Goal: Task Accomplishment & Management: Complete application form

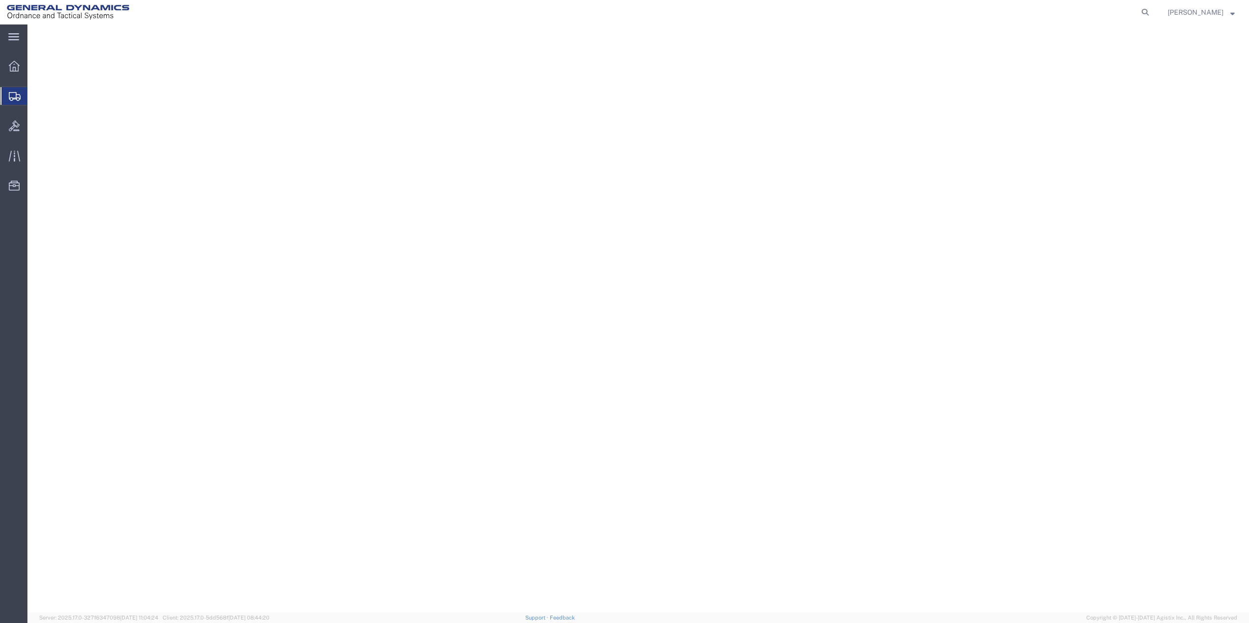
click at [0, 0] on span "Create Shipment" at bounding box center [0, 0] width 0 height 0
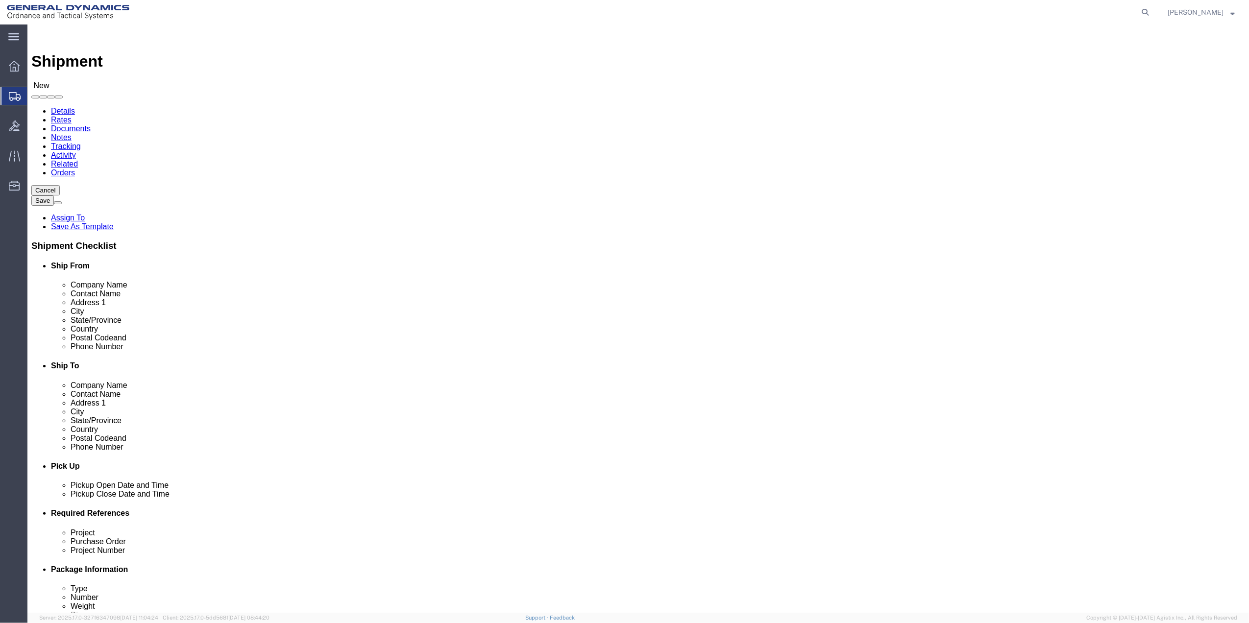
click input "text"
type input "keis b"
click p "- General Dynamics - OTS - ([PERSON_NAME]) [STREET_ADDRESS]"
select select "FL"
type input "[PERSON_NAME]"
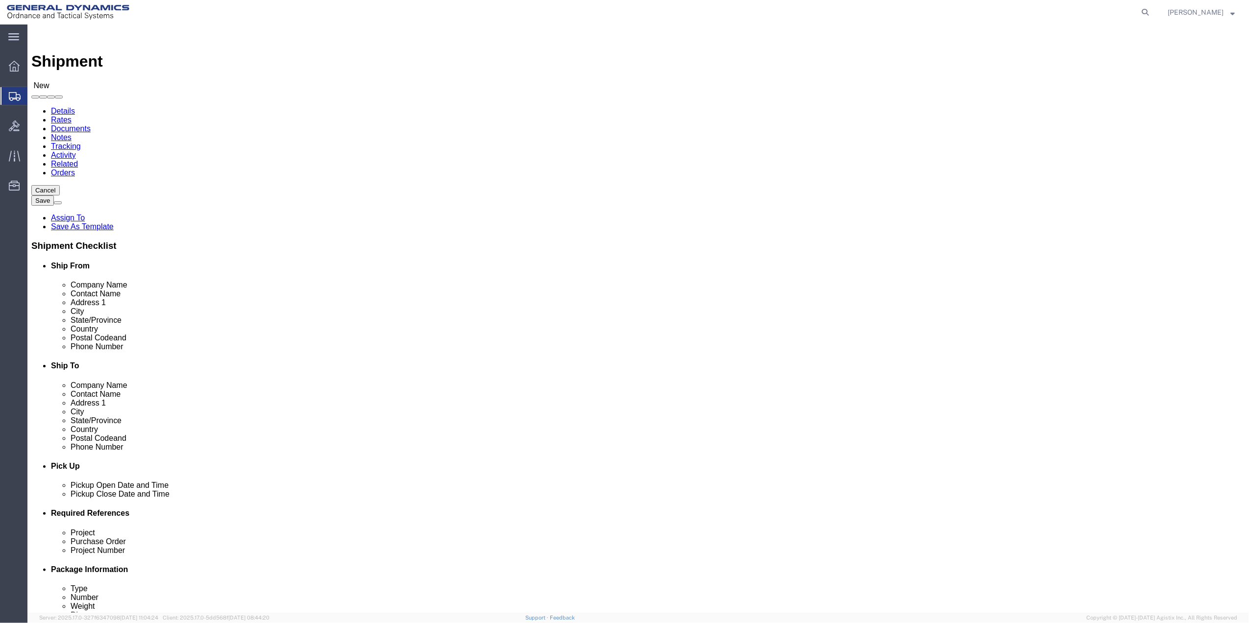
click input "text"
type input "ROYAL OA"
click p "- [PERSON_NAME] - ([PERSON_NAME] MANAGEMENT) [STREET_ADDRESS]"
select select "MI"
type input "ROYAL OAK"
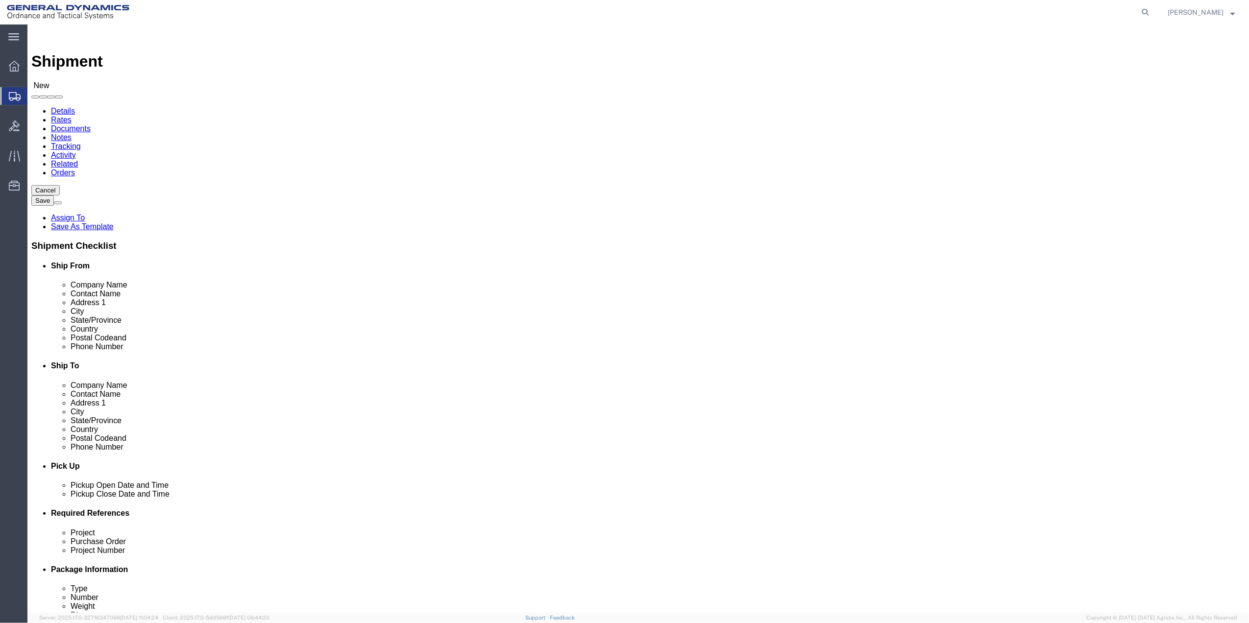
click input "text"
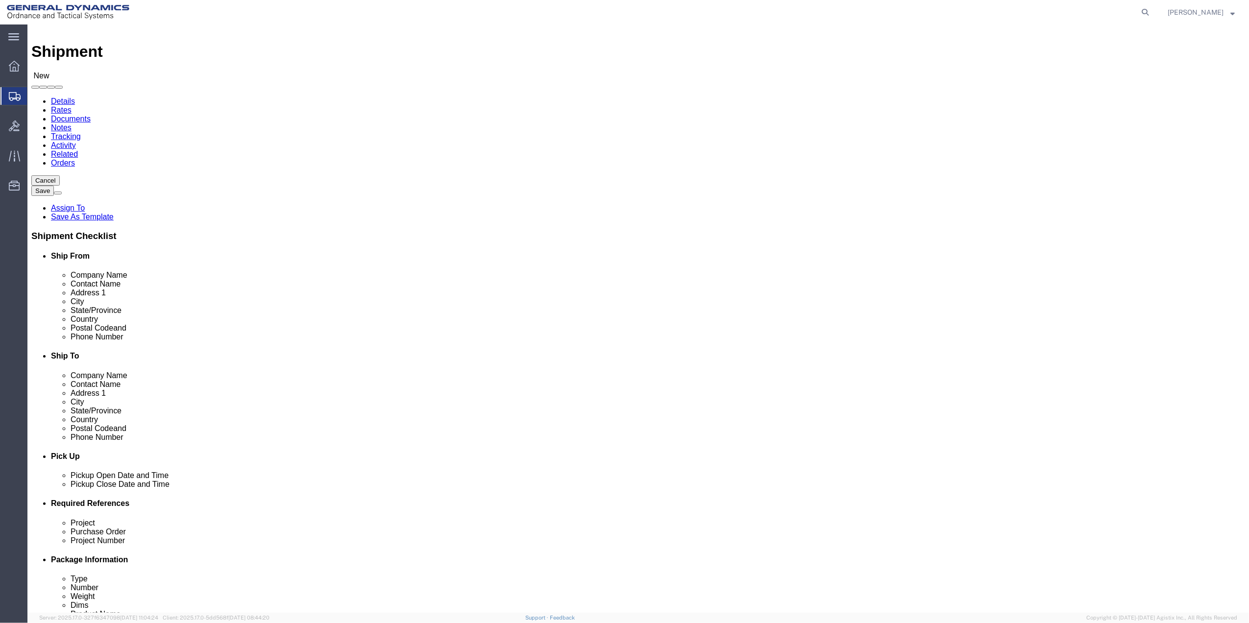
scroll to position [256, 0]
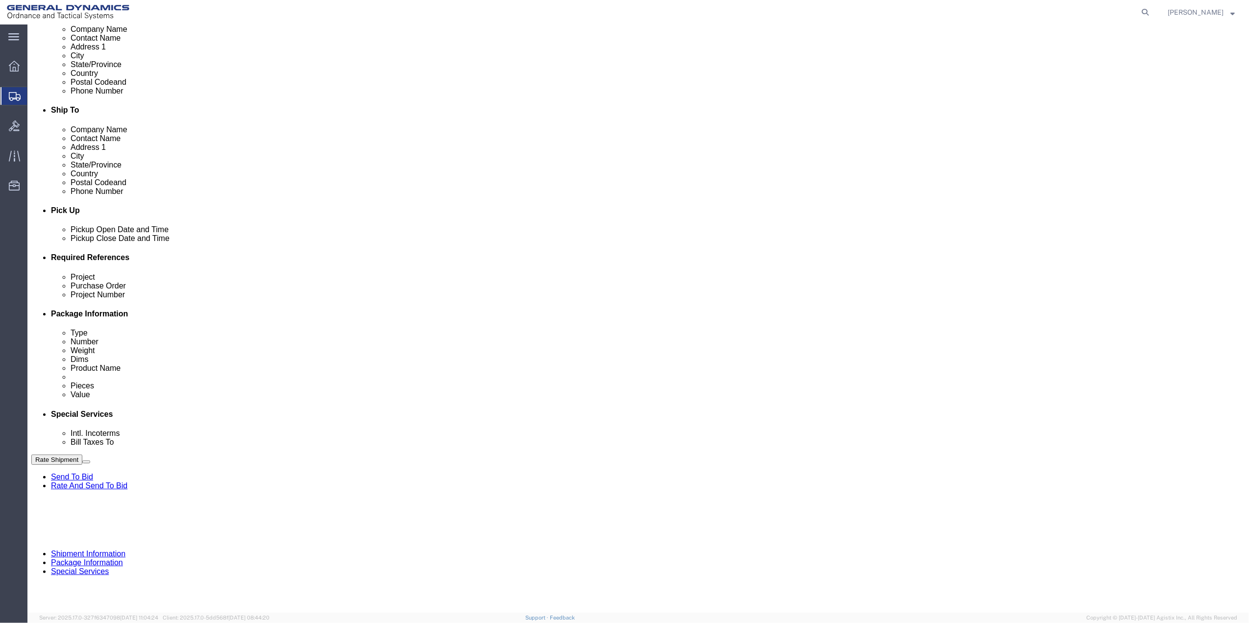
type input "[PERSON_NAME] OR [PERSON_NAME]"
click button "Add reference"
click input "text"
type input "9402"
click input "text"
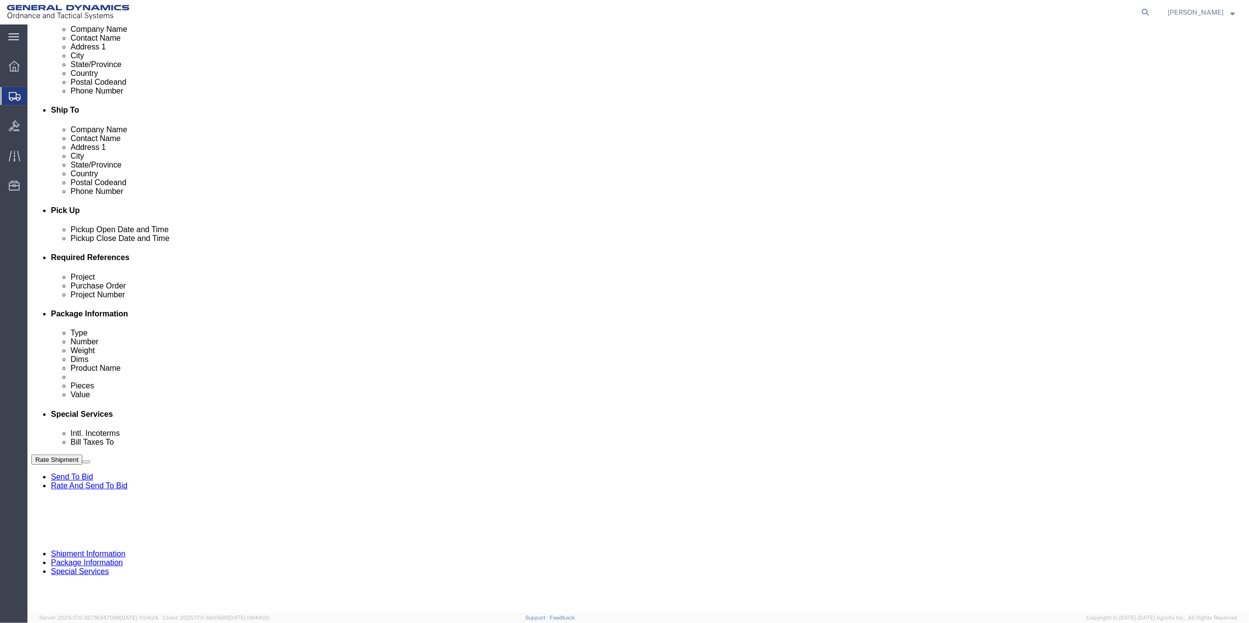
paste input "9402"
type input "9402"
click input "text"
paste input "9402"
type input "9402"
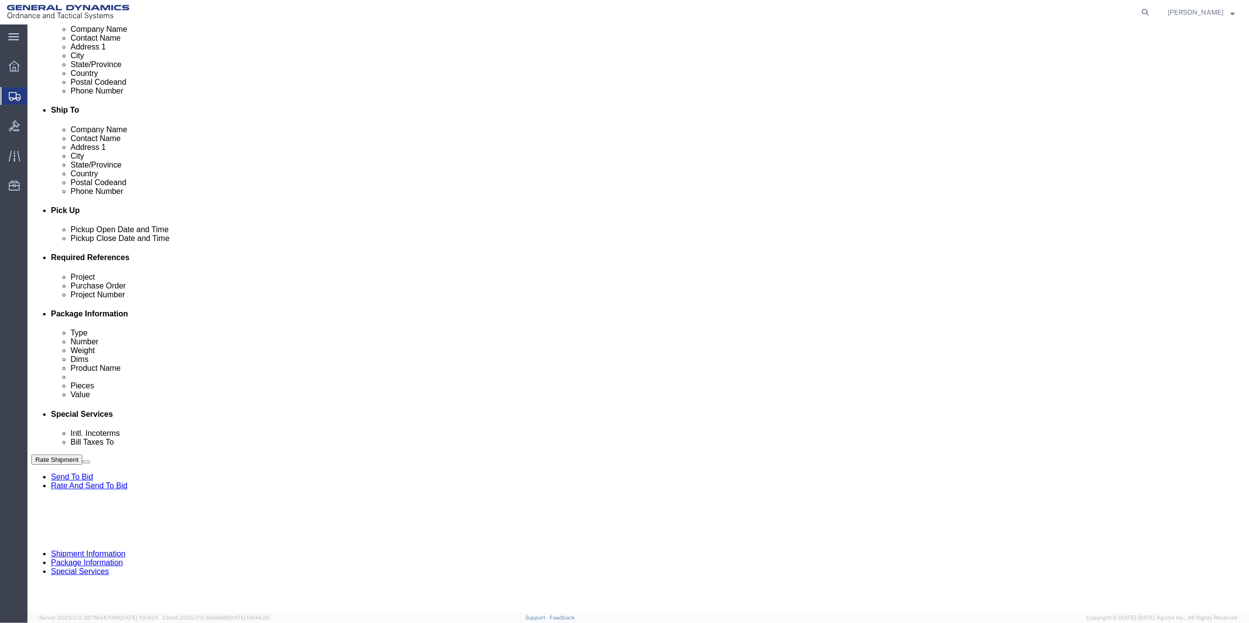
drag, startPoint x: 232, startPoint y: 362, endPoint x: 159, endPoint y: 367, distance: 73.2
click input "text"
paste input "9402"
type input "9402"
click select "Select Account Type Activity ID Airline Appointment Number ASN Batch Request # …"
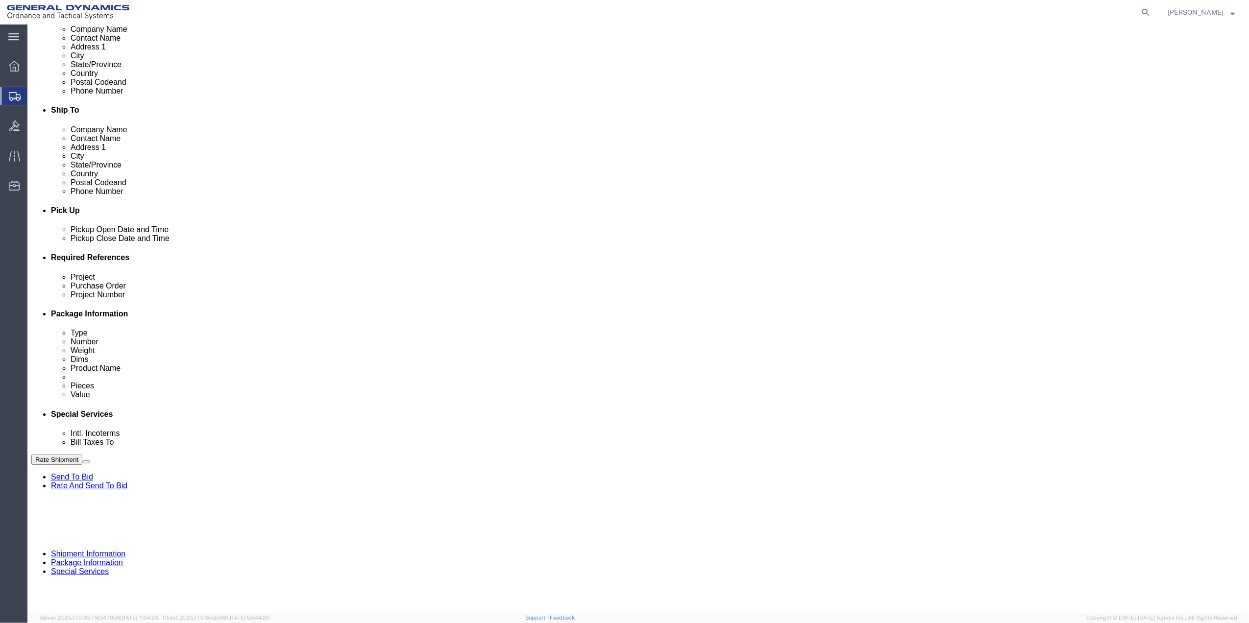
select select "DEPT"
click select "Select Account Type Activity ID Airline Appointment Number ASN Batch Request # …"
click icon
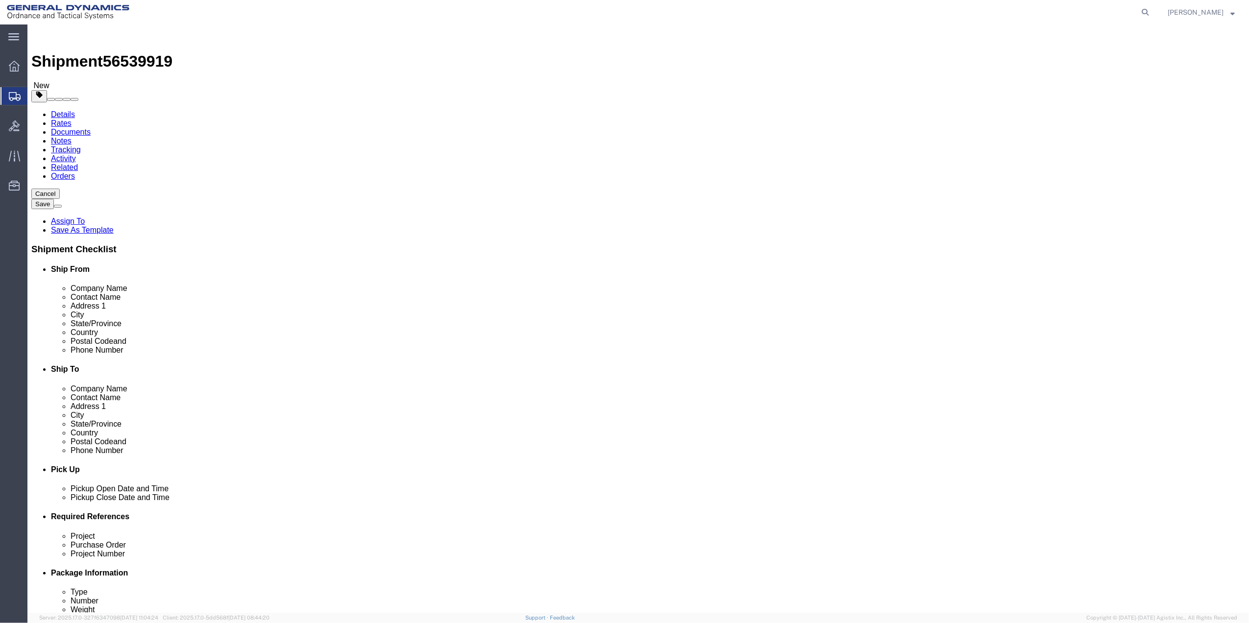
drag, startPoint x: 239, startPoint y: 169, endPoint x: 240, endPoint y: 180, distance: 10.8
click select "Select Bale(s) Basket(s) Bolt(s) Bottle(s) Buckets Bulk Bundle(s) Can(s) Cardbo…"
select select "ENV"
click select "Select Bale(s) Basket(s) Bolt(s) Bottle(s) Buckets Bulk Bundle(s) Can(s) Cardbo…"
type input "9.50"
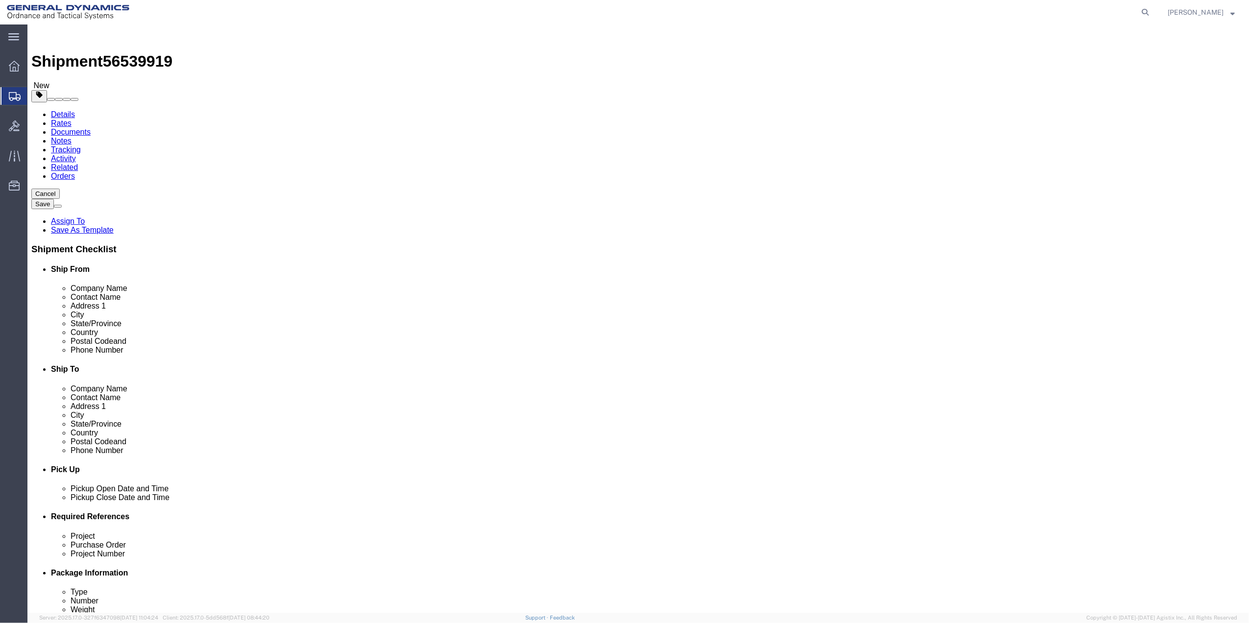
type input "12.50"
type input "0.25"
type input "1"
click div "1 x Envelope Package Type Select Bale(s) Basket(s) Bolt(s) Bottle(s) Buckets Bu…"
click link "Add Content"
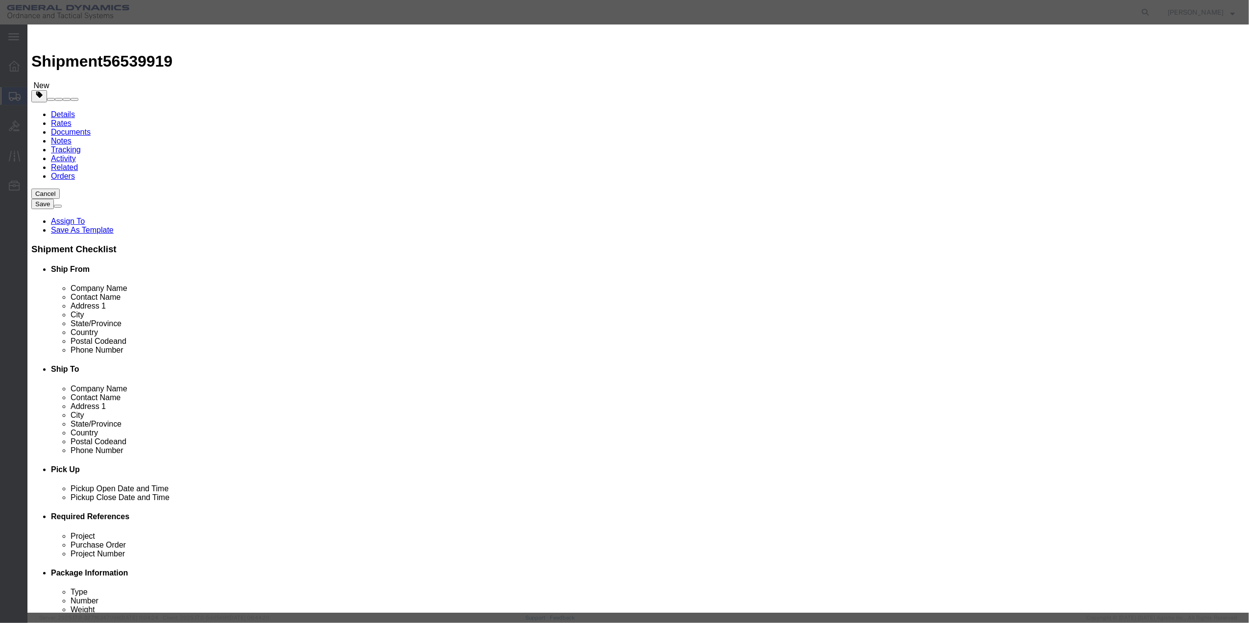
click input "text"
type input "PAPER"
type input "100"
select select "US"
click input "0"
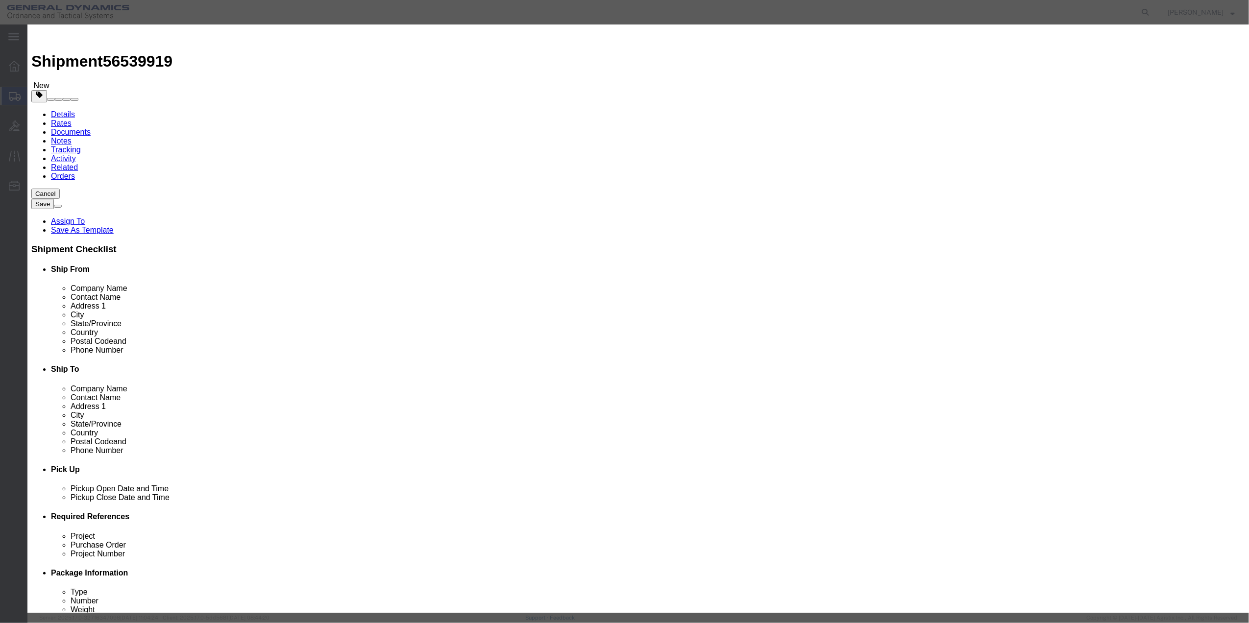
type input "01"
click select "Select 50 55 60 65 70 85 92.5 100 125 175 250 300 400"
select select "70"
click select "Select 50 55 60 65 70 85 92.5 100 125 175 250 300 400"
click button "Save & Close"
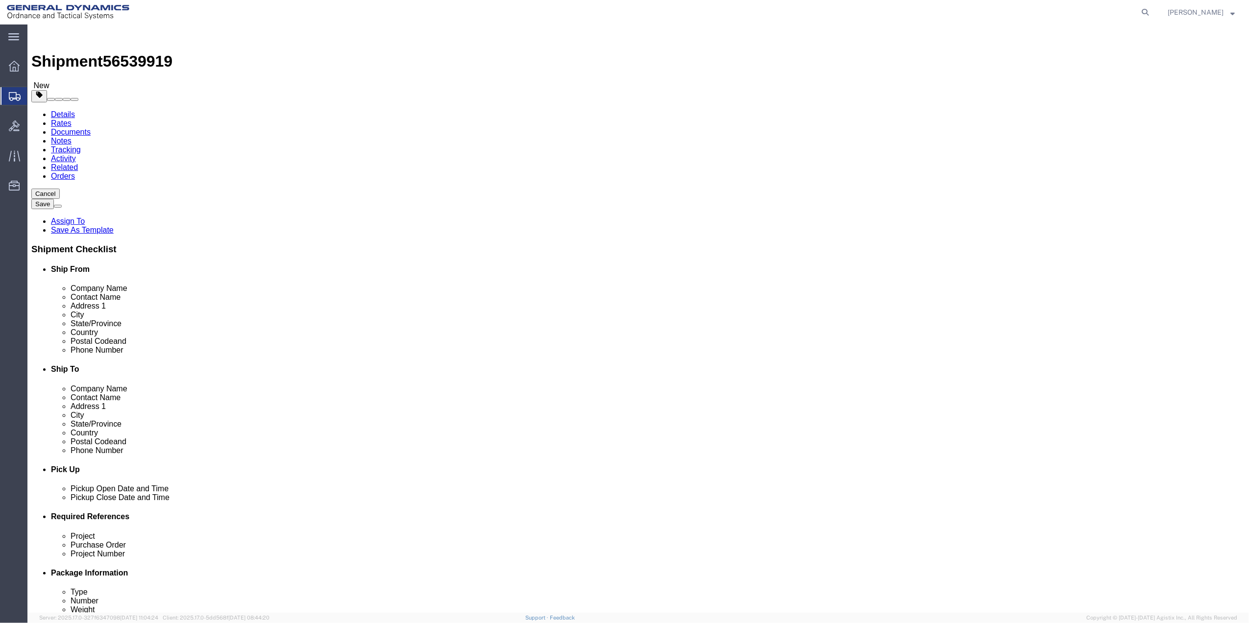
drag, startPoint x: 196, startPoint y: 62, endPoint x: 217, endPoint y: 64, distance: 21.2
click icon
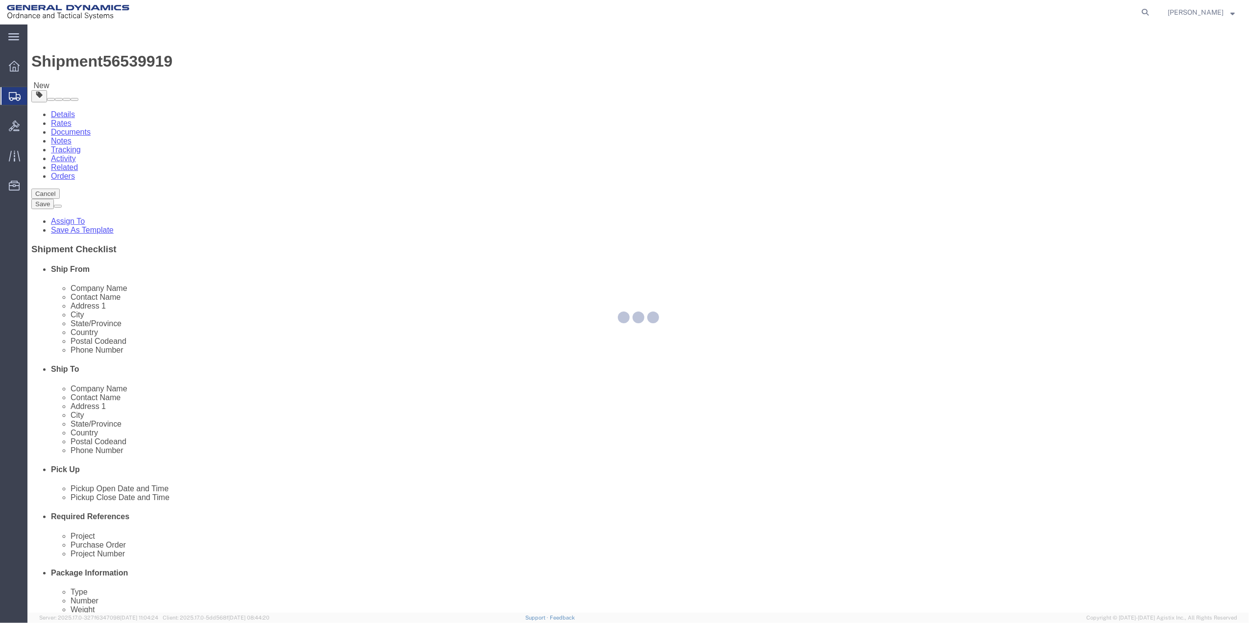
select select
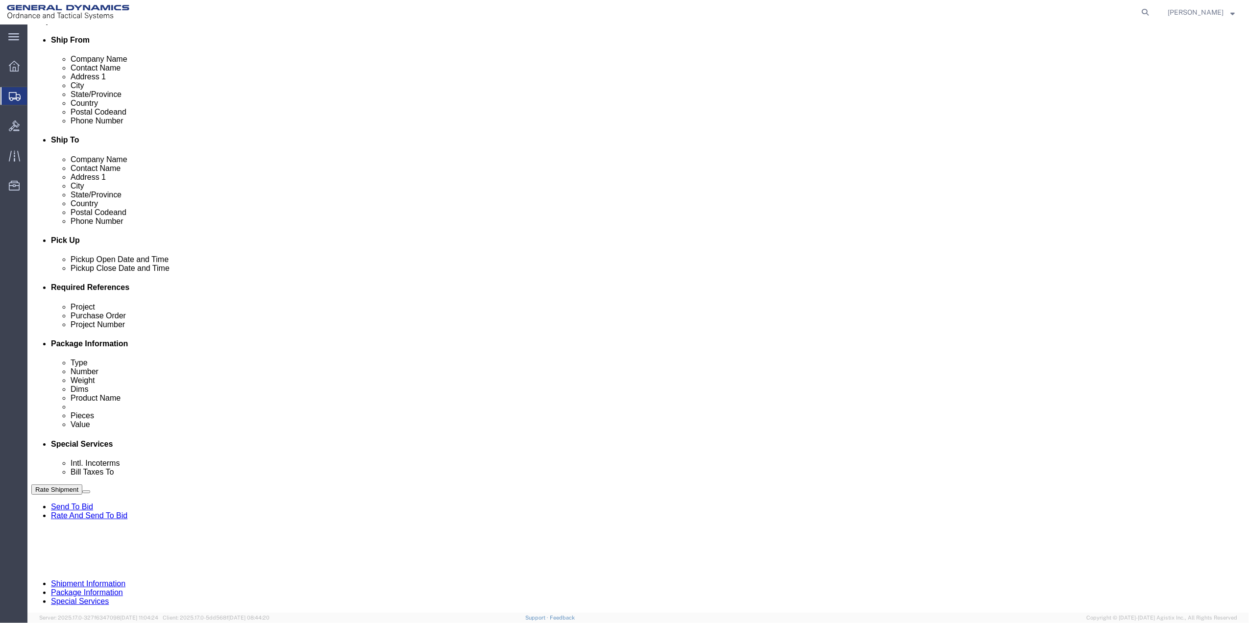
scroll to position [261, 0]
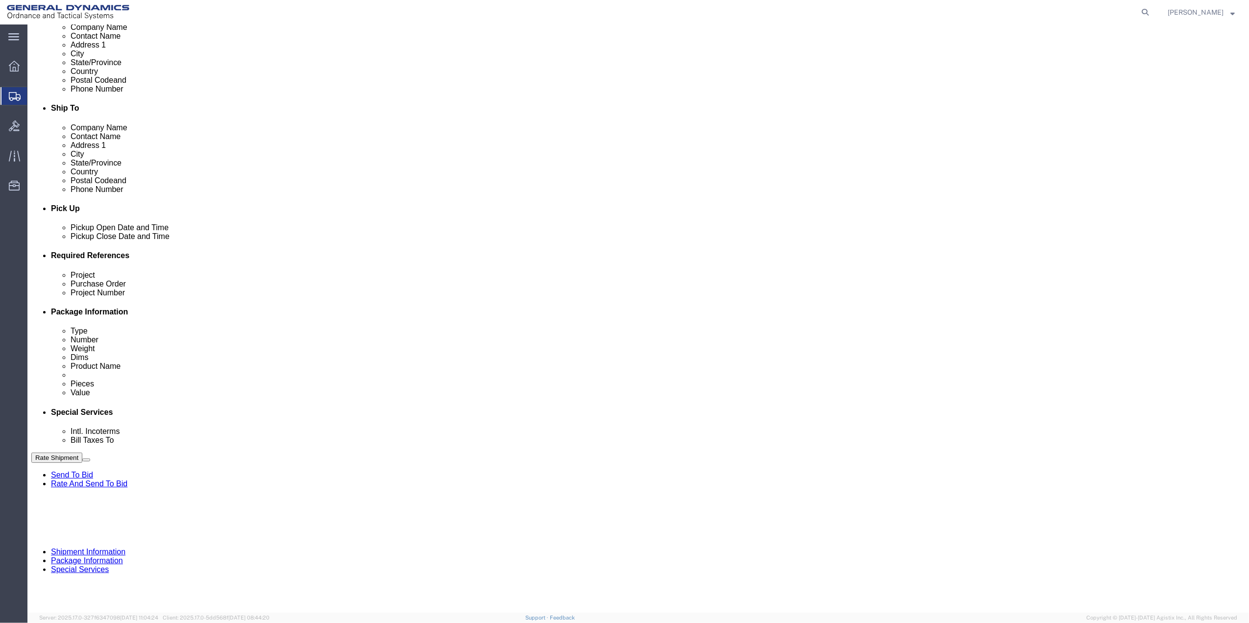
click select "Select Buyer Cost Center Department Operations Number Order Number Sales Person"
select select "DEPARTMENT"
click select "Select Buyer Cost Center Department Operations Number Order Number Sales Person"
click select "Select [GEOGRAPHIC_DATA] [GEOGRAPHIC_DATA] [GEOGRAPHIC_DATA] [GEOGRAPHIC_DATA] …"
select select "1763983"
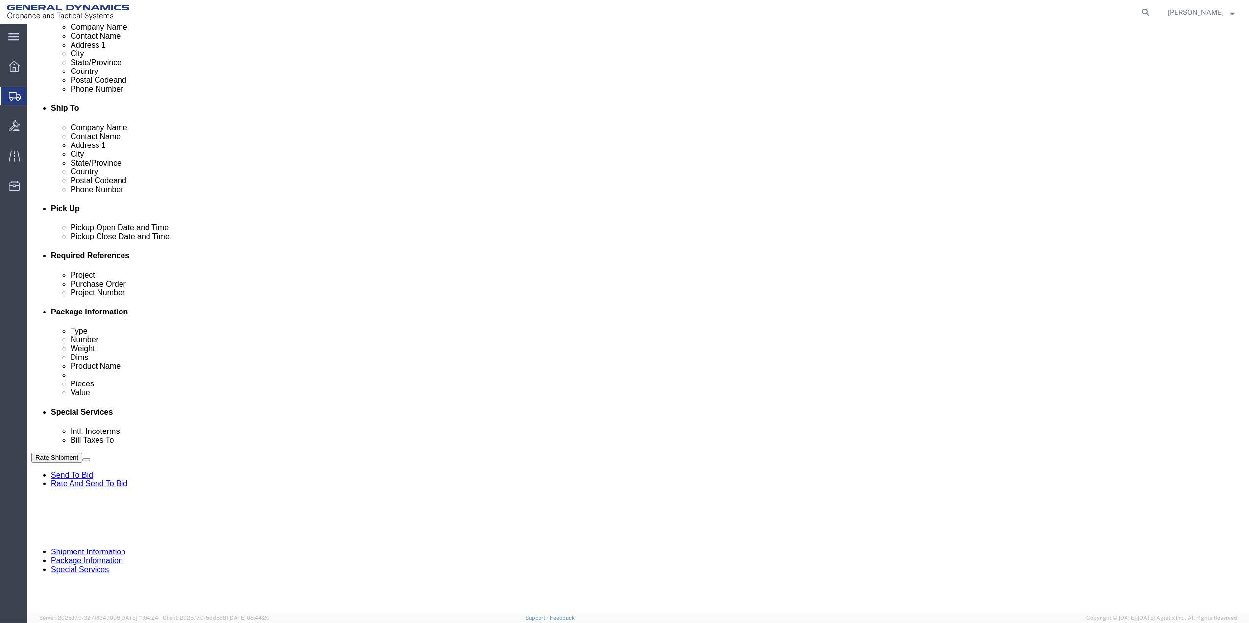
click select "Select [GEOGRAPHIC_DATA] [GEOGRAPHIC_DATA] [GEOGRAPHIC_DATA] [GEOGRAPHIC_DATA] …"
click select "Select 10AFM 10GAG 10GAH 10GFL 10GFO 10GIE 10GIS 30MABS St [PERSON_NAME] Program"
select select "214681"
click select "Select 10AFM 10GAG 10GAH 10GFL 10GFO 10GIE 10GIS 30MABS St [PERSON_NAME] Program"
click input "General Dynamics OTS % Data2Logistics"
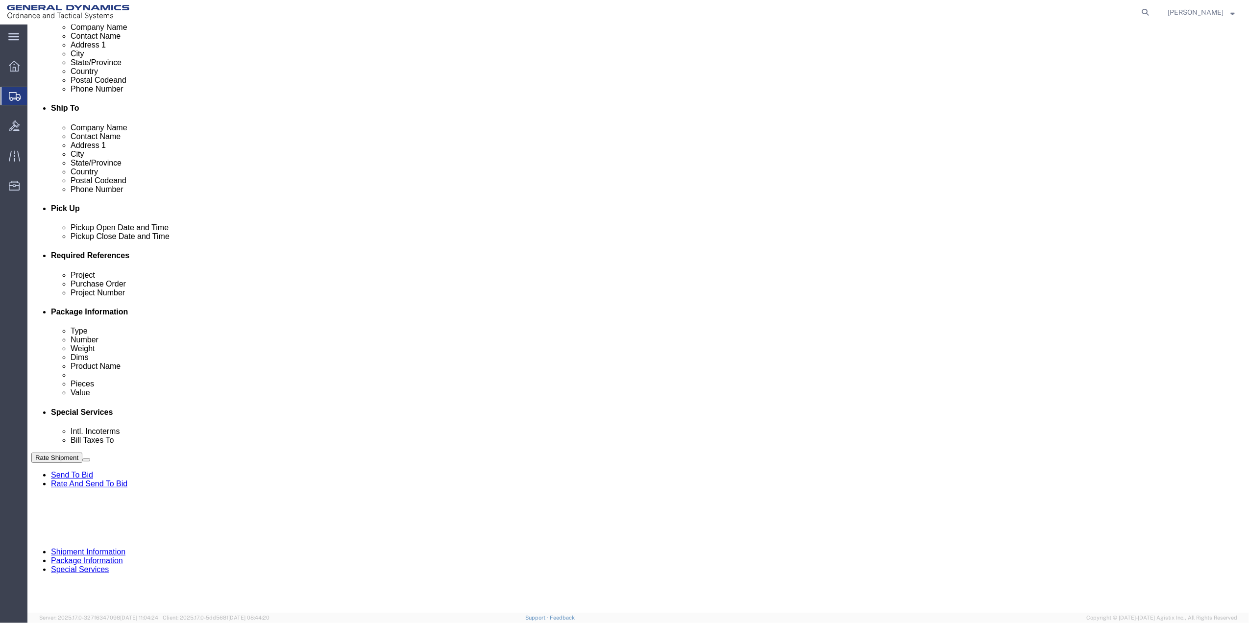
click input "General Dynamics OTS % Data2Logistics"
click p "- GEDOTS %DATA 2 LOGISTICS - (GEDOTS %DATA 2 LOGISTICS) [GEOGRAPHIC_DATA][PERSO…"
type input "GEDOTS %DATA 2 LOGISTICS"
type input "PO BOX 61050"
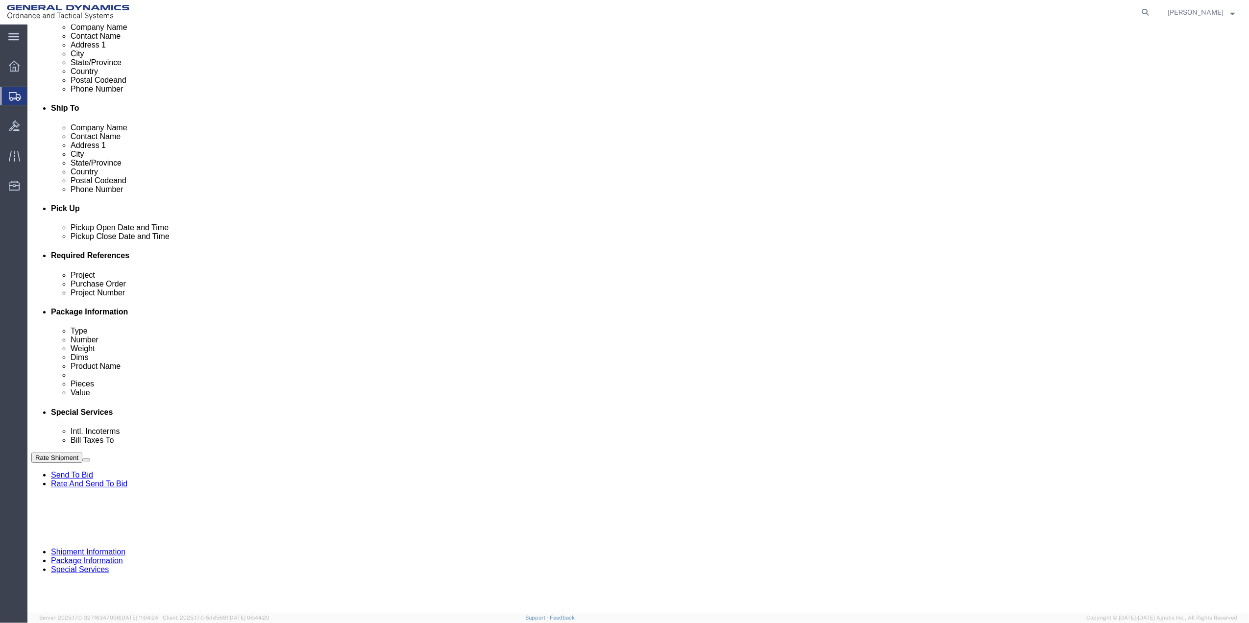
type input "GEDOTS %DATA 2 LOGISTICS"
type input "FORT [PERSON_NAME]"
type input "33906"
select select "FL"
type input "GEDOTS %DATA 2 LOGISTICS"
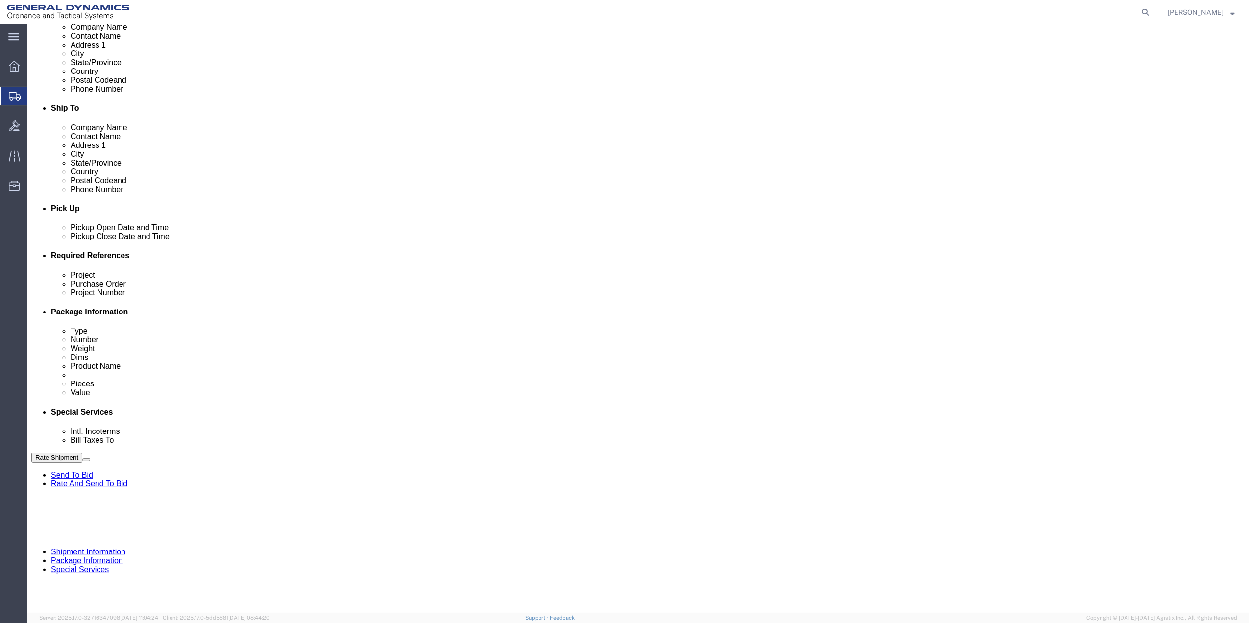
click button "Rate Shipment"
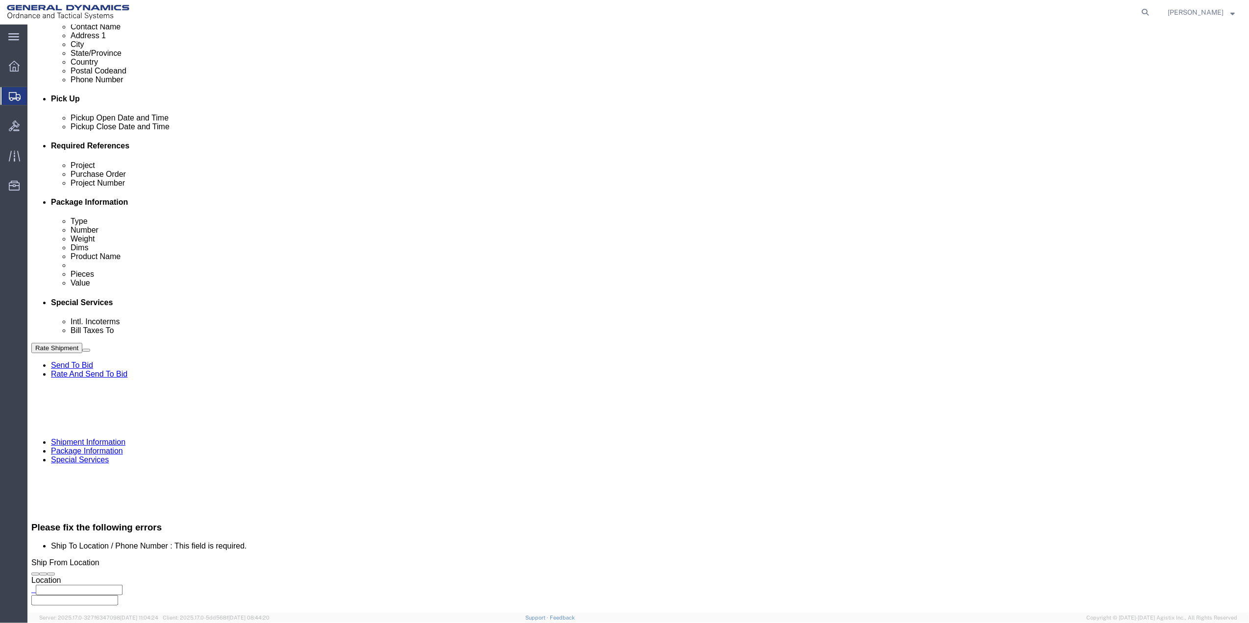
scroll to position [392, 0]
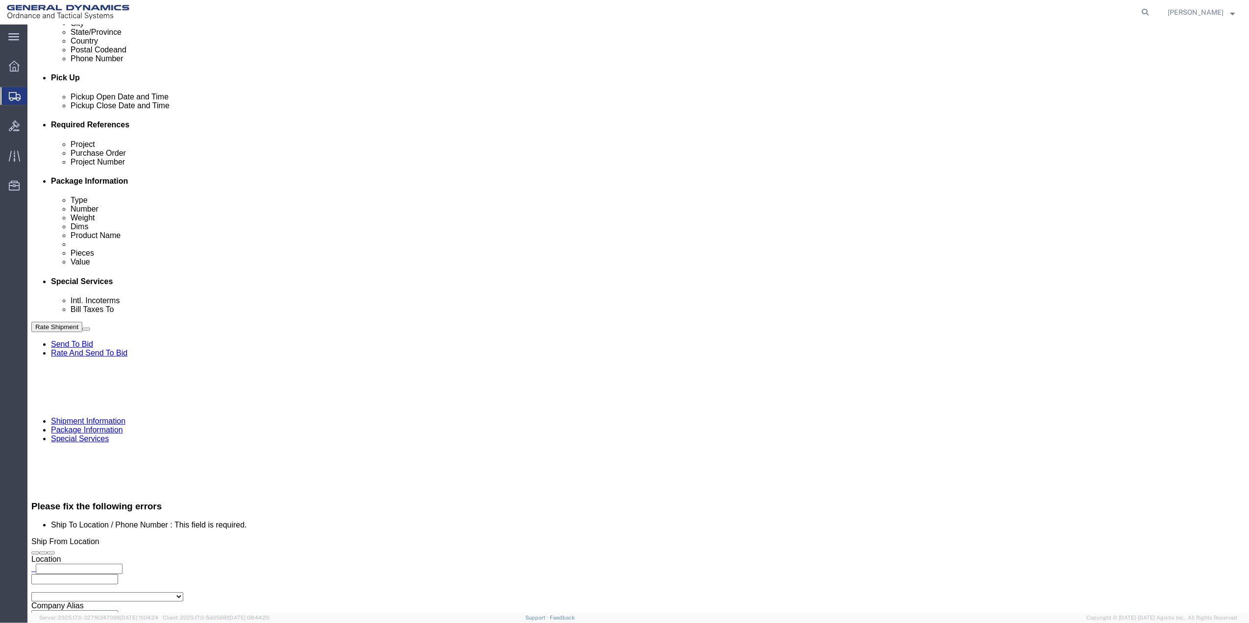
click select "Select Buyer Cost Center Department Operations Number Order Number Sales Person"
click icon
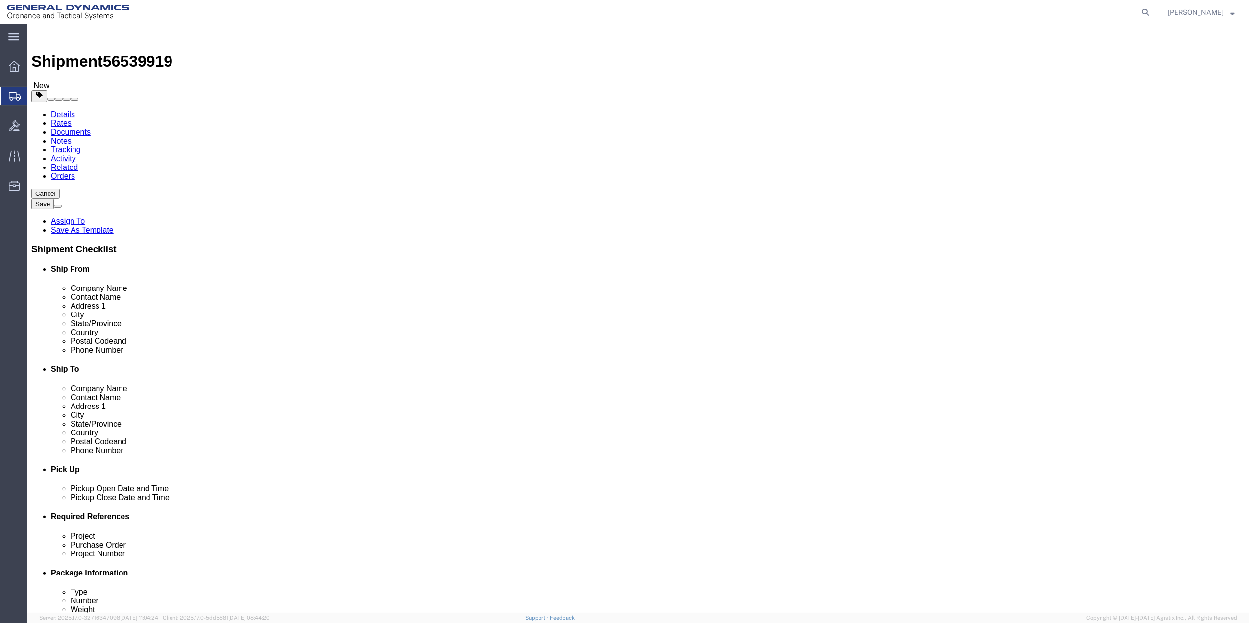
click input "text"
type input "[PHONE_NUMBER]"
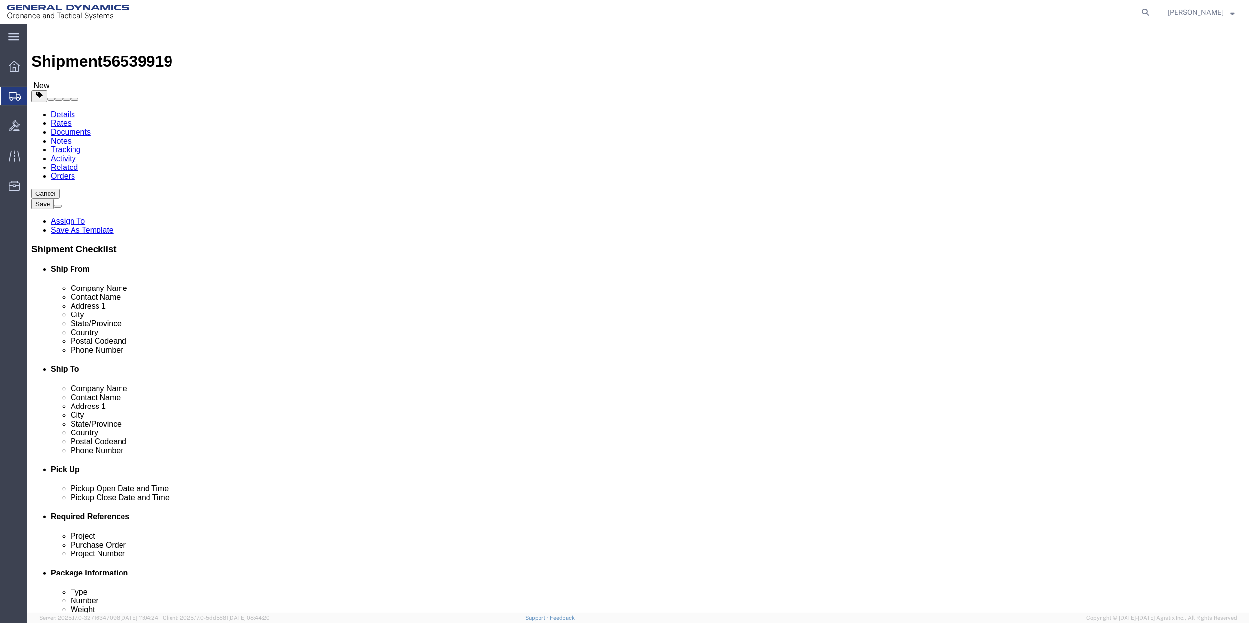
click input "Ship To Location / Phone Number : This field is required."
paste input "[PHONE_NUMBER]"
type input "[PHONE_NUMBER]"
click button "Rate Shipment"
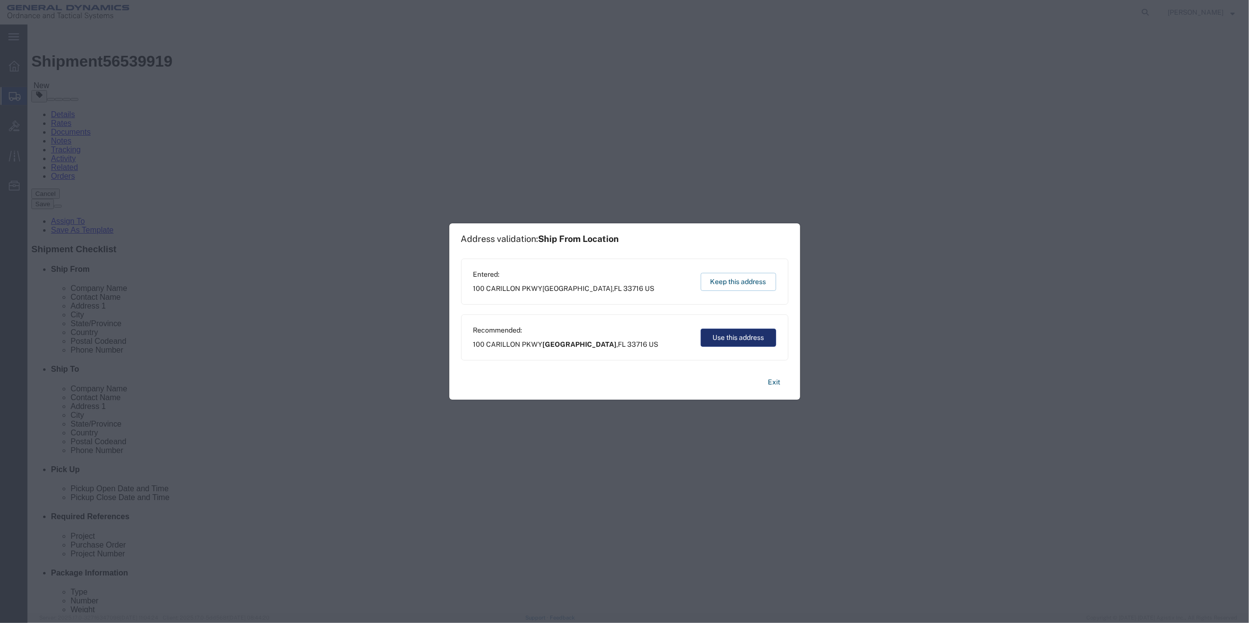
click at [732, 338] on button "Use this address" at bounding box center [738, 338] width 75 height 18
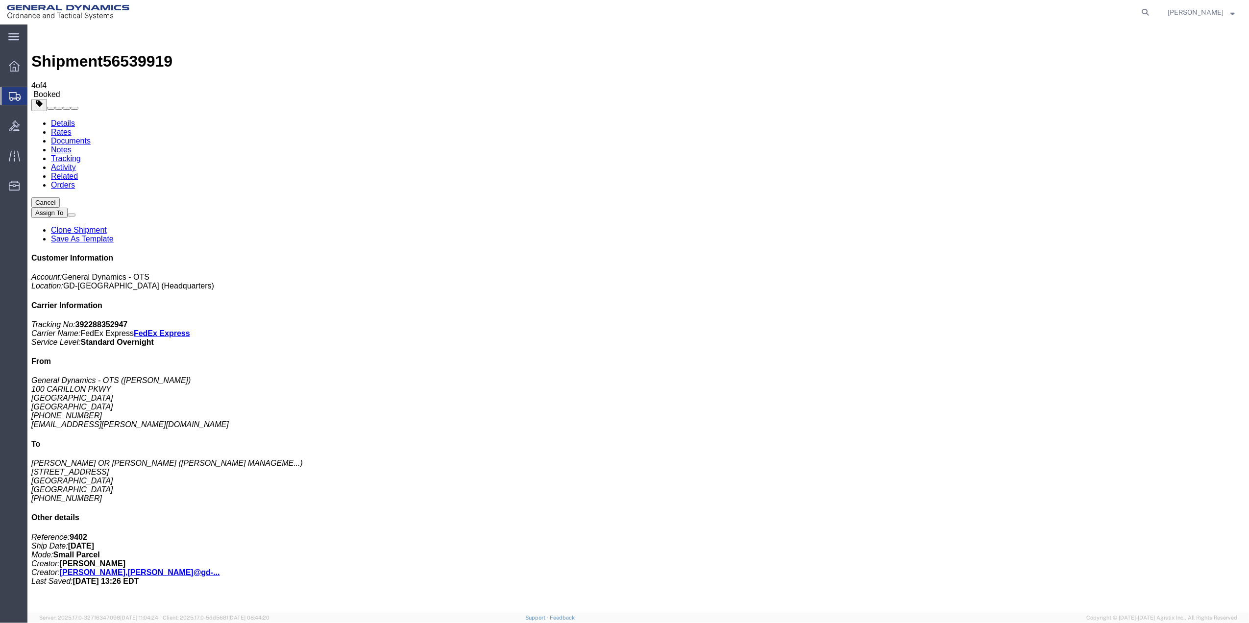
drag, startPoint x: 145, startPoint y: 192, endPoint x: 375, endPoint y: 25, distance: 284.1
click at [0, 0] on span "Create Shipment" at bounding box center [0, 0] width 0 height 0
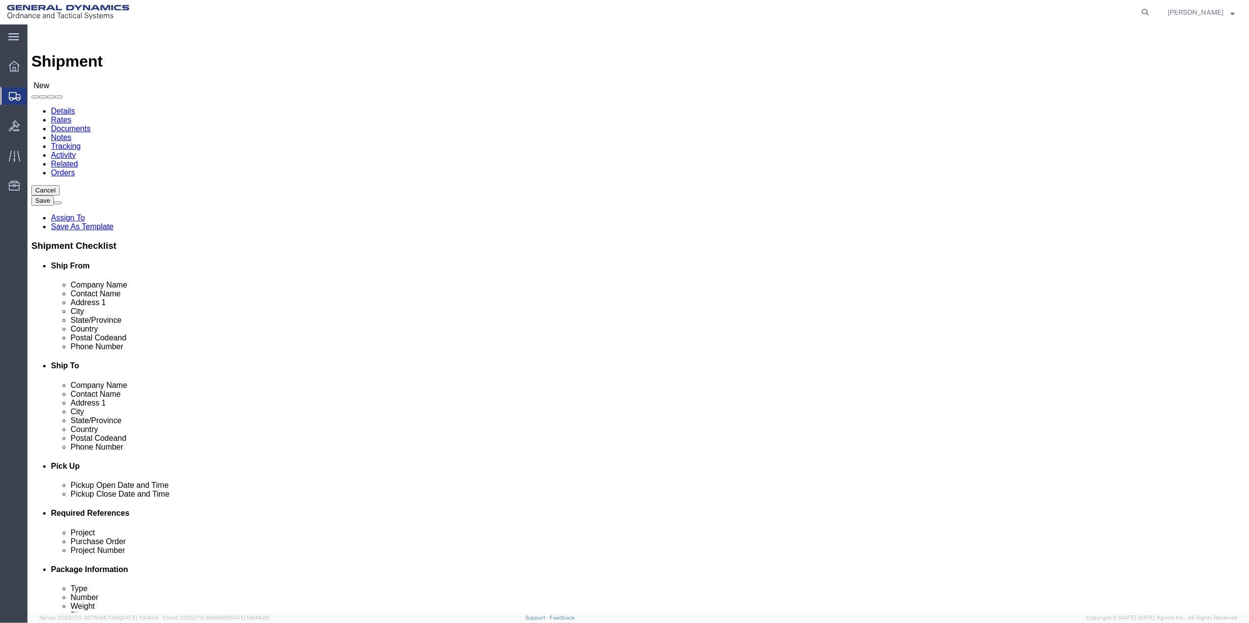
click input "text"
type input "KEIS"
click p "- General Dynamics - OTS - ([PERSON_NAME]) [STREET_ADDRESS]"
select select "FL"
type input "[PERSON_NAME]"
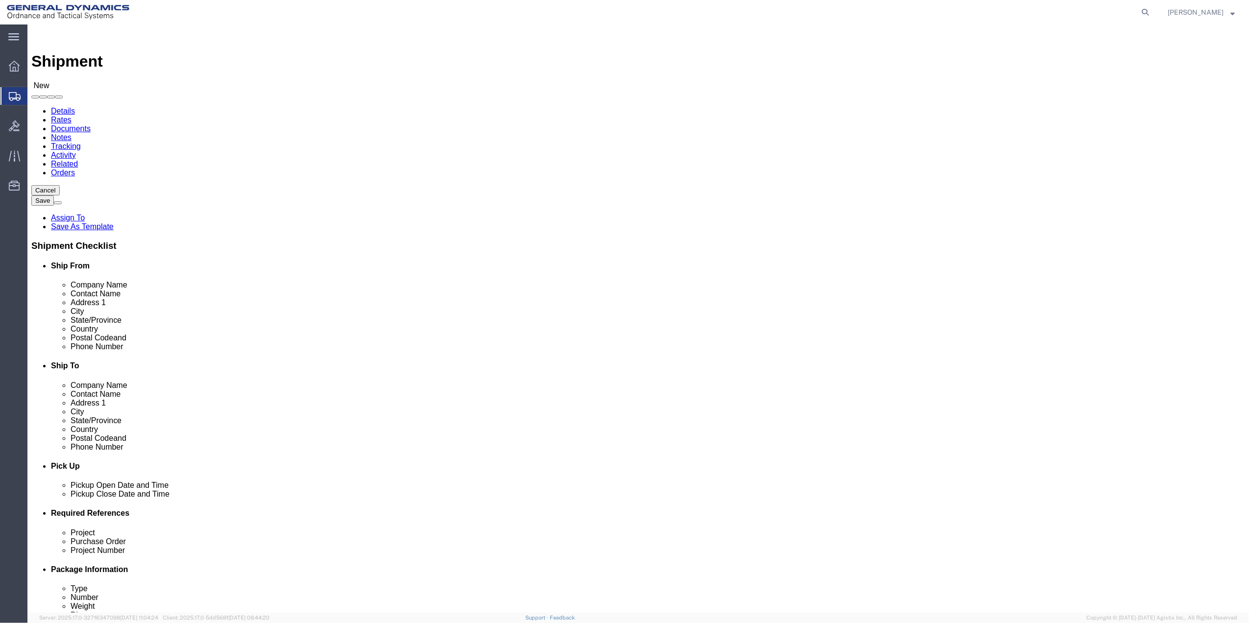
click input "text"
click div "Location Select Select My Profile Location GD-OTS [GEOGRAPHIC_DATA] (Commerce) …"
click input "text"
type input "GROSSE POINT"
click p "- [PERSON_NAME] LMT - ([PERSON_NAME] LMT) [STREET_ADDRESS][PERSON_NAME]"
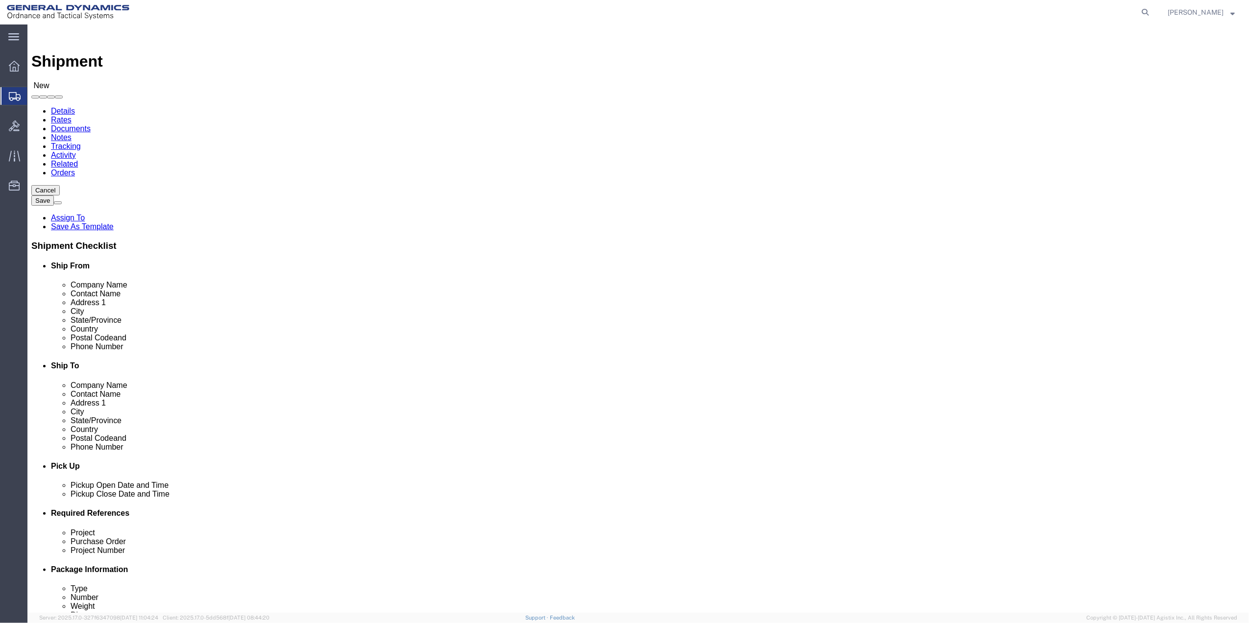
select select "MI"
type input "GROSSE POINTE [PERSON_NAME]"
click input "Postal Code"
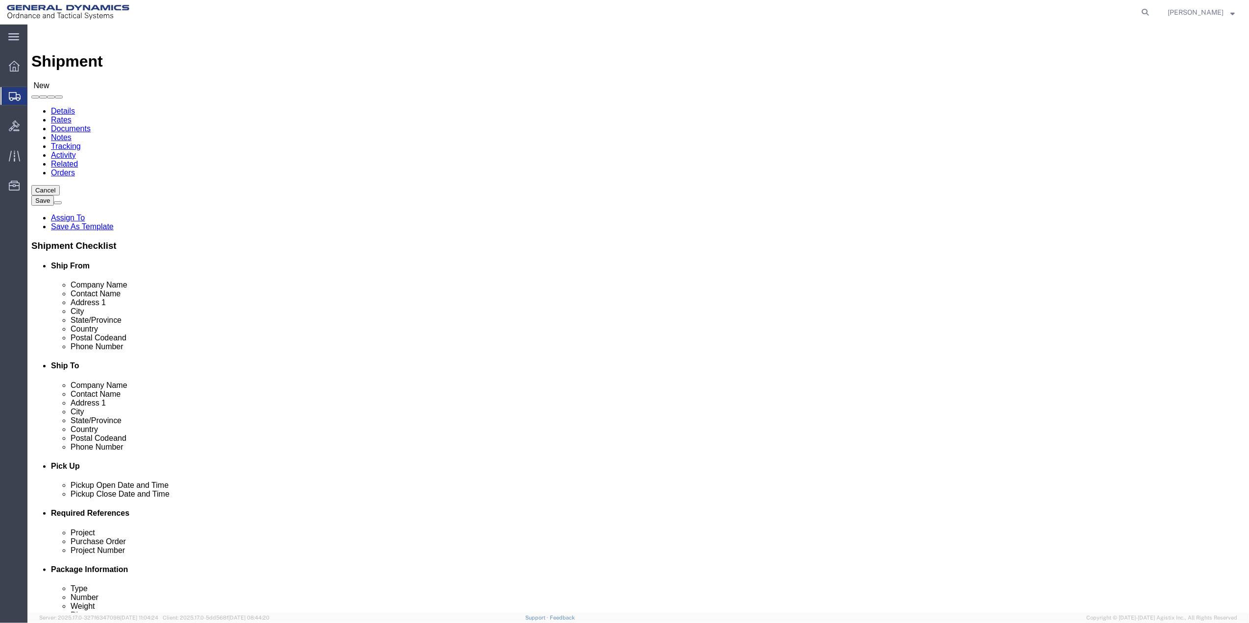
type input "48236"
click input "text"
type input "[GEOGRAPHIC_DATA]"
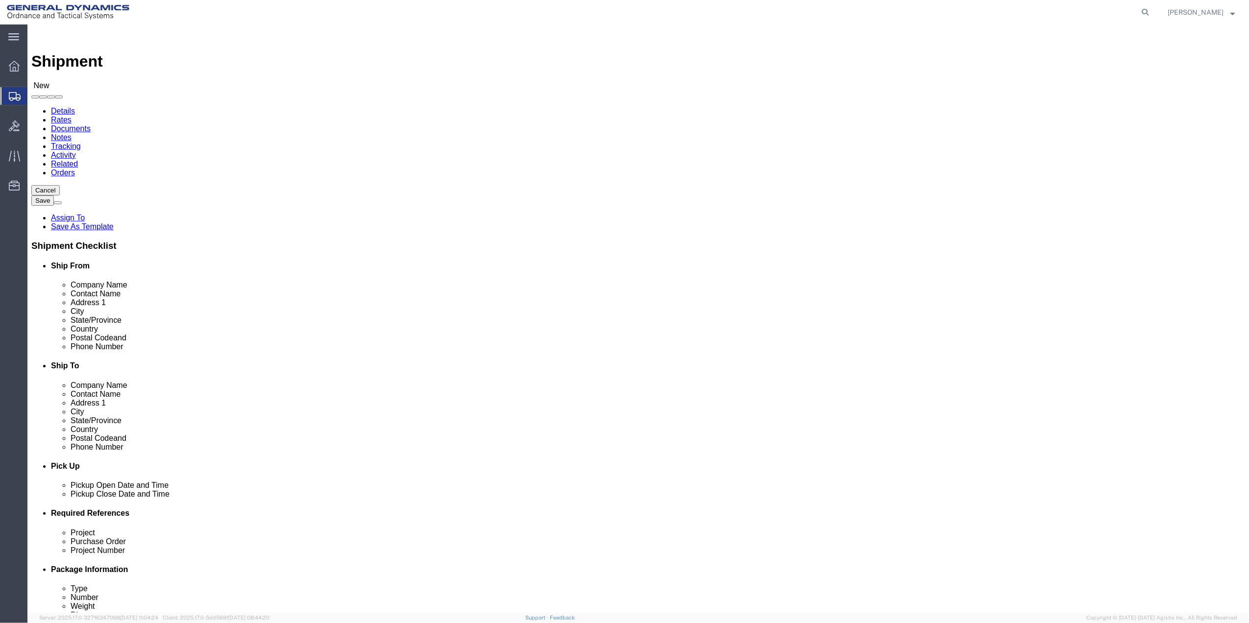
click input "text"
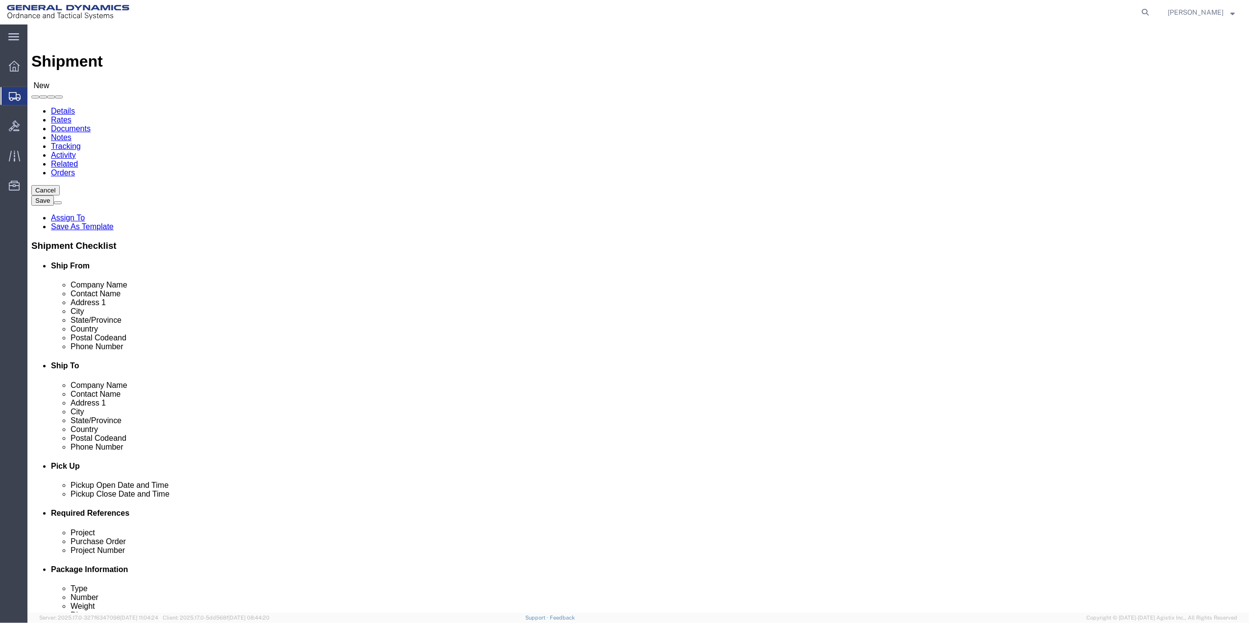
click input "text"
type input "SWEATS N STUFF"
click input "text"
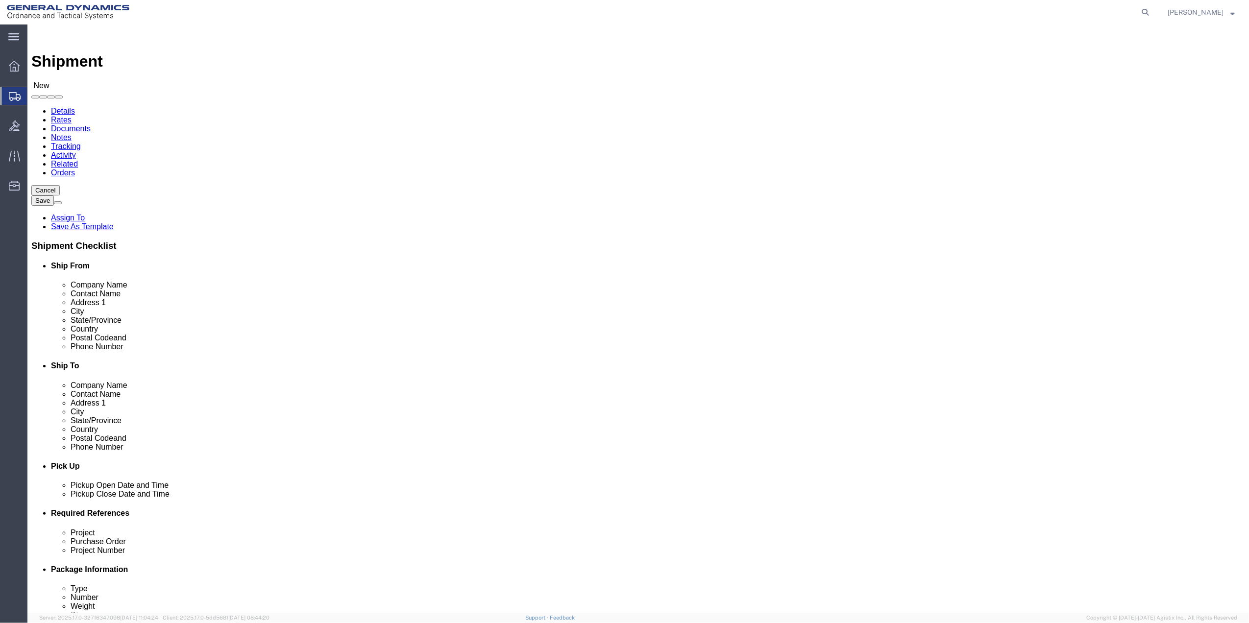
type input "[PERSON_NAME]"
click input "text"
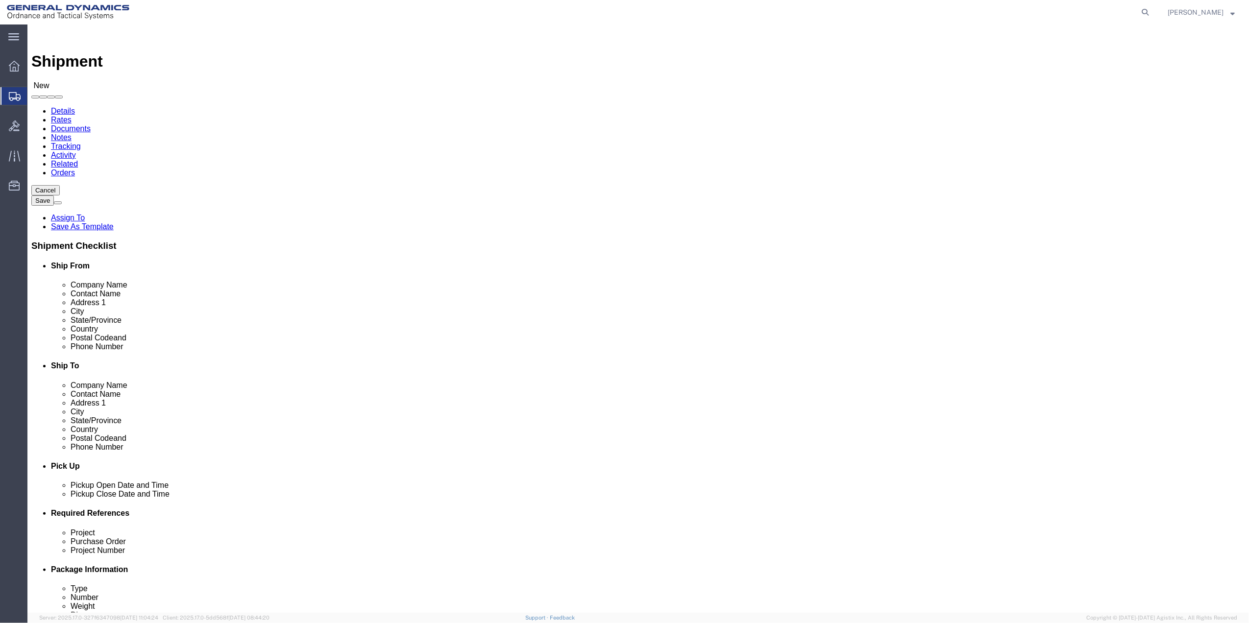
type input "[PHONE_NUMBER]"
click input "text"
paste input "[PHONE_NUMBER]"
type input "[PHONE_NUMBER]"
click span
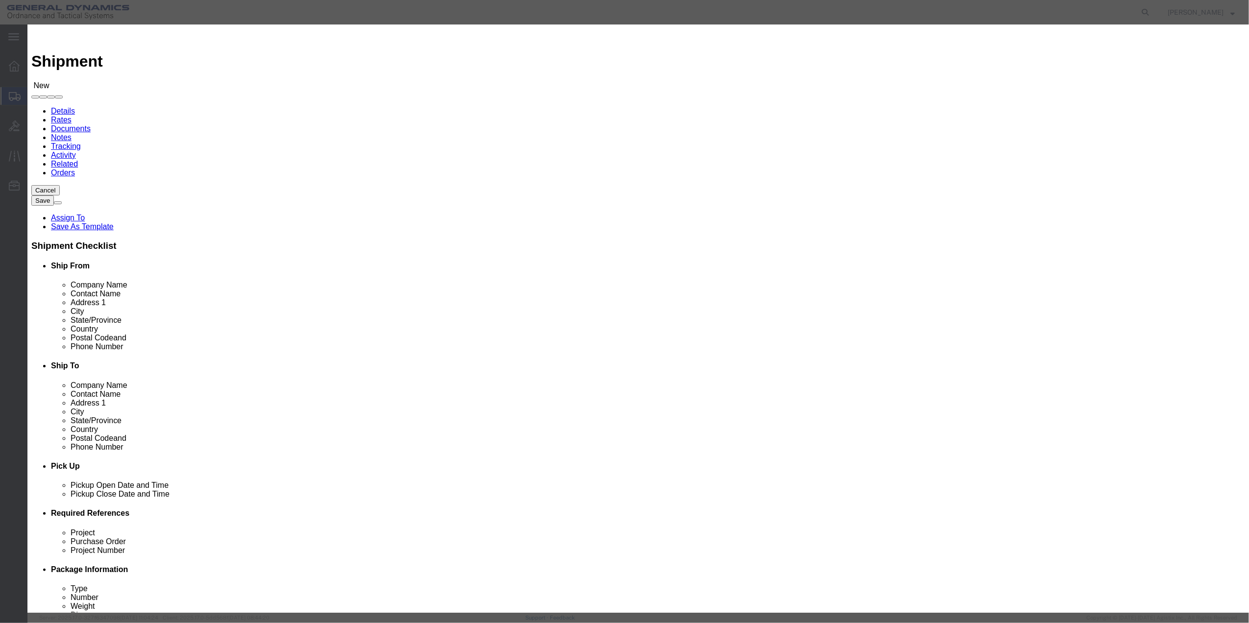
click input "checkbox"
checkbox input "true"
click div "Save Close"
click button "Save"
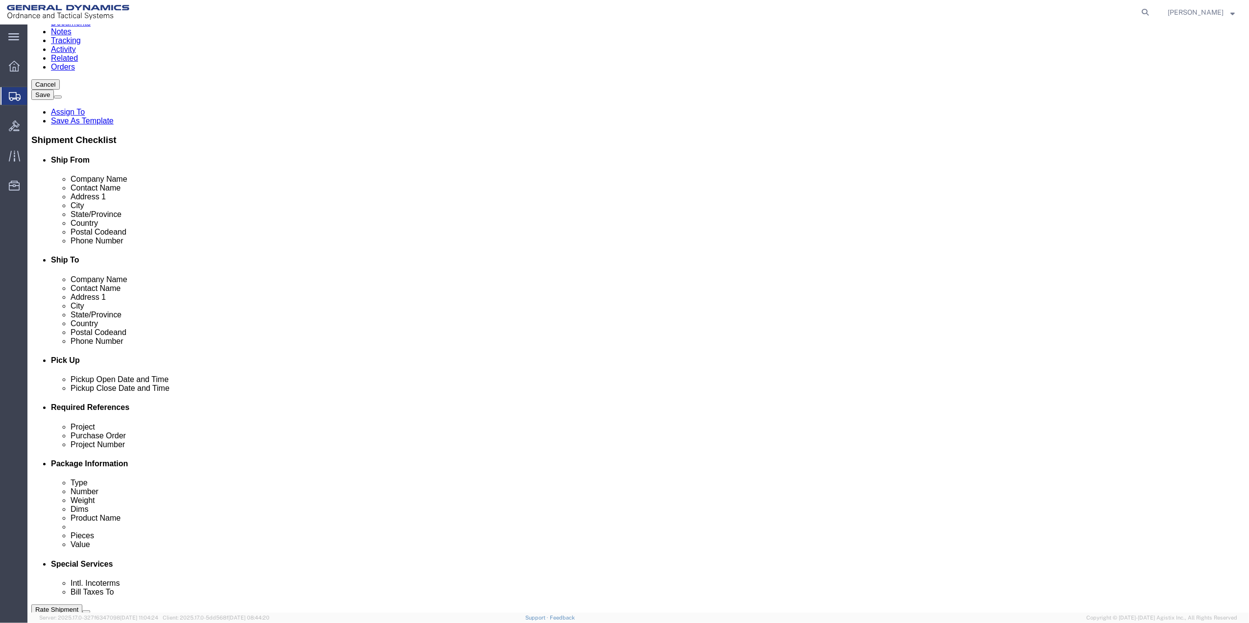
scroll to position [256, 0]
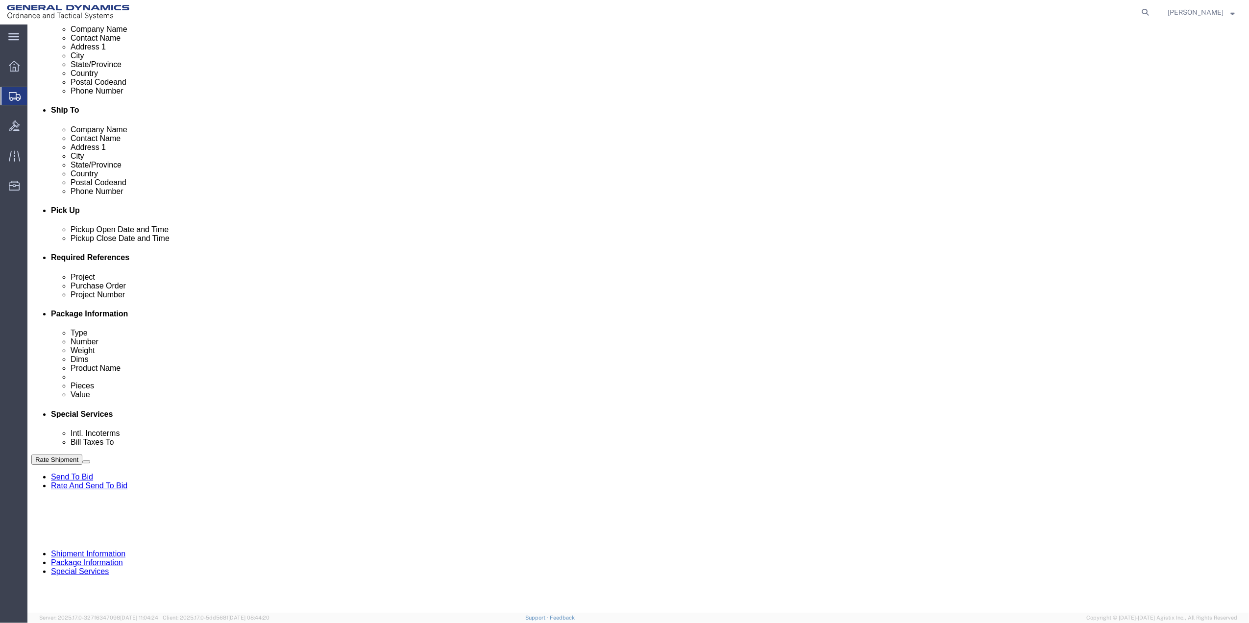
click button "Add reference"
click input "text"
type input "9402"
click input "text"
paste input "9402"
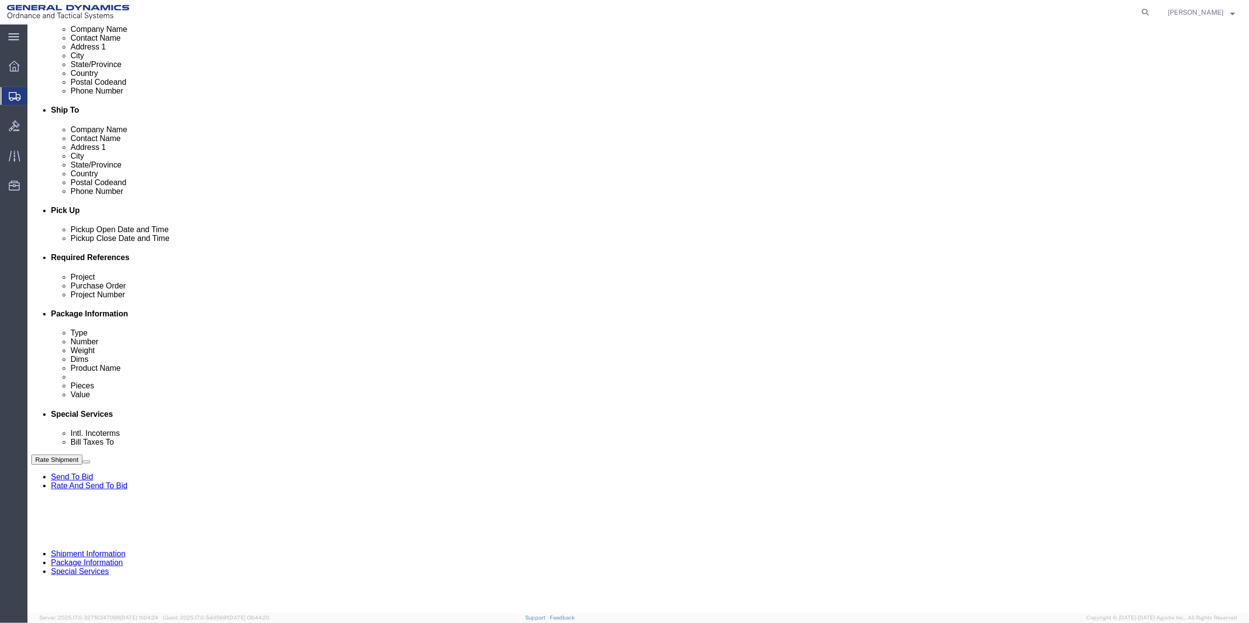
type input "9402"
click input "text"
paste input "9402"
type input "9402"
click input "text"
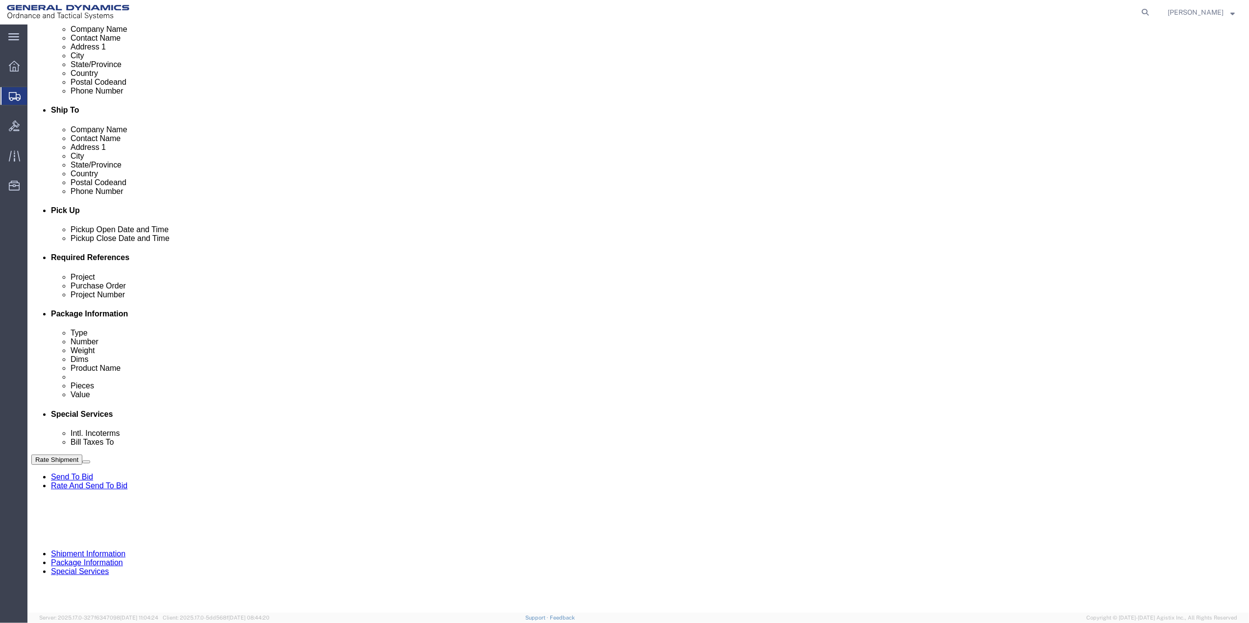
paste input "9402"
type input "9402"
click select "Select Account Type Activity ID Airline Appointment Number ASN Batch Request # …"
select select "DEPT"
click select "Select Account Type Activity ID Airline Appointment Number ASN Batch Request # …"
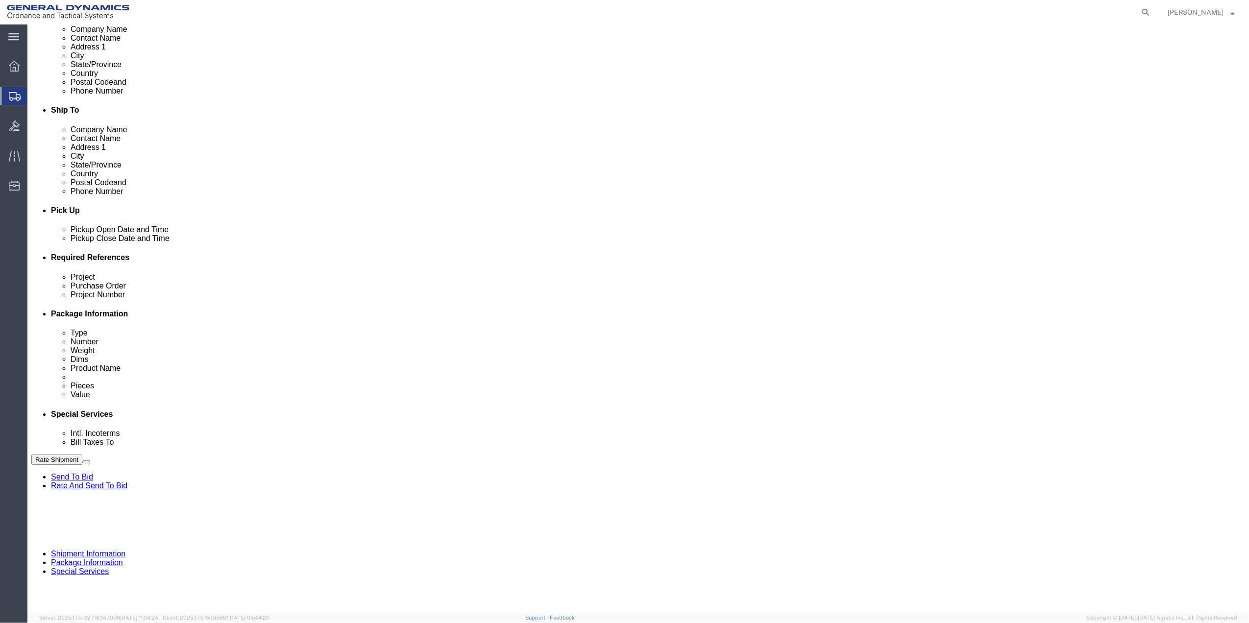
click link "Package Information"
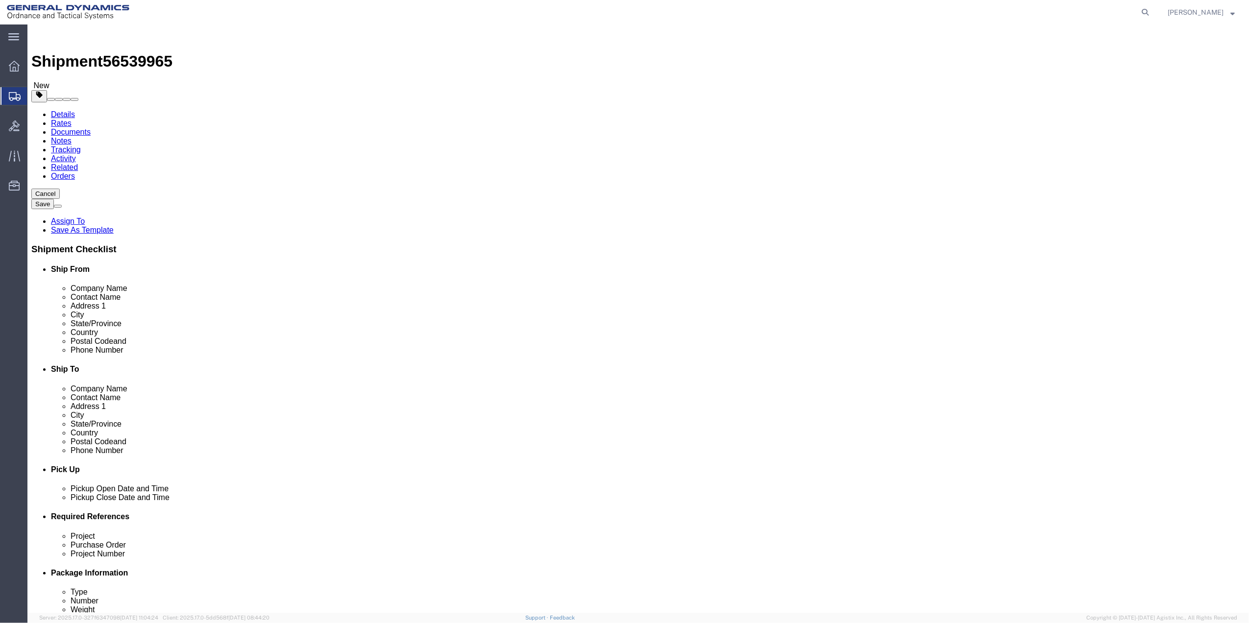
drag, startPoint x: 193, startPoint y: 169, endPoint x: 197, endPoint y: 178, distance: 9.6
click select "Select Bale(s) Basket(s) Bolt(s) Bottle(s) Buckets Bulk Bundle(s) Can(s) Cardbo…"
select select "ENV"
click select "Select Bale(s) Basket(s) Bolt(s) Bottle(s) Buckets Bulk Bundle(s) Can(s) Cardbo…"
type input "9.50"
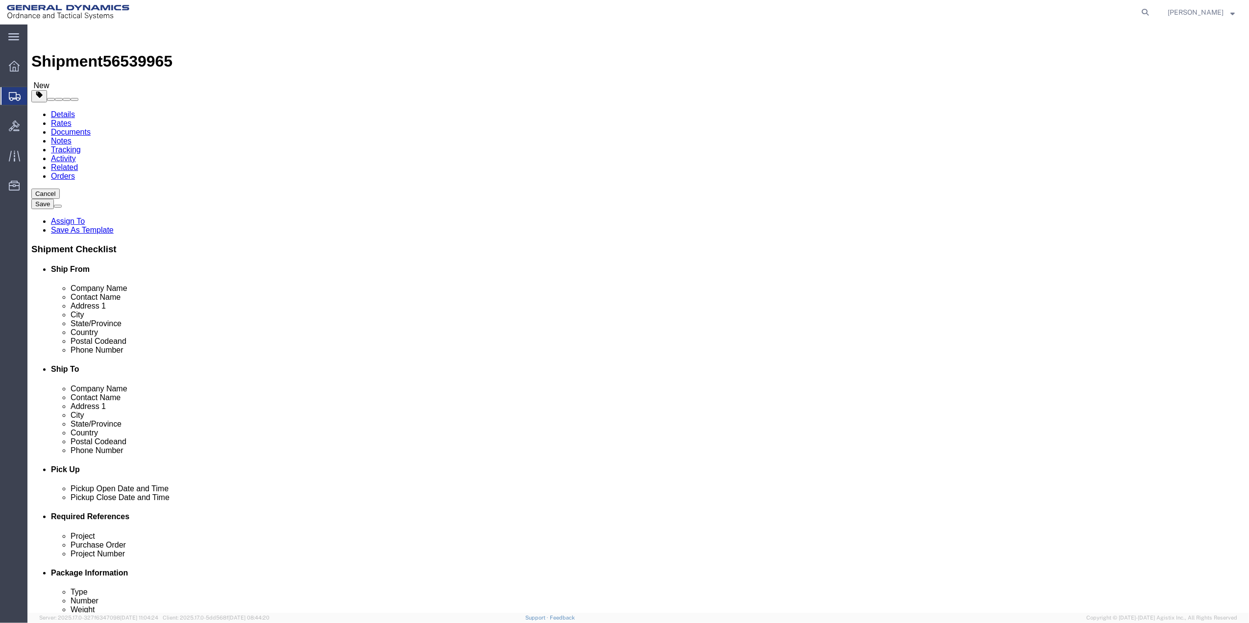
type input "12.50"
type input "0.25"
type input "1"
click link "Add Content"
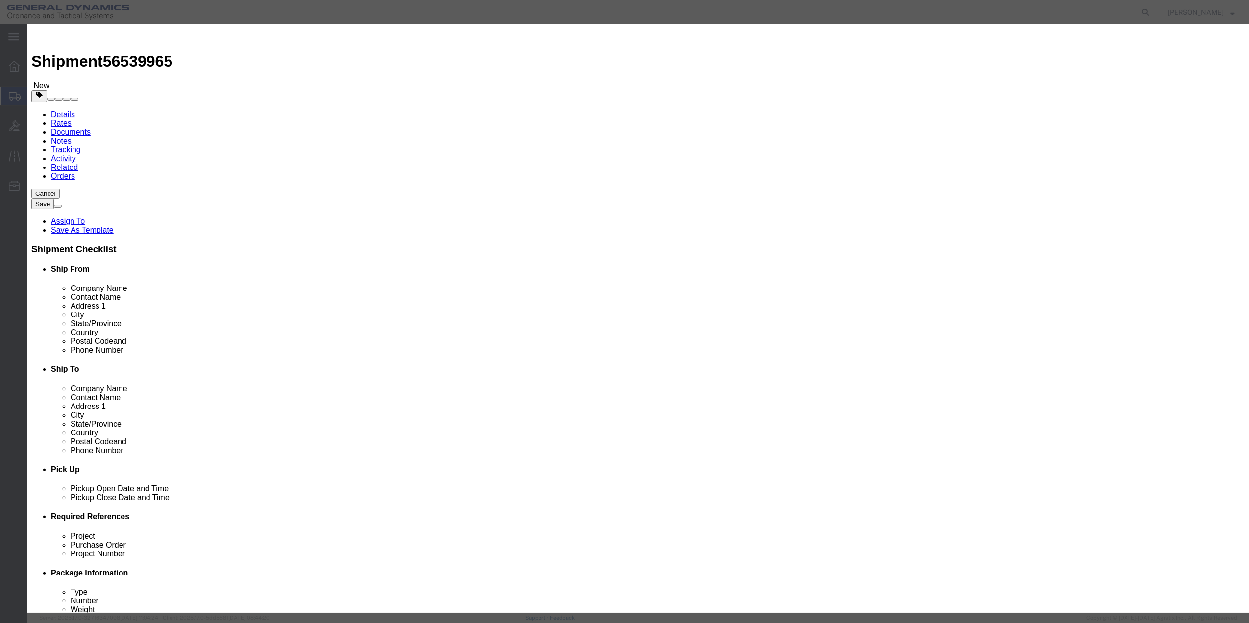
click input "text"
type input "PAPER"
type input "100"
select select "US"
click input "0"
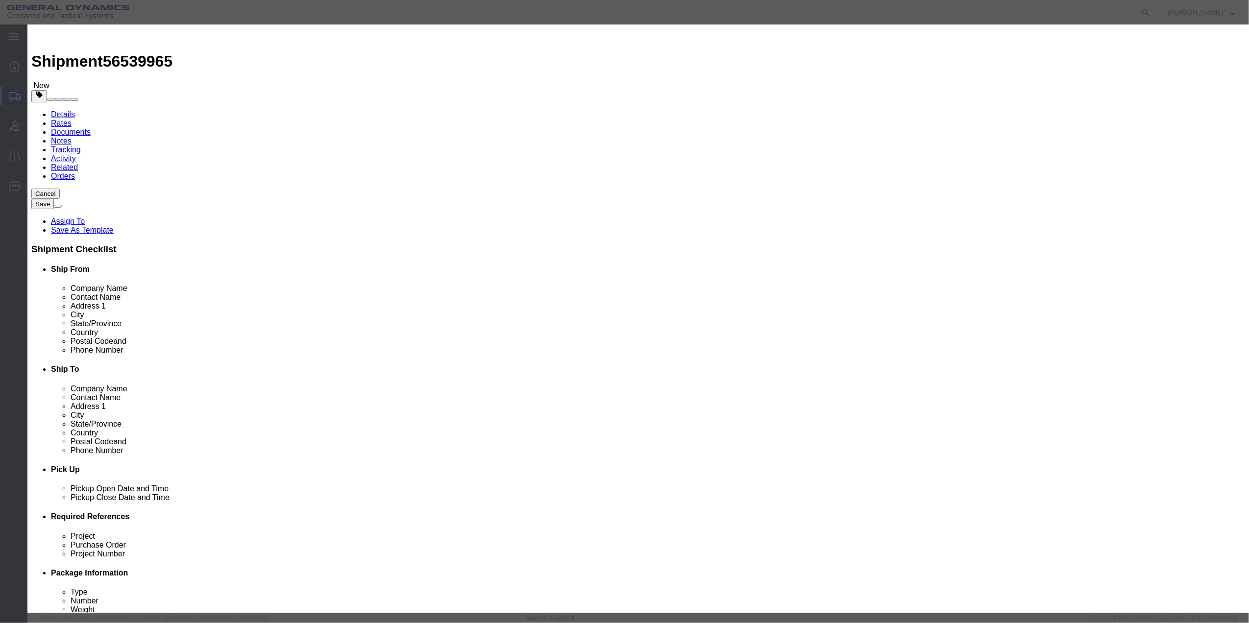
type input "01"
click select "Select 50 55 60 65 70 85 92.5 100 125 175 250 300 400"
select select "70"
click select "Select 50 55 60 65 70 85 92.5 100 125 175 250 300 400"
click button "Save & Close"
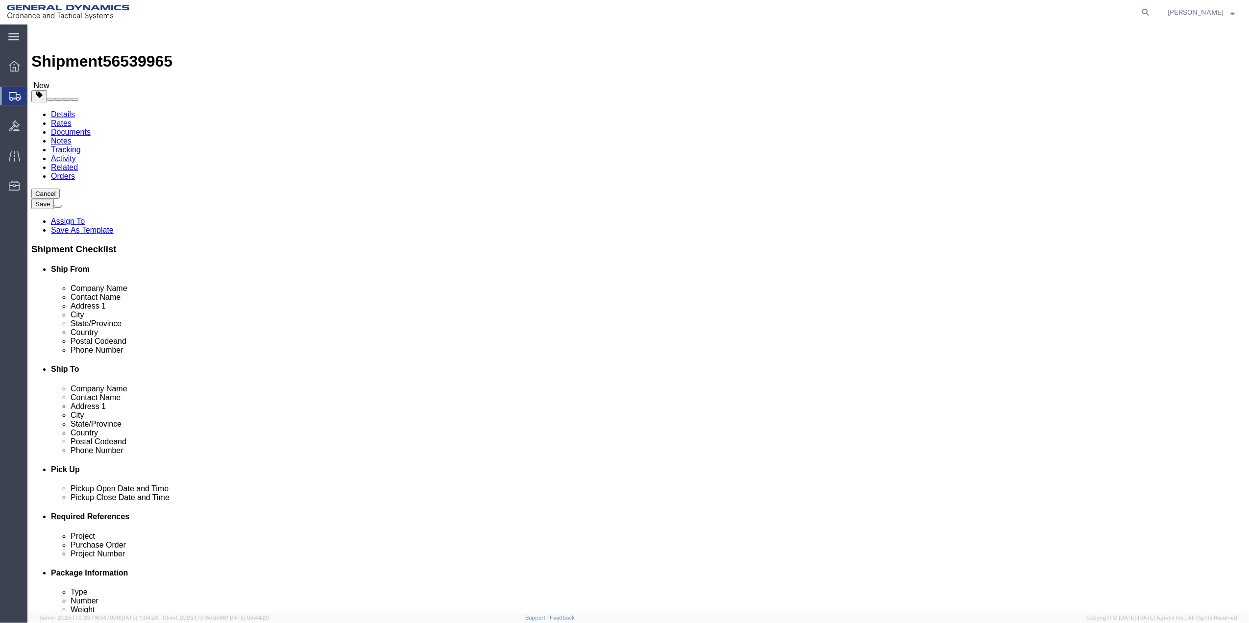
click link "Special Services"
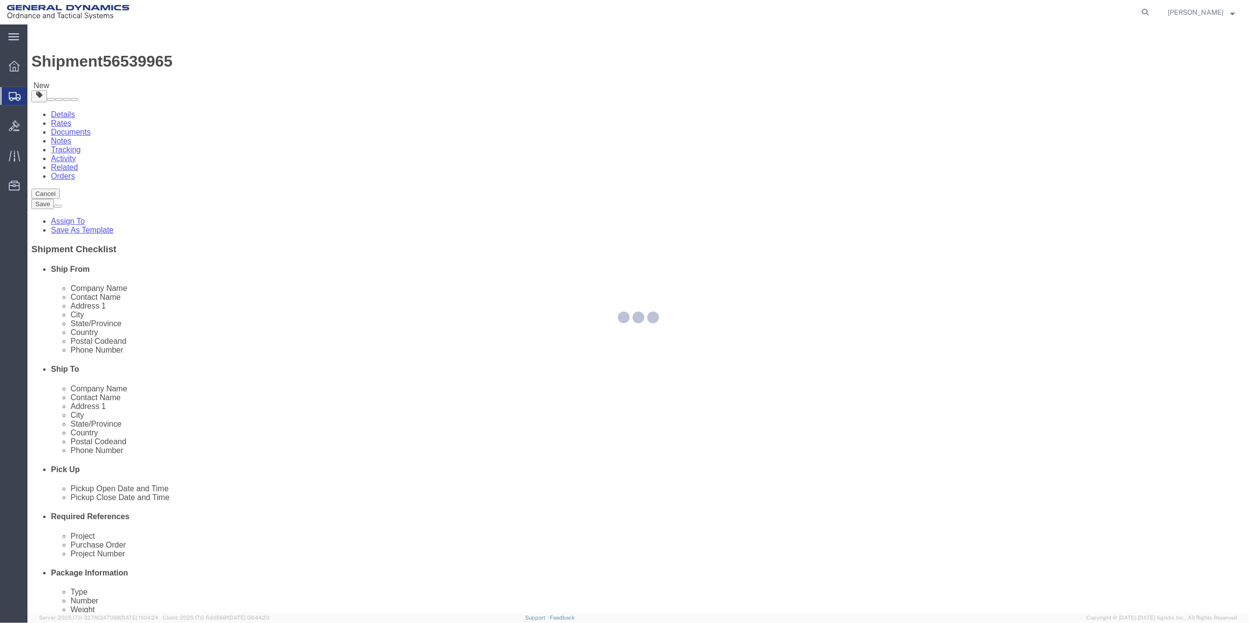
select select
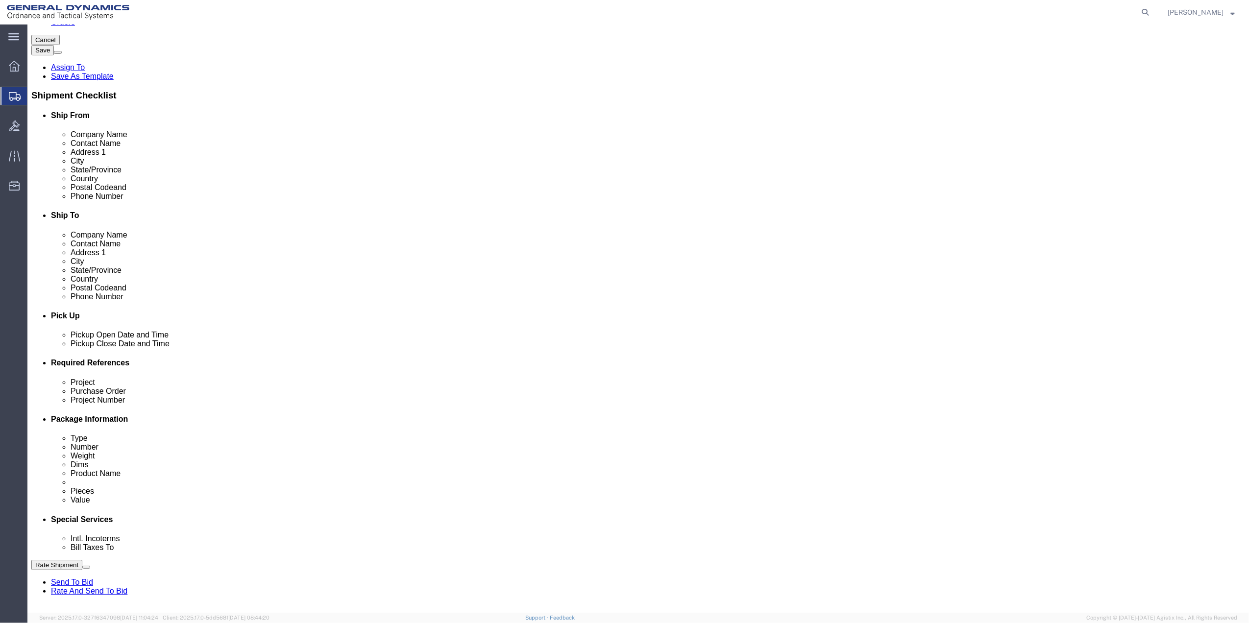
scroll to position [392, 0]
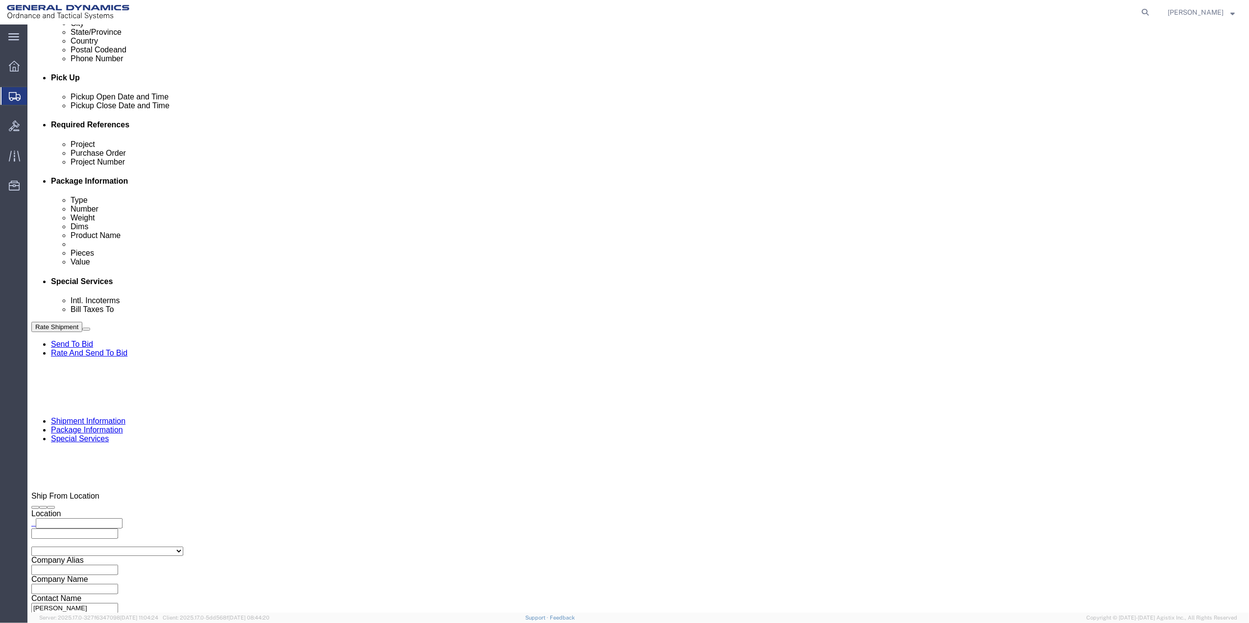
drag, startPoint x: 238, startPoint y: 169, endPoint x: 238, endPoint y: 182, distance: 12.2
click select "Select Buyer Cost Center Department Operations Number Order Number Sales Person"
select select "DEPARTMENT"
click select "Select Buyer Cost Center Department Operations Number Order Number Sales Person"
click div "Cost Center Select Buyer Cost Center Department Operations Number Order Number …"
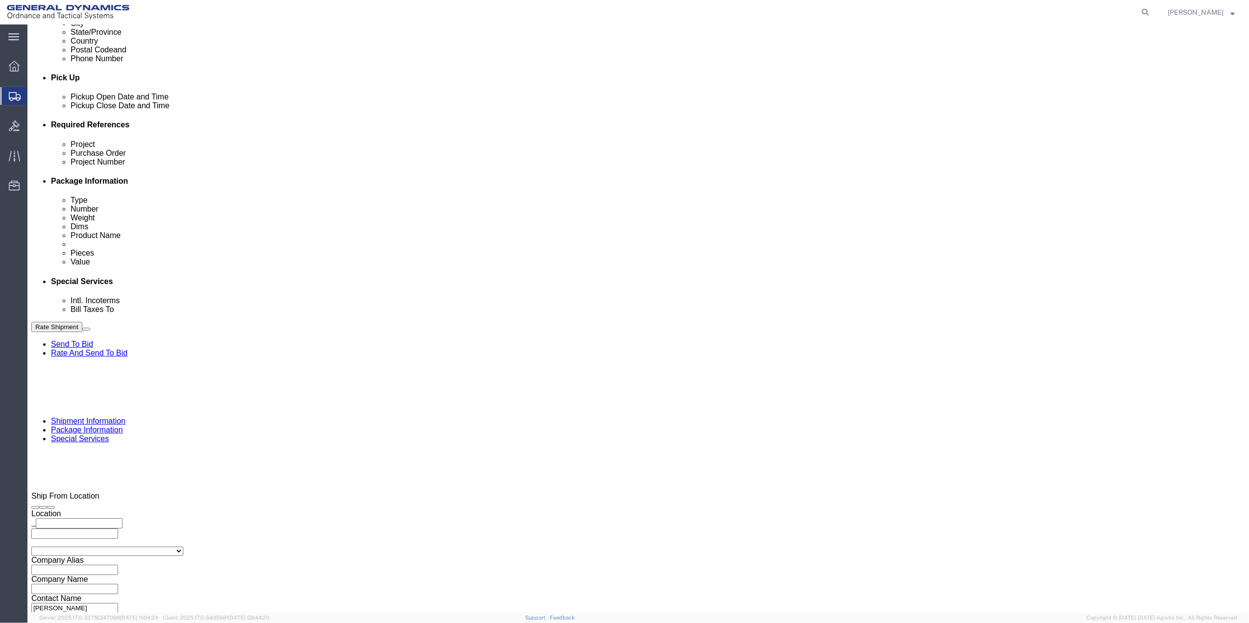
drag, startPoint x: 408, startPoint y: 172, endPoint x: 411, endPoint y: 183, distance: 11.2
click select "Select [GEOGRAPHIC_DATA] [GEOGRAPHIC_DATA] [GEOGRAPHIC_DATA] [GEOGRAPHIC_DATA] …"
select select "1763983"
click select "Select [GEOGRAPHIC_DATA] [GEOGRAPHIC_DATA] [GEOGRAPHIC_DATA] [GEOGRAPHIC_DATA] …"
drag, startPoint x: 829, startPoint y: 172, endPoint x: 829, endPoint y: 183, distance: 10.8
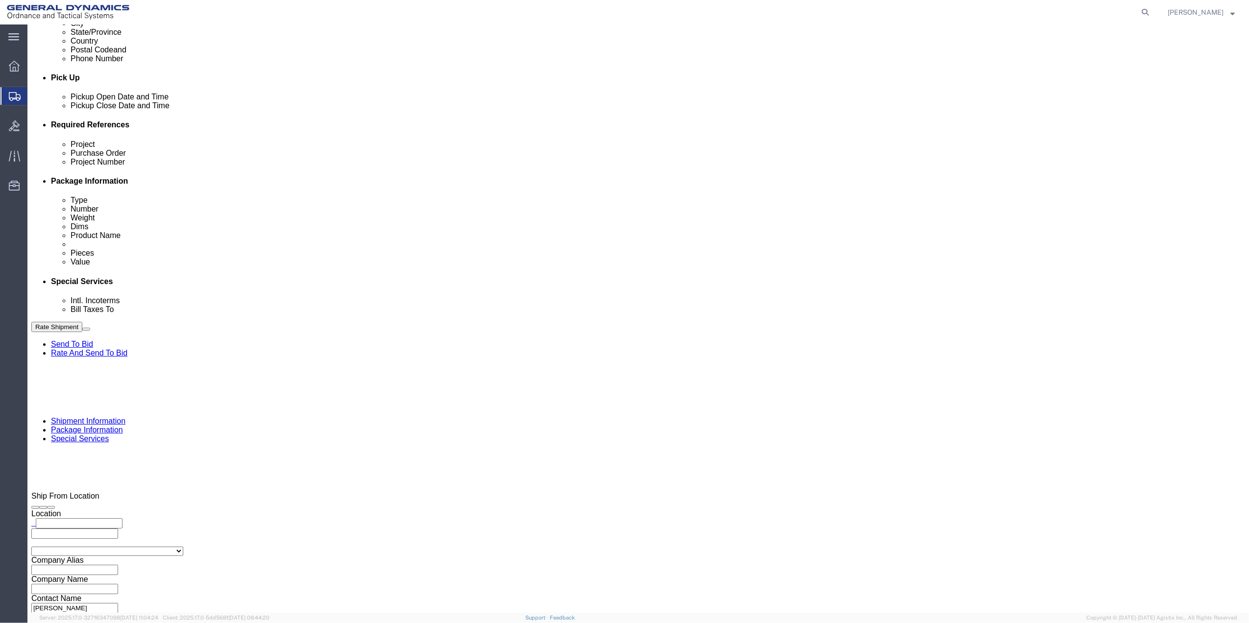
click select "Select 10AFM 10GAG 10GAH 10GFL 10GFO 10GIE 10GIS 30MABS St [PERSON_NAME] Program"
select select "214681"
click select "Select 10AFM 10GAG 10GAH 10GFL 10GFO 10GIE 10GIS 30MABS St [PERSON_NAME] Program"
click input "General Dynamics OTS % Data2Logistics"
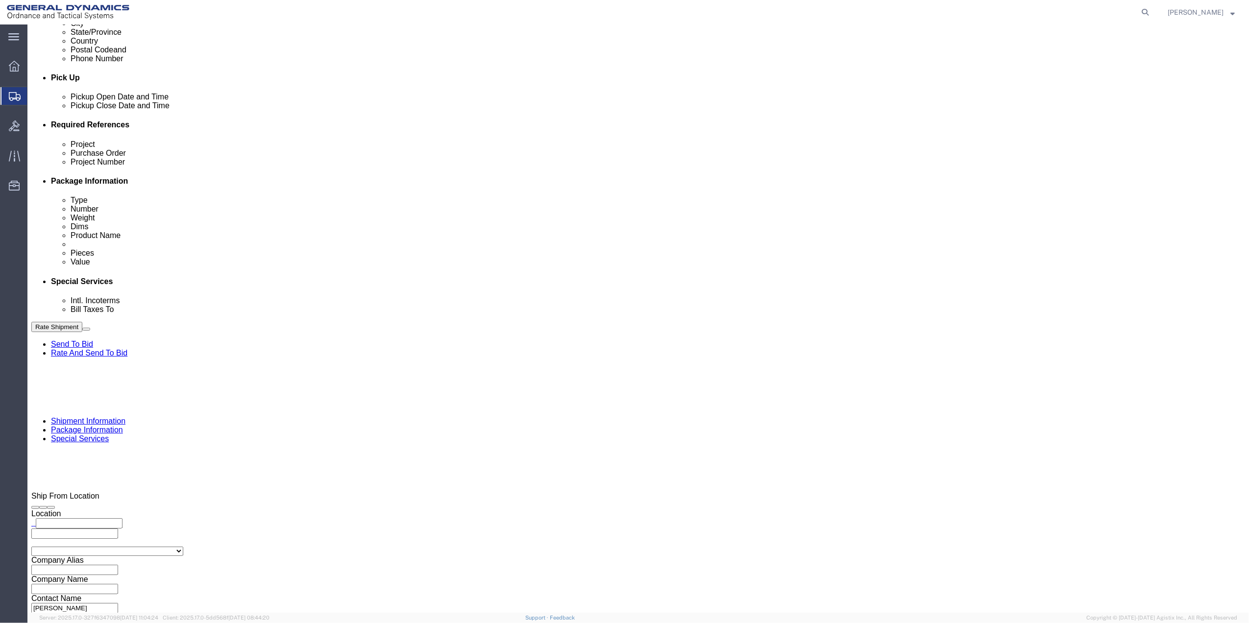
click input "General Dynamics OTS % Data2Logistics"
click p "- GEDOTS %DATA 2 LOGISTICS - (GEDOTS %DATA 2 LOGISTICS) [GEOGRAPHIC_DATA][PERSO…"
type input "GEDOTS %DATA 2 LOGISTICS"
type input "PO BOX 61050"
type input "GEDOTS %DATA 2 LOGISTICS"
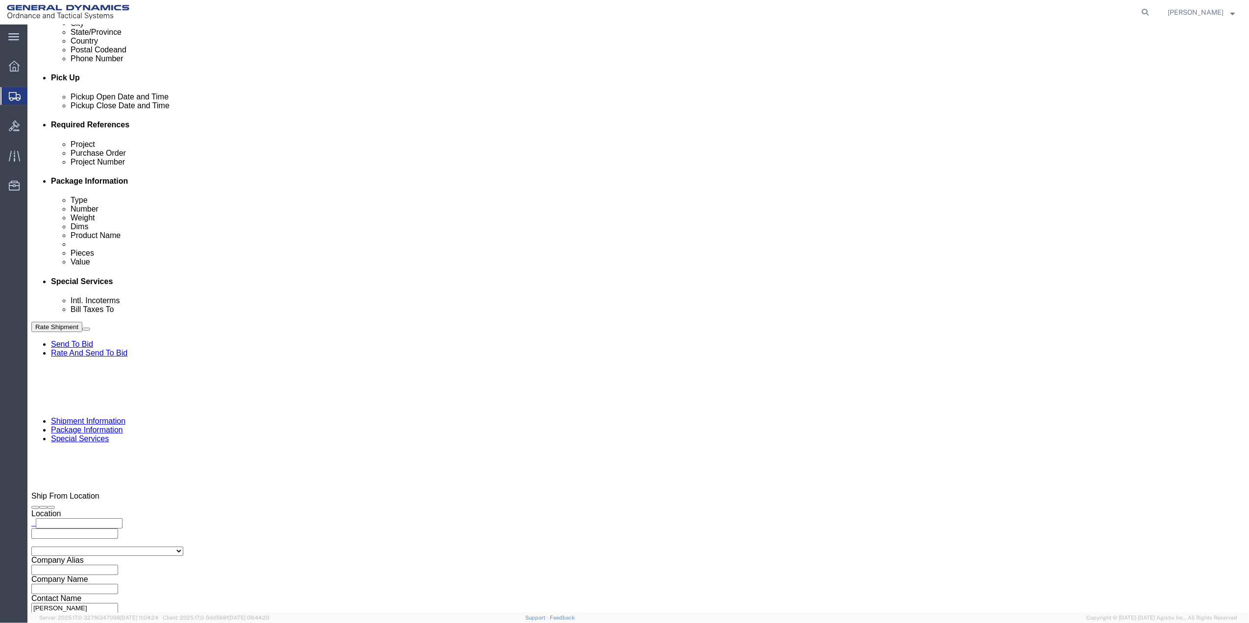
type input "FORT [PERSON_NAME]"
type input "33906"
select select "FL"
type input "GEDOTS %DATA 2 LOGISTICS"
click button "Rate Shipment"
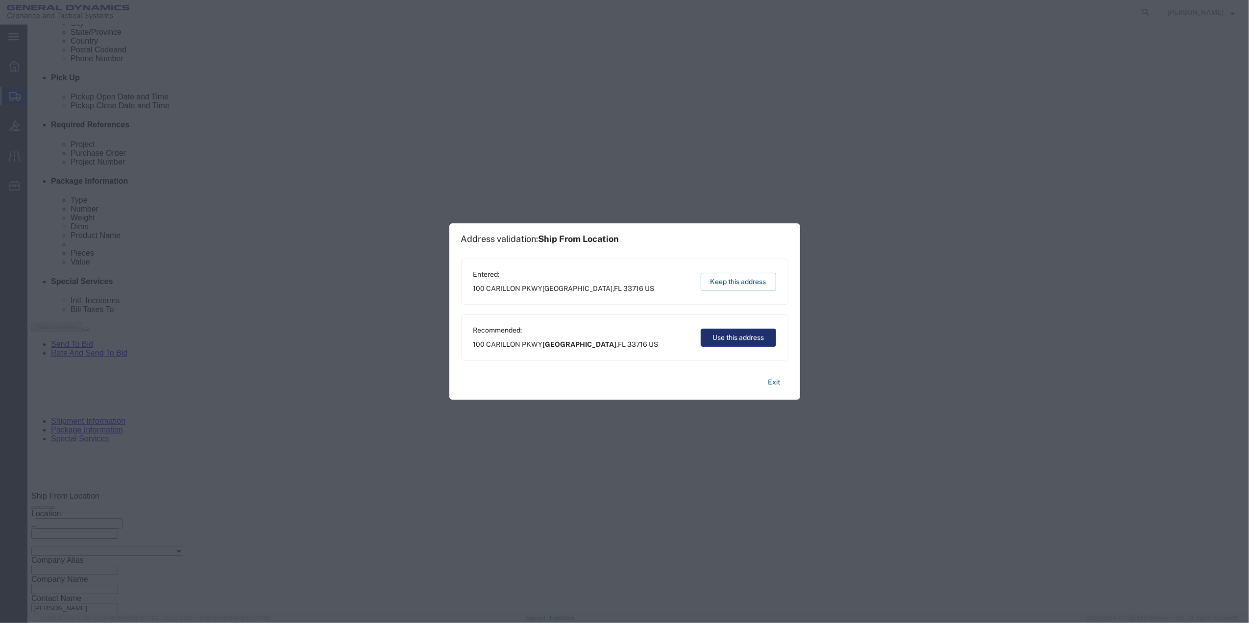
click at [720, 334] on button "Use this address" at bounding box center [738, 338] width 75 height 18
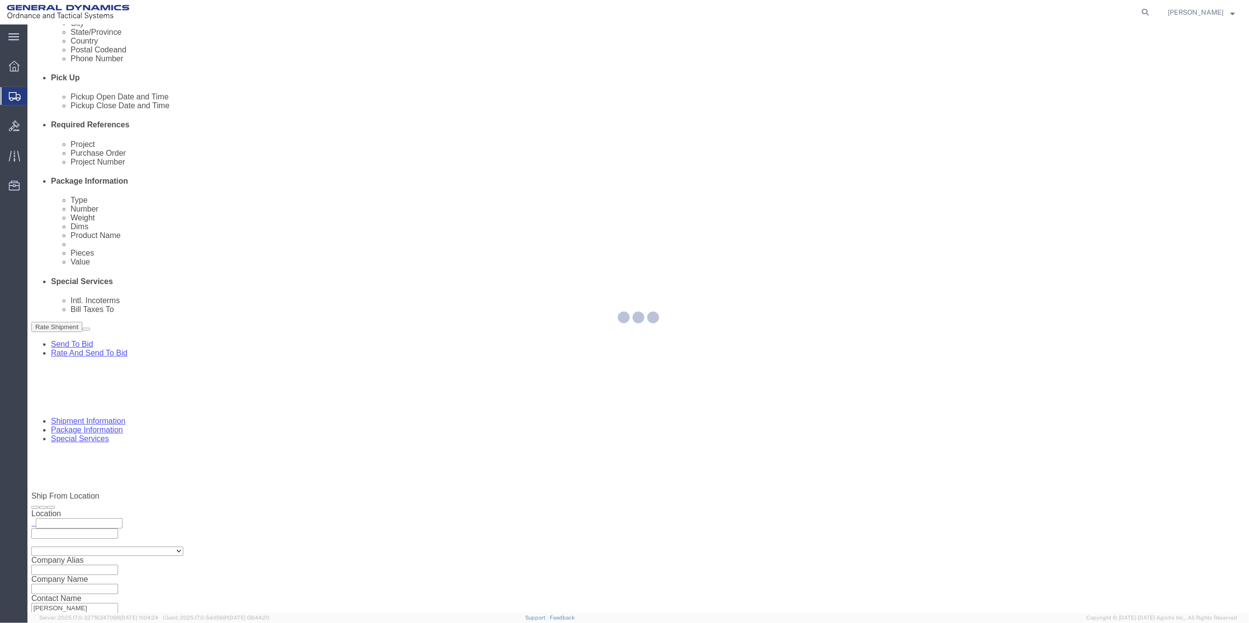
scroll to position [0, 0]
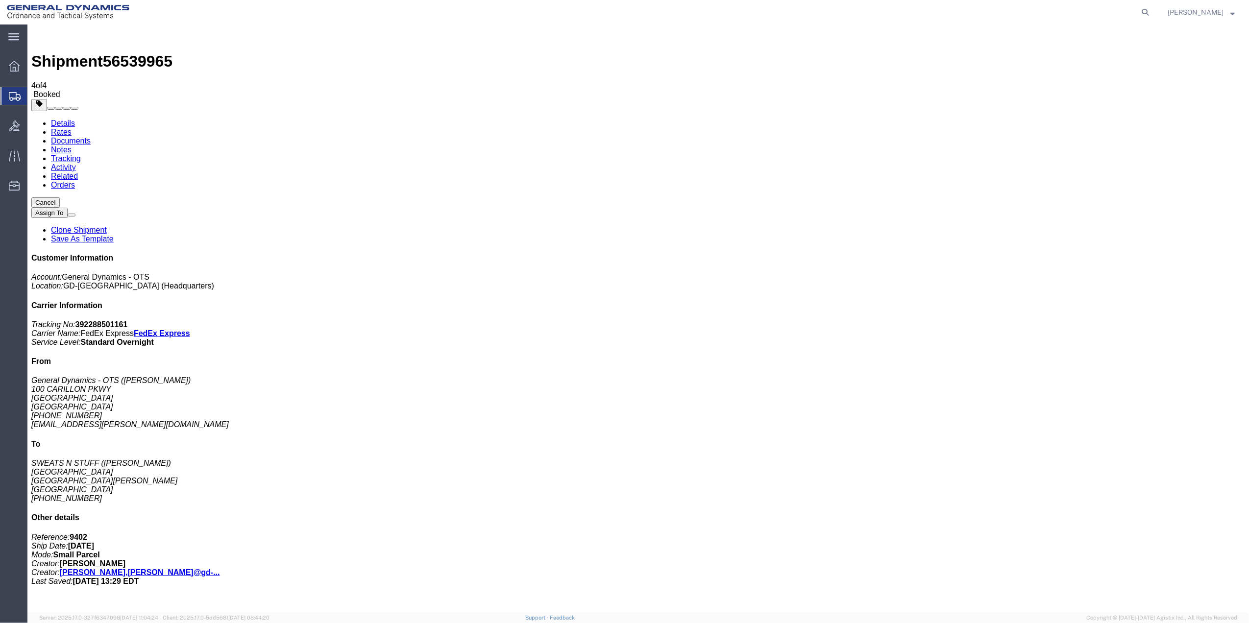
click at [0, 0] on span "Create Shipment" at bounding box center [0, 0] width 0 height 0
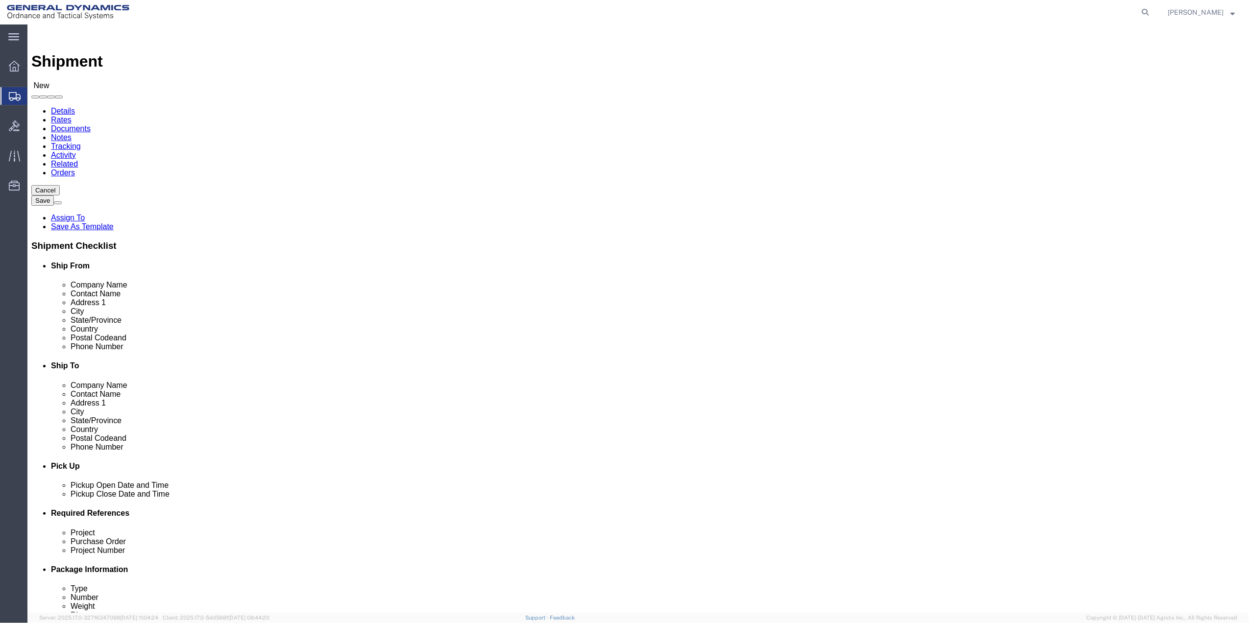
click input "text"
type input "[PERSON_NAME]"
click p "- General Dynamics - OTS - ([PERSON_NAME]) 100 CARILLON, [GEOGRAPHIC_DATA], [GE…"
select select "FL"
type input "[PERSON_NAME]"
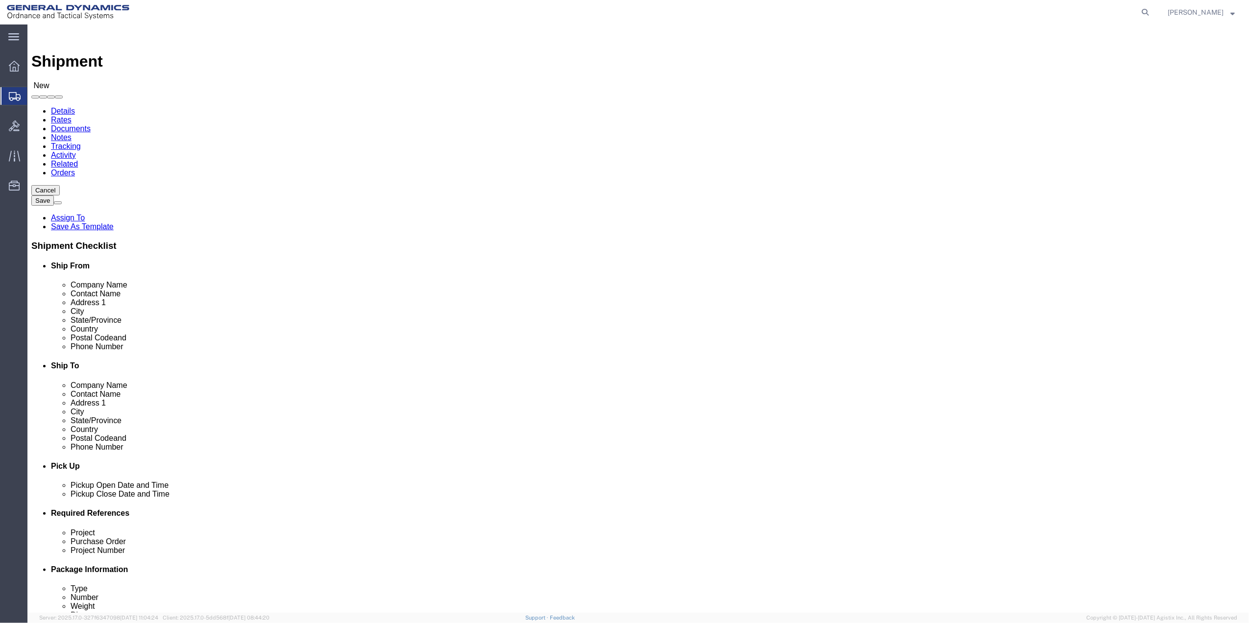
click input "text"
type input "[PERSON_NAME]"
click p "- General Dynamics - OTS - ([PERSON_NAME]) [STREET_ADDRESS][PERSON_NAME]"
select select "WA"
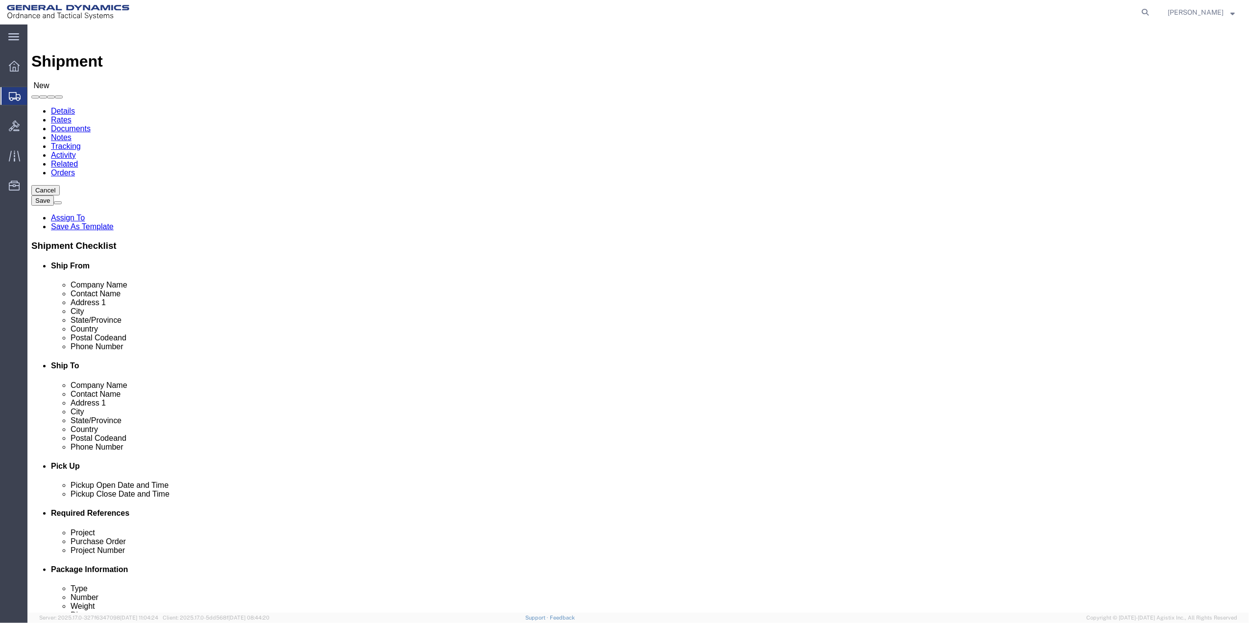
type input "MOSES LAKE"
click input "text"
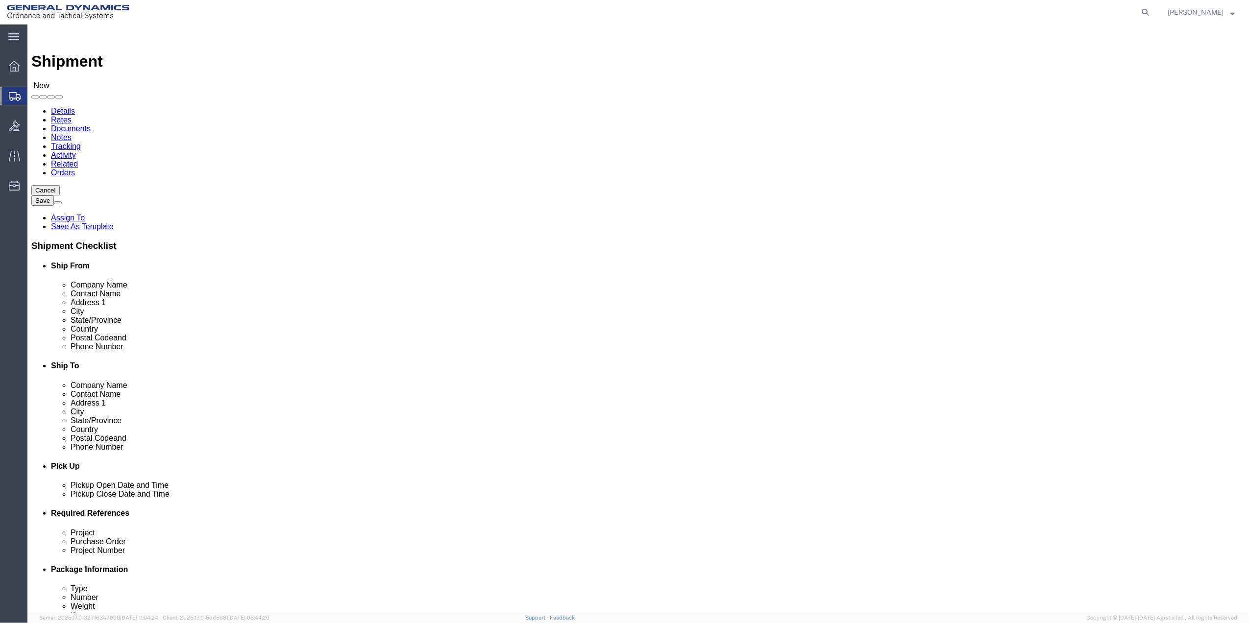
click input "text"
type input "[PERSON_NAME]"
click span
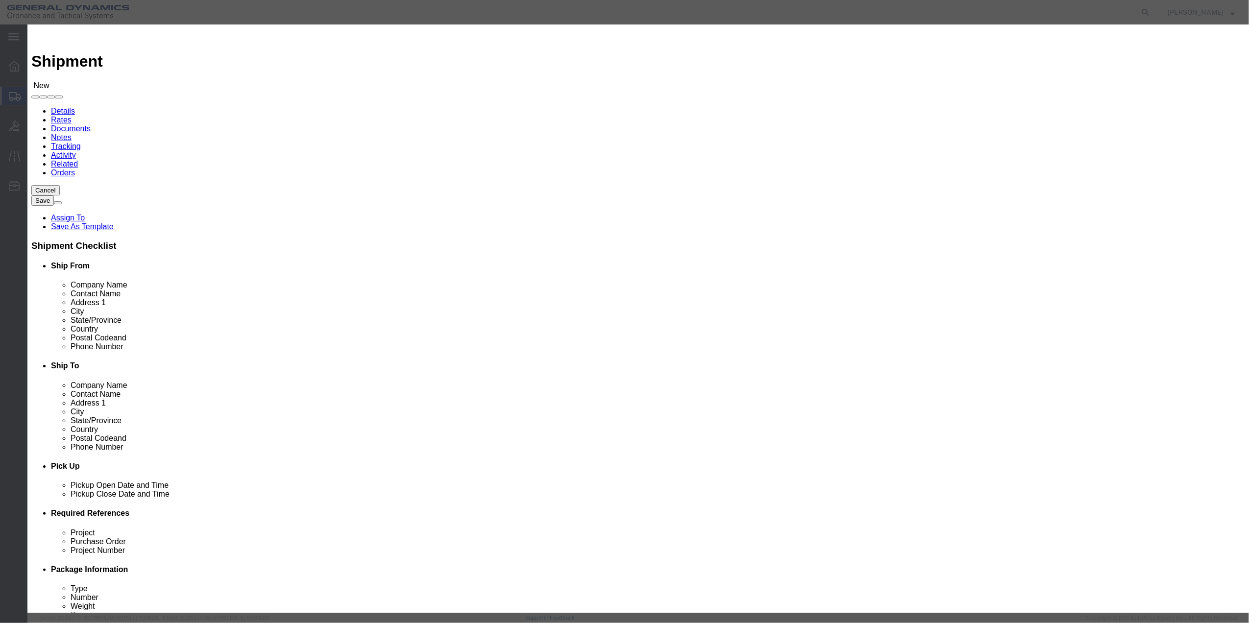
click input "checkbox"
checkbox input "true"
click button "Save"
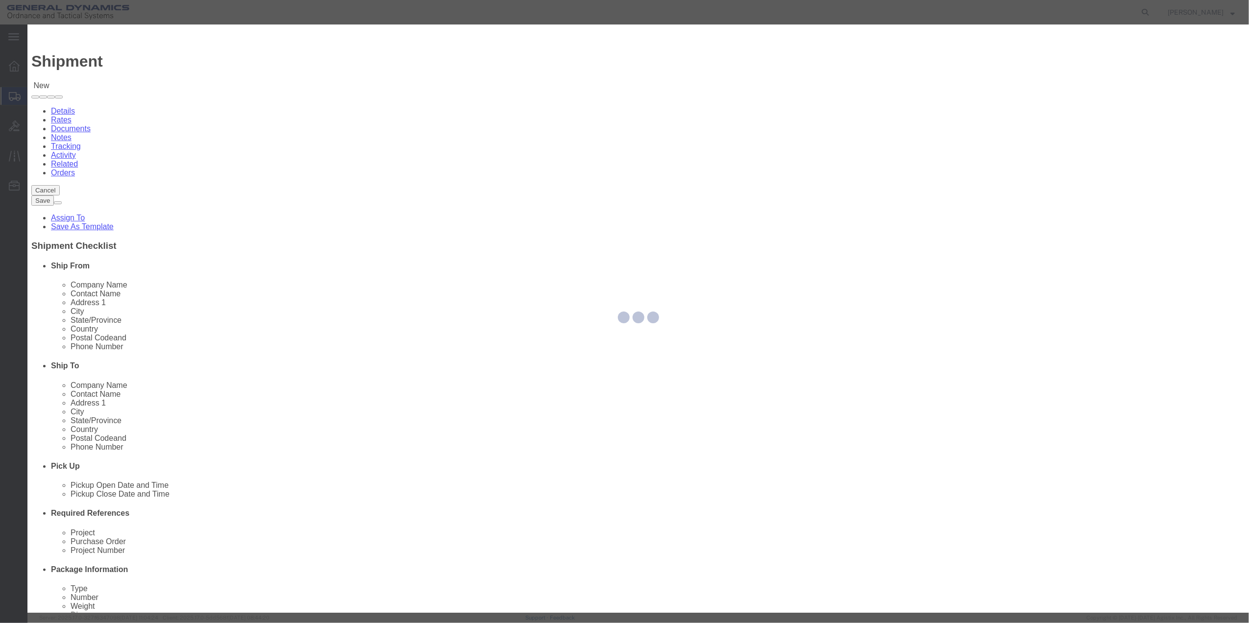
click at [491, 109] on div at bounding box center [637, 318] width 1221 height 588
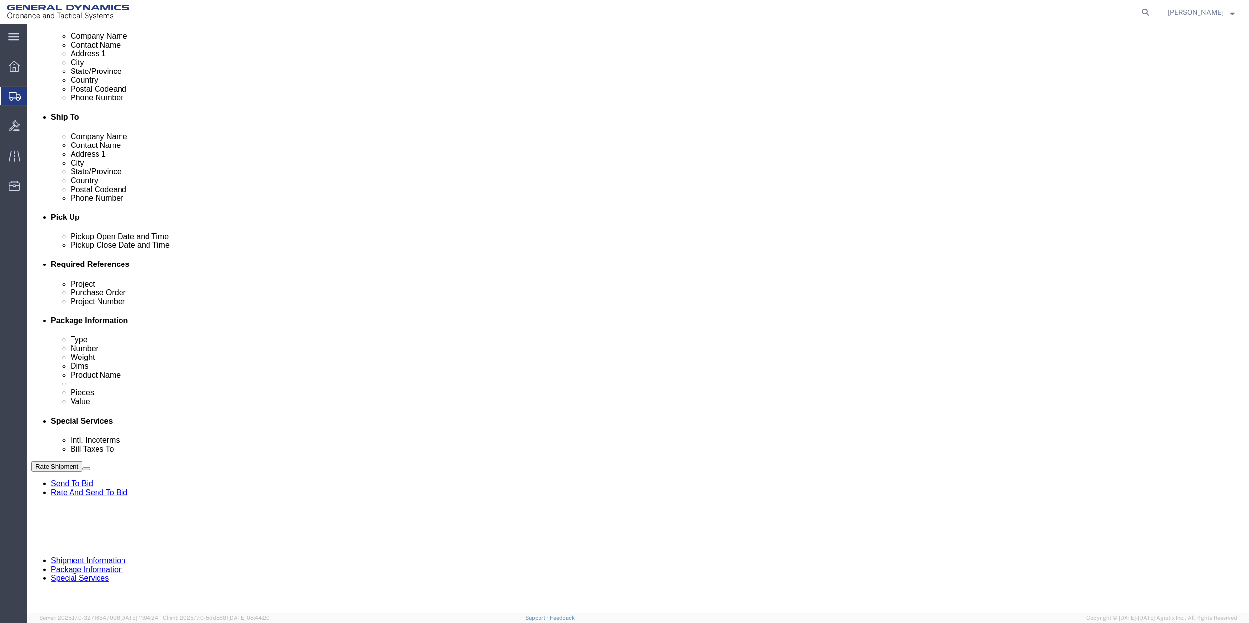
scroll to position [256, 0]
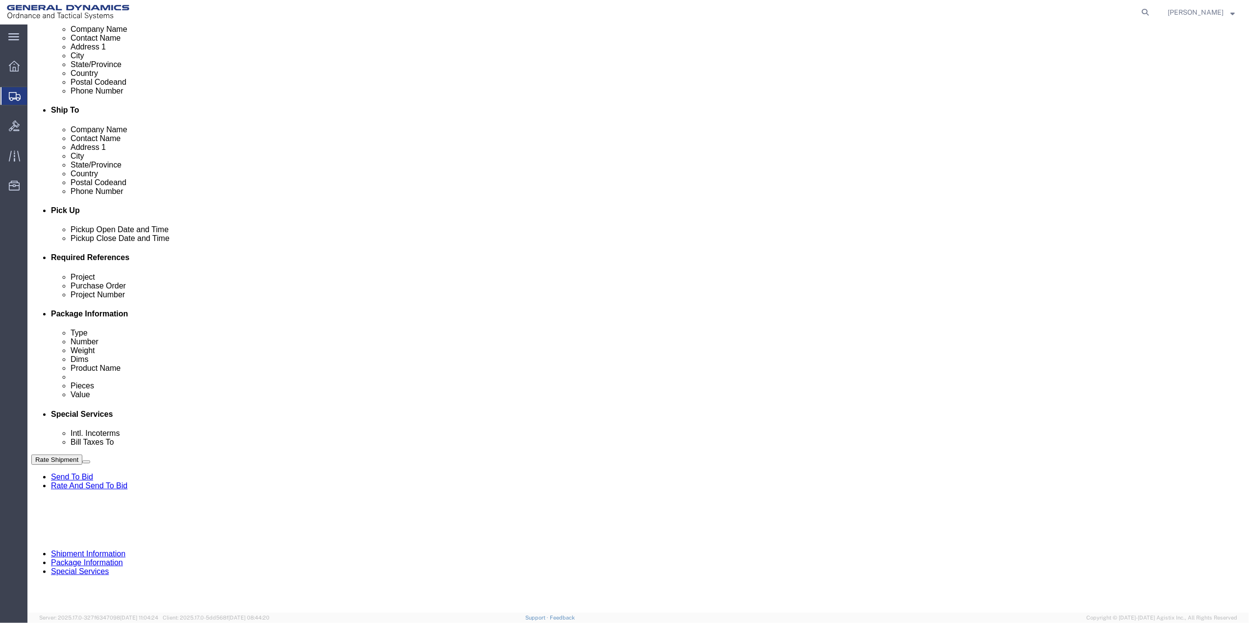
click button "Add reference"
click input "text"
type input "9402"
click input "text"
paste input "9402"
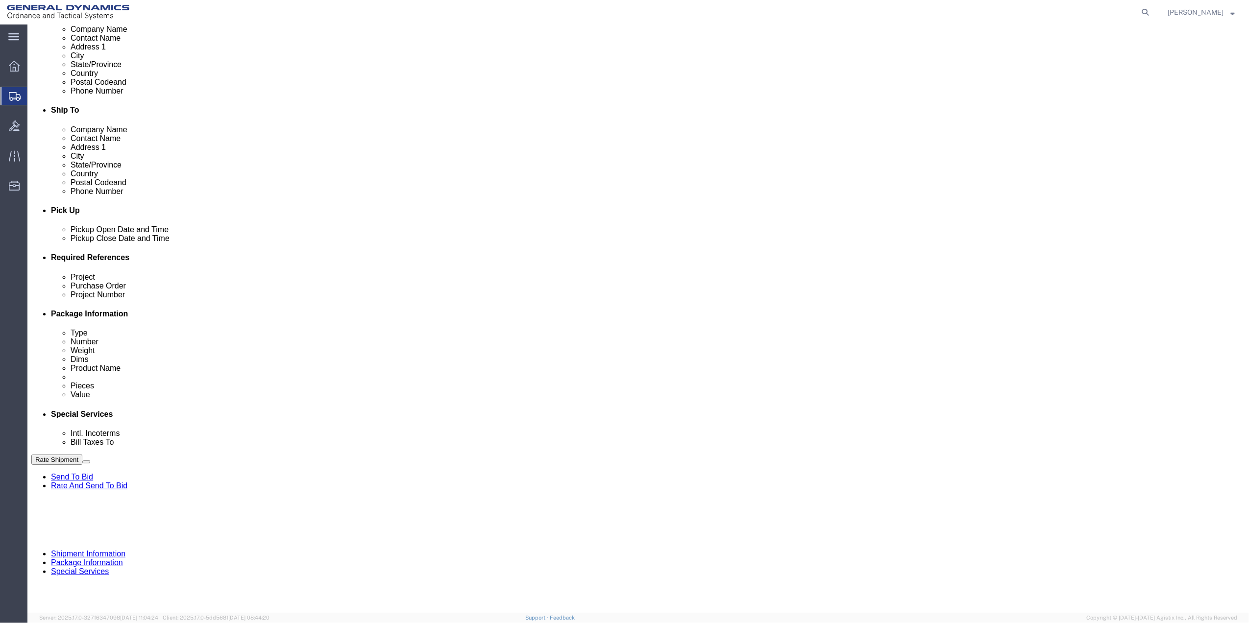
type input "9402"
click input "text"
paste input "9402"
type input "9402"
drag, startPoint x: 192, startPoint y: 360, endPoint x: 173, endPoint y: 364, distance: 19.5
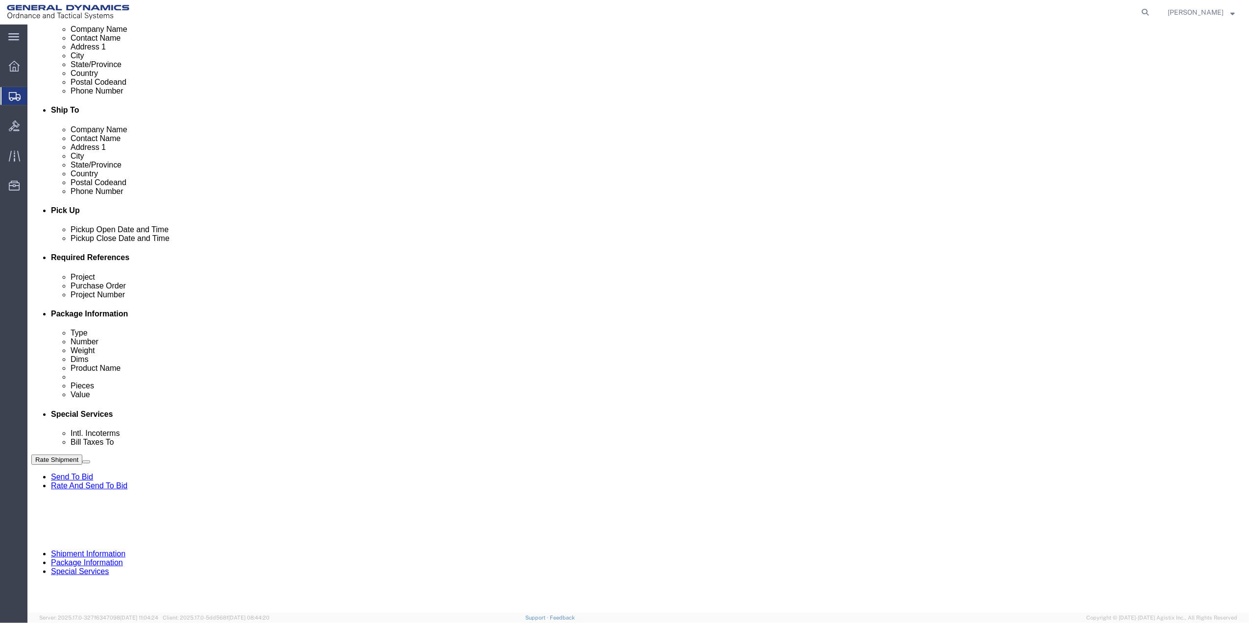
click input "text"
paste input "9402"
type input "9402"
click select "Select Account Type Activity ID Airline Appointment Number ASN Batch Request # …"
select select "DEPT"
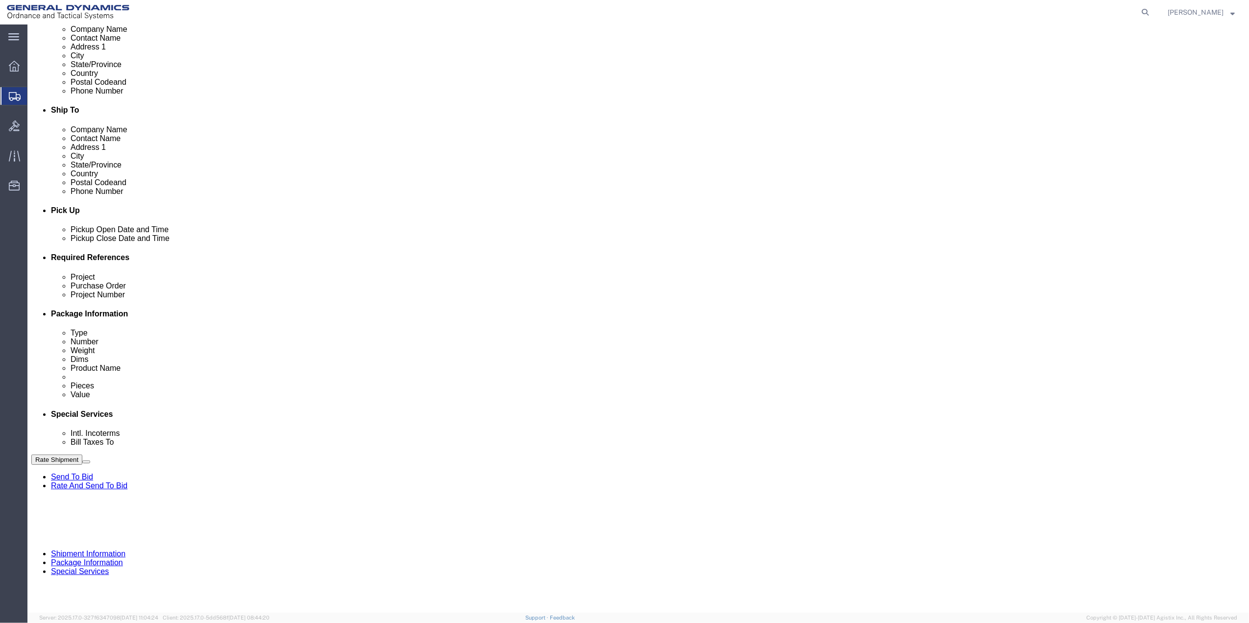
click select "Select Account Type Activity ID Airline Appointment Number ASN Batch Request # …"
click link "Package Information"
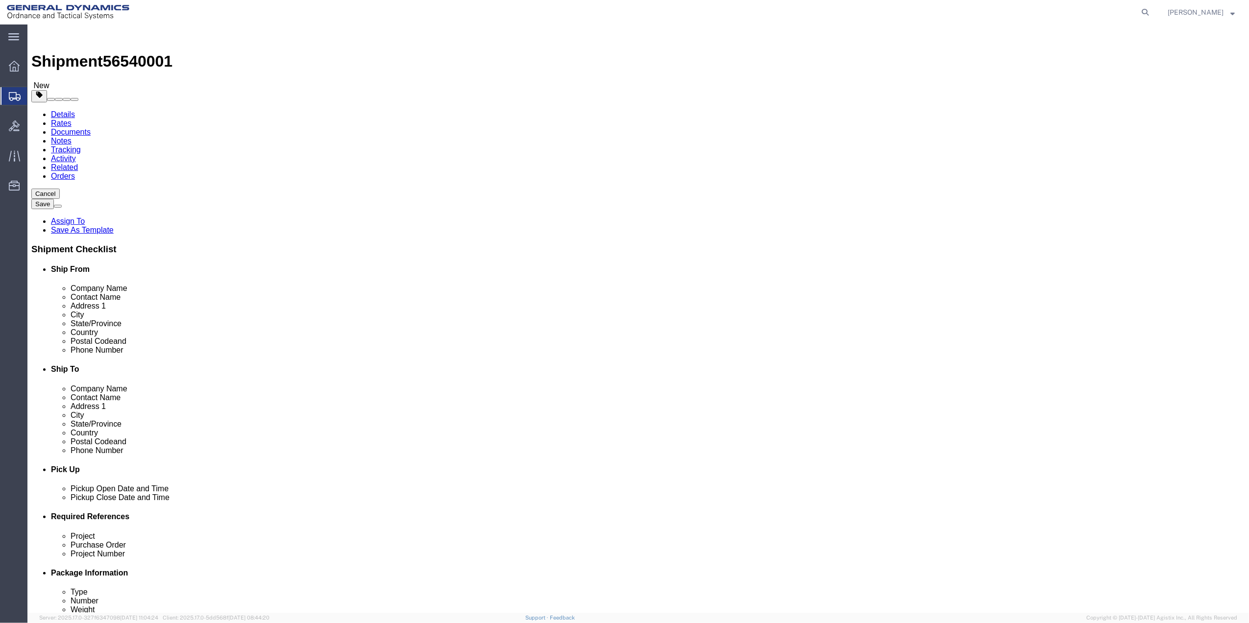
drag, startPoint x: 210, startPoint y: 169, endPoint x: 220, endPoint y: 180, distance: 14.2
click select "Select Bale(s) Basket(s) Bolt(s) Bottle(s) Buckets Bulk Bundle(s) Can(s) Cardbo…"
select select "ENV"
click select "Select Bale(s) Basket(s) Bolt(s) Bottle(s) Buckets Bulk Bundle(s) Can(s) Cardbo…"
type input "9.50"
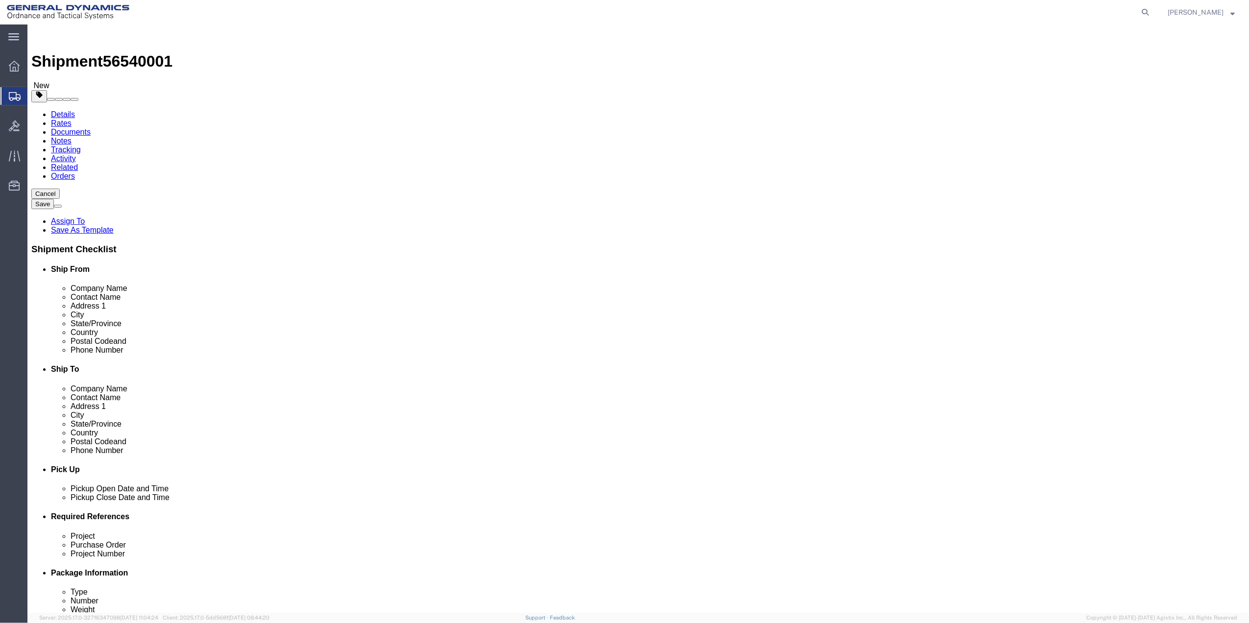
type input "12.50"
type input "0.25"
type input "1"
click link "Add Content"
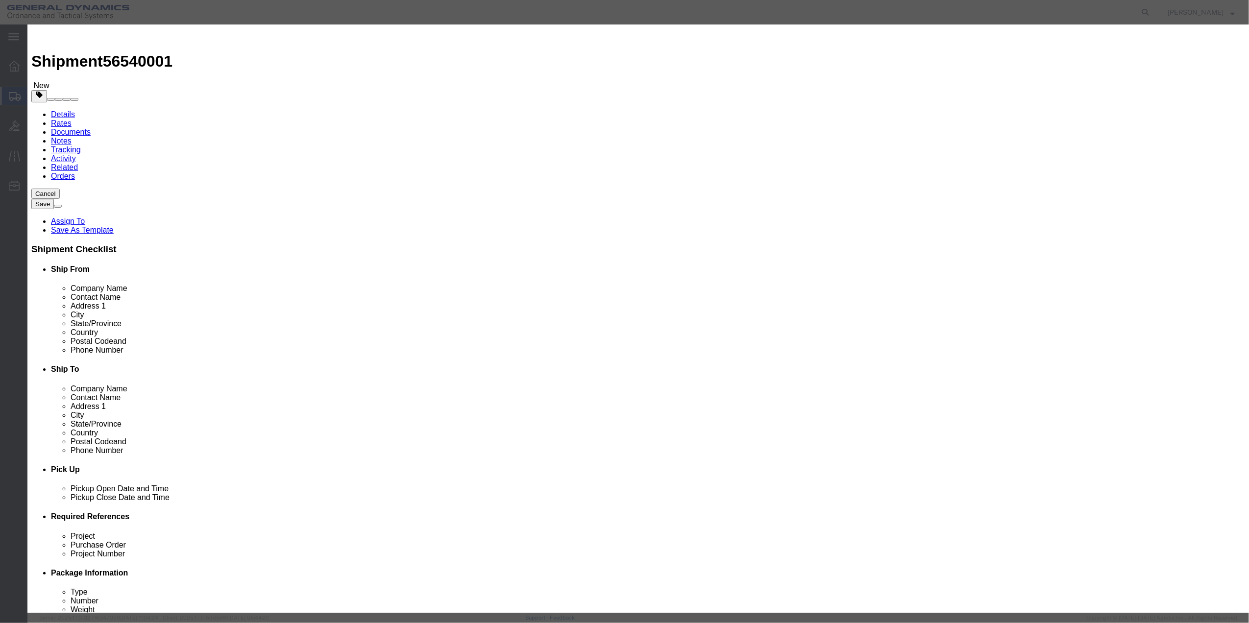
click input "text"
type input "PAPER"
type input "100"
select select "US"
click input "0"
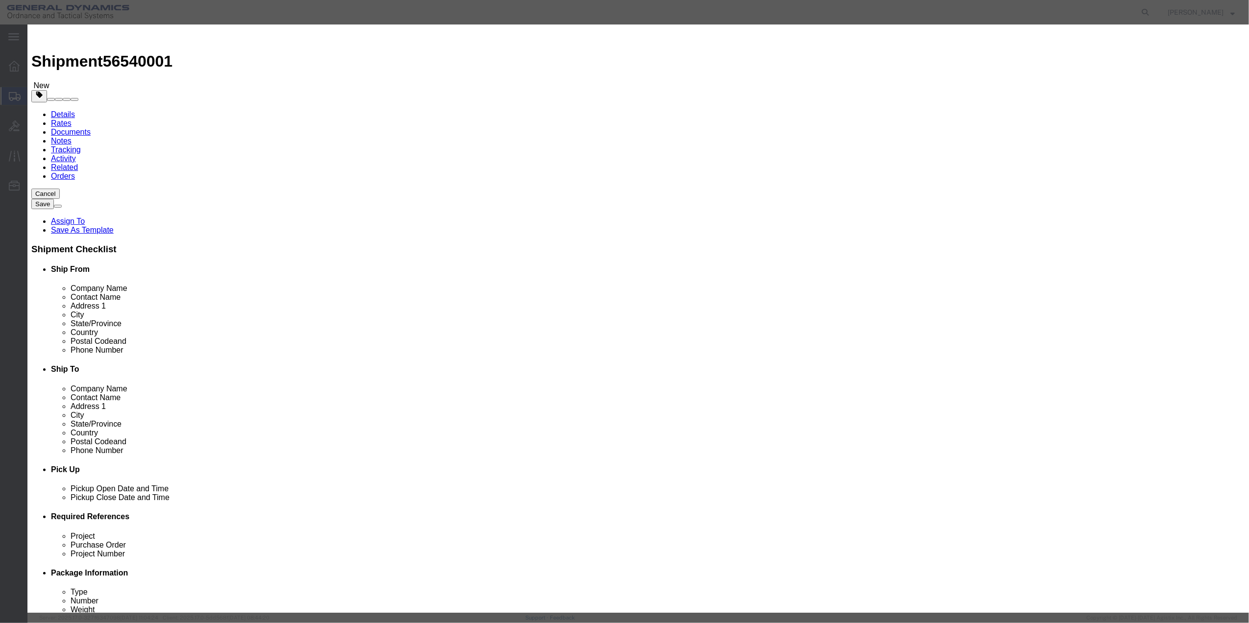
type input "01"
click select "Select 50 55 60 65 70 85 92.5 100 125 175 250 300 400"
select select "70"
click select "Select 50 55 60 65 70 85 92.5 100 125 175 250 300 400"
click button "Save & Close"
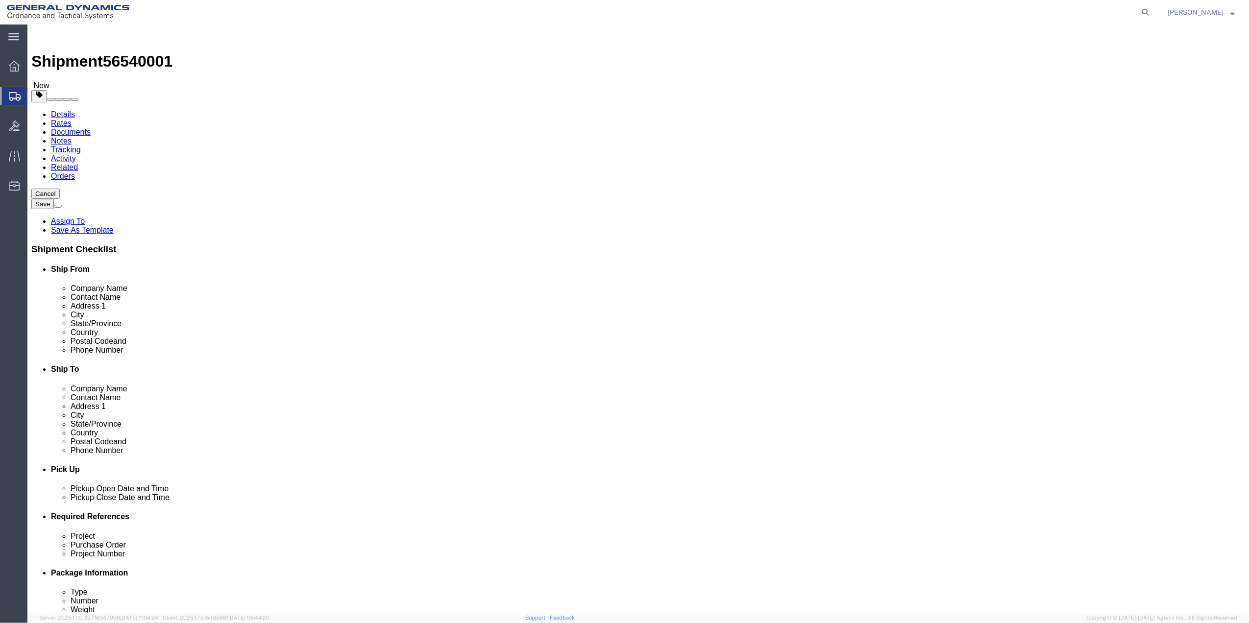
click icon
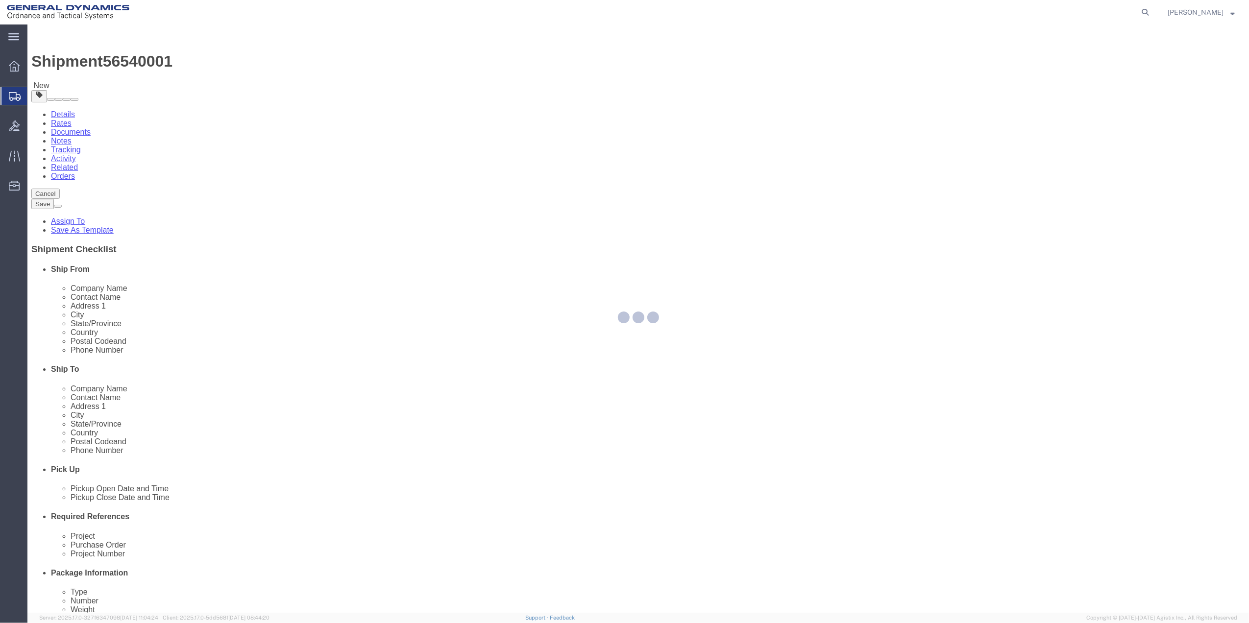
select select
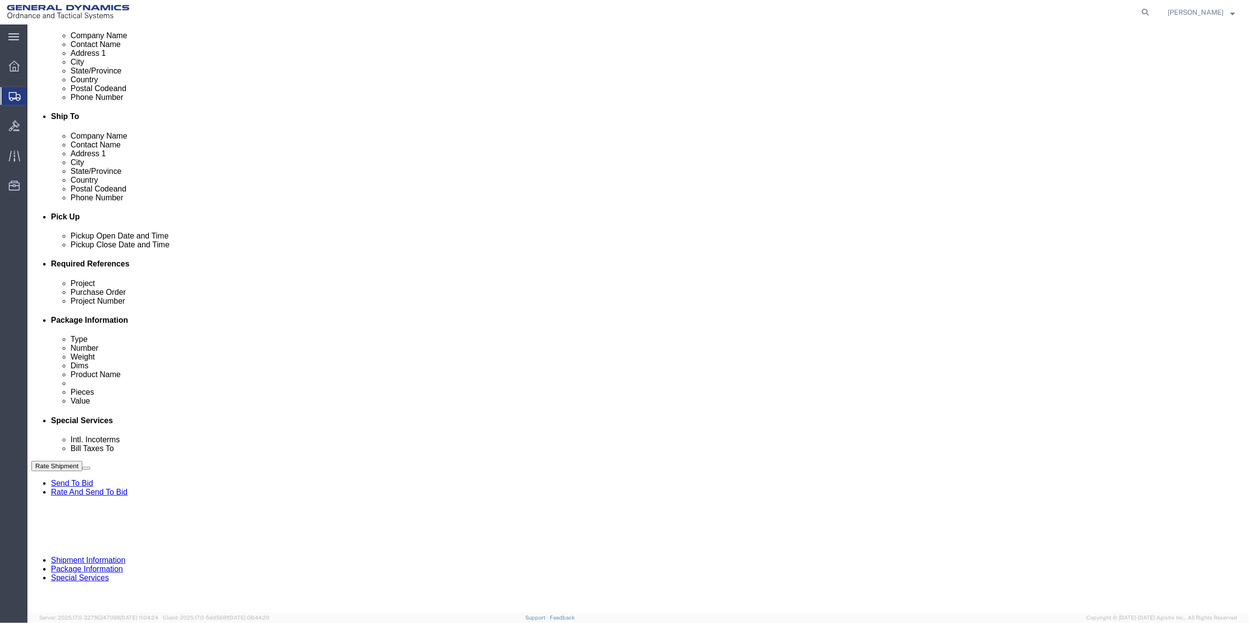
scroll to position [261, 0]
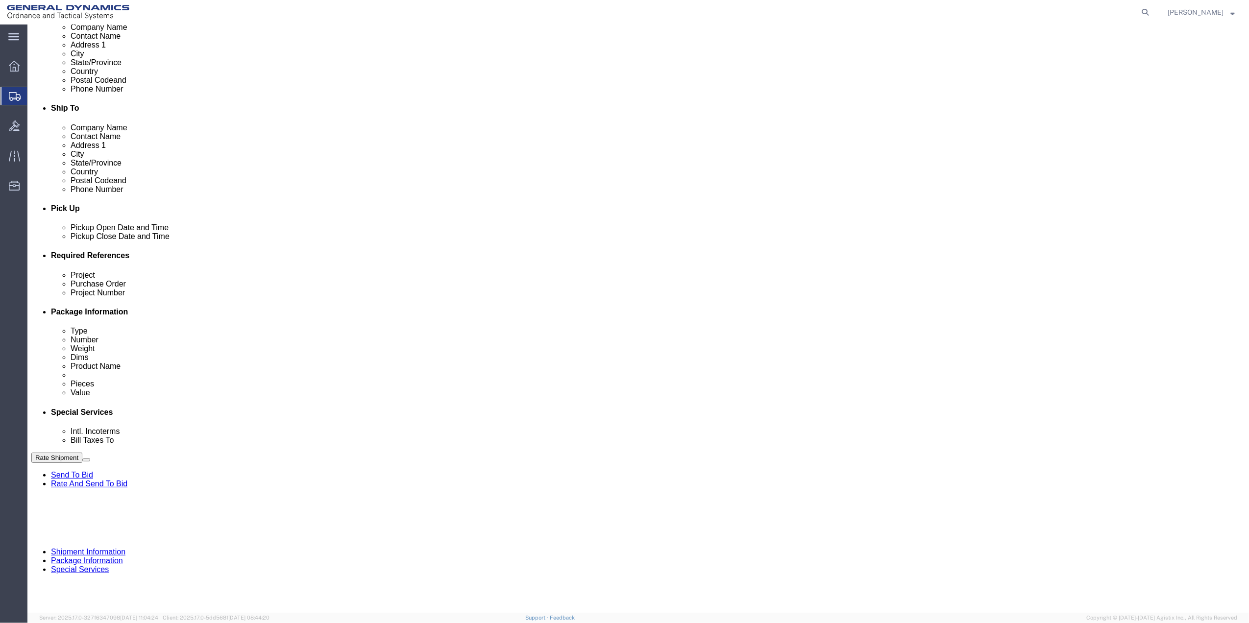
drag, startPoint x: 218, startPoint y: 307, endPoint x: 218, endPoint y: 315, distance: 8.3
click select "Select Buyer Cost Center Department Operations Number Order Number Sales Person"
select select "DEPARTMENT"
click select "Select Buyer Cost Center Department Operations Number Order Number Sales Person"
click select "Select [GEOGRAPHIC_DATA] [GEOGRAPHIC_DATA] [GEOGRAPHIC_DATA] [GEOGRAPHIC_DATA] …"
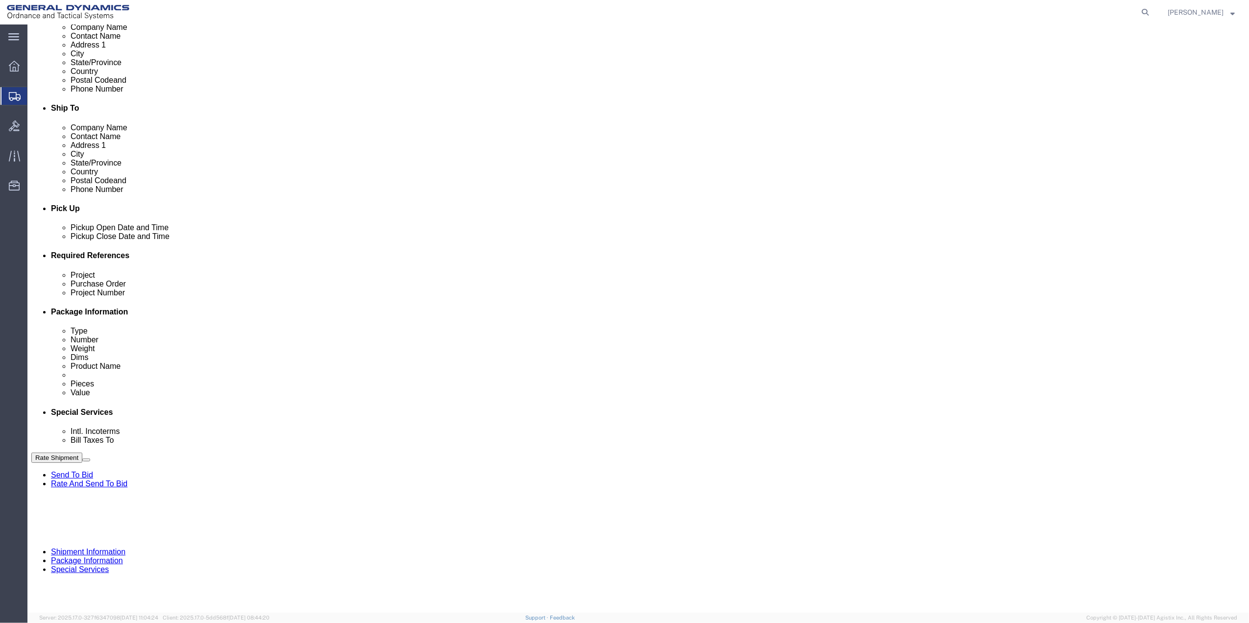
select select "1763983"
click select "Select [GEOGRAPHIC_DATA] [GEOGRAPHIC_DATA] [GEOGRAPHIC_DATA] [GEOGRAPHIC_DATA] …"
click select "Select 10AFM 10GAG 10GAH 10GFL 10GFO 10GIE 10GIS 30MABS St [PERSON_NAME] Program"
select select "214681"
click select "Select 10AFM 10GAG 10GAH 10GFL 10GFO 10GIE 10GIS 30MABS St [PERSON_NAME] Program"
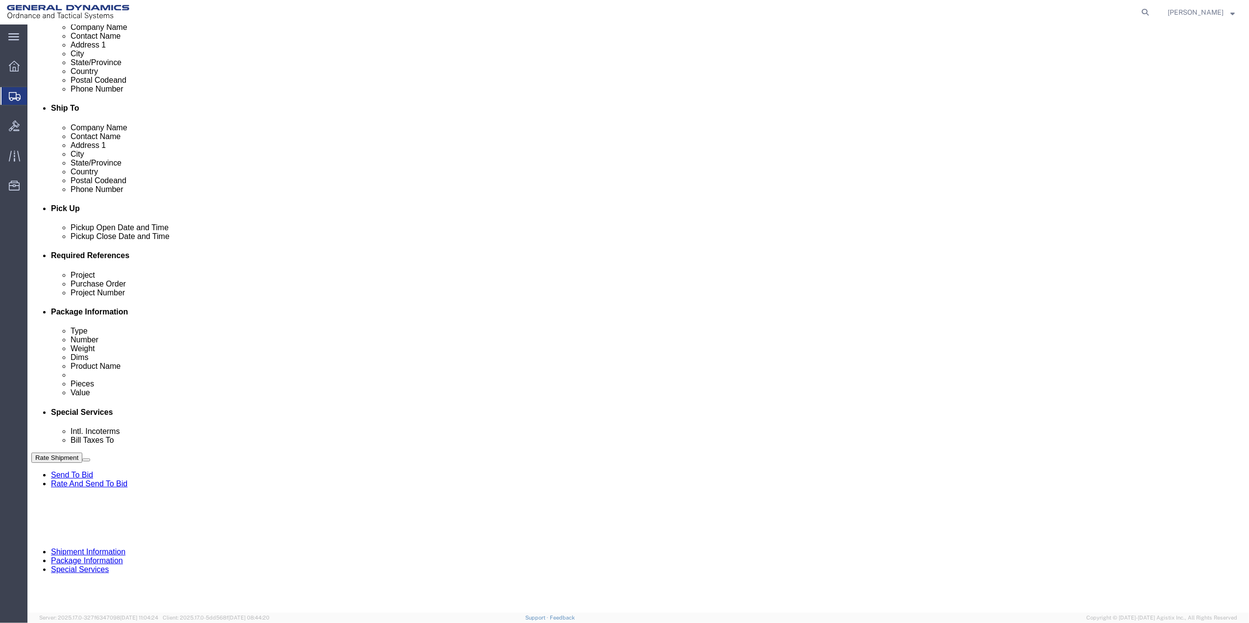
click input "General Dynamics OTS % Data2Logistics"
click p "- GEDOTS %DATA 2 LOGISTICS - (GEDOTS %DATA 2 LOGISTICS) [GEOGRAPHIC_DATA][PERSO…"
type input "GEDOTS %DATA 2 LOGISTICS"
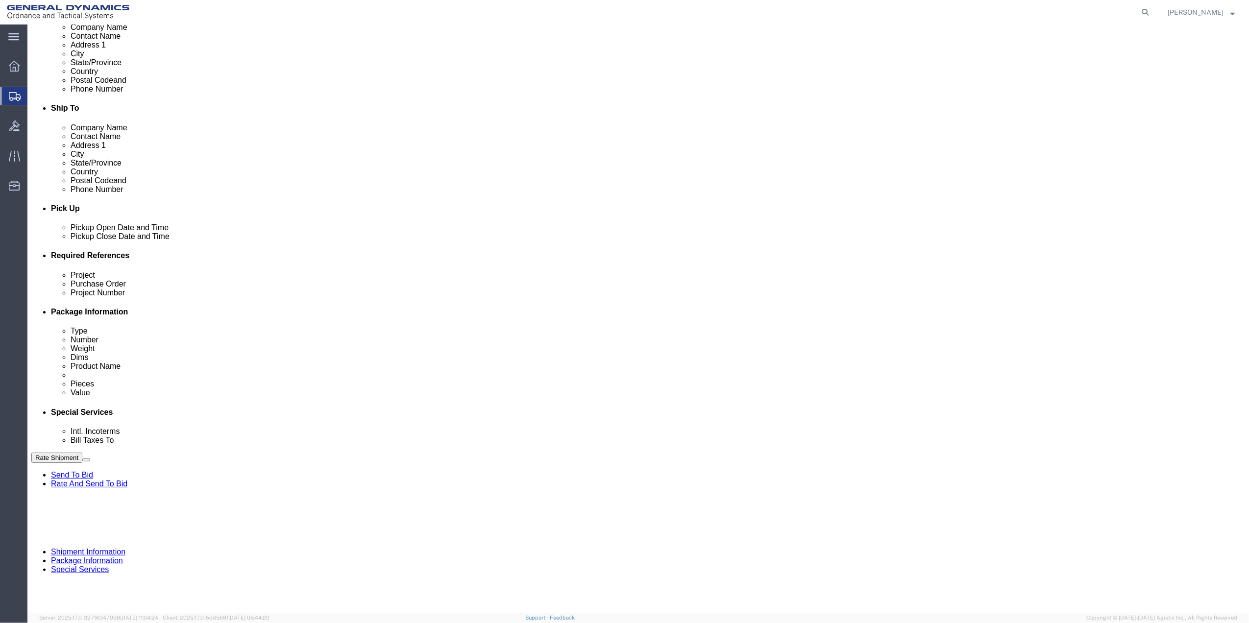
type input "PO BOX 61050"
type input "GEDOTS %DATA 2 LOGISTICS"
type input "FORT [PERSON_NAME]"
type input "33906"
select select "FL"
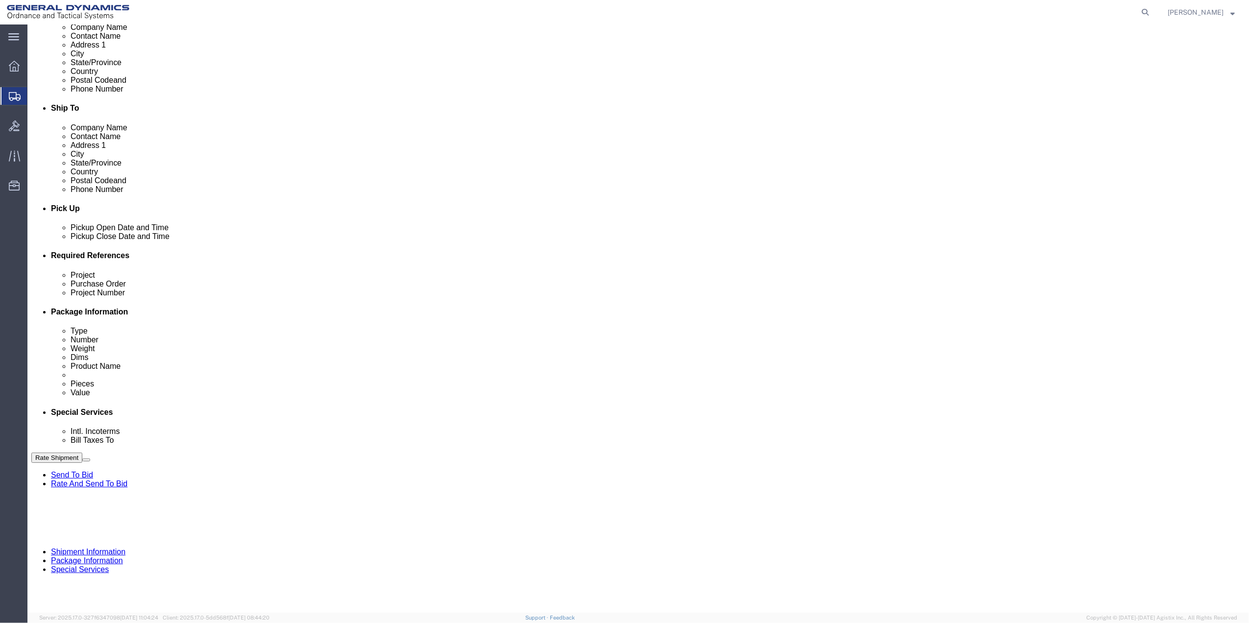
type input "GEDOTS %DATA 2 LOGISTICS"
click button "Rate Shipment"
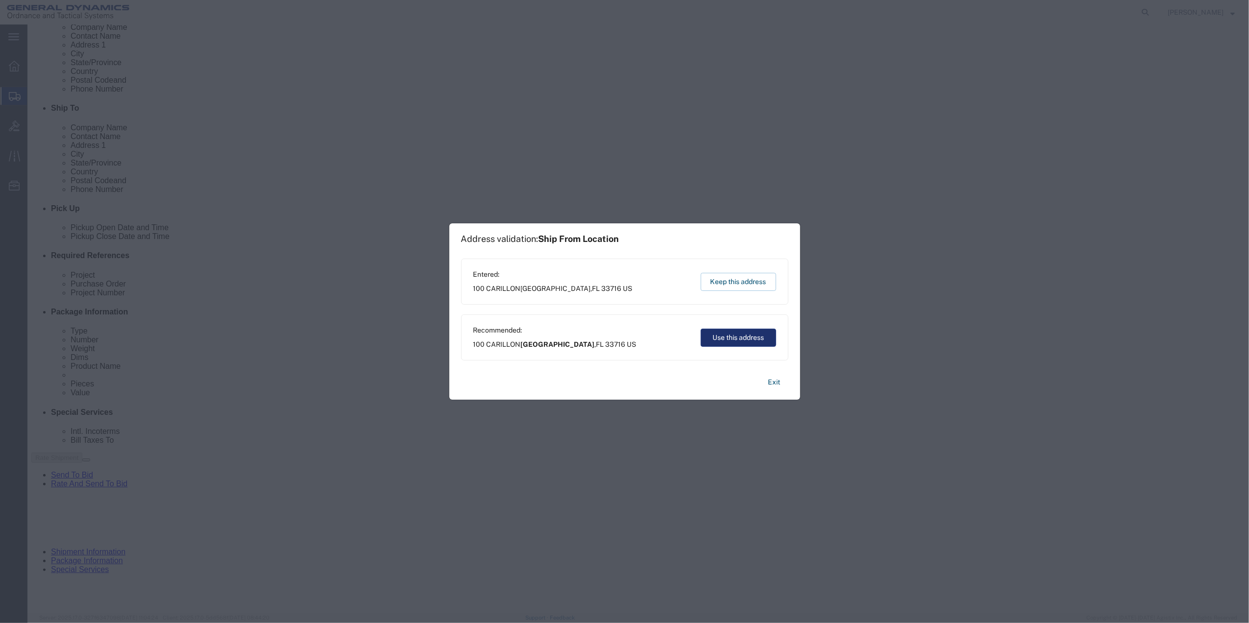
click at [741, 338] on button "Use this address" at bounding box center [738, 338] width 75 height 18
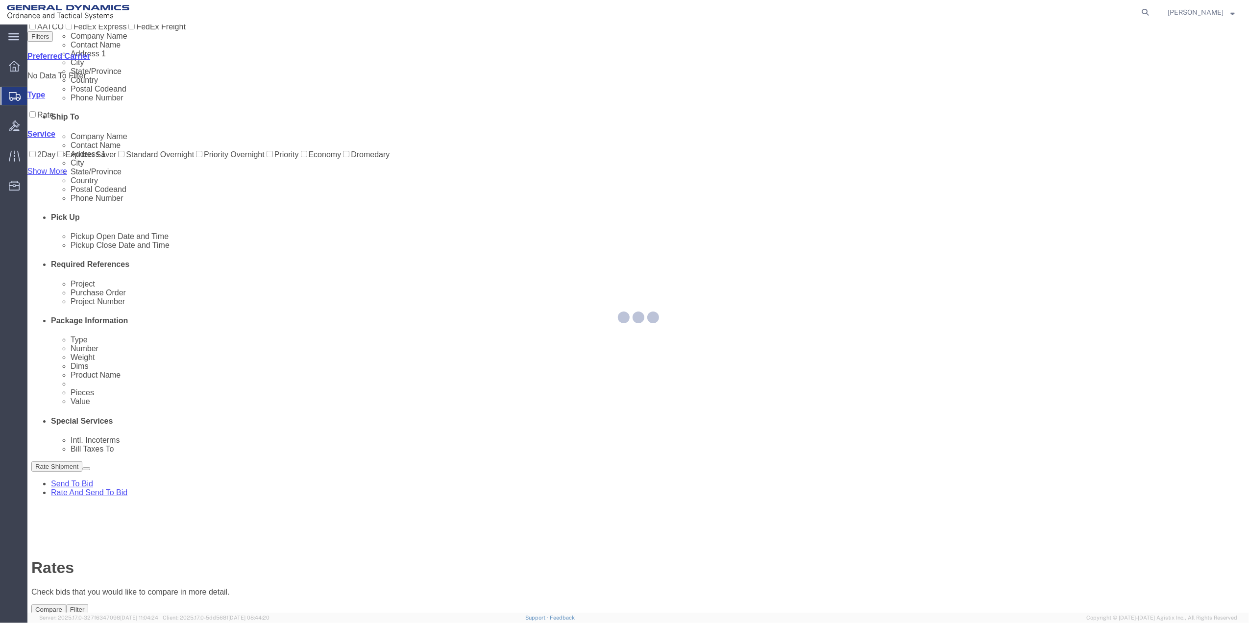
scroll to position [0, 0]
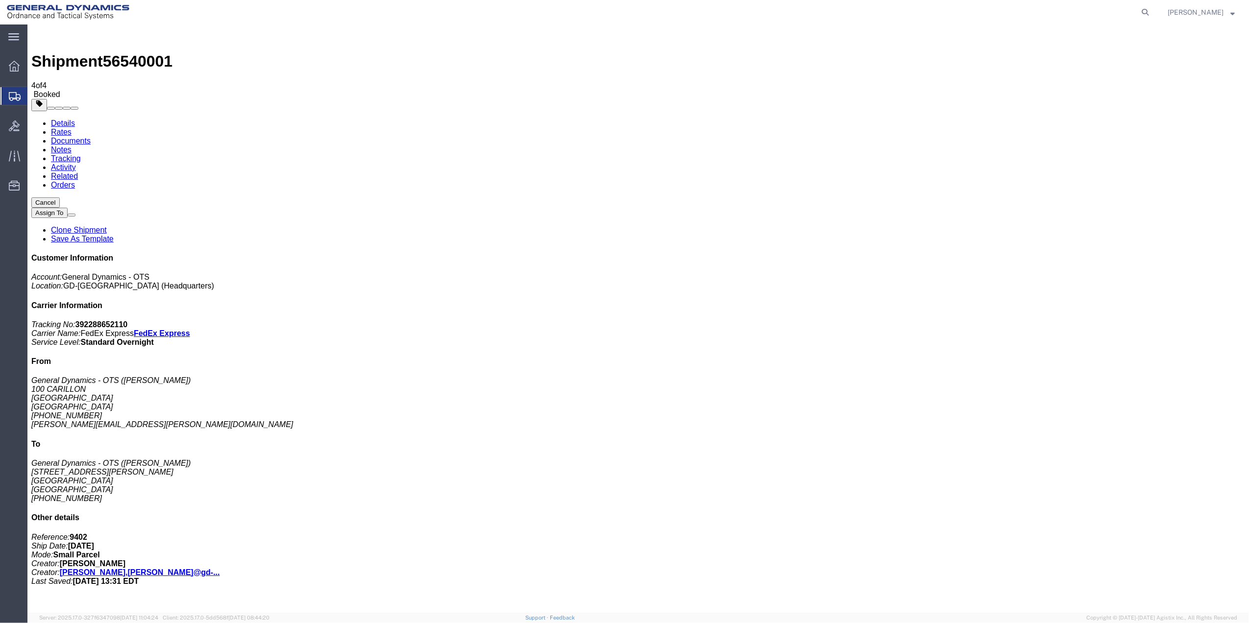
click at [0, 0] on span "Create Shipment" at bounding box center [0, 0] width 0 height 0
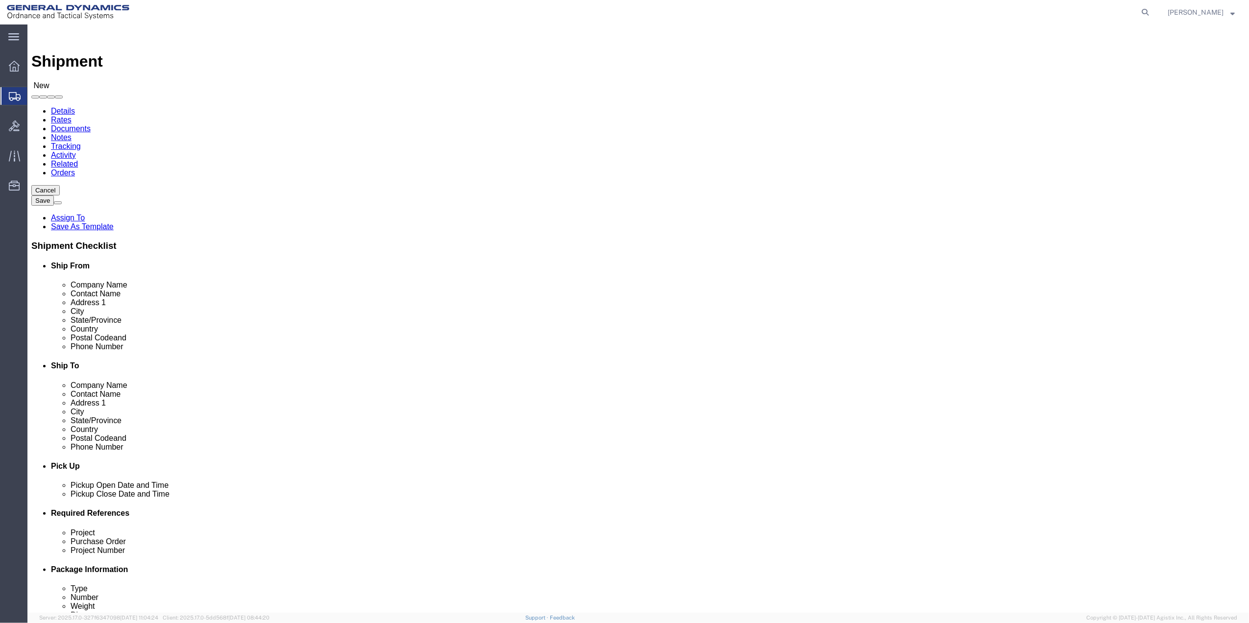
click input "text"
type input "[PERSON_NAME]"
click p "- General Dynamics - OTS - ([PERSON_NAME]) 100 CARILLON, [GEOGRAPHIC_DATA], [GE…"
select select "FL"
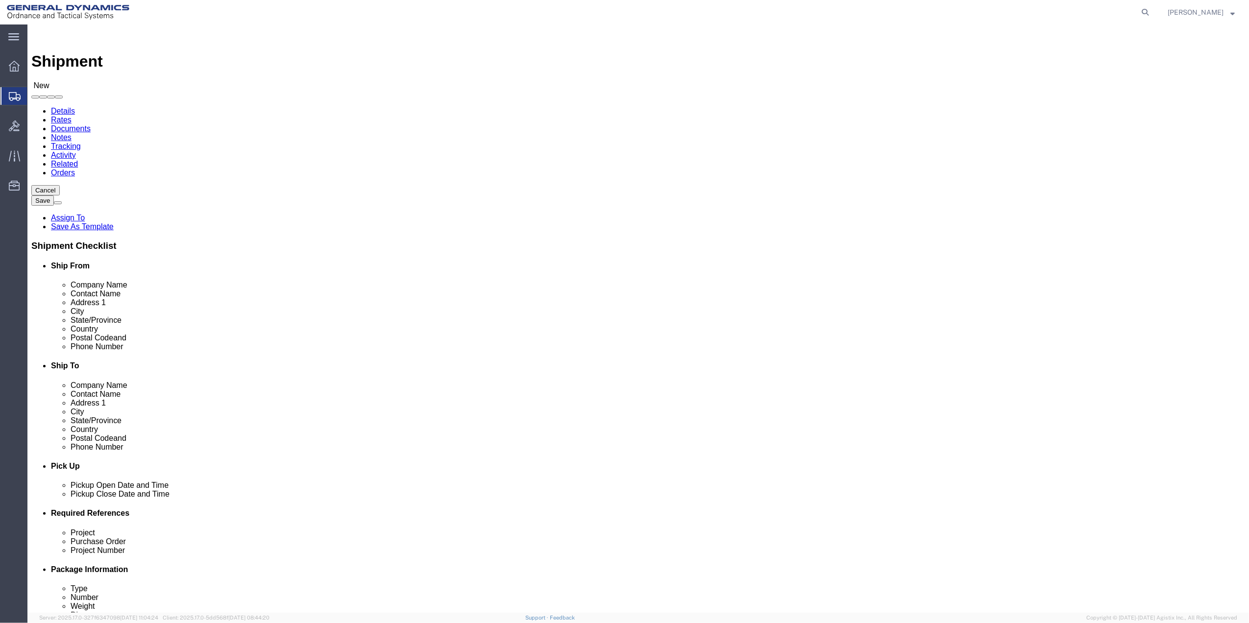
type input "[PERSON_NAME]"
click input "text"
type input "BOTH"
click p "- GD OTS - ([PERSON_NAME]) [STREET_ADDRESS]"
select select "WA"
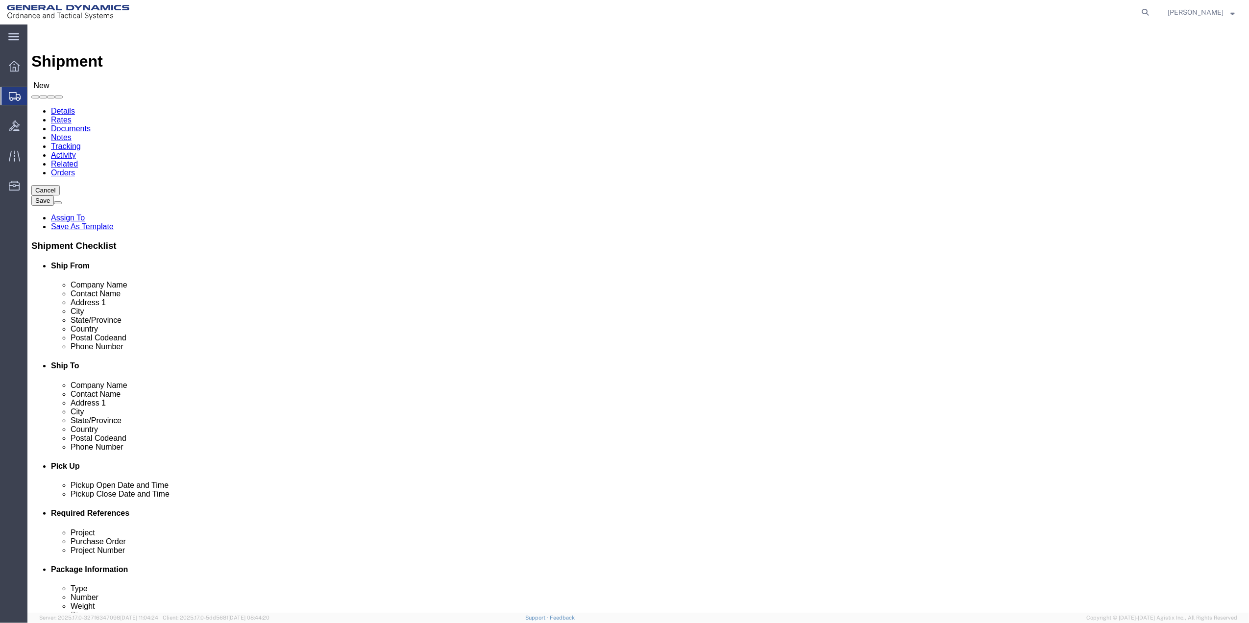
type input "Bothell"
click input "text"
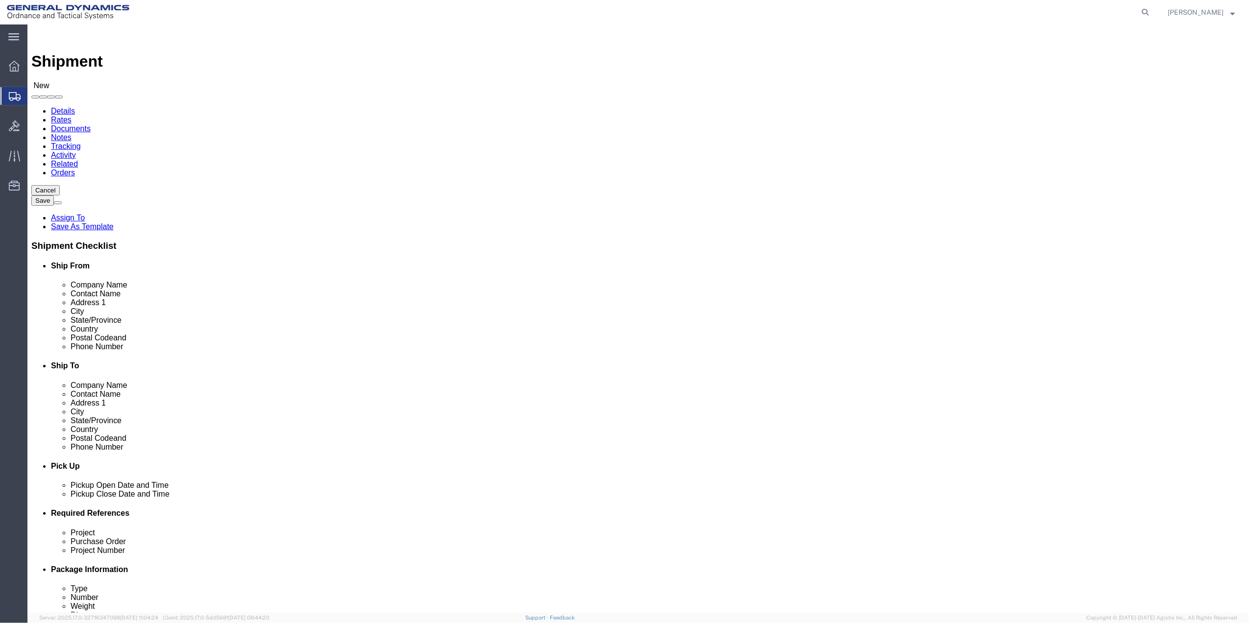
click input "text"
type input "GD OTS"
click input "text"
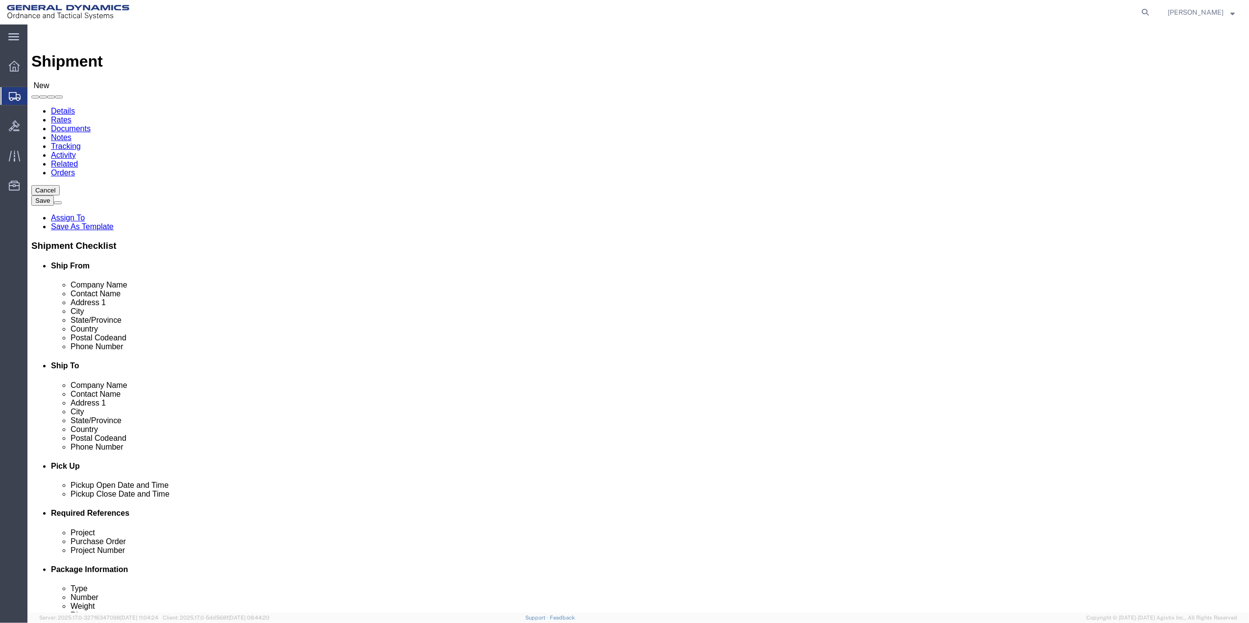
click input "text"
paste input "GD OTS"
type input "GD OTS"
click div "Location Select Select My Profile Location GD-OTS [GEOGRAPHIC_DATA] (Commerce) …"
click input "text"
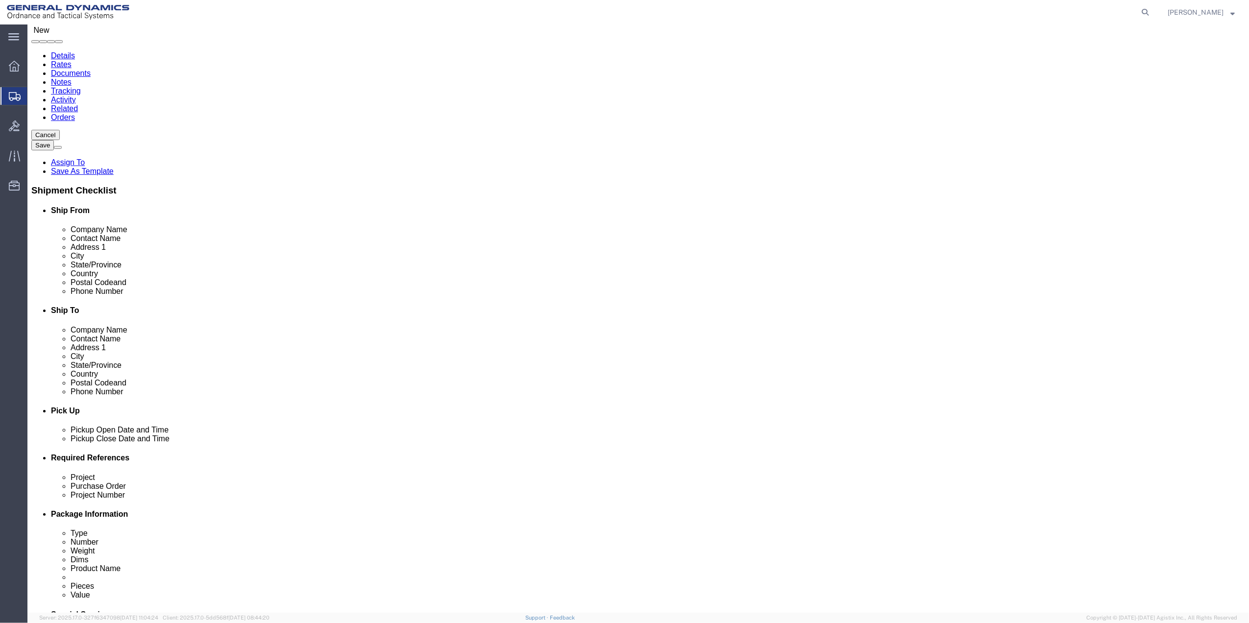
scroll to position [256, 0]
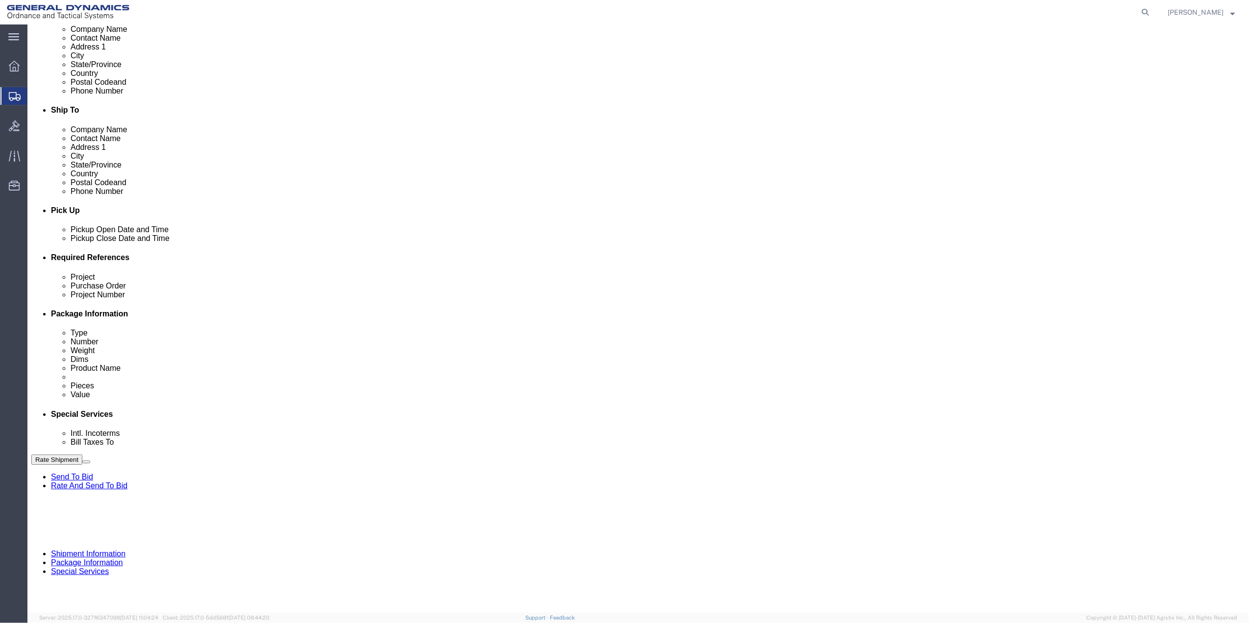
type input "STE 200"
click button "Add reference"
click input "text"
type input "9402"
click input "text"
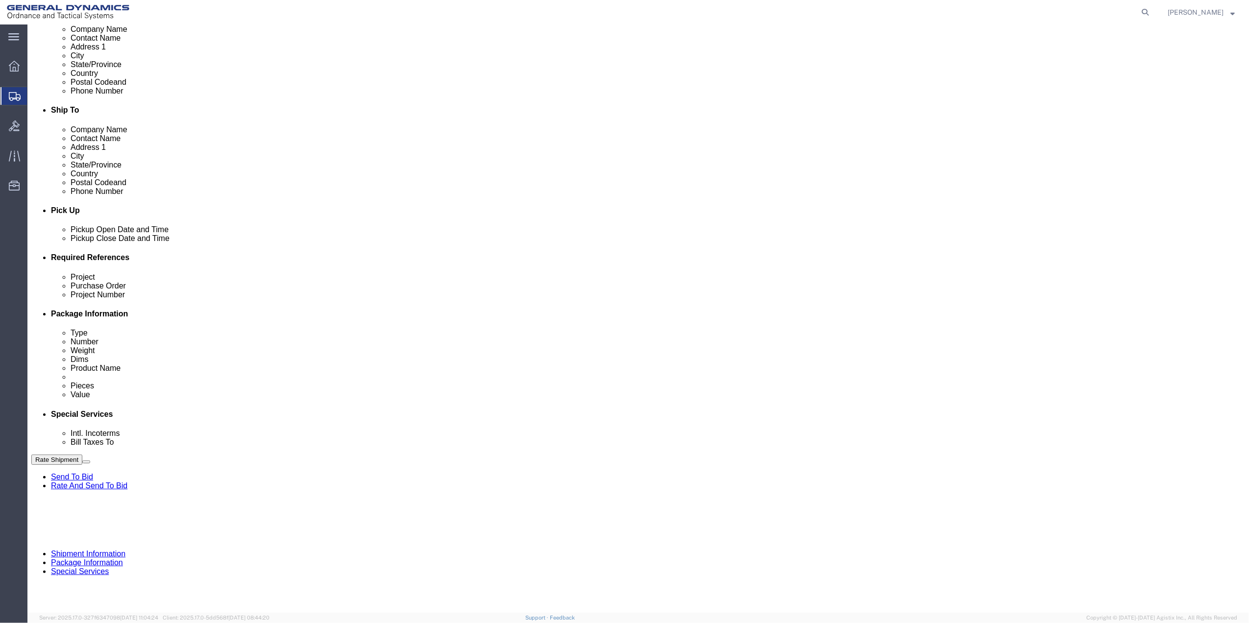
paste input "9402"
type input "9402"
click input "text"
paste input "9402"
type input "9402"
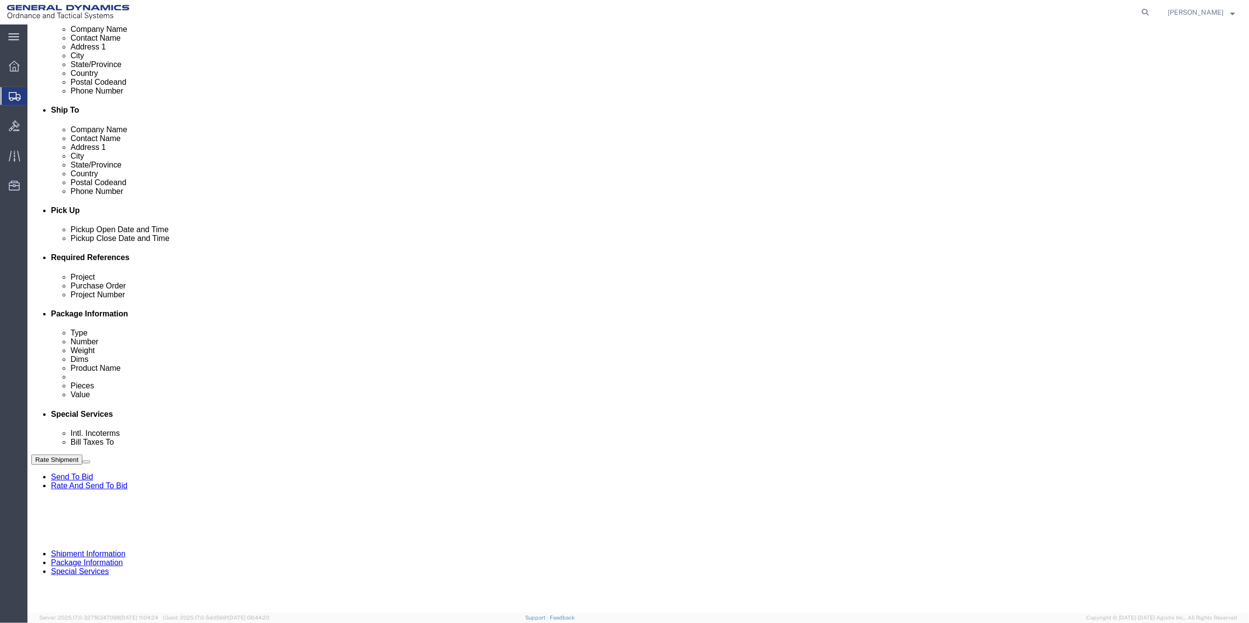
click div "Select Account Type Activity ID Airline Appointment Number ASN Batch Request # …"
click input "text"
paste input "9402"
type input "9402"
click select "Select Account Type Activity ID Airline Appointment Number ASN Batch Request # …"
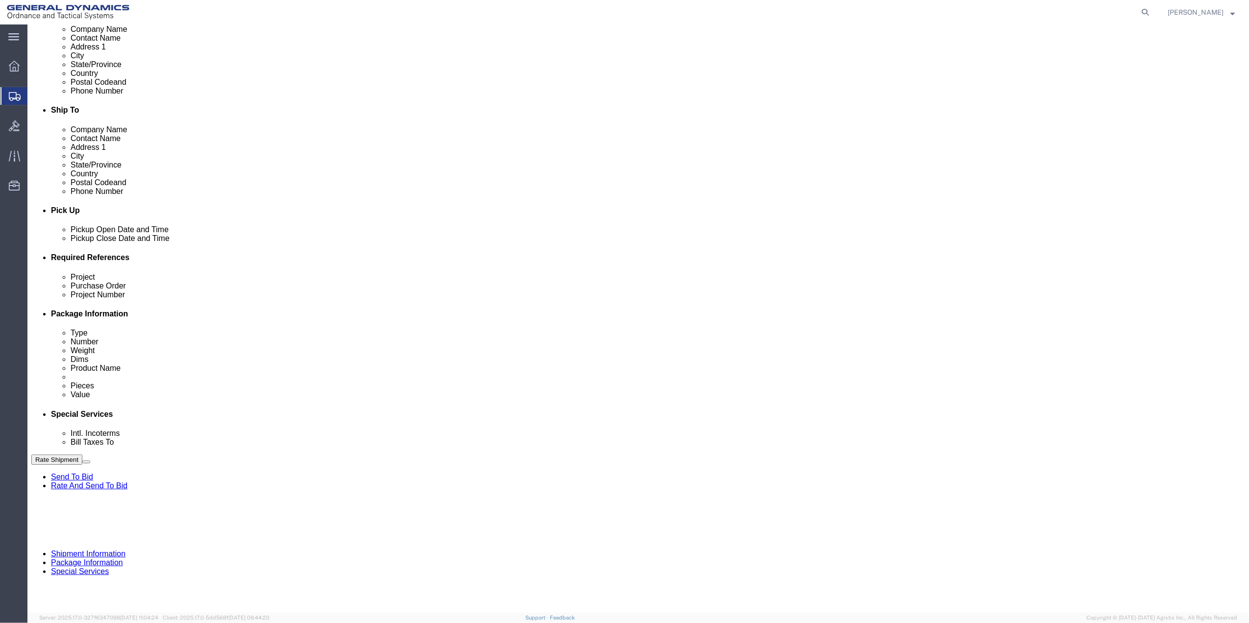
select select "DEPT"
click select "Select Account Type Activity ID Airline Appointment Number ASN Batch Request # …"
click icon
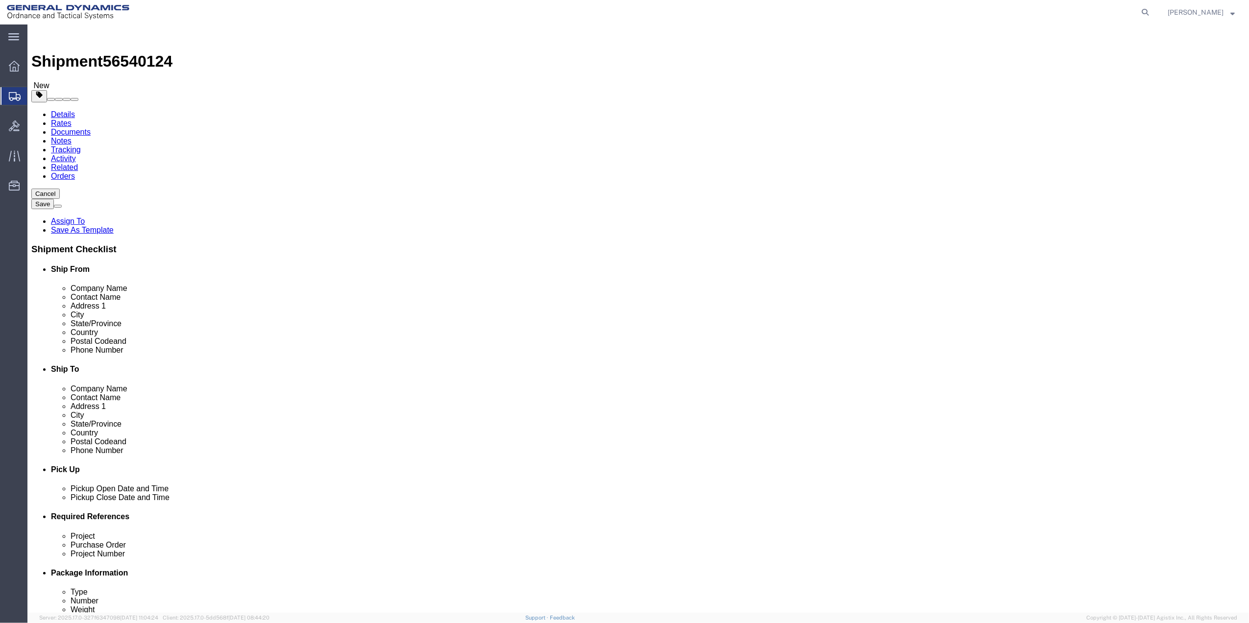
drag, startPoint x: 230, startPoint y: 171, endPoint x: 229, endPoint y: 178, distance: 6.9
click select "Select Bale(s) Basket(s) Bolt(s) Bottle(s) Buckets Bulk Bundle(s) Can(s) Cardbo…"
select select "ENV"
click select "Select Bale(s) Basket(s) Bolt(s) Bottle(s) Buckets Bulk Bundle(s) Can(s) Cardbo…"
type input "9.50"
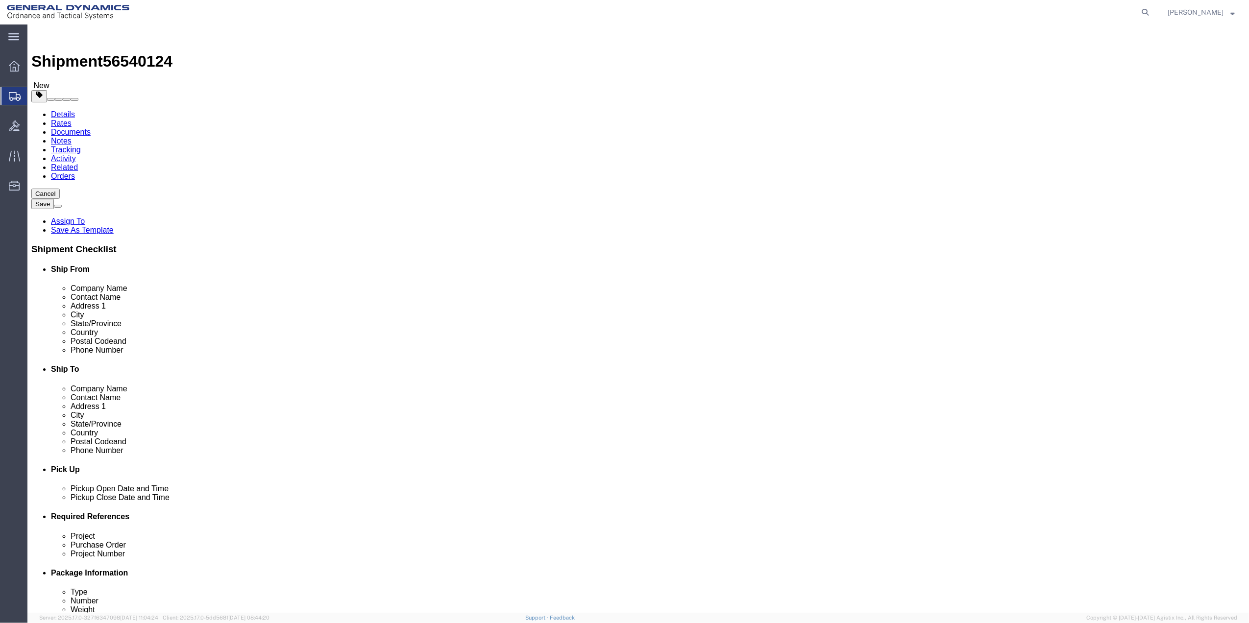
type input "12.50"
type input "0.25"
type input "1"
click div "1 x Envelope Package Type Select Bale(s) Basket(s) Bolt(s) Bottle(s) Buckets Bu…"
click link "Add Content"
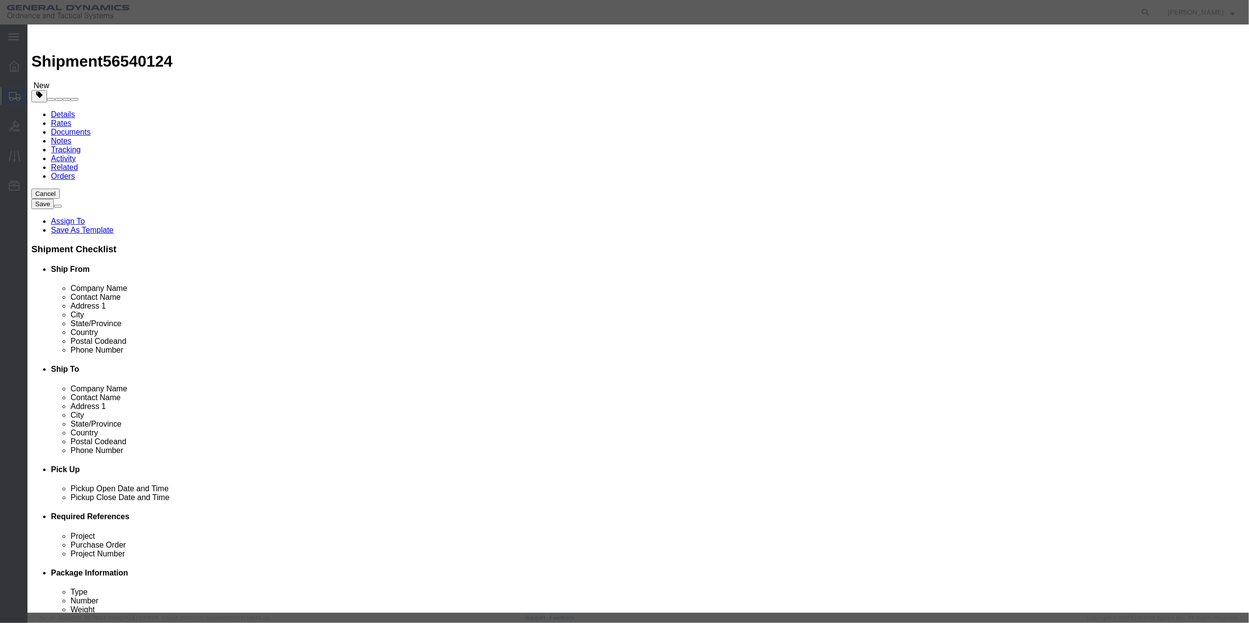
click input "text"
type input "PAPER"
type input "100"
select select "US"
click input "0"
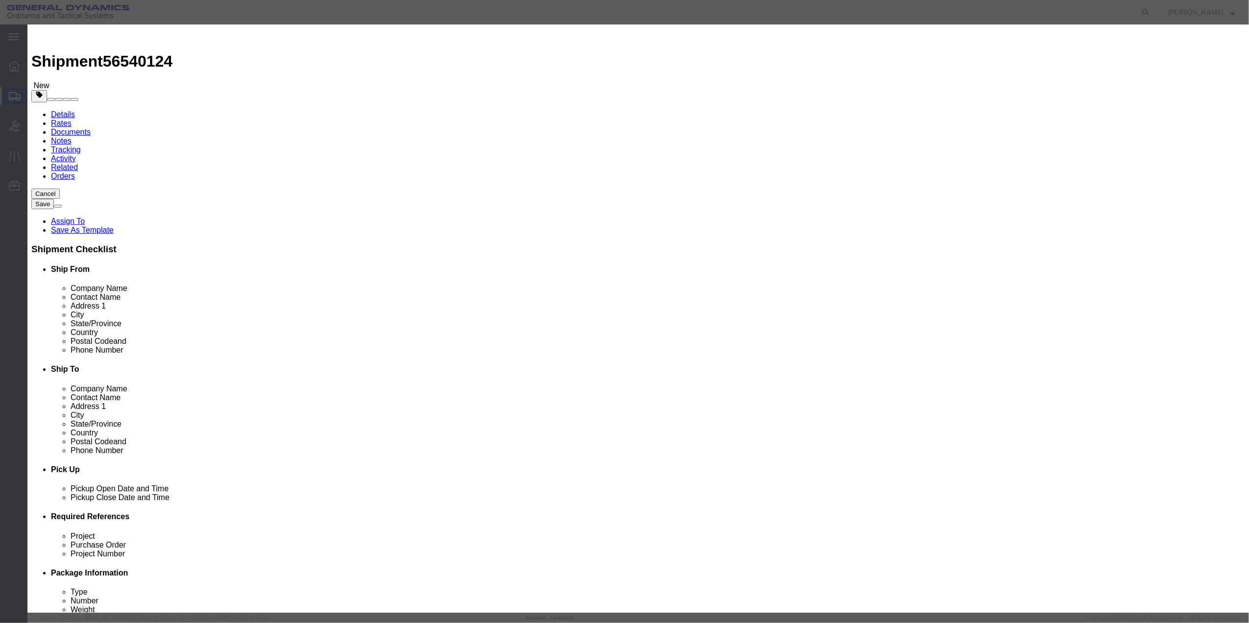
type input "01"
click select "Select 50 55 60 65 70 85 92.5 100 125 175 250 300 400"
select select "70"
click select "Select 50 55 60 65 70 85 92.5 100 125 175 250 300 400"
click button "Save & Close"
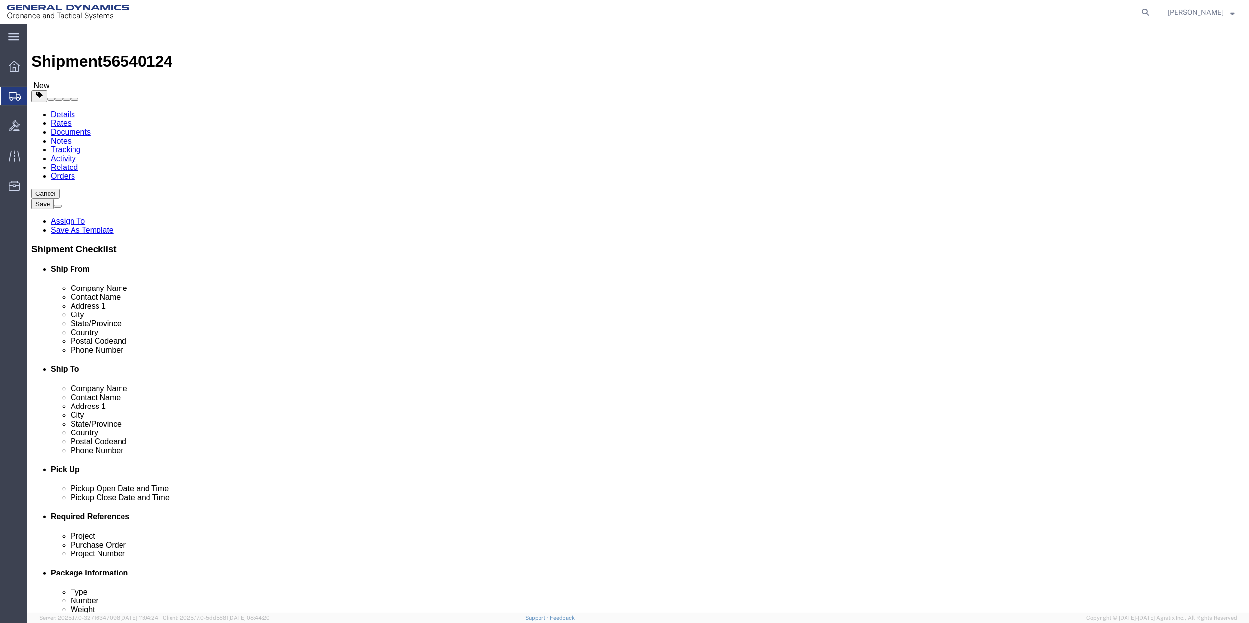
click link "Special Services"
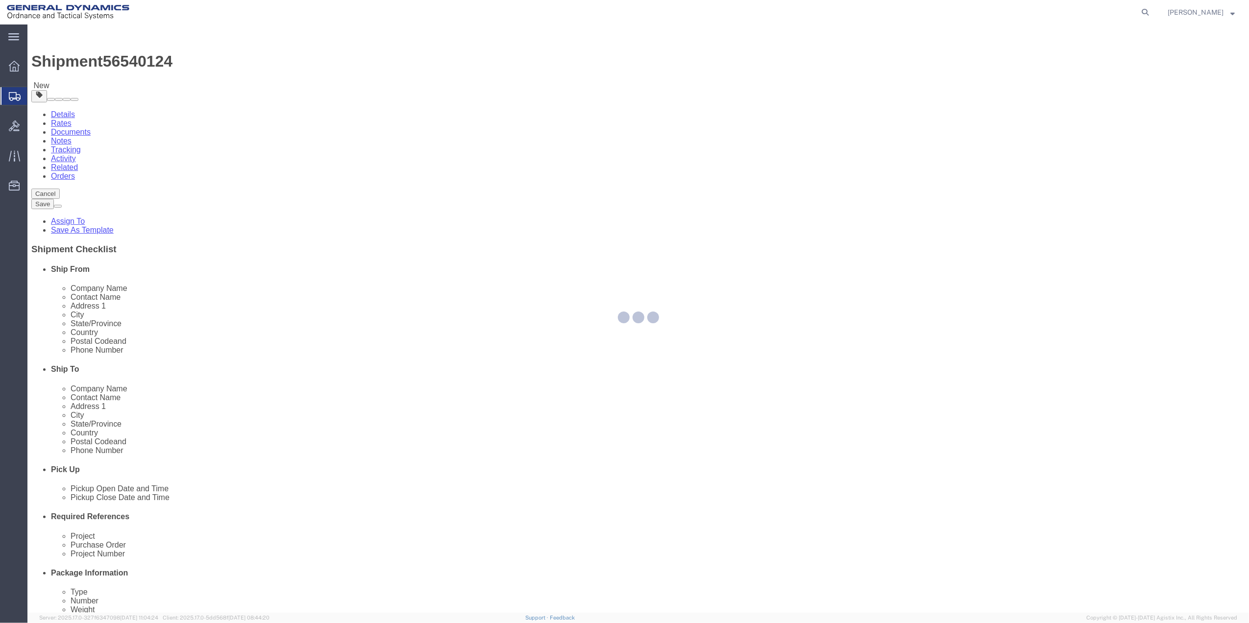
select select
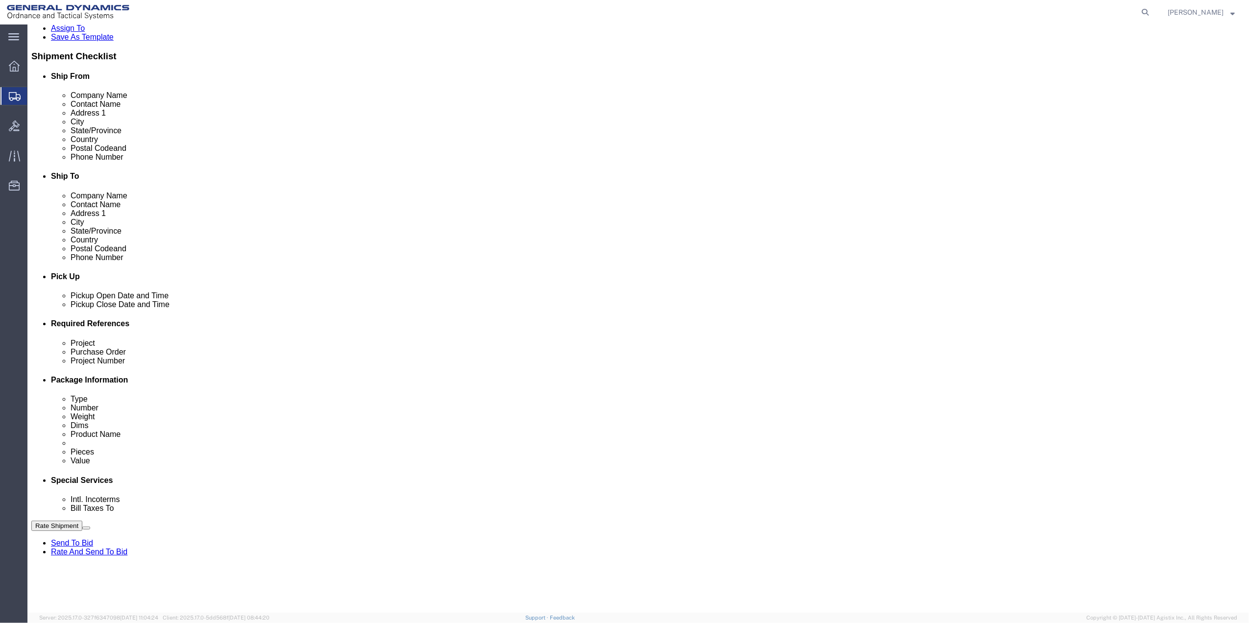
scroll to position [196, 0]
click select "Select Buyer Cost Center Department Operations Number Order Number Sales Person"
select select "DEPARTMENT"
click select "Select Buyer Cost Center Department Operations Number Order Number Sales Person"
click select "Select [GEOGRAPHIC_DATA] [GEOGRAPHIC_DATA] [GEOGRAPHIC_DATA] [GEOGRAPHIC_DATA] …"
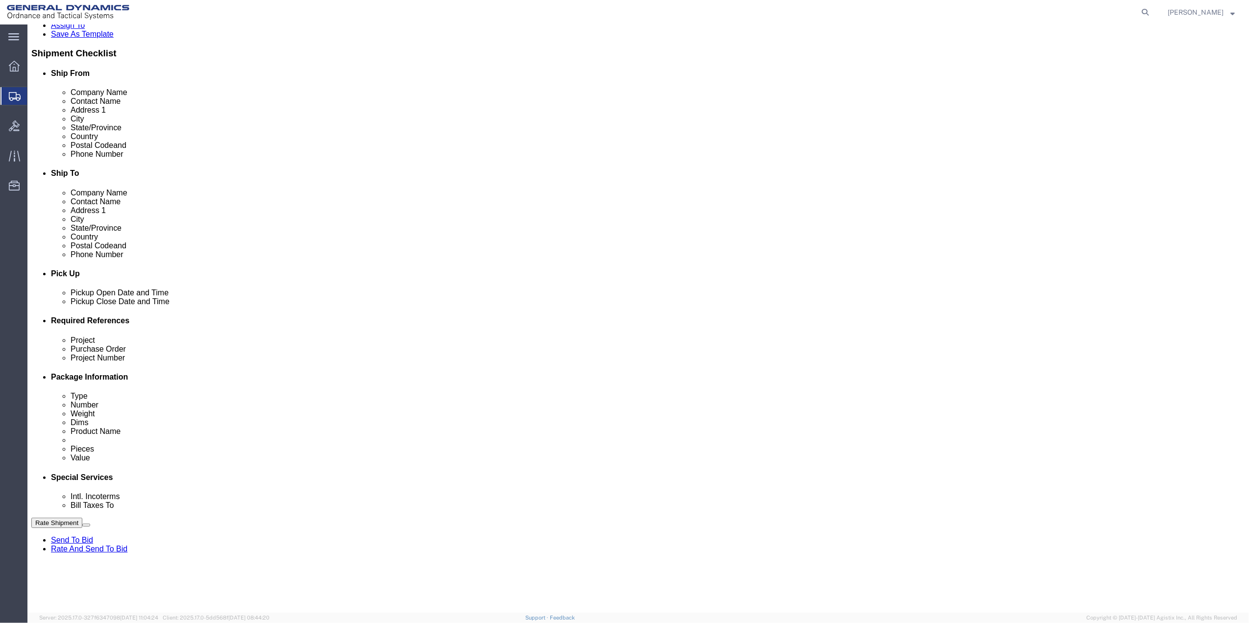
select select "1763983"
click select "Select [GEOGRAPHIC_DATA] [GEOGRAPHIC_DATA] [GEOGRAPHIC_DATA] [GEOGRAPHIC_DATA] …"
drag, startPoint x: 829, startPoint y: 370, endPoint x: 830, endPoint y: 376, distance: 6.4
click select "Select 10AFM 10GAG 10GAH 10GFL 10GFO 10GIE 10GIS 30MABS St [PERSON_NAME] Program"
select select "214681"
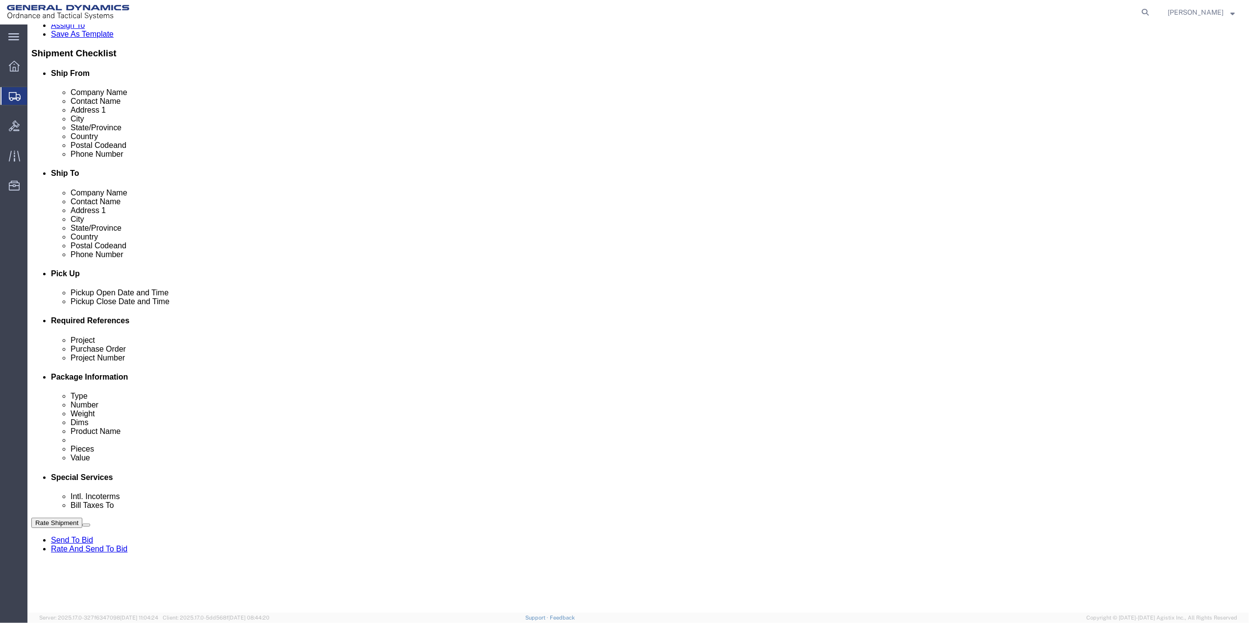
click select "Select 10AFM 10GAG 10GAH 10GFL 10GFO 10GIE 10GIS 30MABS St [PERSON_NAME] Program"
click input "General Dynamics OTS % Data2Logistics"
click p "- GEDOTS %DATA 2 LOGISTICS - (GEDOTS %DATA 2 LOGISTICS) [GEOGRAPHIC_DATA][PERSO…"
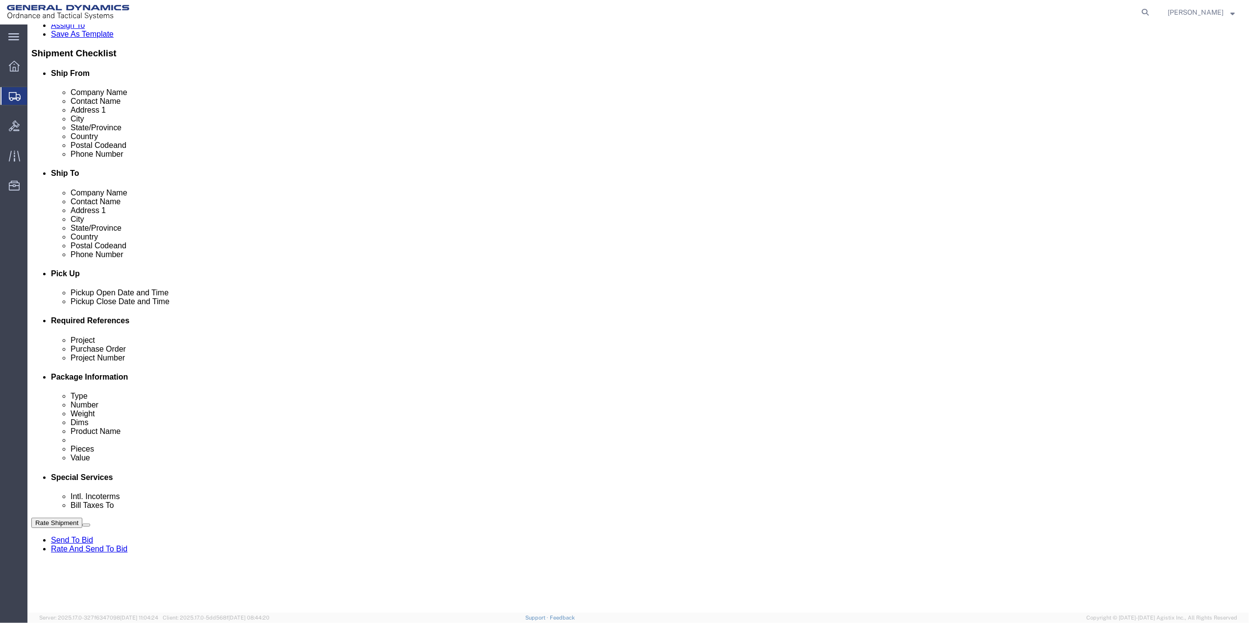
type input "GEDOTS %DATA 2 LOGISTICS"
type input "PO BOX 61050"
type input "GEDOTS %DATA 2 LOGISTICS"
type input "FORT [PERSON_NAME]"
type input "33906"
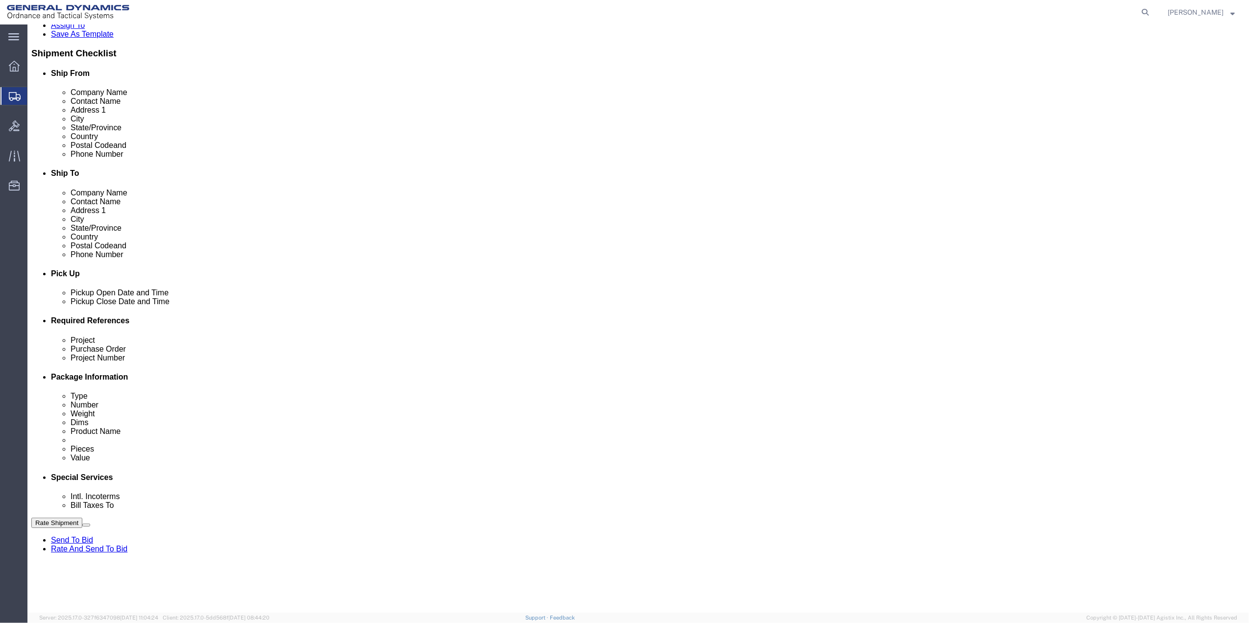
select select "FL"
type input "GEDOTS %DATA 2 LOGISTICS"
click button "Rate Shipment"
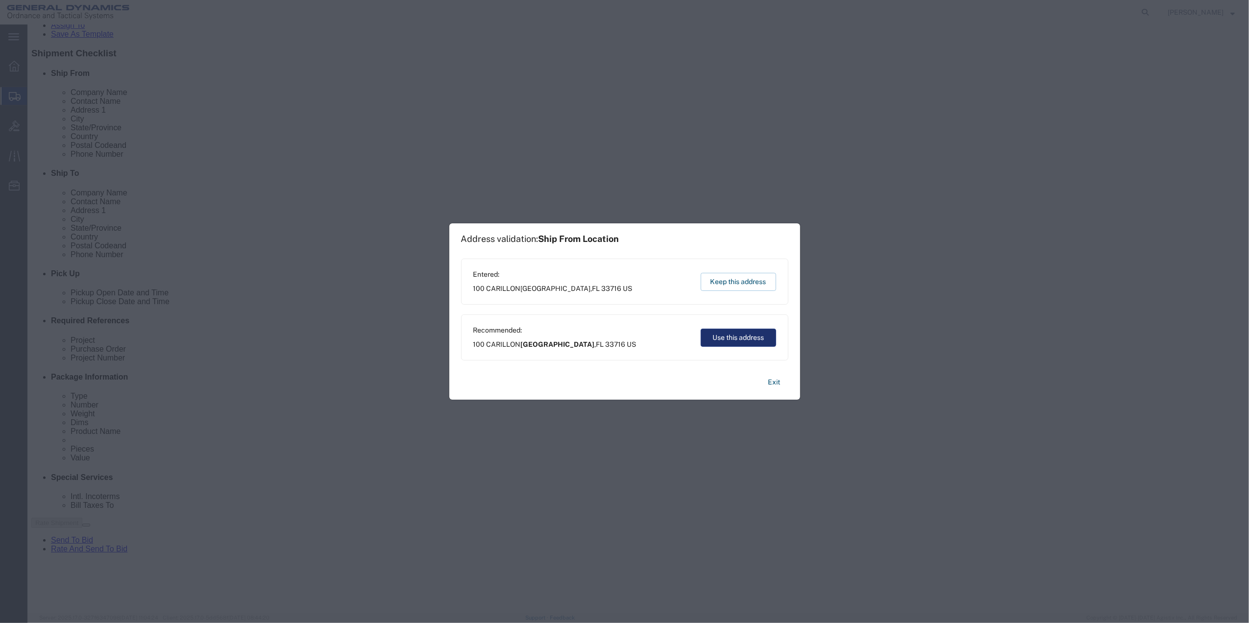
click at [754, 339] on button "Use this address" at bounding box center [738, 338] width 75 height 18
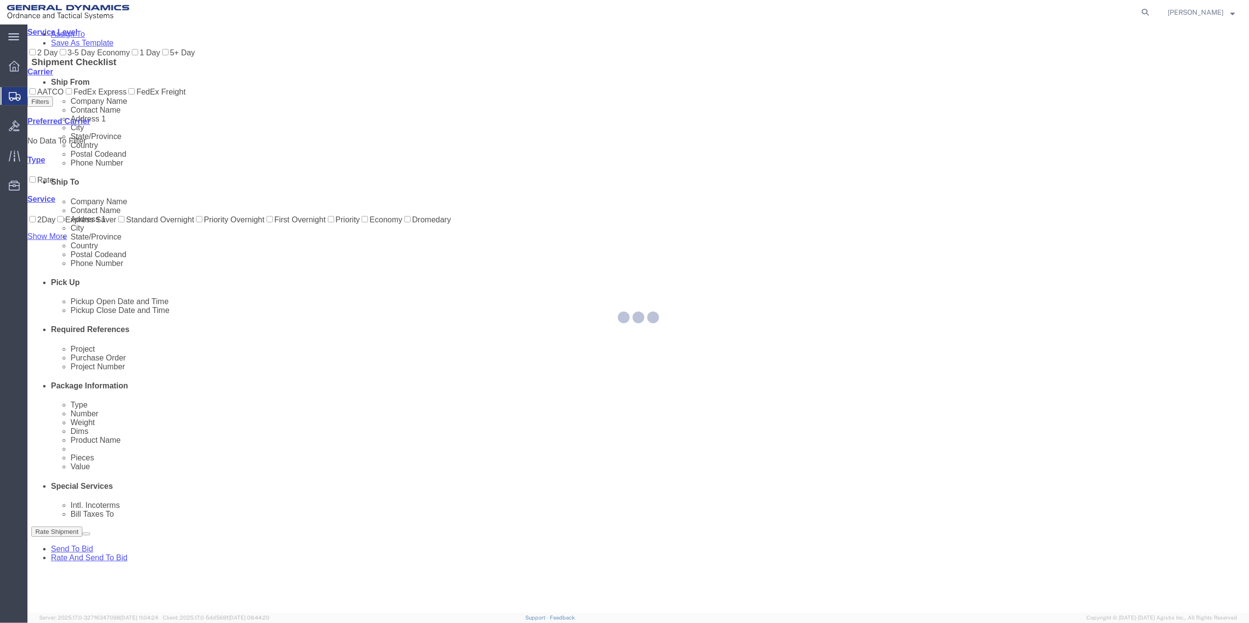
scroll to position [0, 0]
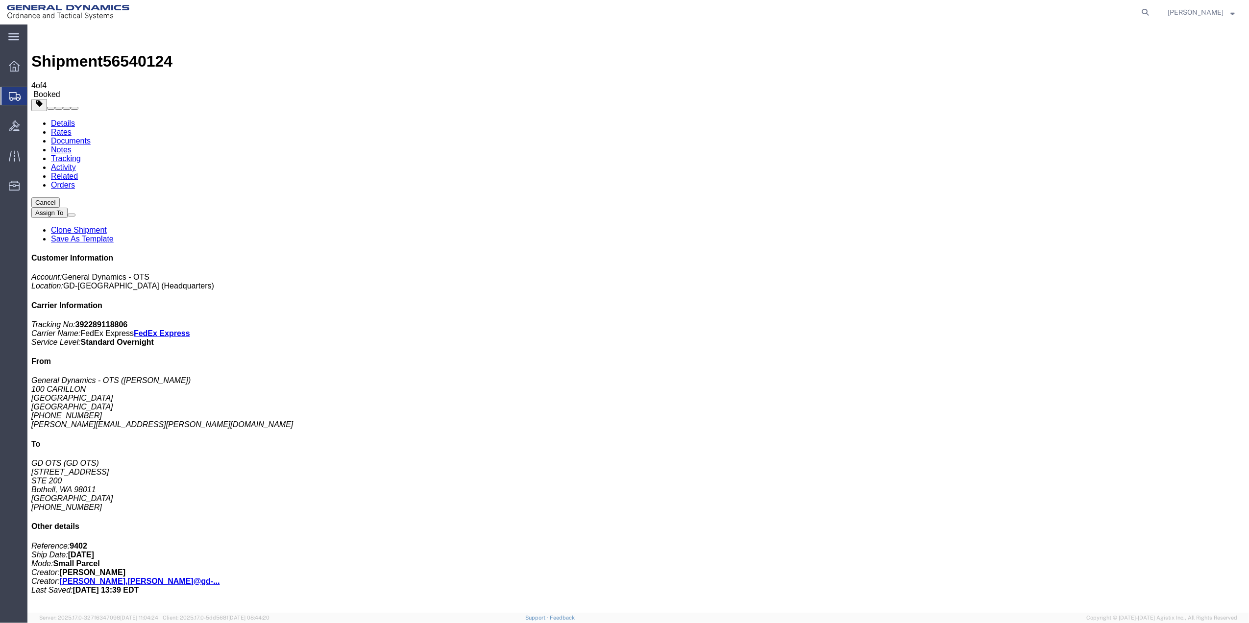
drag, startPoint x: 147, startPoint y: 192, endPoint x: 506, endPoint y: 161, distance: 359.9
click at [0, 0] on span "Create Shipment" at bounding box center [0, 0] width 0 height 0
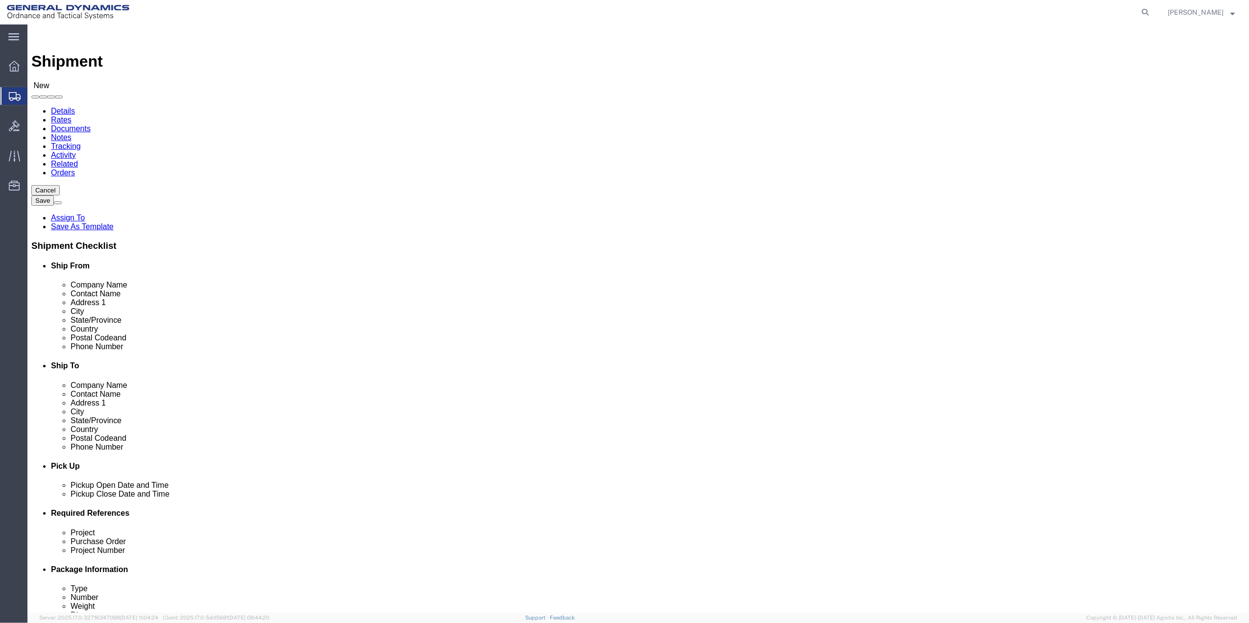
click input "text"
type input "[PERSON_NAME]"
click p "- GENERAL DYNAMICS OTS - ([PERSON_NAME]) [STREET_ADDRESS]"
select select "FL"
type input "[PERSON_NAME]"
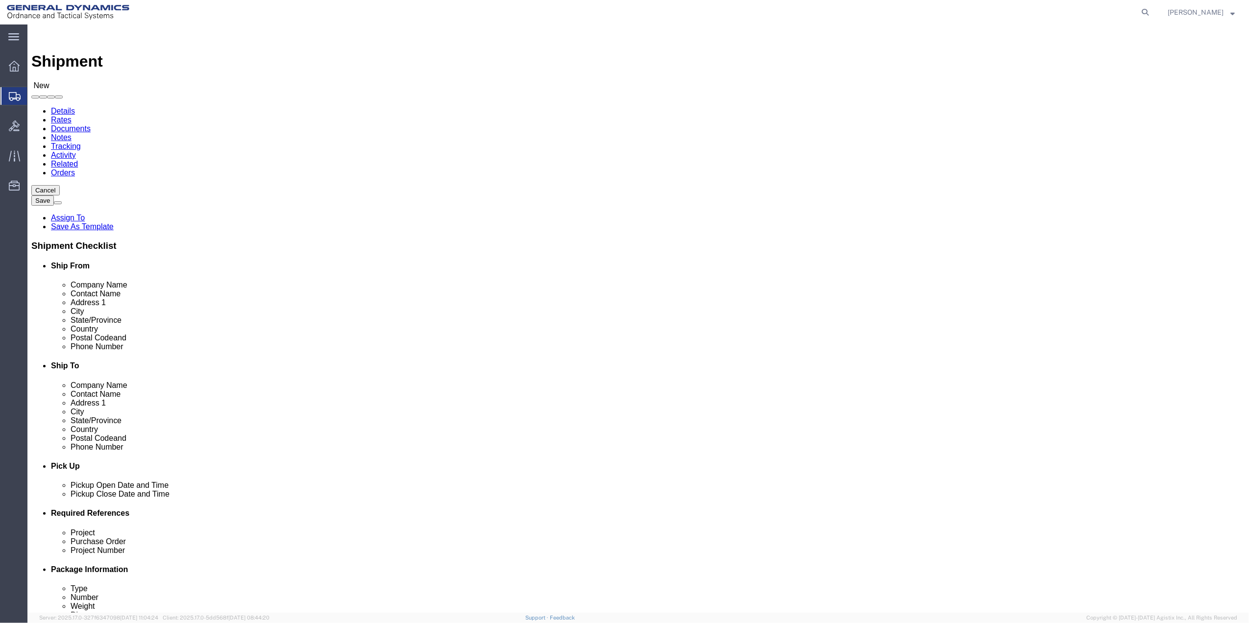
click input "text"
type input "FRESHFIELD"
click p "- FRESHFIELDS BRUCKHAUS [PERSON_NAME] - ([PERSON_NAME]) [GEOGRAPHIC_DATA], [STR…"
select select "NY"
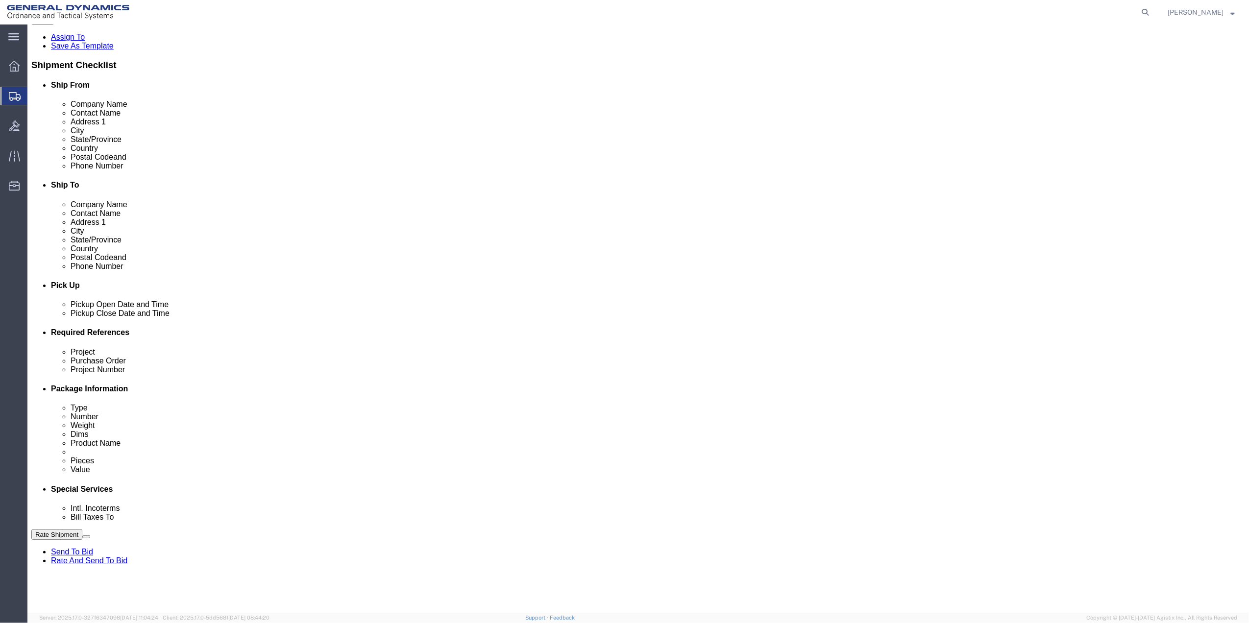
scroll to position [196, 0]
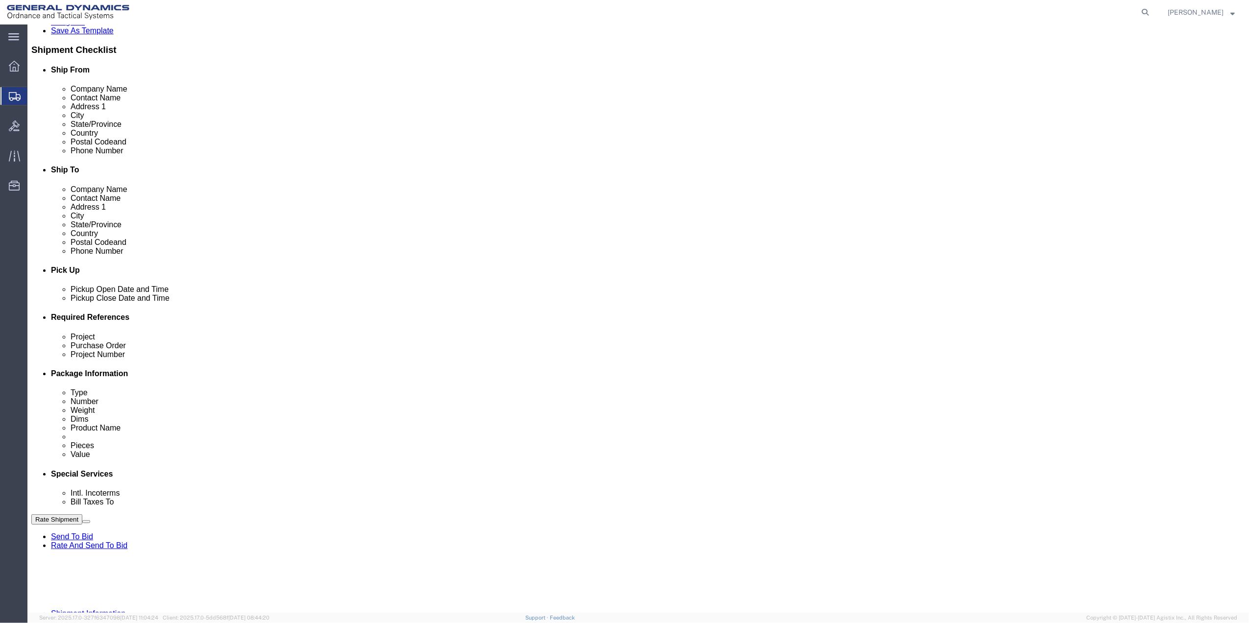
type input "FRESHFIELDS BRUCKHAUS [PERSON_NAME]"
drag, startPoint x: 957, startPoint y: 376, endPoint x: 950, endPoint y: 387, distance: 12.8
click button "Add reference"
click input "text"
type input "SITE 21 GAF"
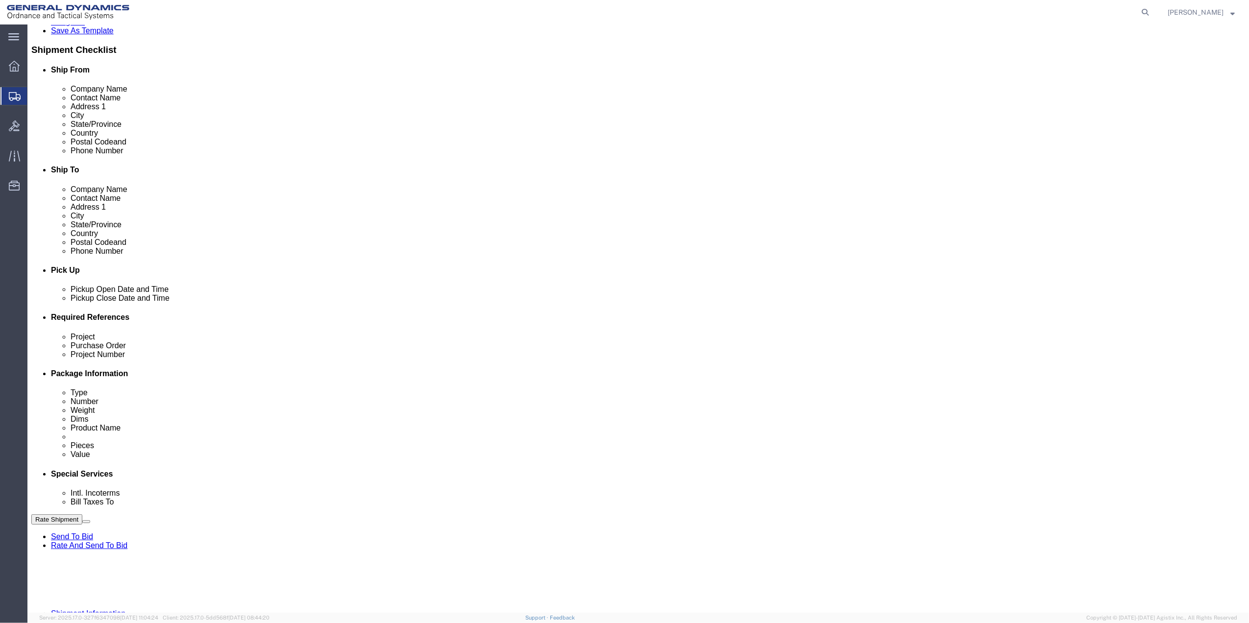
drag, startPoint x: 584, startPoint y: 410, endPoint x: 525, endPoint y: 407, distance: 59.3
click input "text"
paste input "SITE 21 GAF"
type input "SITE 21 GAF"
click input "text"
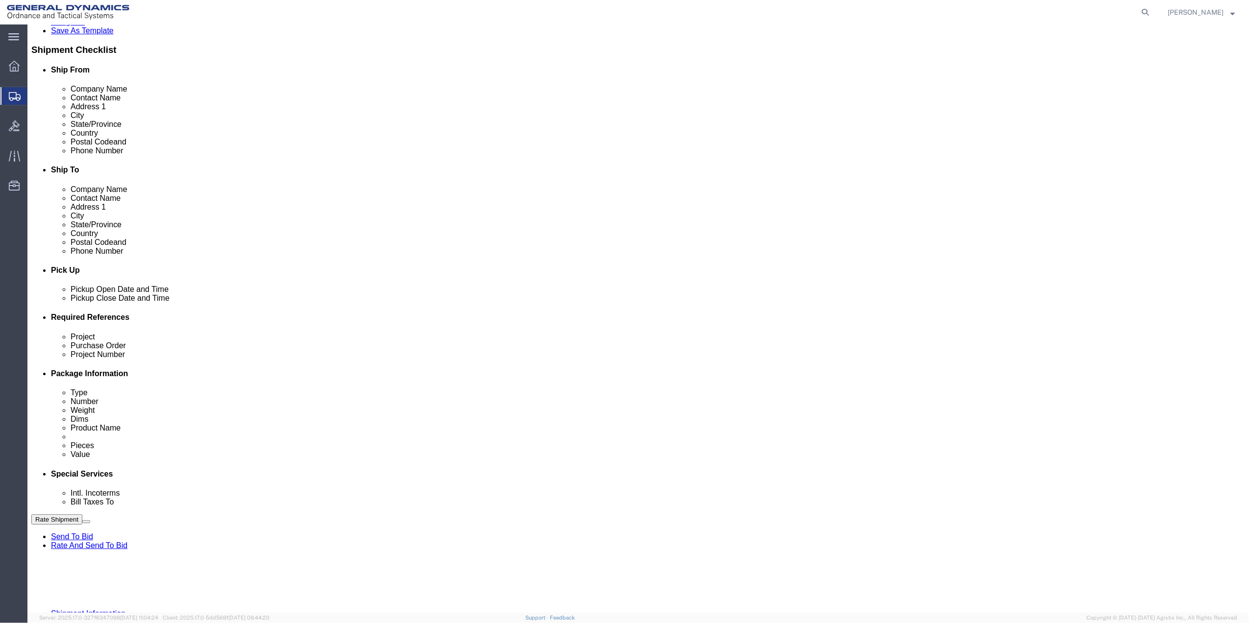
paste input "SITE 21 GAF"
type input "SITE 21 GAF"
click input "text"
paste input "SITE 21 GAF"
type input "SITE 21 GAF"
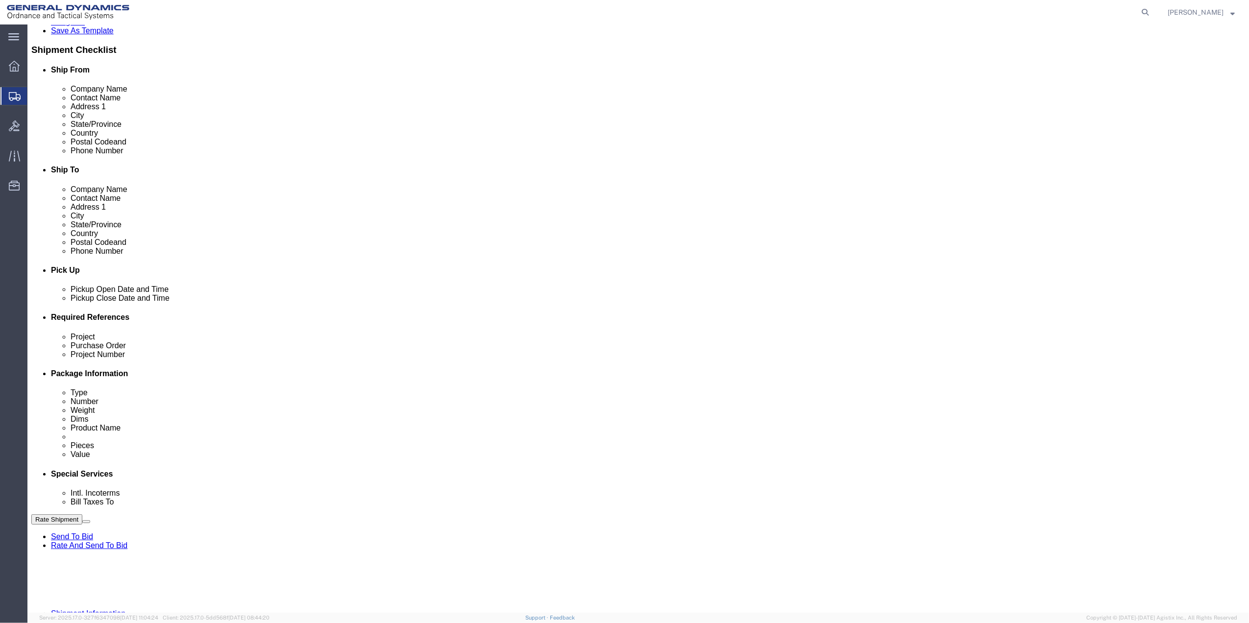
click select "Select Account Type Activity ID Airline Appointment Number ASN Batch Request # …"
select select "DEPT"
click select "Select Account Type Activity ID Airline Appointment Number ASN Batch Request # …"
click link "Package Information"
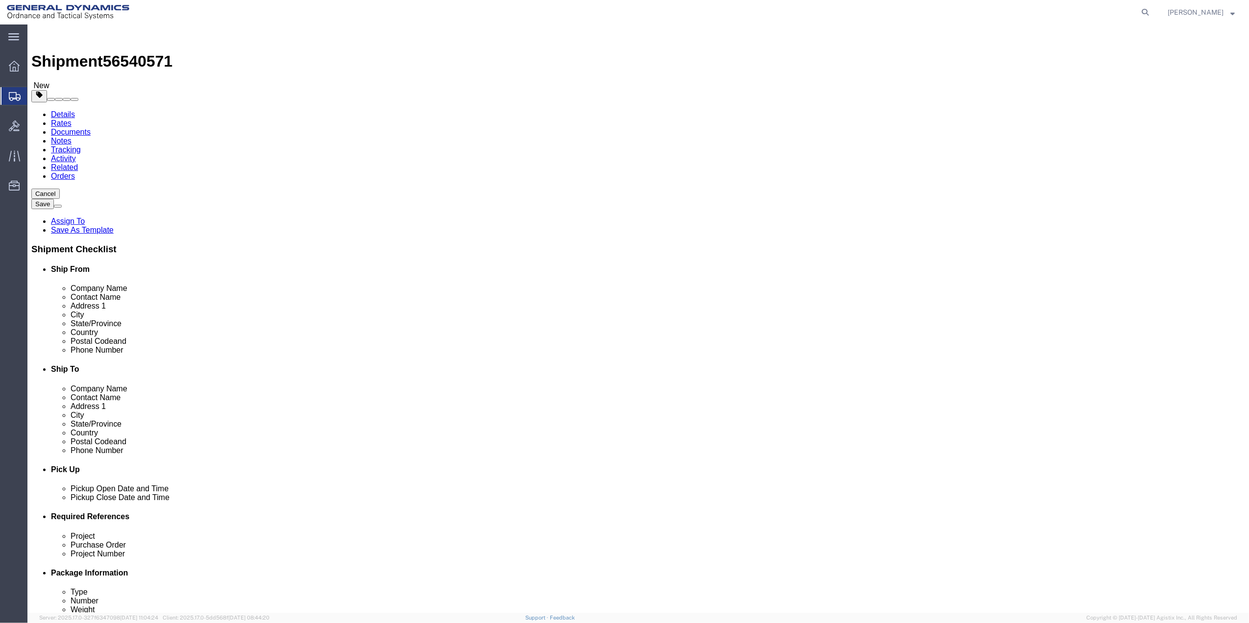
click select "Select Bale(s) Basket(s) Bolt(s) Bottle(s) Buckets Bulk Bundle(s) Can(s) Cardbo…"
select select "ENV"
click select "Select Bale(s) Basket(s) Bolt(s) Bottle(s) Buckets Bulk Bundle(s) Can(s) Cardbo…"
type input "9.50"
type input "12.50"
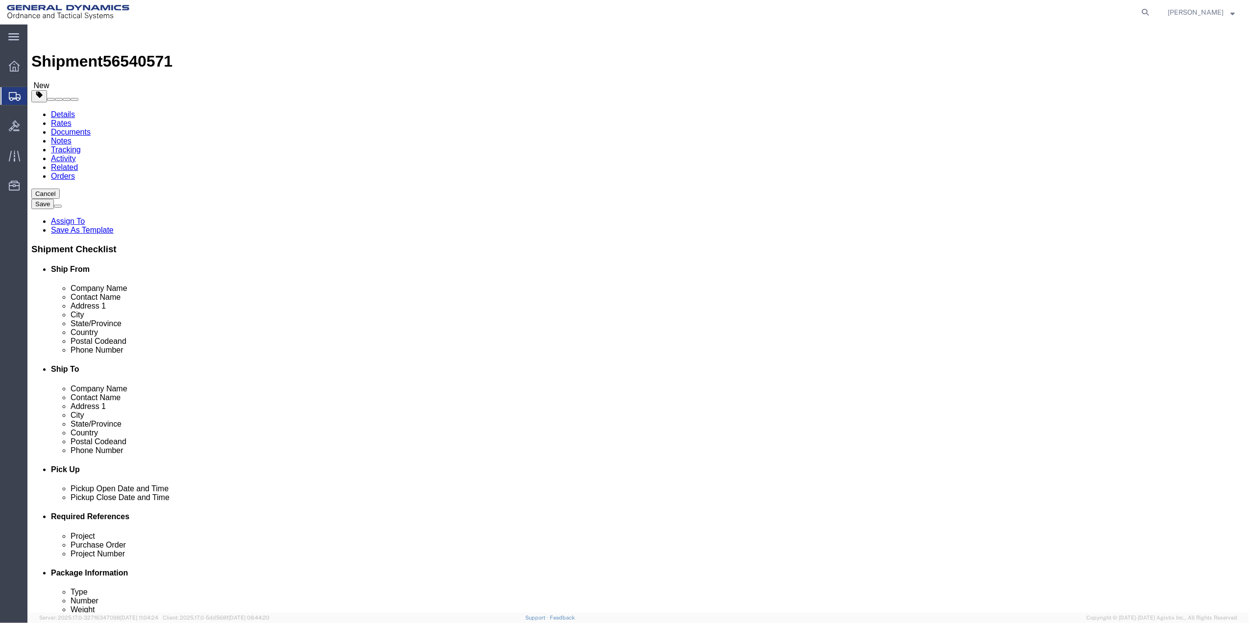
type input "0.25"
type input "1"
click link "Add Content"
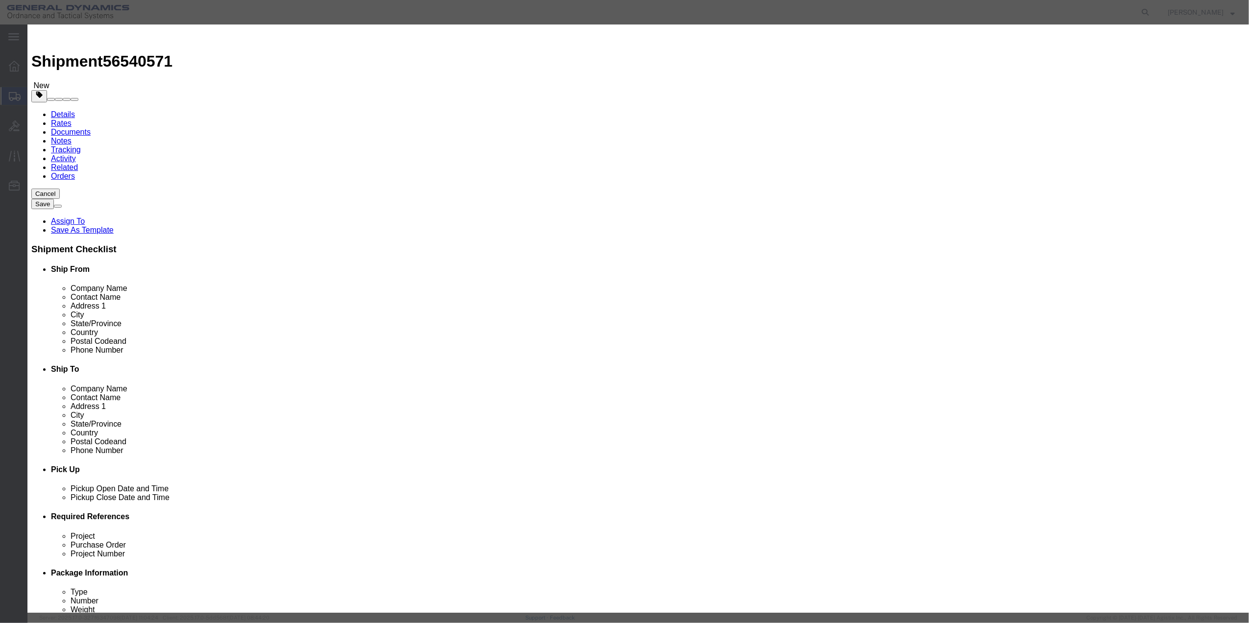
click input "text"
type input "PAPER"
type input "100"
select select "US"
click input "0"
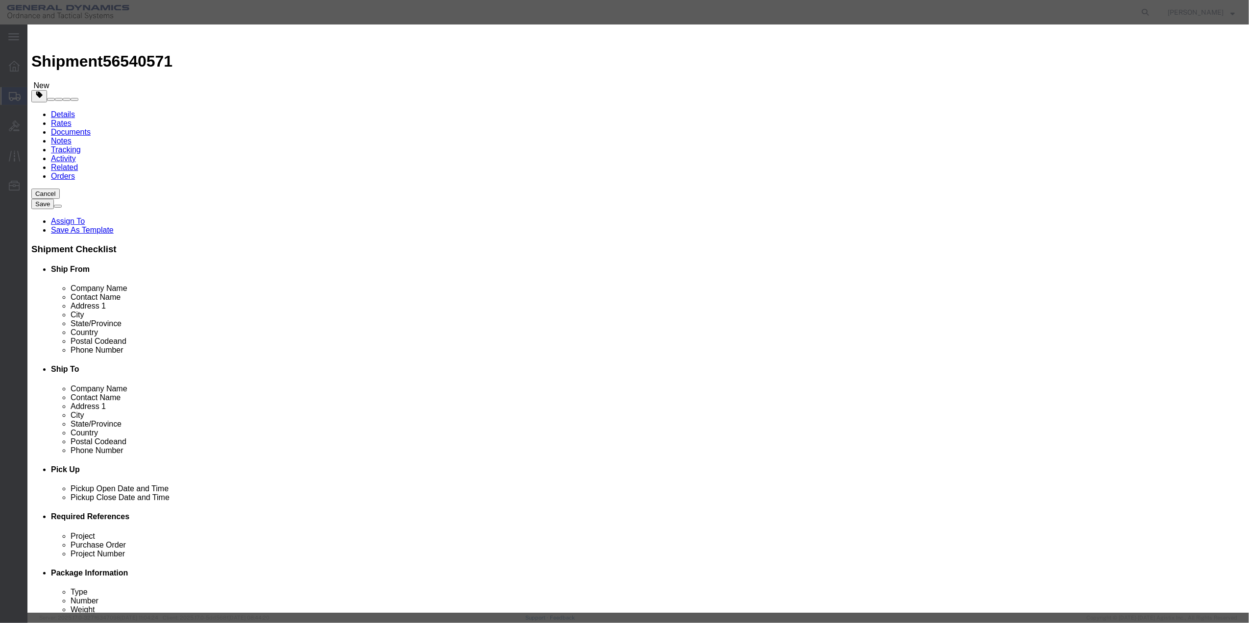
type input "01"
click select "Select 50 55 60 65 70 85 92.5 100 125 175 250 300 400"
select select "70"
click select "Select 50 55 60 65 70 85 92.5 100 125 175 250 300 400"
drag, startPoint x: 817, startPoint y: 339, endPoint x: 811, endPoint y: 338, distance: 5.9
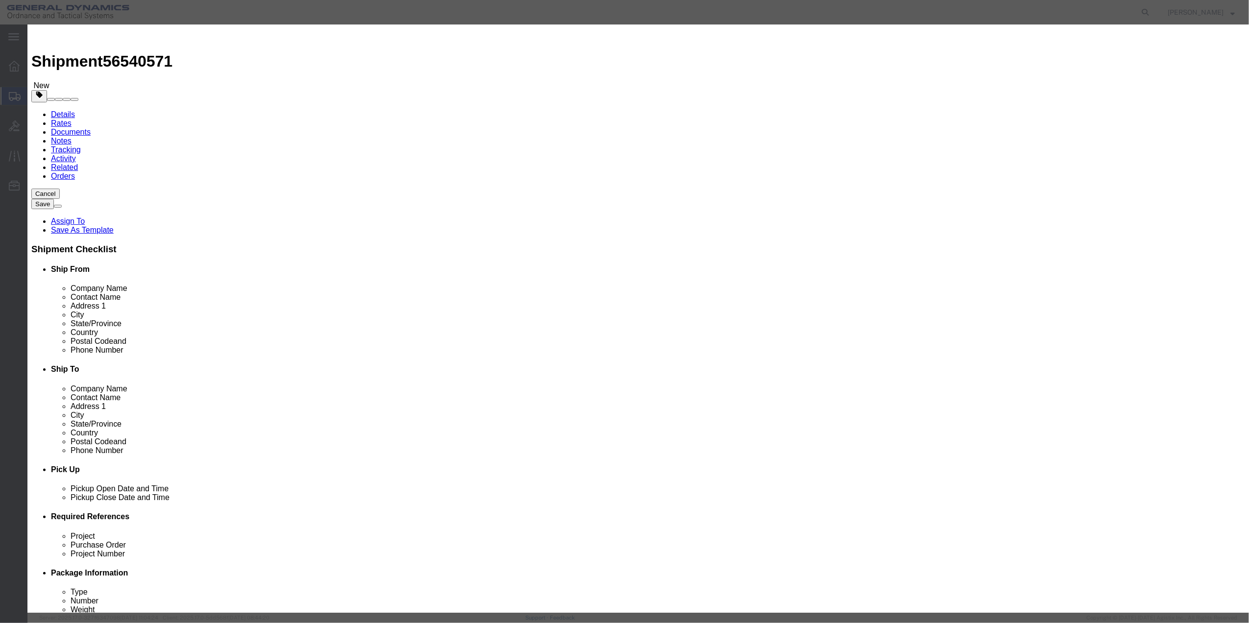
click button "Save & Close"
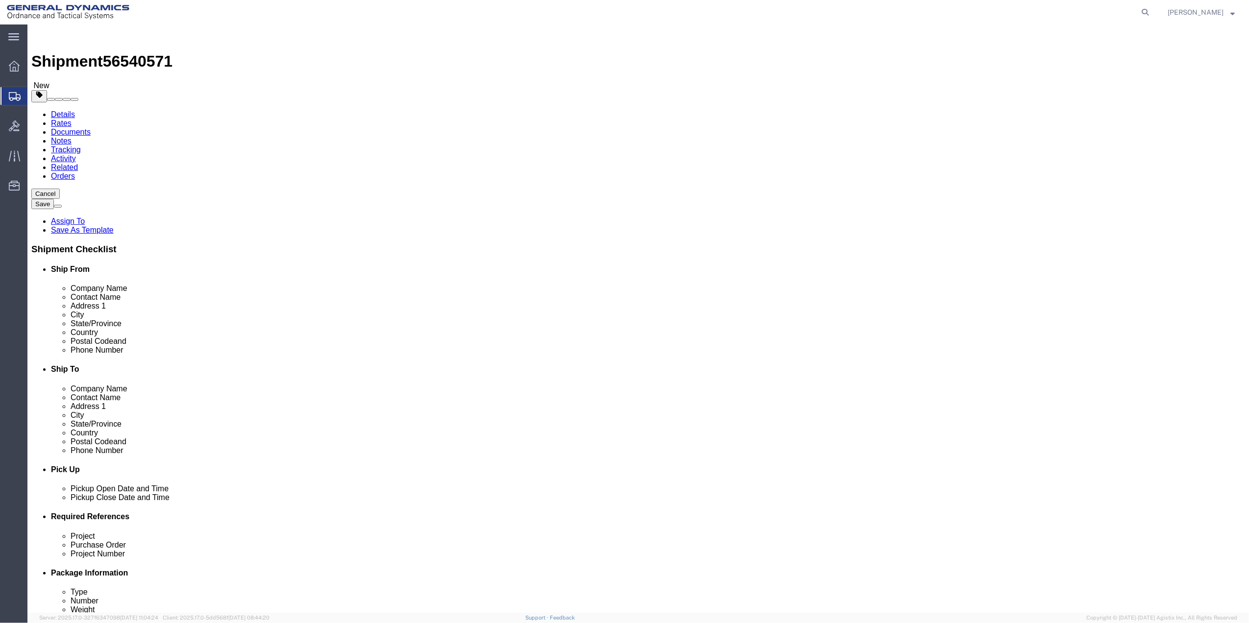
click icon
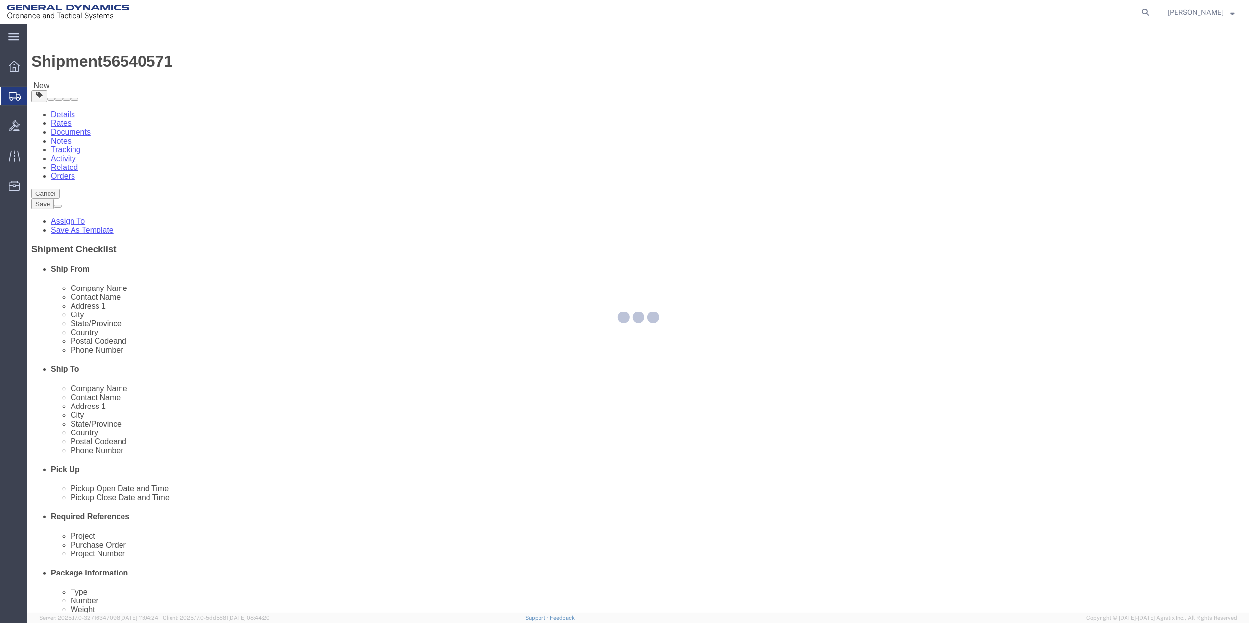
select select
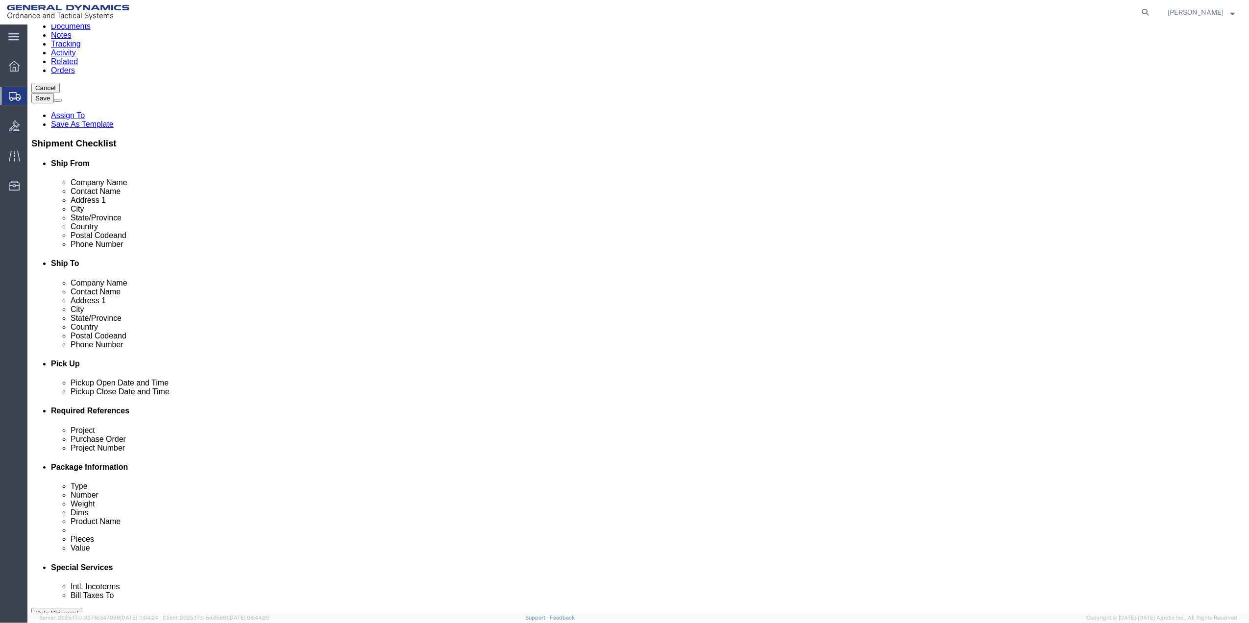
scroll to position [326, 0]
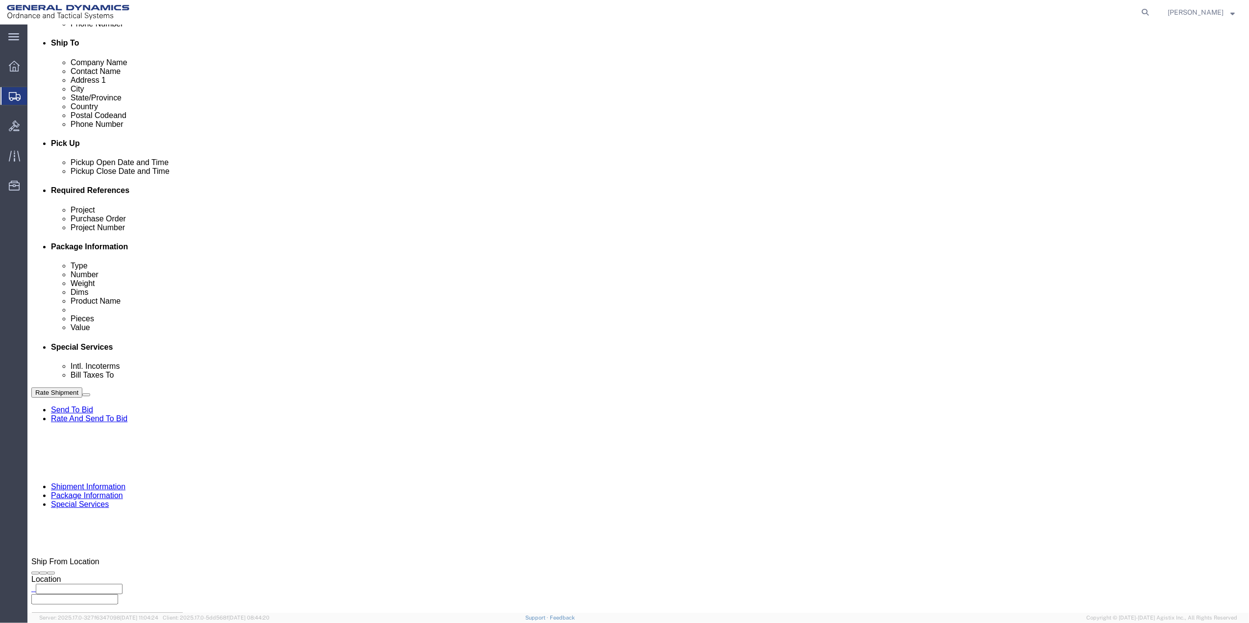
click select "Select Buyer Cost Center Department Operations Number Order Number Sales Person"
select select "DEPARTMENT"
click select "Select Buyer Cost Center Department Operations Number Order Number Sales Person"
click div "Cost Center Select Buyer Cost Center Department Operations Number Order Number …"
drag, startPoint x: 437, startPoint y: 250, endPoint x: 434, endPoint y: 244, distance: 6.1
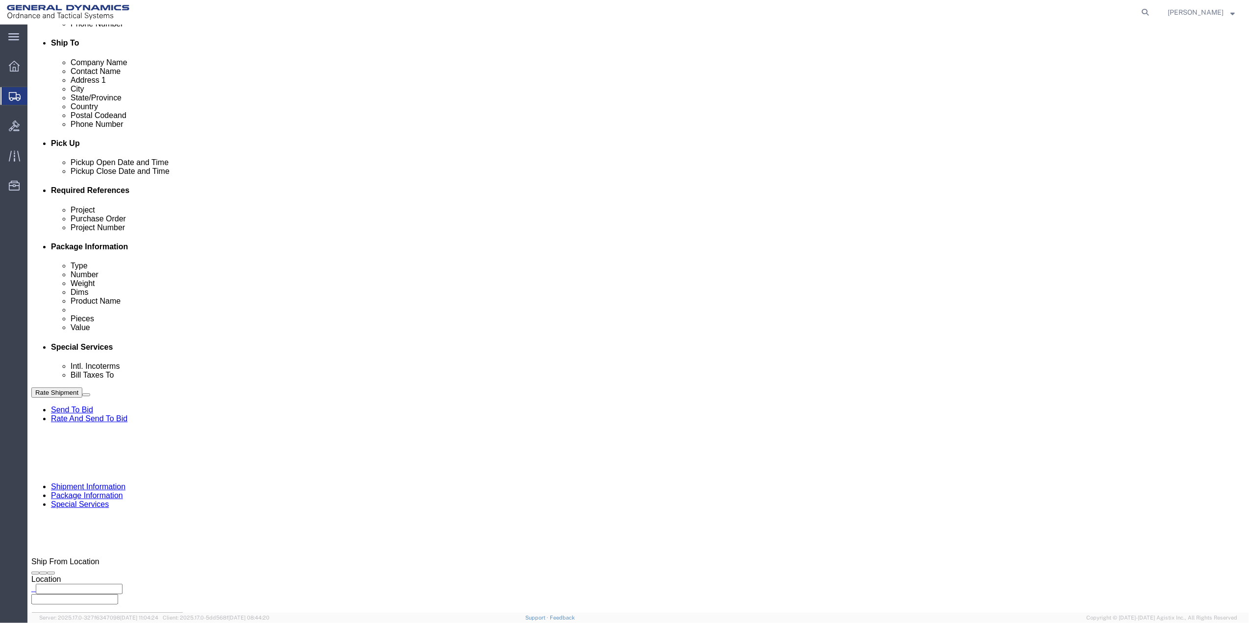
click div "Select Buyer Cost Center Department Operations Number Order Number Sales Person…"
click select "Select [GEOGRAPHIC_DATA] [GEOGRAPHIC_DATA] [GEOGRAPHIC_DATA] [GEOGRAPHIC_DATA] …"
drag, startPoint x: 459, startPoint y: 242, endPoint x: 461, endPoint y: 250, distance: 8.7
click select "Select [GEOGRAPHIC_DATA] [GEOGRAPHIC_DATA] [GEOGRAPHIC_DATA] [GEOGRAPHIC_DATA] …"
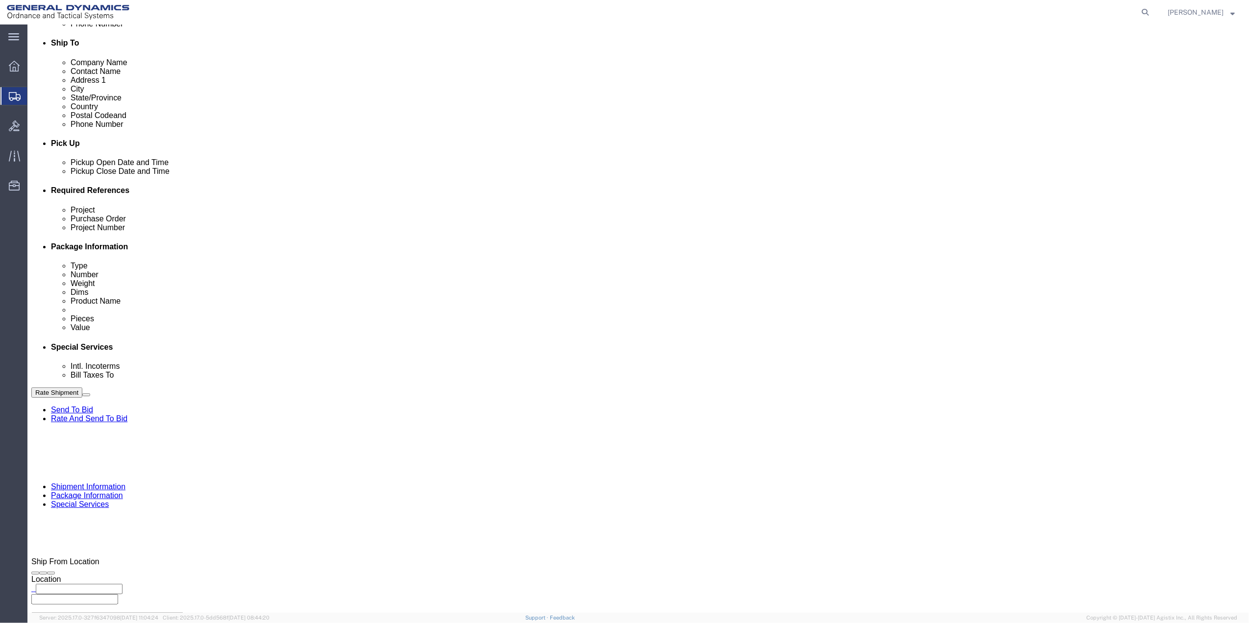
click select "Select [GEOGRAPHIC_DATA] [GEOGRAPHIC_DATA] [GEOGRAPHIC_DATA] [GEOGRAPHIC_DATA] …"
select select "1763983"
click select "Select [GEOGRAPHIC_DATA] [GEOGRAPHIC_DATA] [GEOGRAPHIC_DATA] [GEOGRAPHIC_DATA] …"
drag, startPoint x: 895, startPoint y: 234, endPoint x: 891, endPoint y: 244, distance: 11.4
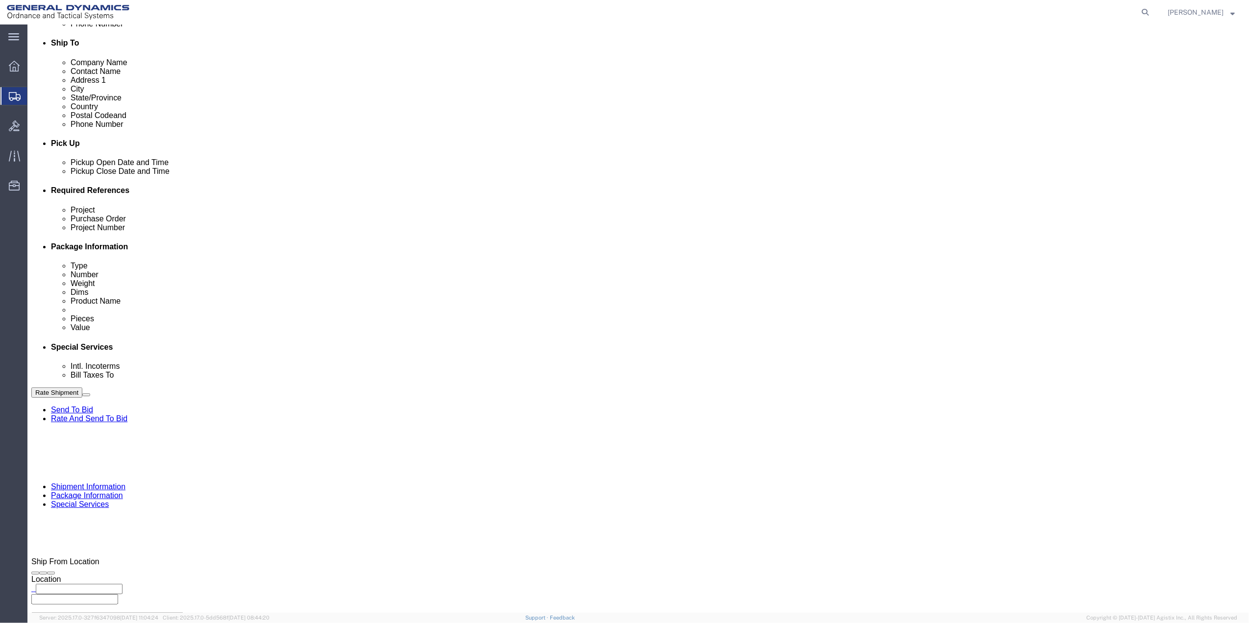
click select "Select 10AFM 10GAG 10GAH 10GFL 10GFO 10GIE 10GIS 30MABS St [PERSON_NAME] Program"
select select "214681"
click select "Select 10AFM 10GAG 10GAH 10GFL 10GFO 10GIE 10GIS 30MABS St [PERSON_NAME] Program"
click input "General Dynamics OTS % Data2Logistics"
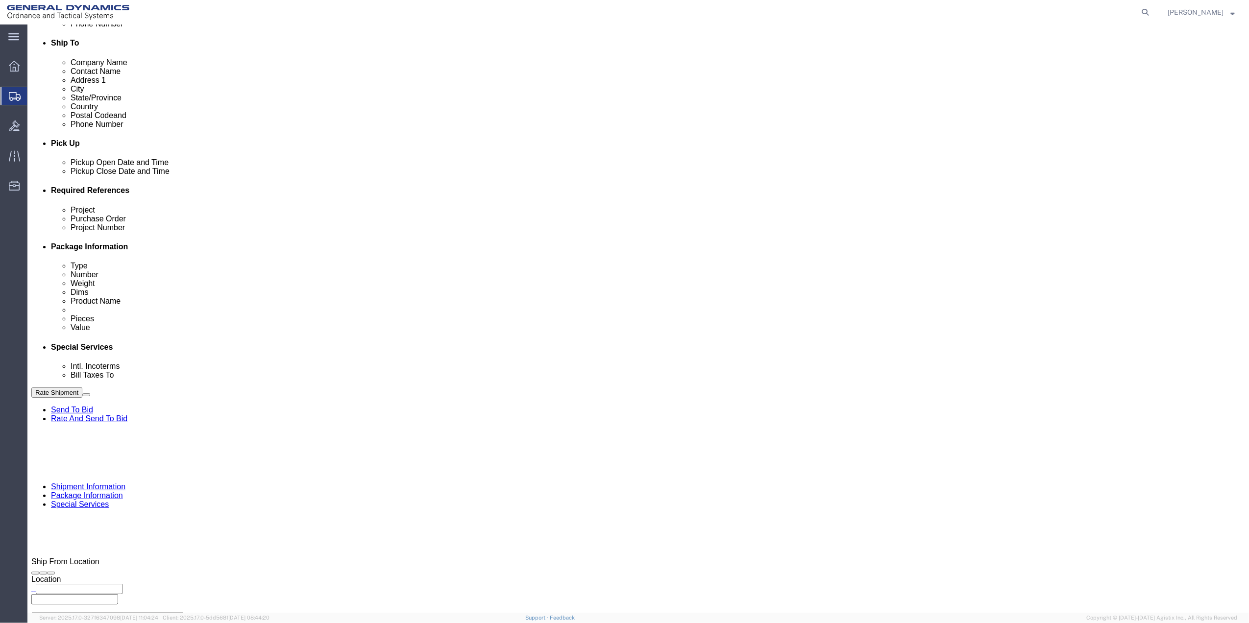
click input "General Dynamics OTS % Data2Logistics"
click p "- GEDOTS %DATA 2 LOGISTICS - (GEDOTS %DATA 2 LOGISTICS) [GEOGRAPHIC_DATA][PERSO…"
type input "GEDOTS %DATA 2 LOGISTICS"
type input "PO BOX 61050"
type input "GEDOTS %DATA 2 LOGISTICS"
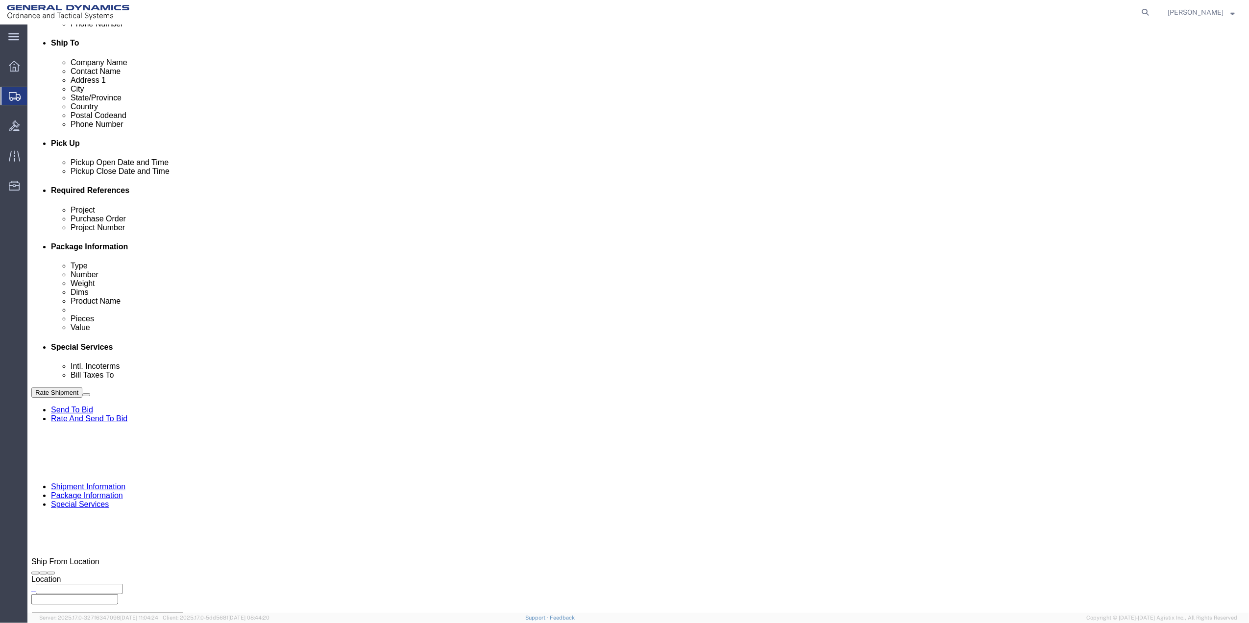
type input "FORT [PERSON_NAME]"
type input "33906"
select select "FL"
type input "GEDOTS %DATA 2 LOGISTICS"
click button "Rate Shipment"
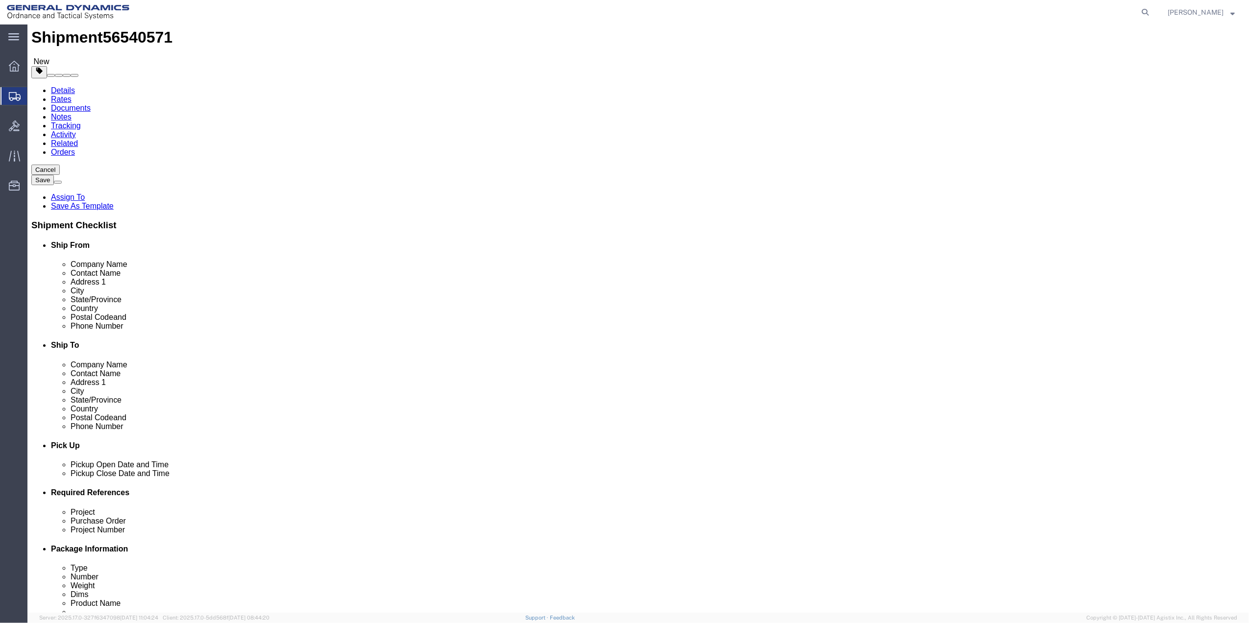
scroll to position [0, 0]
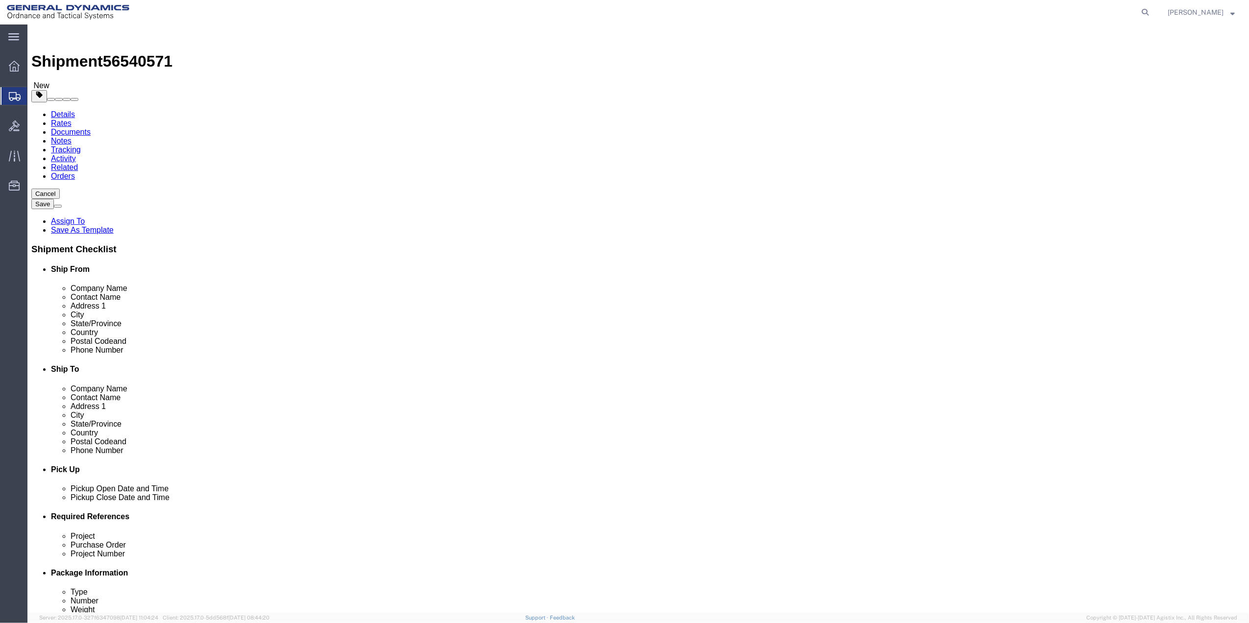
drag, startPoint x: 41, startPoint y: 65, endPoint x: 59, endPoint y: 72, distance: 19.6
click icon
click input "text"
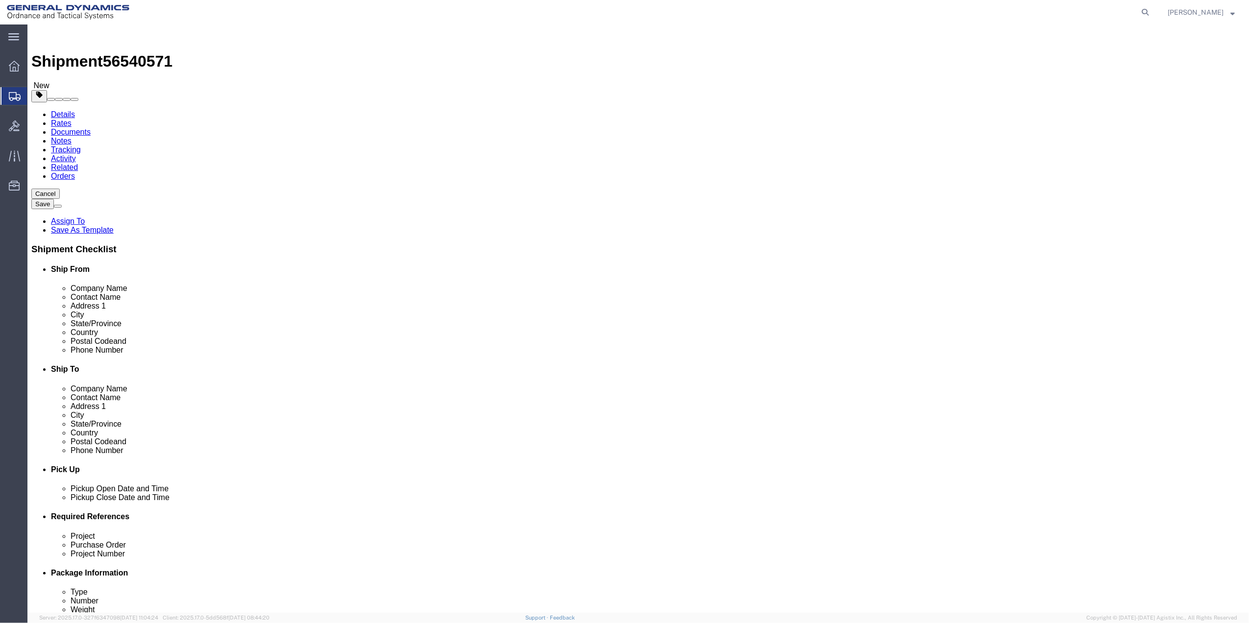
type input "7275788100"
drag, startPoint x: 744, startPoint y: 370, endPoint x: 757, endPoint y: 375, distance: 14.7
click input "Ship To Location / Phone Number : This field is required."
paste input "7275788100"
type input "7275788100"
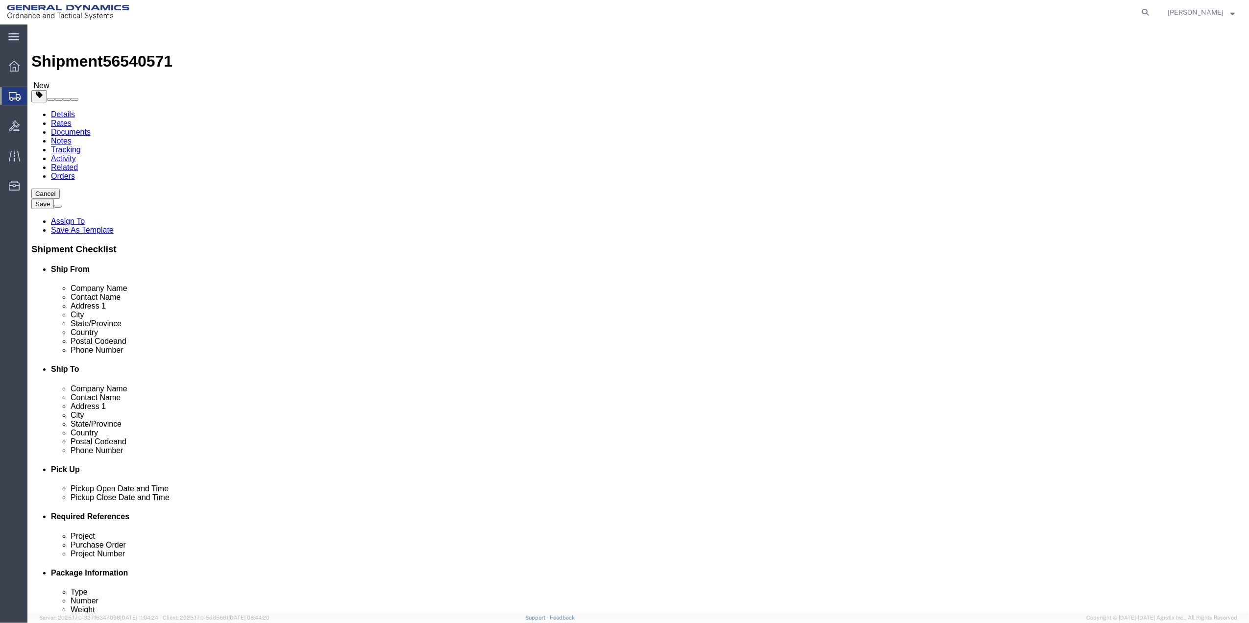
click button "Rate Shipment"
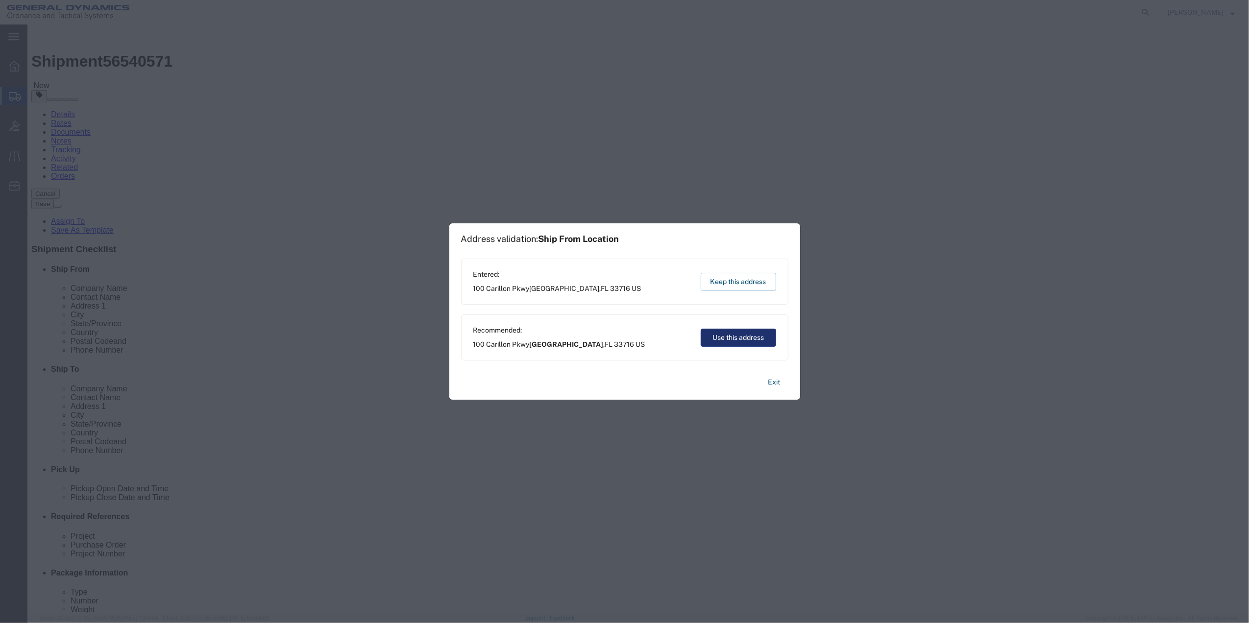
click at [750, 338] on button "Use this address" at bounding box center [738, 338] width 75 height 18
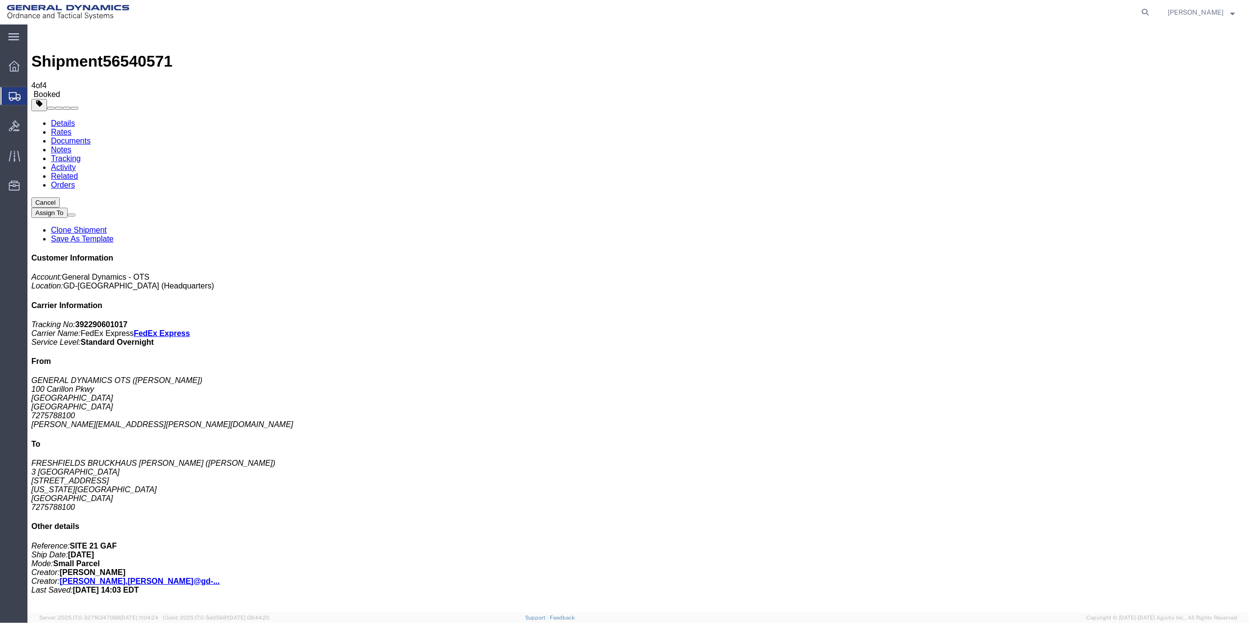
click at [0, 0] on span "Create Shipment" at bounding box center [0, 0] width 0 height 0
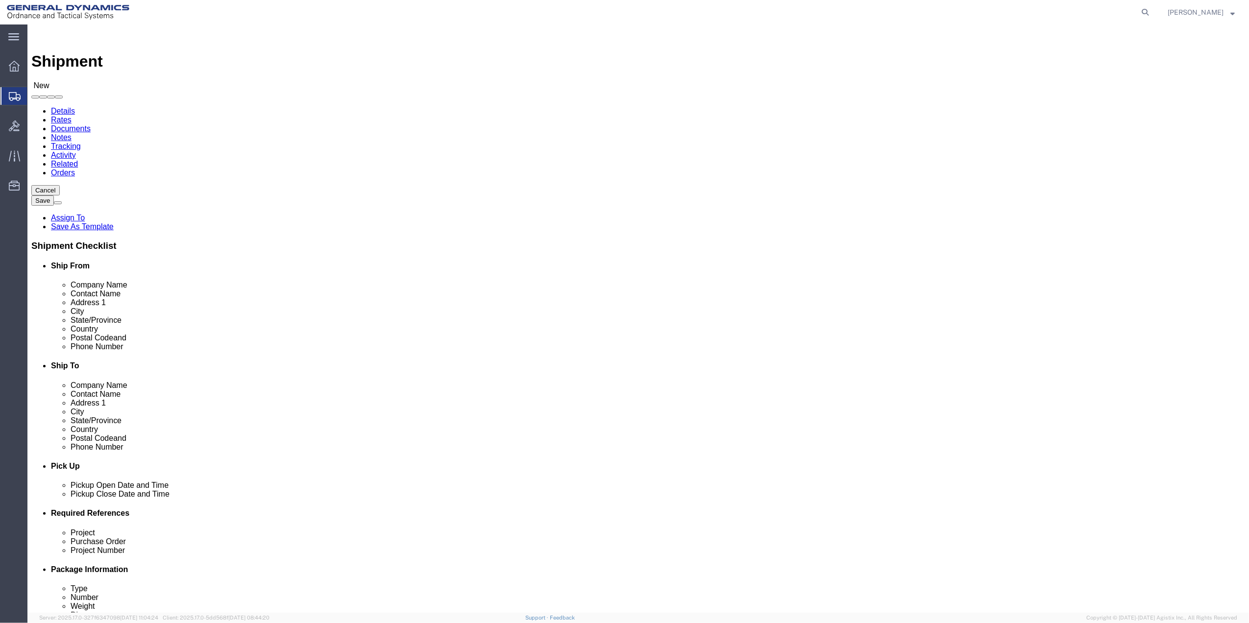
click input "text"
type input "HOY"
click p "- General Dynamics - OTS - ([PERSON_NAME]) [STREET_ADDRESS] [GEOGRAPHIC_DATA], …"
select select "FL"
type input "[PERSON_NAME]"
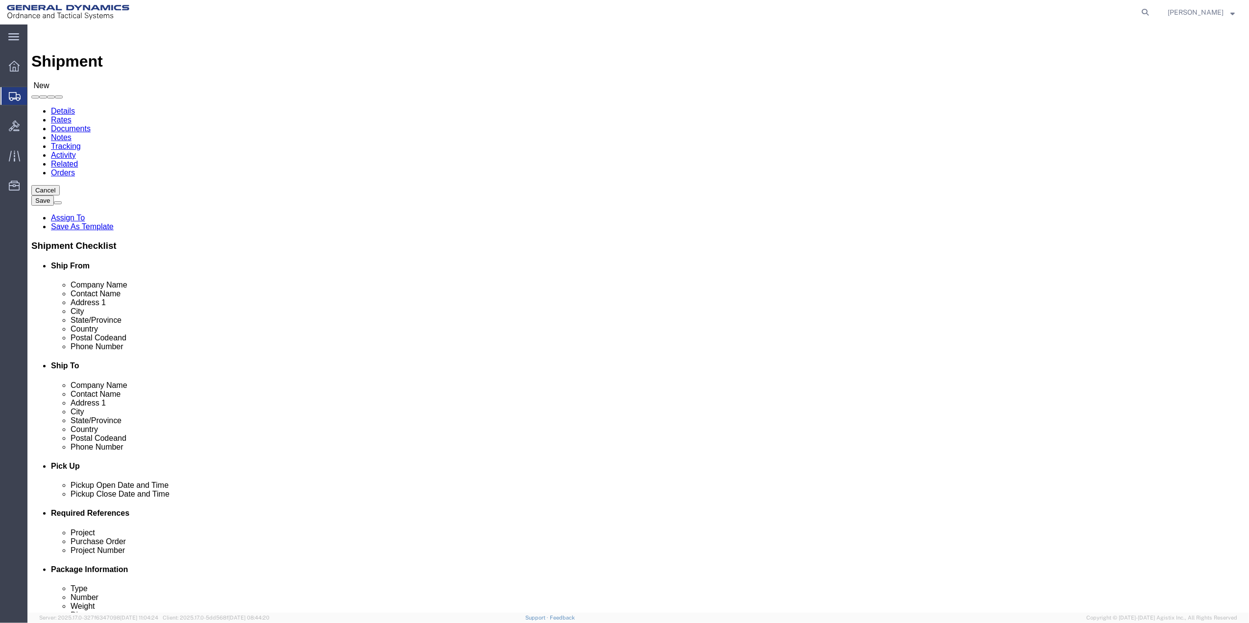
click input "text"
type input "[PERSON_NAME]"
click p "- DIRECT ENERGY PHILIDELPHIA - (LOCKBOX 5112) [STREET_ADDRESS]"
select select "[GEOGRAPHIC_DATA]"
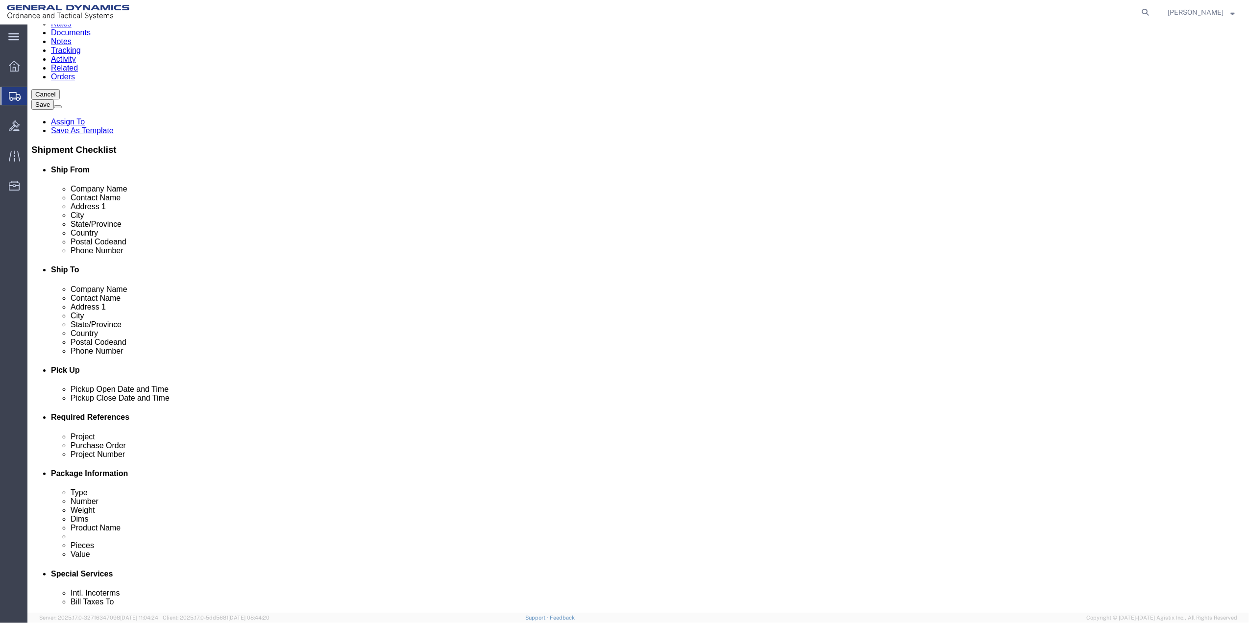
scroll to position [256, 0]
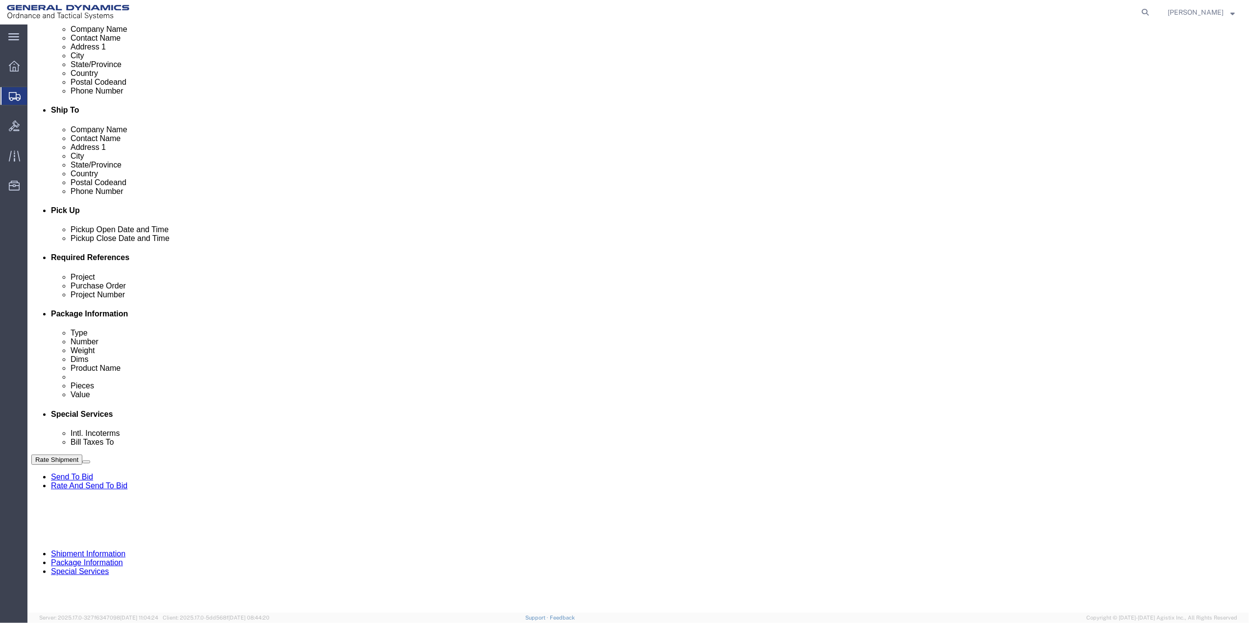
type input "CARROLLTON"
drag, startPoint x: 978, startPoint y: 317, endPoint x: 943, endPoint y: 331, distance: 38.0
click button "Add reference"
click input "text"
type input "35MAB"
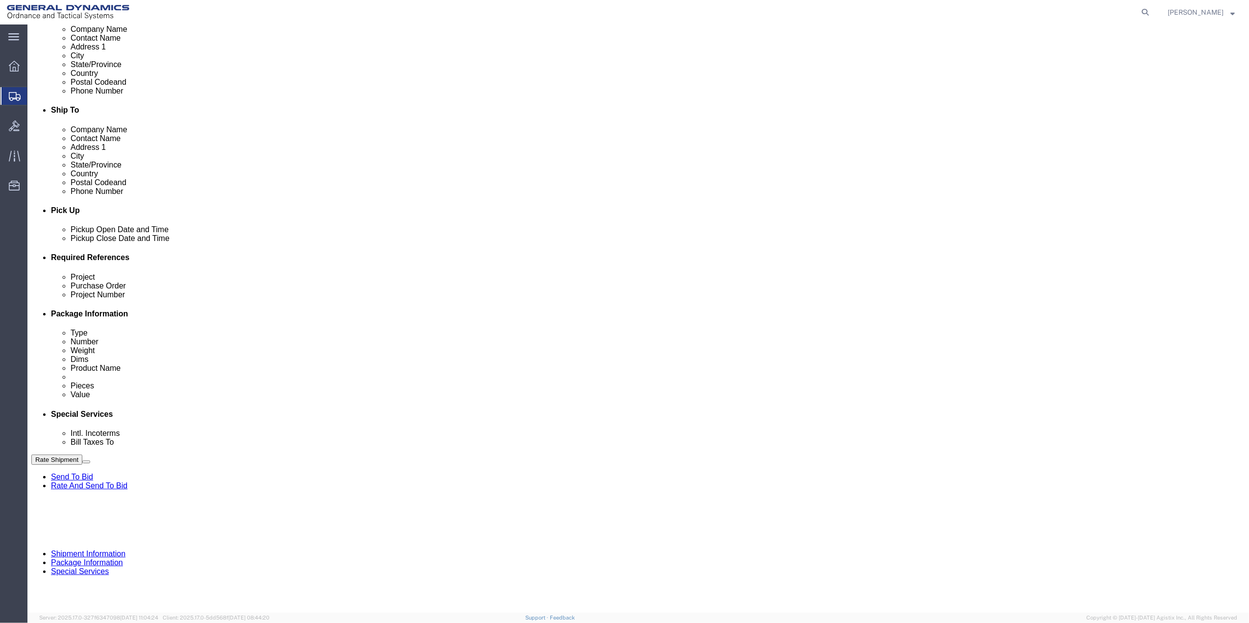
drag, startPoint x: 586, startPoint y: 351, endPoint x: 542, endPoint y: 354, distance: 44.7
click input "text"
paste input "35MAB"
type input "35MAB"
click input "text"
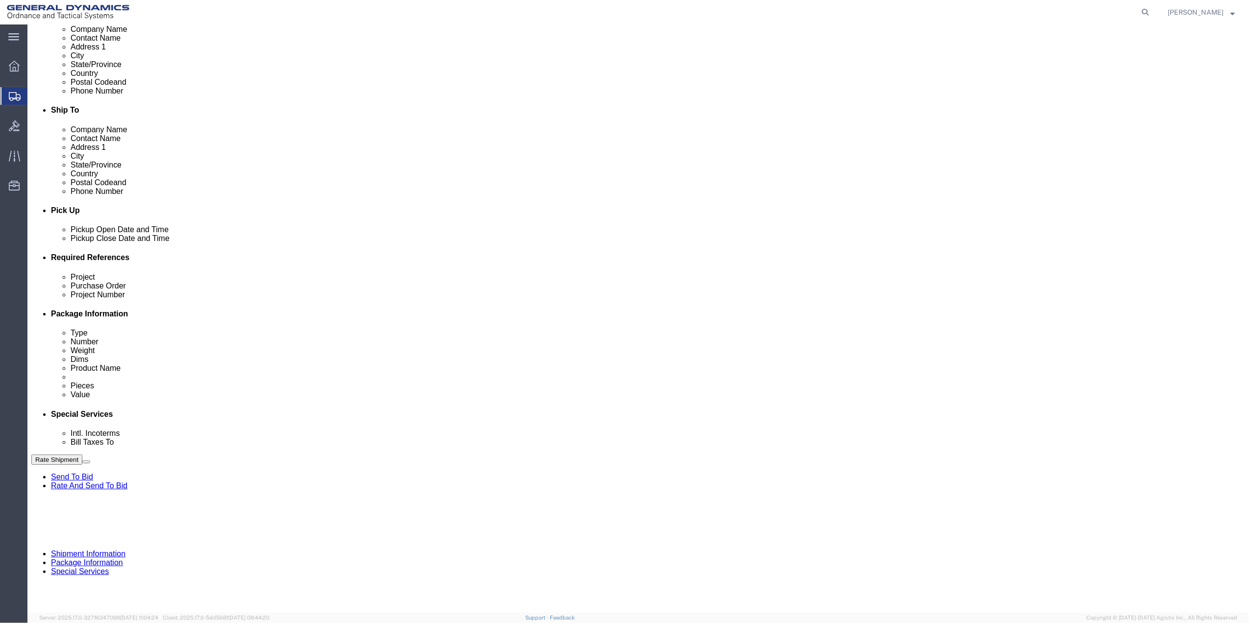
paste input "35MAB"
click input "text"
paste input "35MAB"
drag, startPoint x: 152, startPoint y: 362, endPoint x: 142, endPoint y: 362, distance: 9.8
click select "Select Account Type Activity ID Airline Appointment Number ASN Batch Request # …"
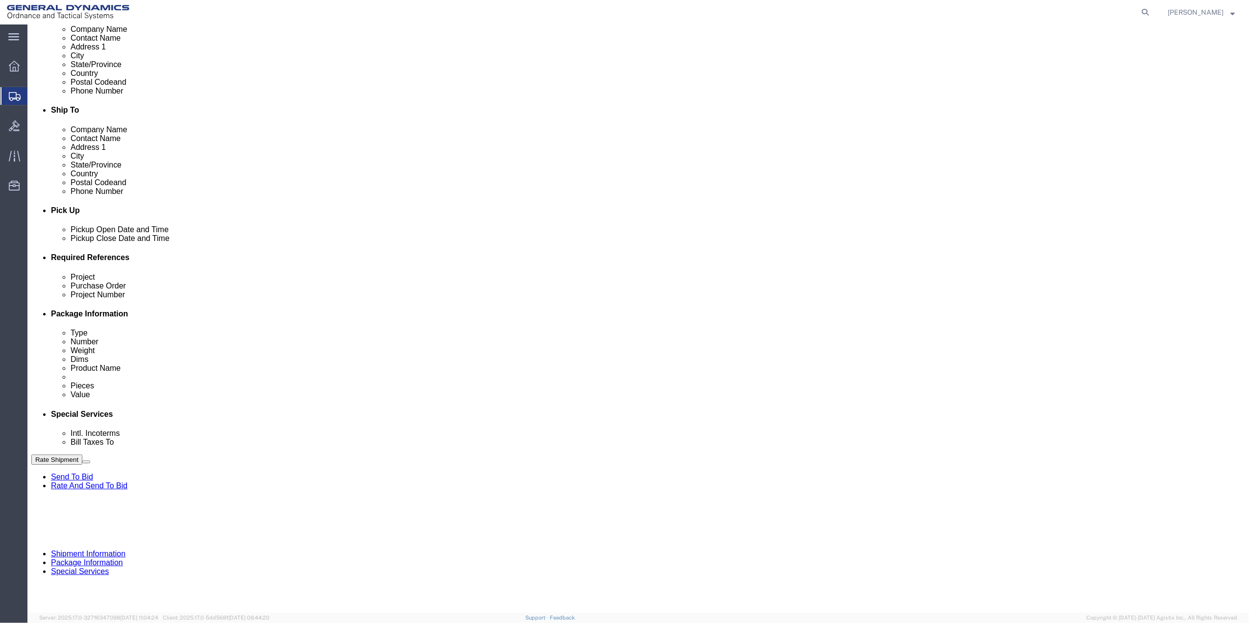
click select "Select Account Type Activity ID Airline Appointment Number ASN Batch Request # …"
click link "Package Information"
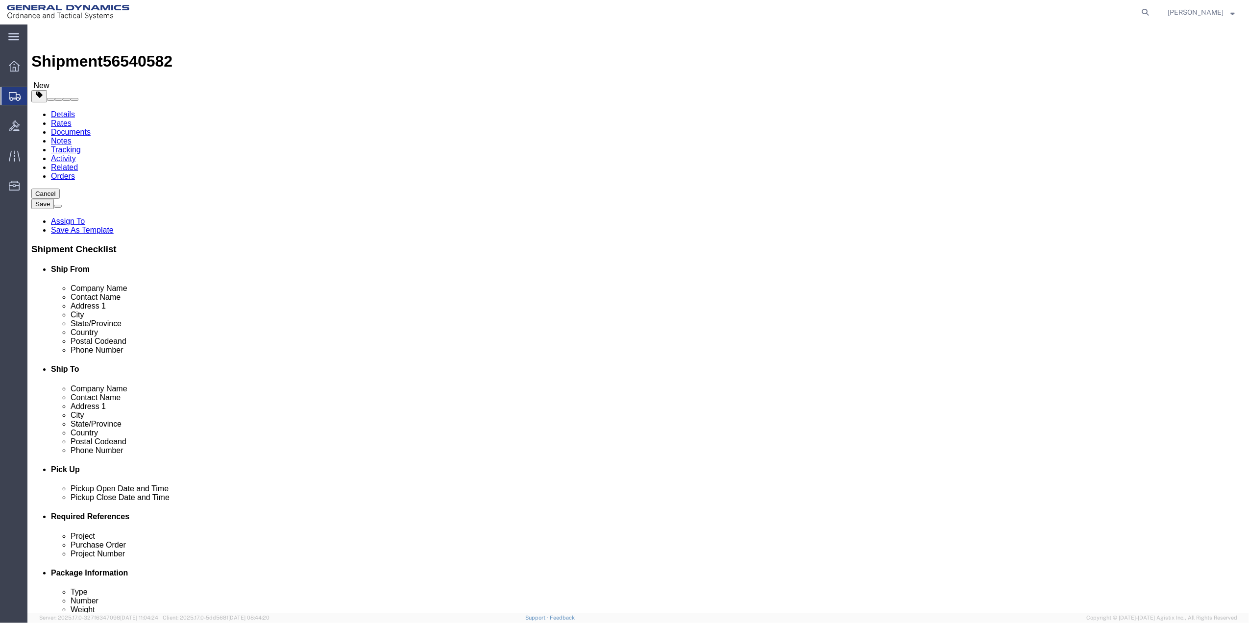
click select "Select Bale(s) Basket(s) Bolt(s) Bottle(s) Buckets Bulk Bundle(s) Can(s) Cardbo…"
click link "Add Content"
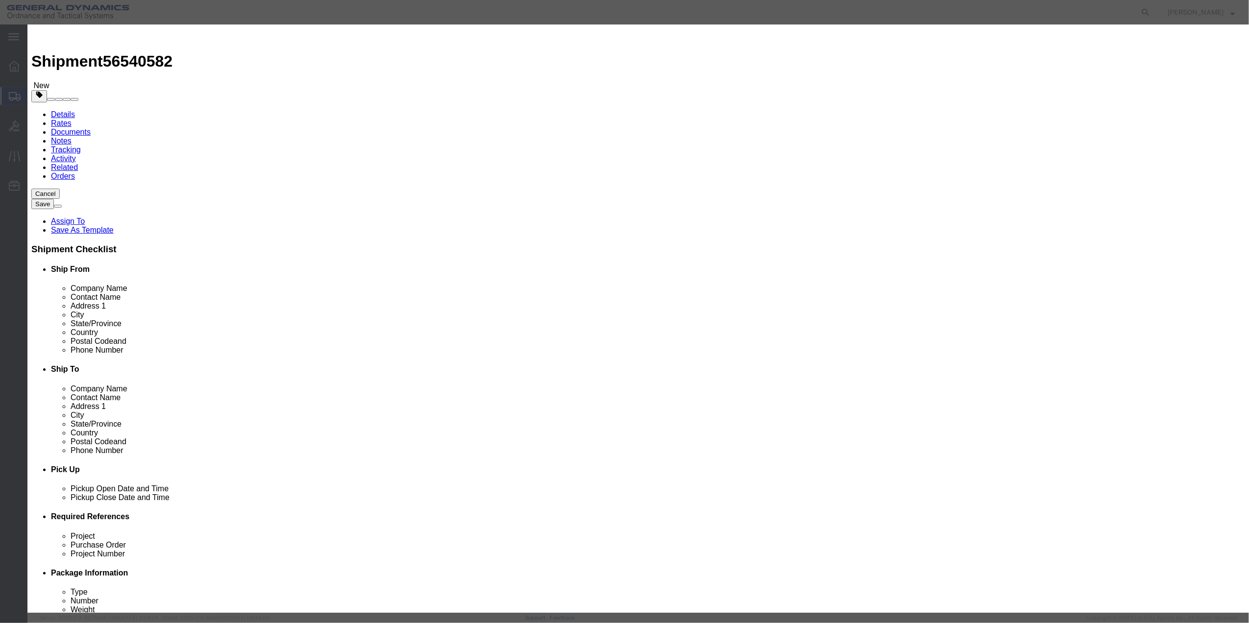
click input "text"
click input "0"
drag, startPoint x: 469, startPoint y: 127, endPoint x: 469, endPoint y: 135, distance: 7.9
click select "Select 50 55 60 65 70 85 92.5 100 125 175 250 300 400"
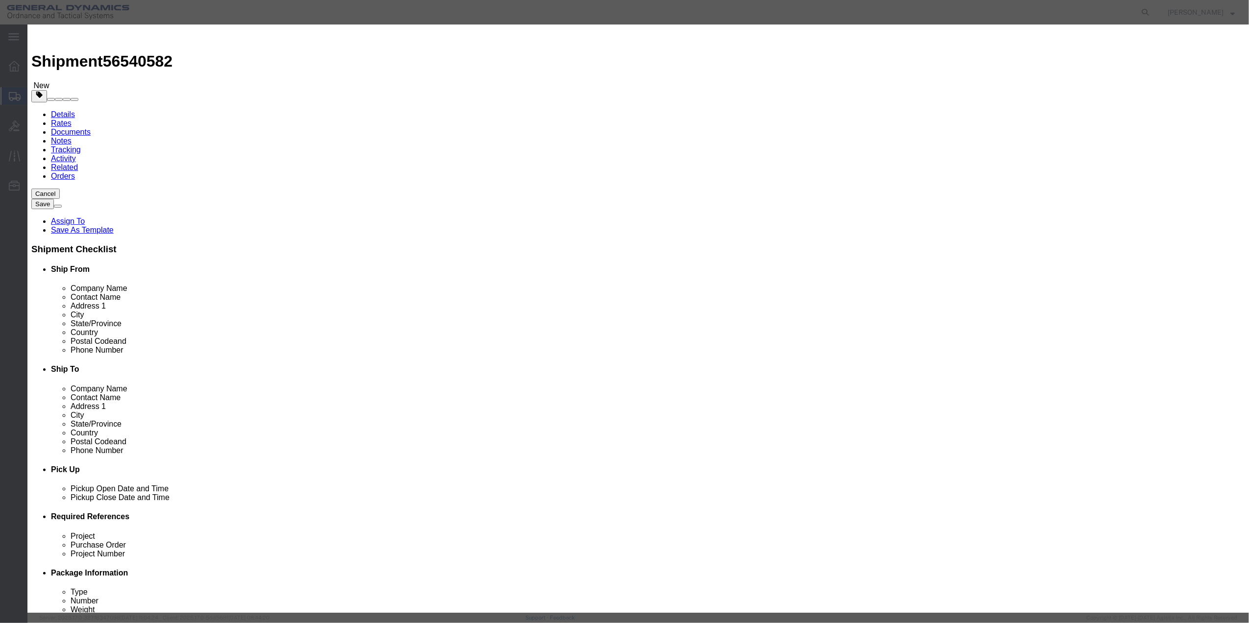
click button "Save & Close"
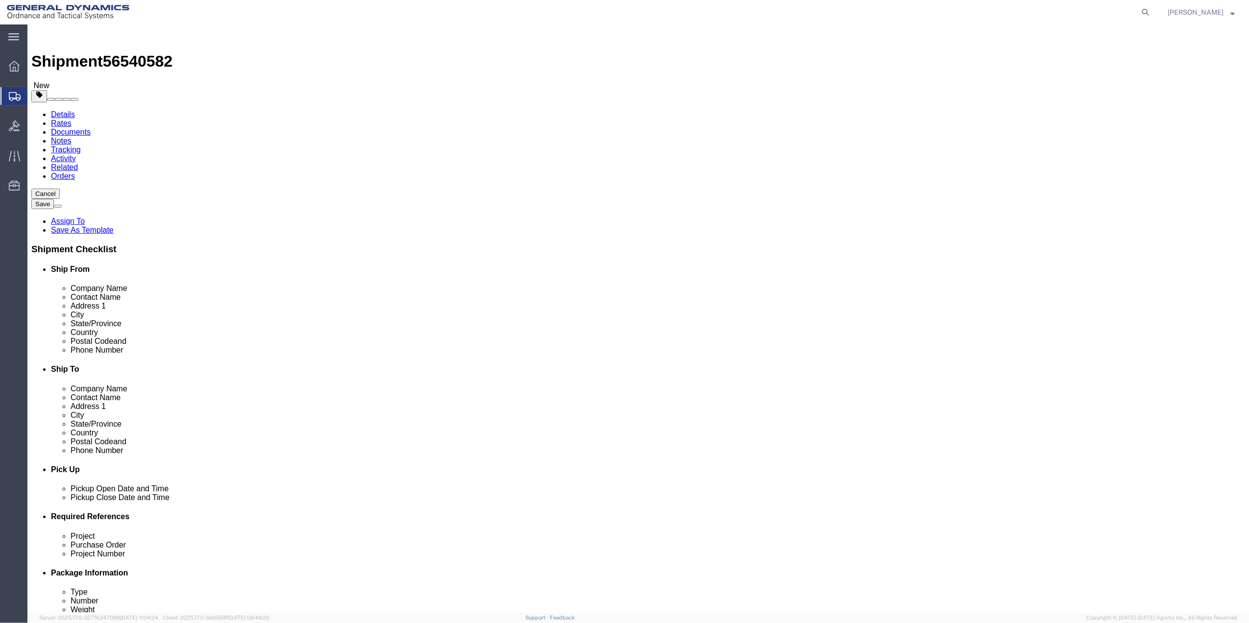
click icon
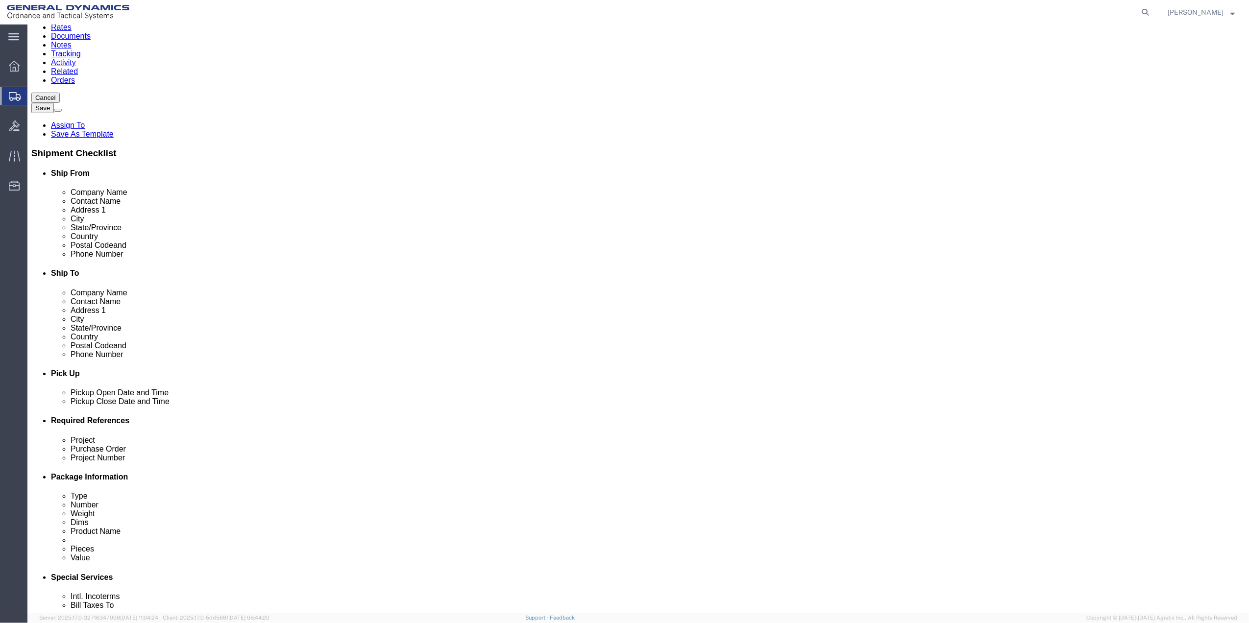
scroll to position [326, 0]
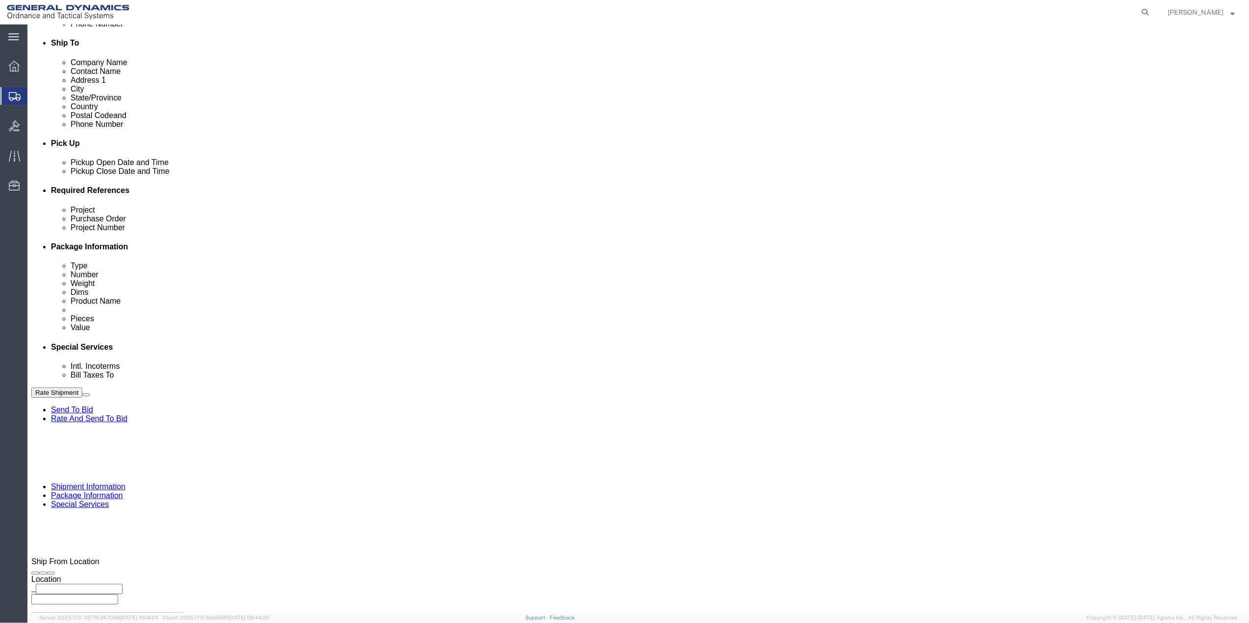
click select "Select Buyer Cost Center Department Operations Number Order Number Sales Person"
click select "Select [GEOGRAPHIC_DATA] [GEOGRAPHIC_DATA] [GEOGRAPHIC_DATA] [GEOGRAPHIC_DATA] …"
click select "Select 10AFM 10GAG 10GAH 10GFL 10GFO 10GIE 10GIS 30MABS St [PERSON_NAME] Program"
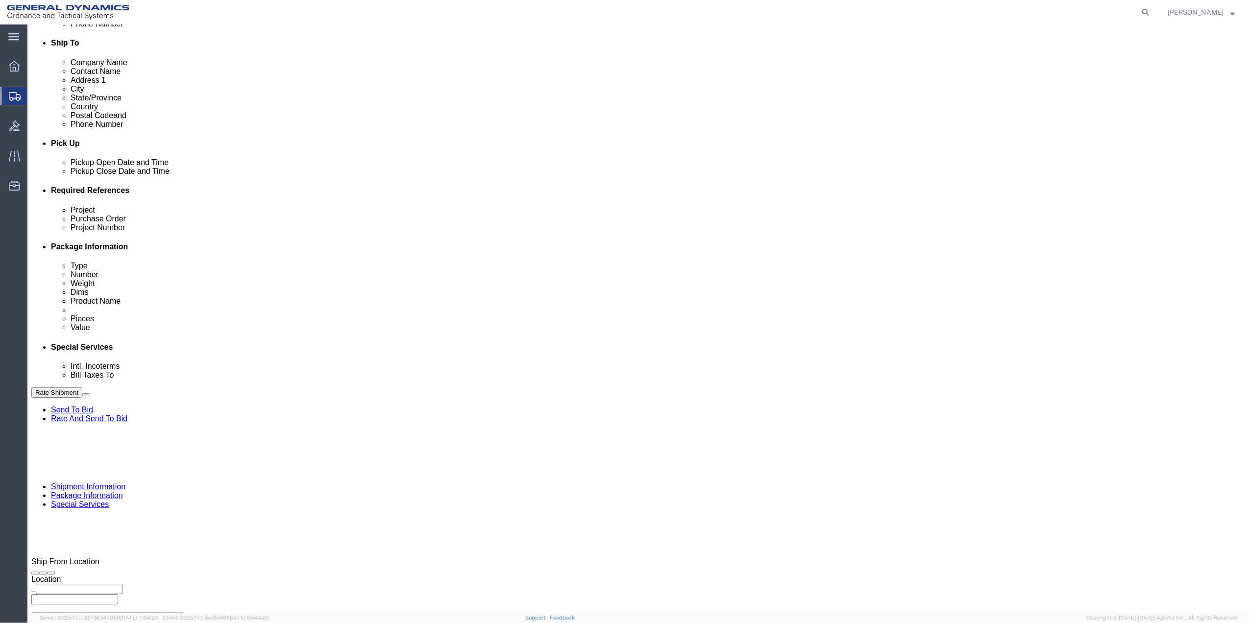
click select "Select 10AFM 10GAG 10GAH 10GFL 10GFO 10GIE 10GIS 30MABS St [PERSON_NAME] Program"
click input "General Dynamics OTS % Data2Logistics"
click p "- GEDOTS %DATA 2 LOGISTICS - (GEDOTS %DATA 2 LOGISTICS) [GEOGRAPHIC_DATA][PERSO…"
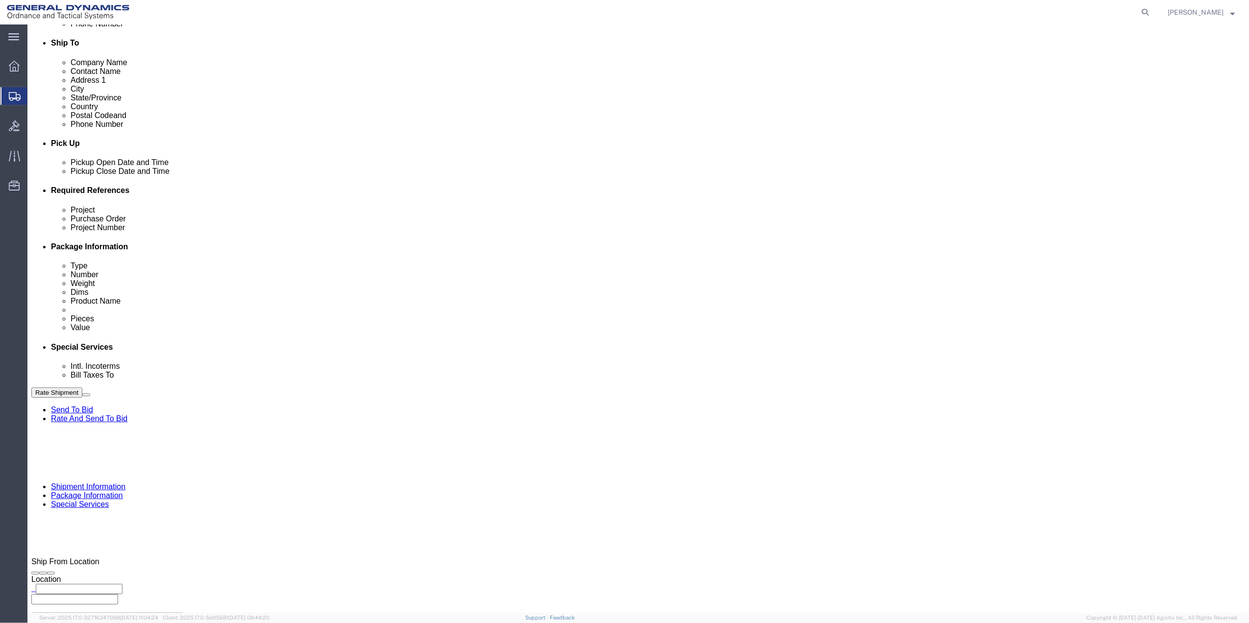
click button "Rate Shipment"
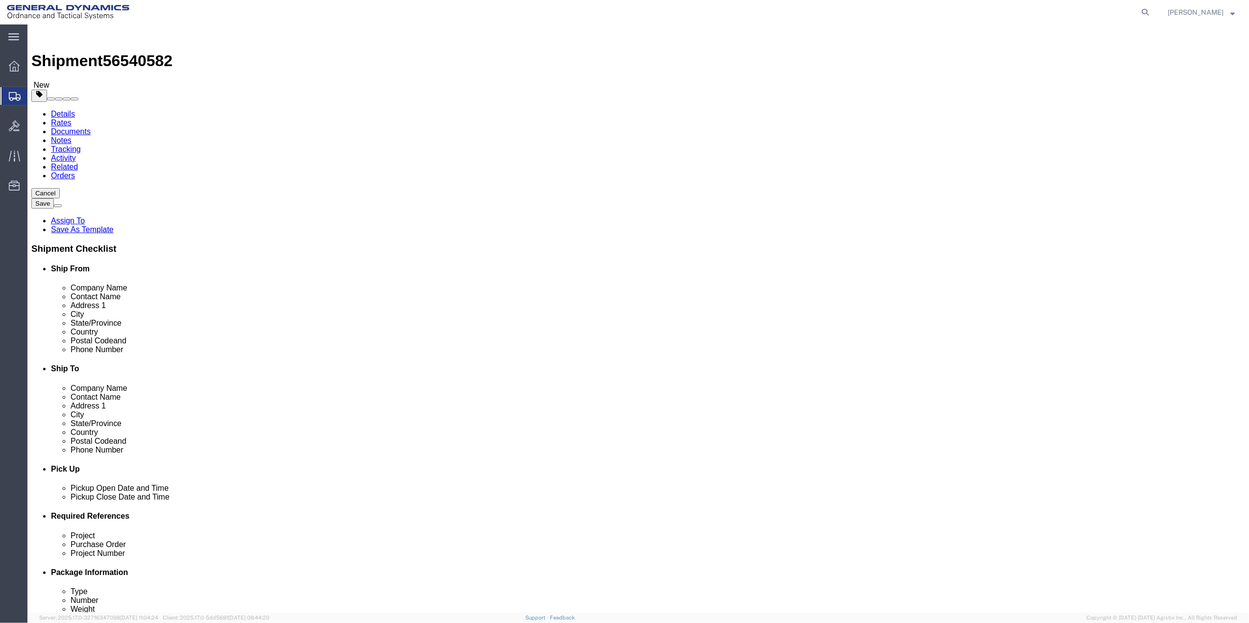
scroll to position [0, 0]
click link "Shipment Information"
click input "text"
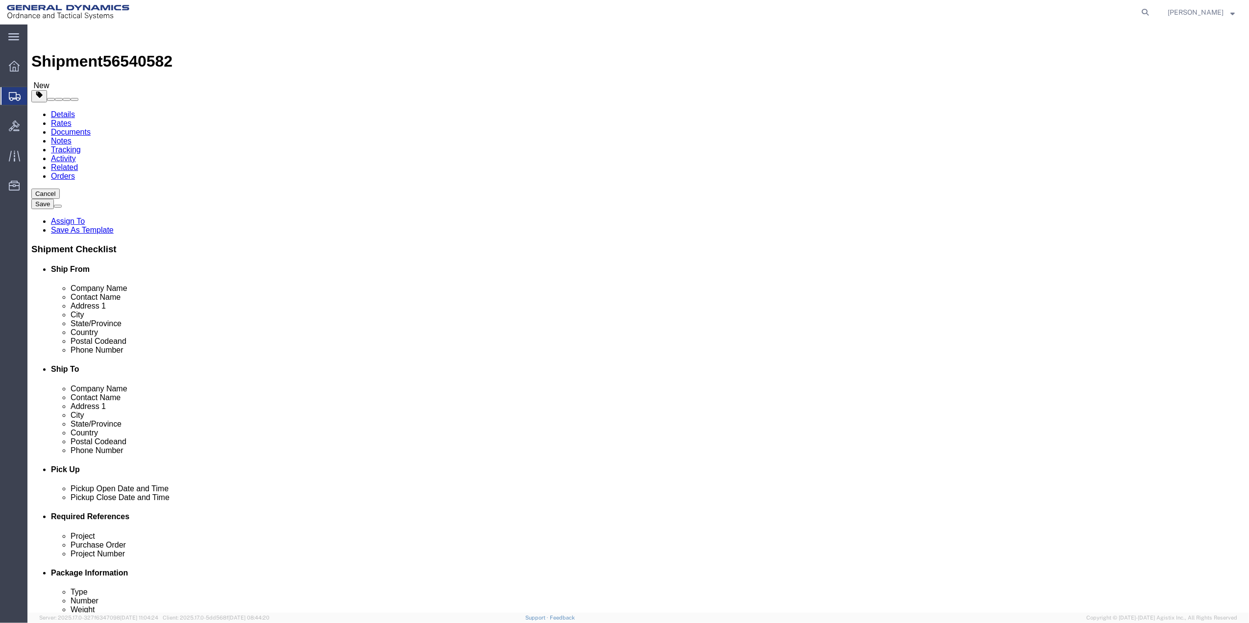
click div "Postal Code"
click input "Ship To Location / Phone Number : This field is required."
paste input "[PHONE_NUMBER]"
click button "Rate Shipment"
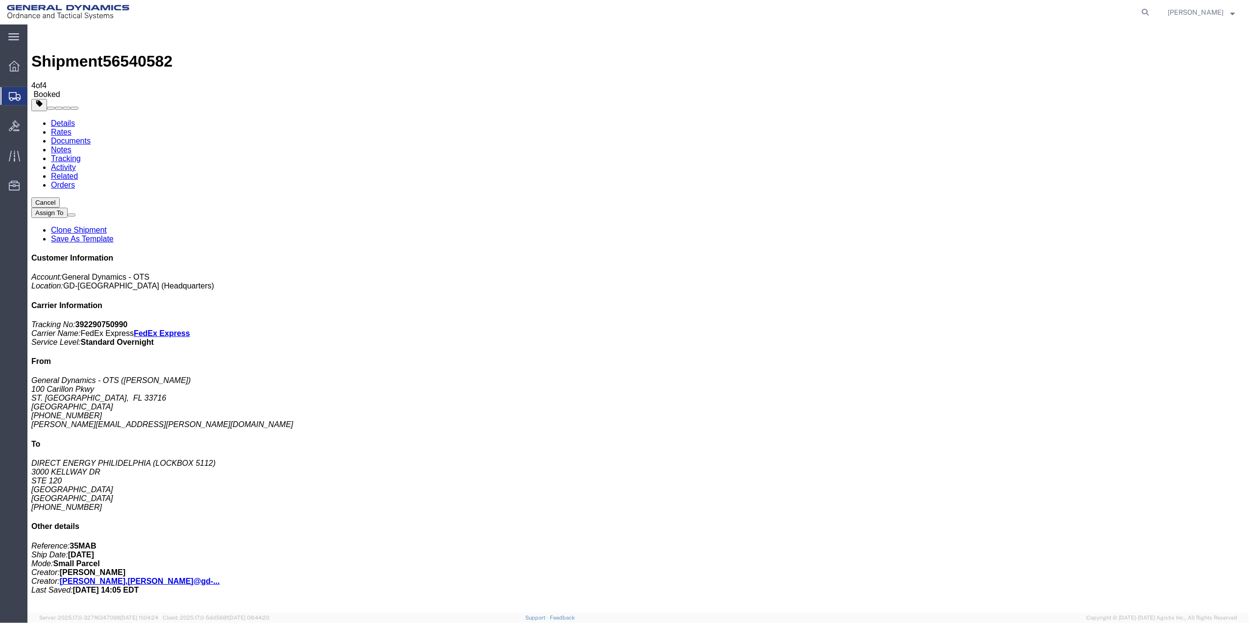
drag, startPoint x: 118, startPoint y: 194, endPoint x: 704, endPoint y: 242, distance: 588.2
click at [0, 0] on span "Create Shipment" at bounding box center [0, 0] width 0 height 0
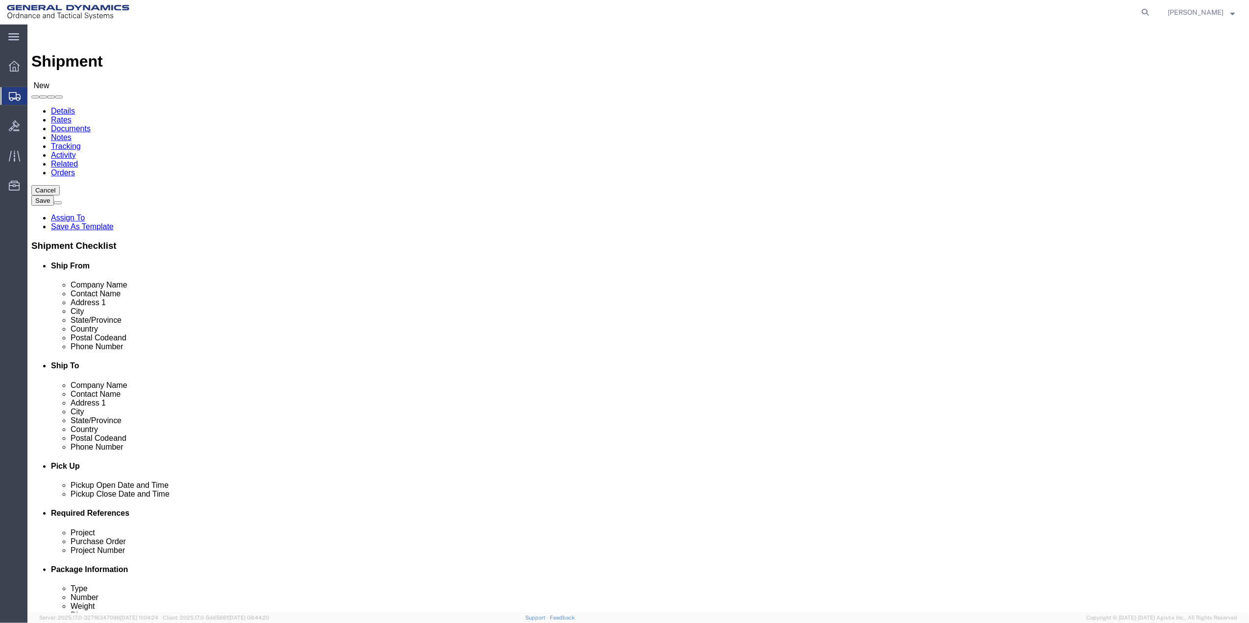
click input "text"
click p "- General Dynamics - OTS - ([PERSON_NAME]) [STREET_ADDRESS] [GEOGRAPHIC_DATA], …"
click input "text"
drag, startPoint x: 757, startPoint y: 205, endPoint x: 654, endPoint y: 187, distance: 104.5
click body "Shipment New Details Rates Documents Notes Tracking Activity Related Orders Can…"
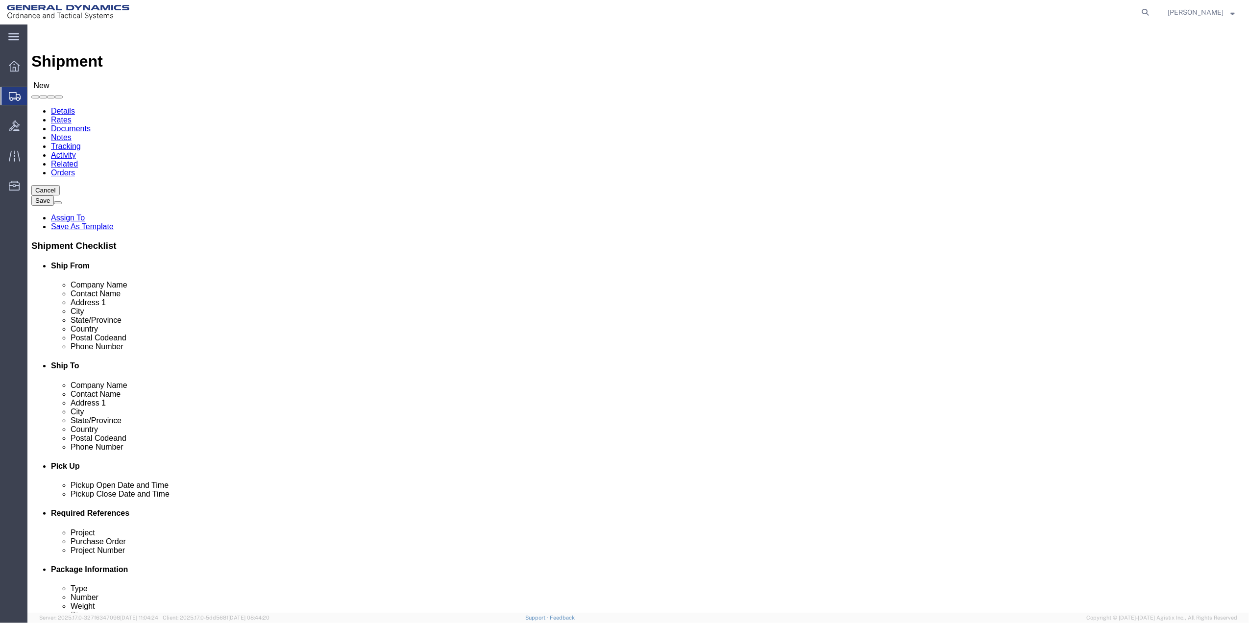
click input "text"
drag, startPoint x: 722, startPoint y: 259, endPoint x: 673, endPoint y: 251, distance: 49.1
click input "VREV"
click div "Location Select Select My Profile Location GD-OTS [GEOGRAPHIC_DATA] (Commerce) …"
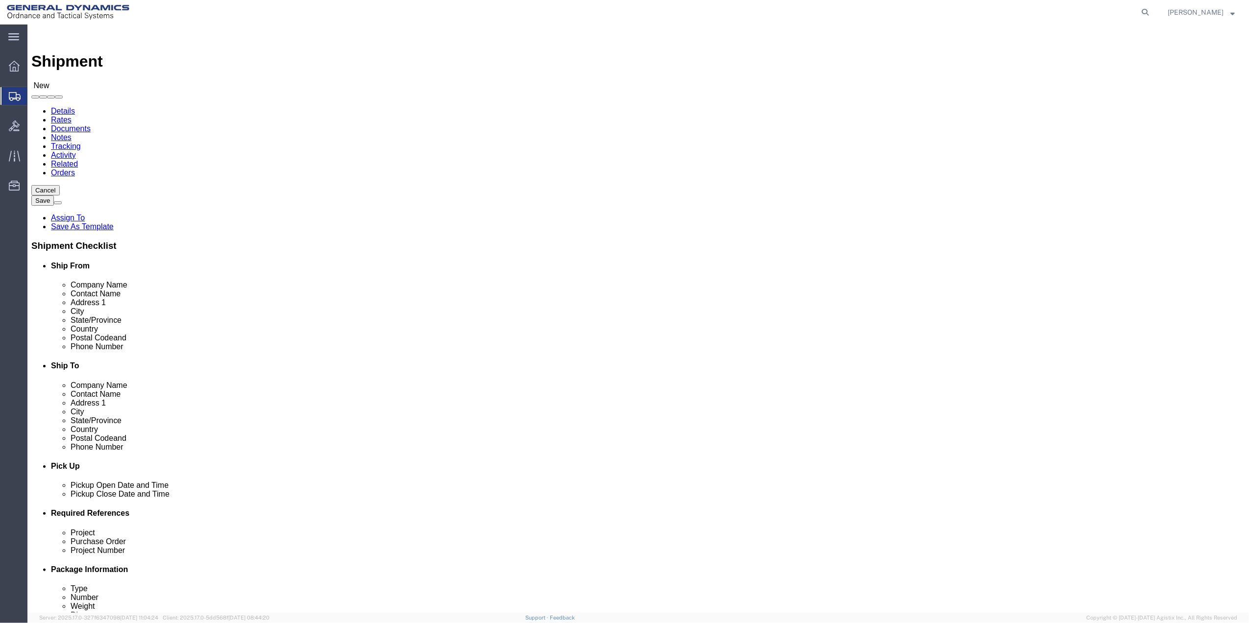
click input "VREV"
click p "- PPL ELECTRIC UTILITIES - (FIRST TECH LOCKBOX PFC) [STREET_ADDRESS]"
click input "text"
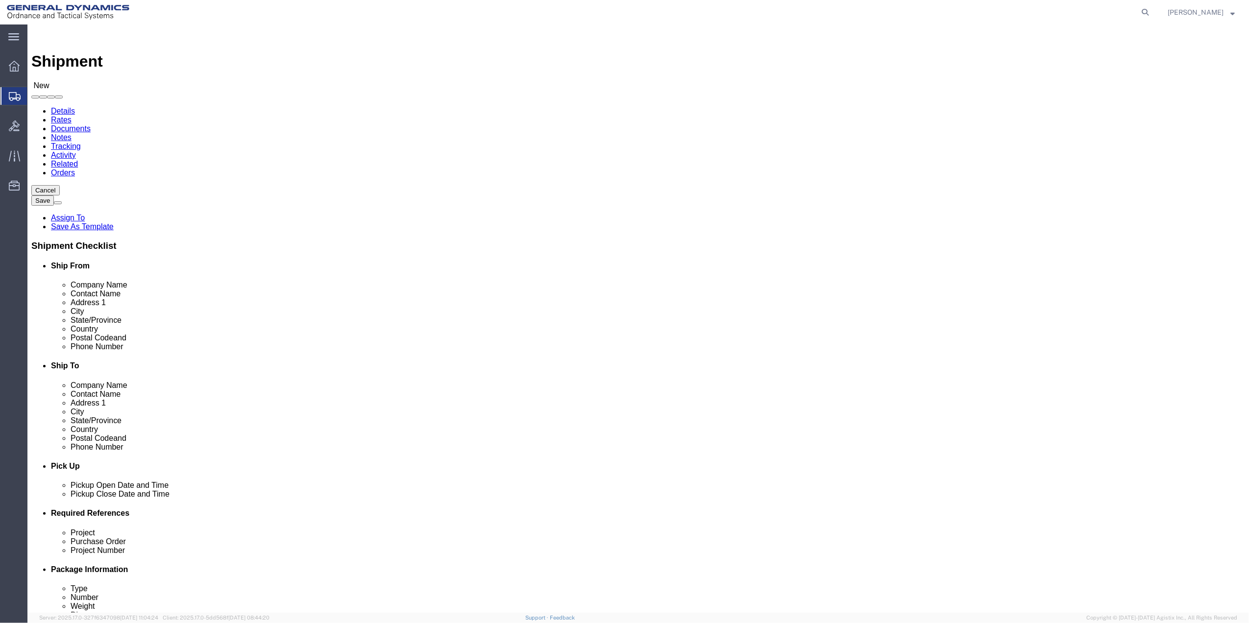
click input "text"
drag, startPoint x: 771, startPoint y: 333, endPoint x: 696, endPoint y: 337, distance: 75.1
click input "text"
paste input "[PHONE_NUMBER]"
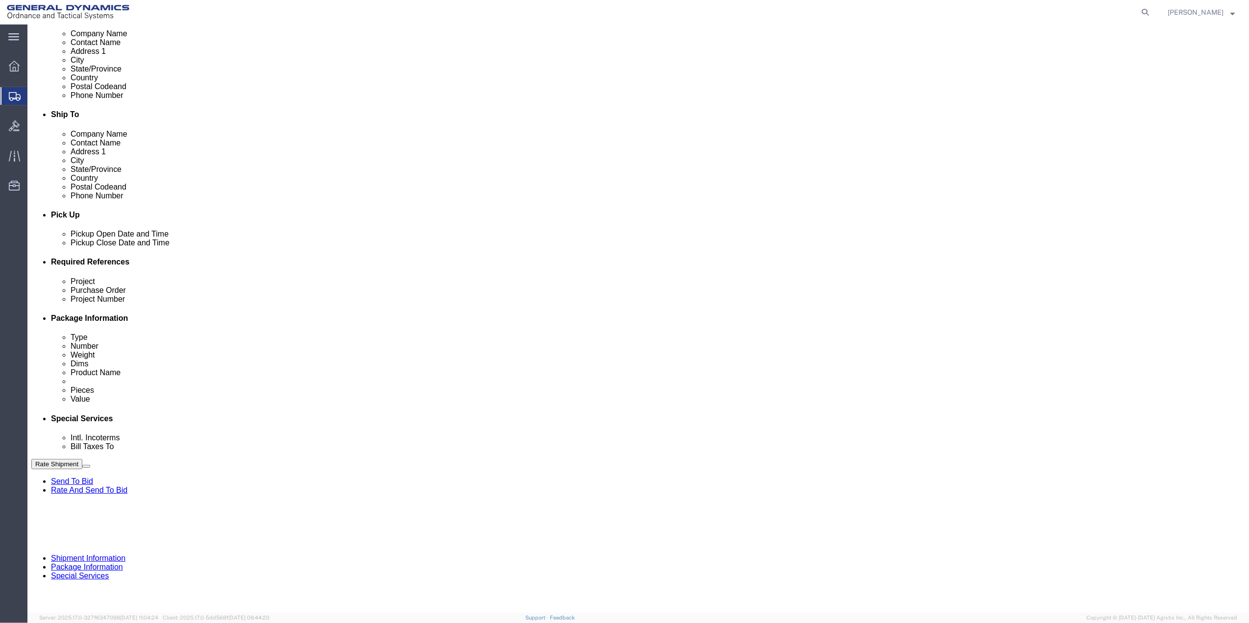
scroll to position [256, 0]
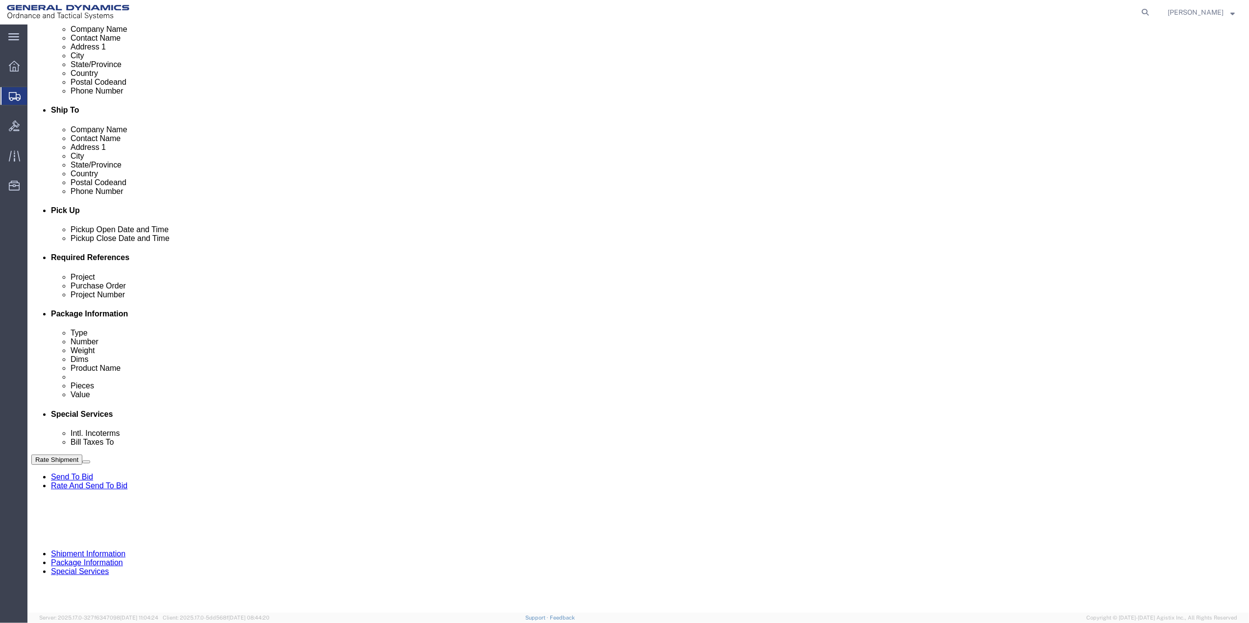
click button "Add reference"
click input "text"
drag, startPoint x: 528, startPoint y: 350, endPoint x: 461, endPoint y: 350, distance: 66.6
click input "text"
paste input "35MAB"
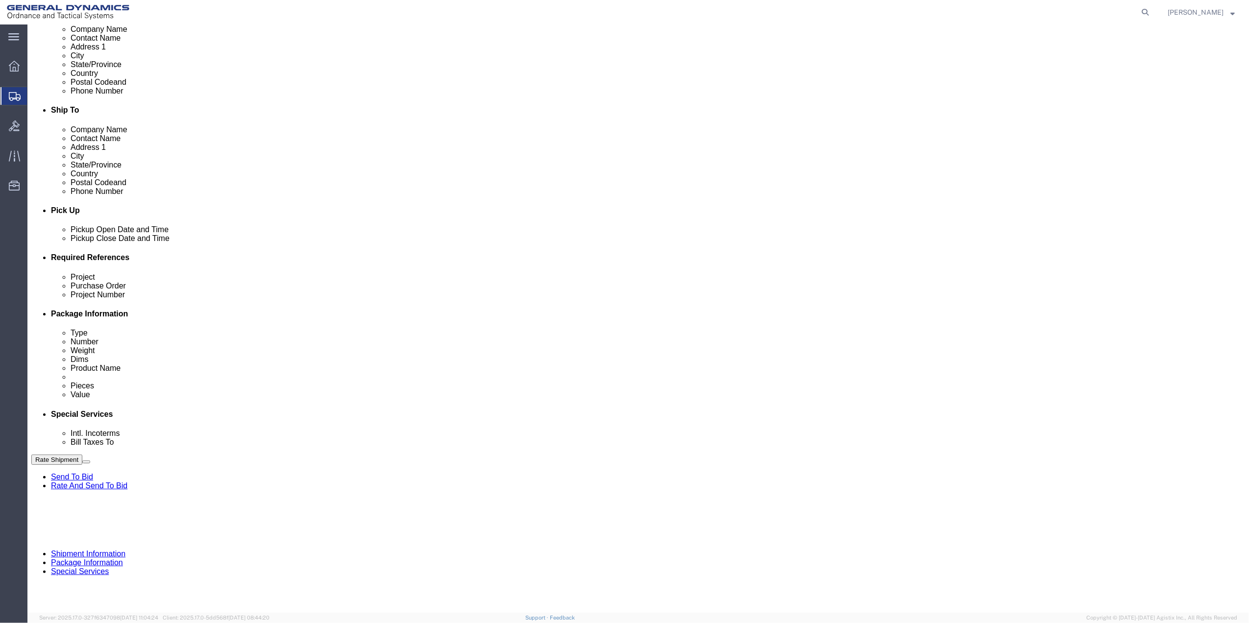
click input "text"
paste input "35MAB"
drag, startPoint x: 235, startPoint y: 364, endPoint x: 230, endPoint y: 364, distance: 4.9
click input "text"
paste input "35MAB"
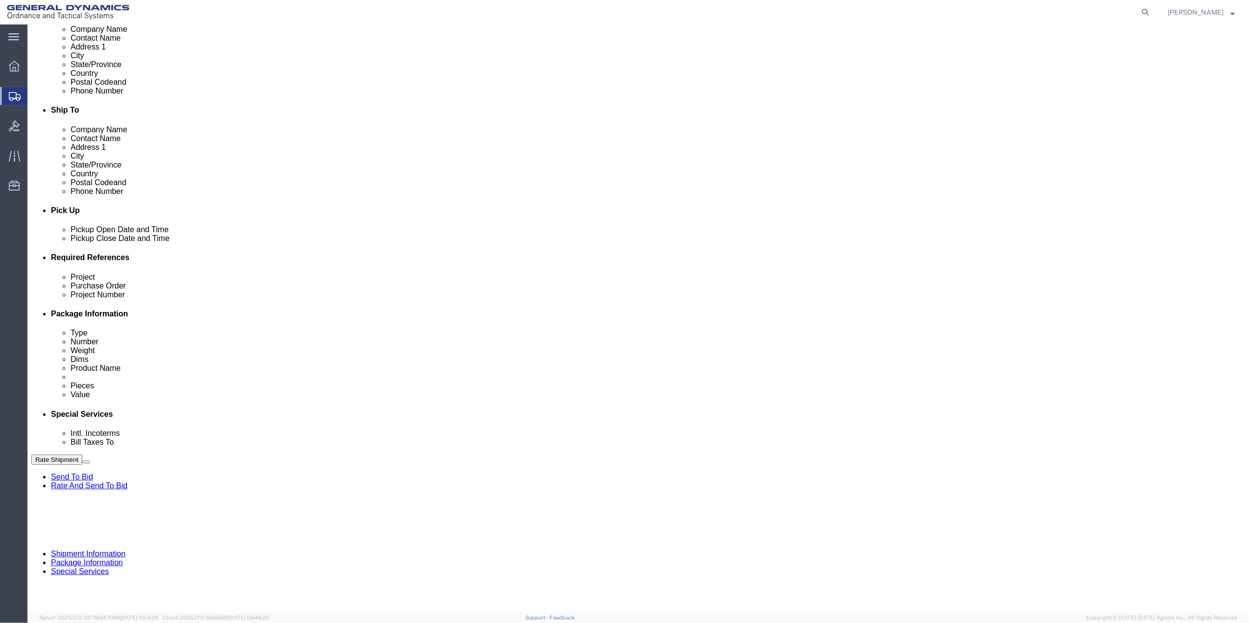
drag, startPoint x: 160, startPoint y: 366, endPoint x: 154, endPoint y: 363, distance: 6.4
click select "Select Account Type Activity ID Airline Appointment Number ASN Batch Request # …"
click link "Package Information"
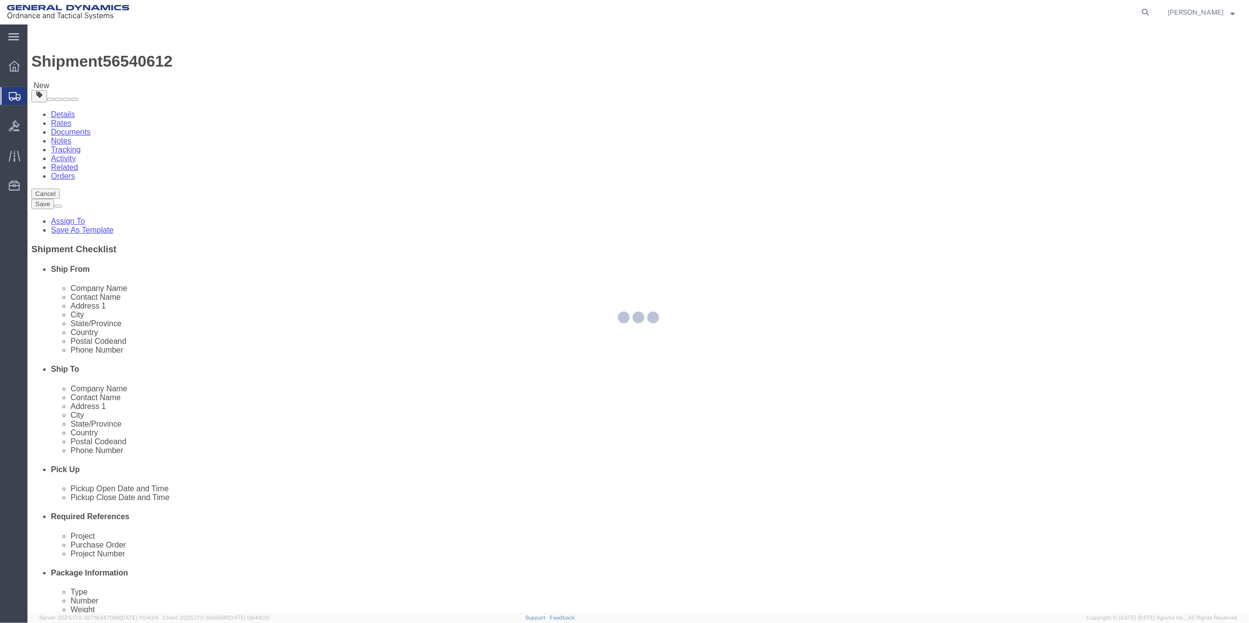
click at [272, 202] on div at bounding box center [637, 318] width 1221 height 588
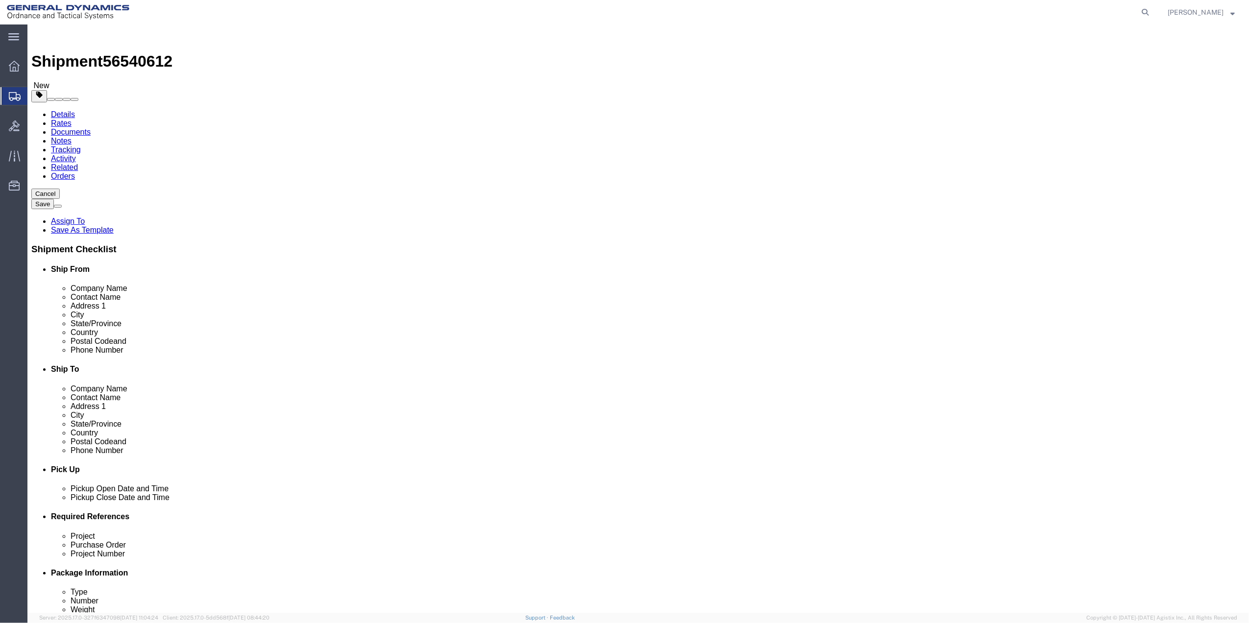
drag, startPoint x: 245, startPoint y: 170, endPoint x: 241, endPoint y: 180, distance: 10.1
click select "Select Bale(s) Basket(s) Bolt(s) Bottle(s) Buckets Bulk Bundle(s) Can(s) Cardbo…"
click link "Add Content"
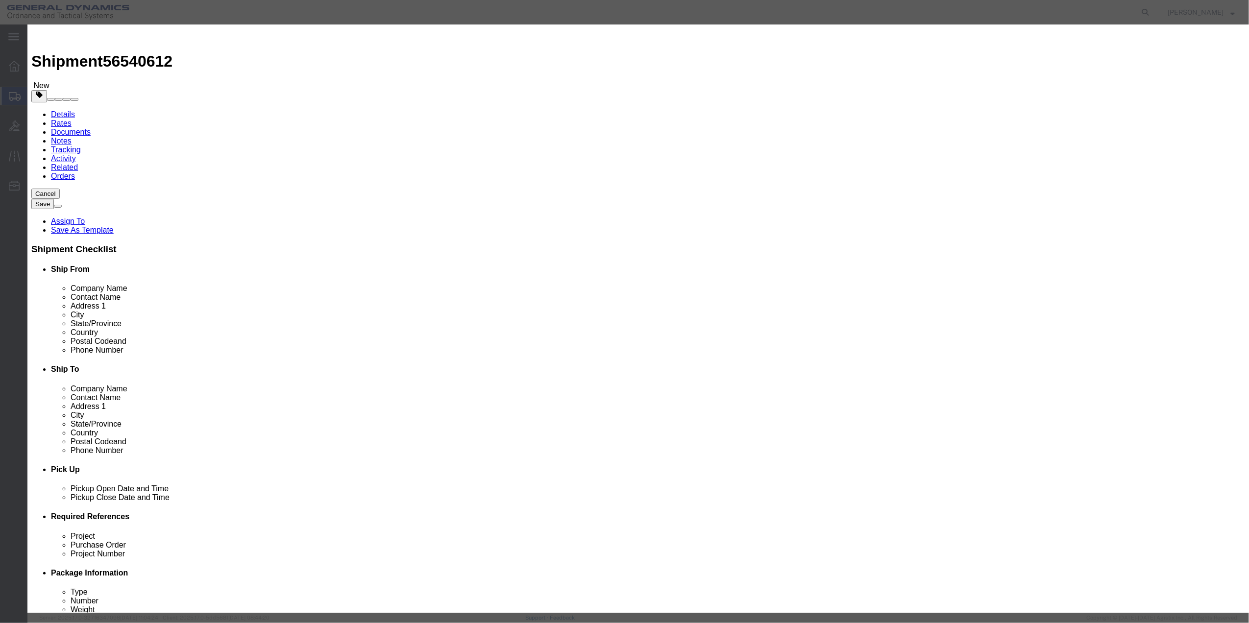
click input "text"
click input "0"
click select "Select 50 55 60 65 70 85 92.5 100 125 175 250 300 400"
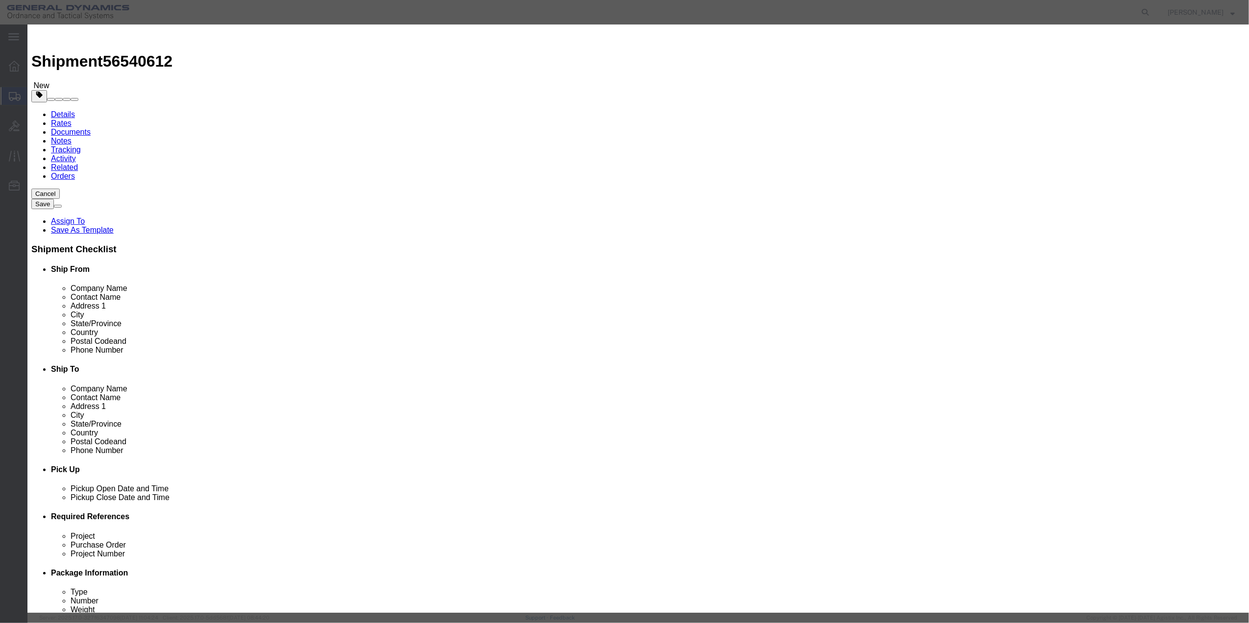
click select "Select 50 55 60 65 70 85 92.5 100 125 175 250 300 400"
click button "Save & Close"
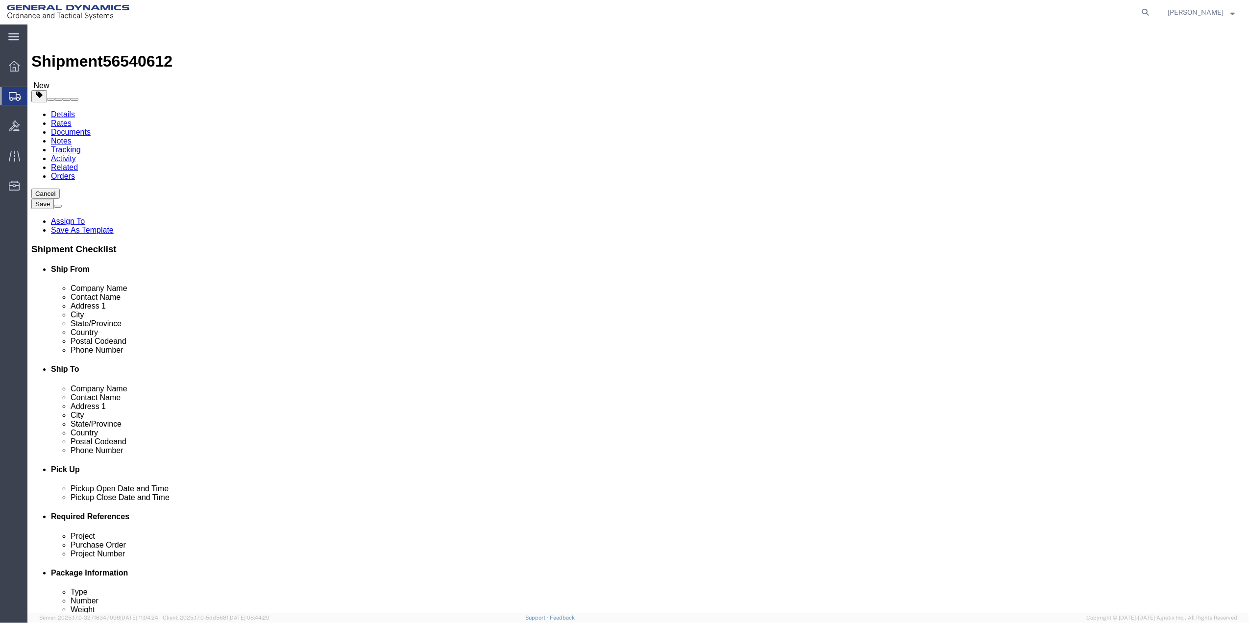
click link "Special Services"
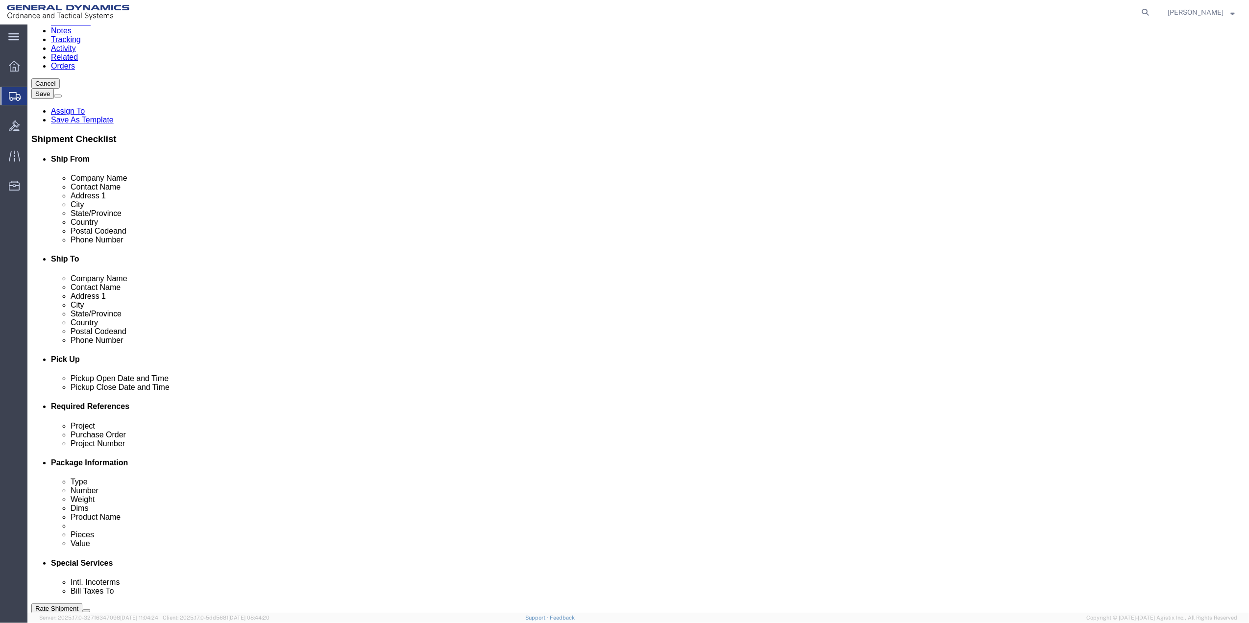
scroll to position [261, 0]
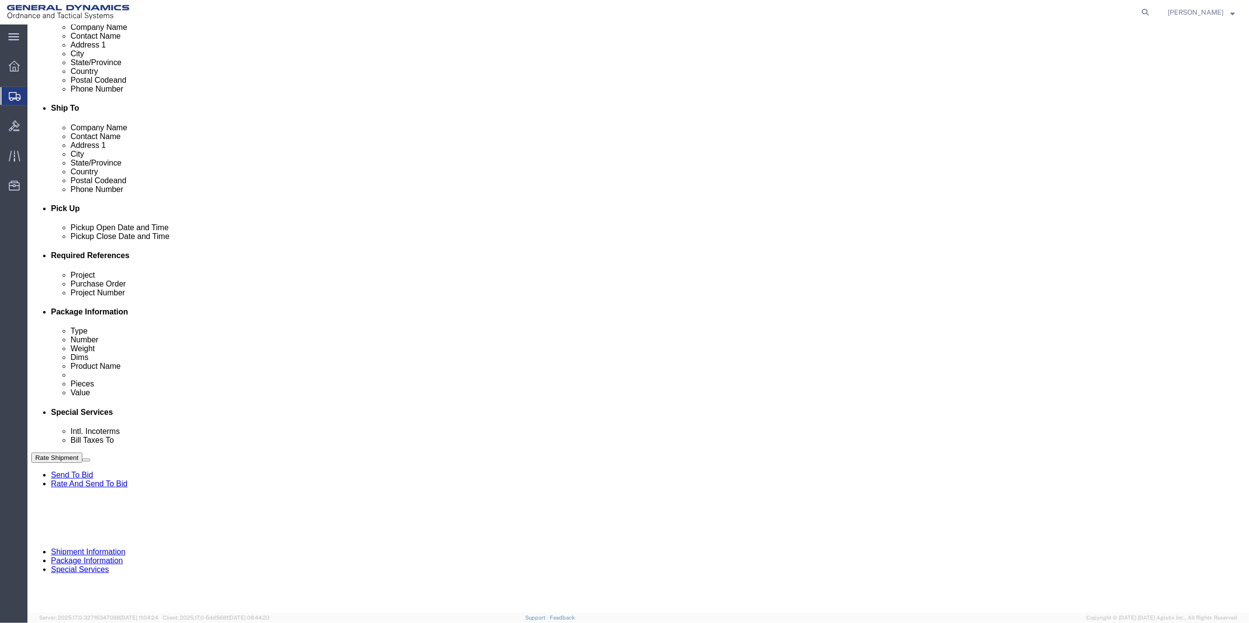
click select "Select Buyer Cost Center Department Operations Number Order Number Sales Person"
click select "Select [GEOGRAPHIC_DATA] [GEOGRAPHIC_DATA] [GEOGRAPHIC_DATA] [GEOGRAPHIC_DATA] …"
click select "Select 10AFM 10GAG 10GAH 10GFL 10GFO 10GIE 10GIS 30MABS St [PERSON_NAME] Program"
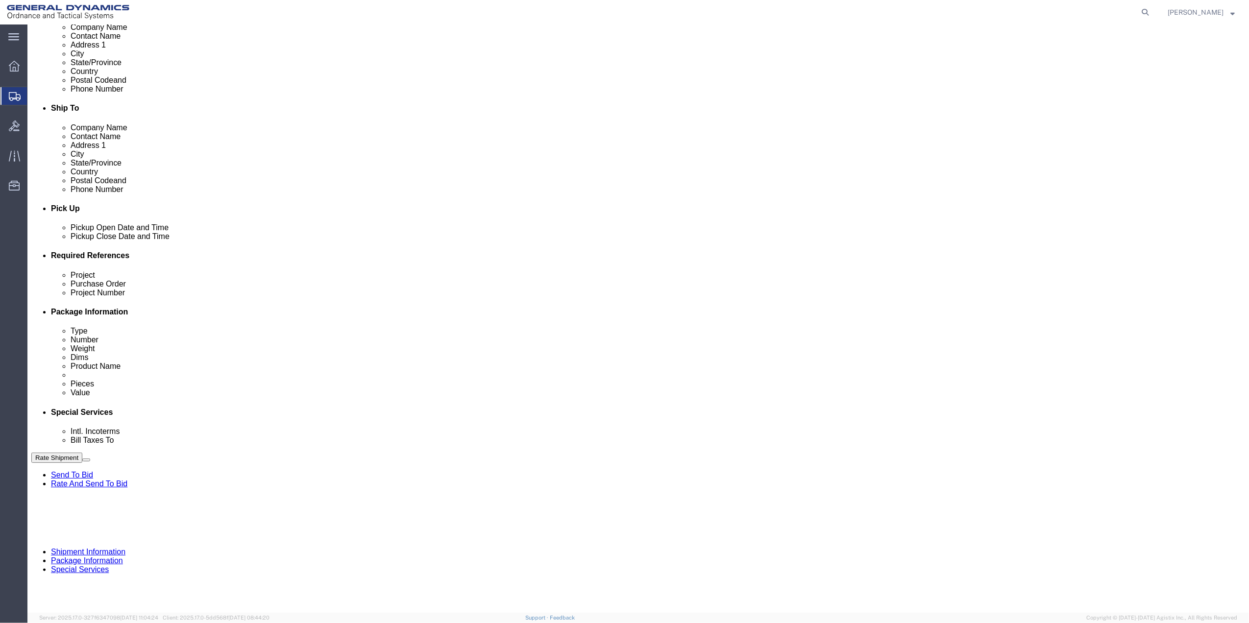
click select "Select 10AFM 10GAG 10GAH 10GFL 10GFO 10GIE 10GIS 30MABS St [PERSON_NAME] Program"
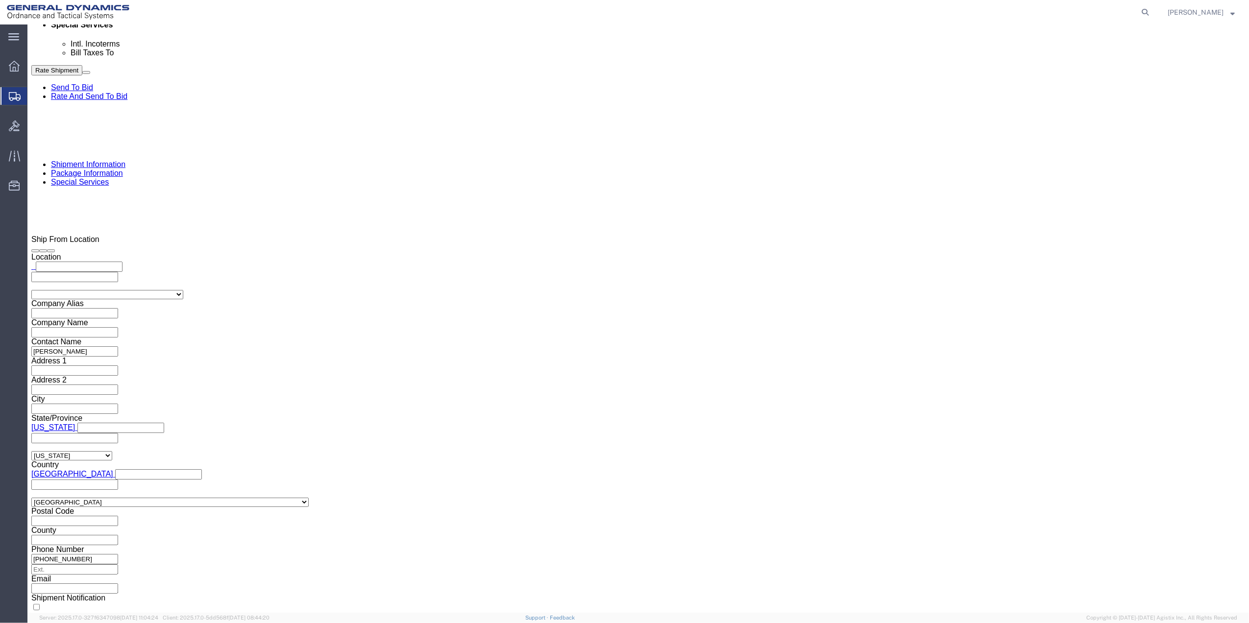
scroll to position [653, 0]
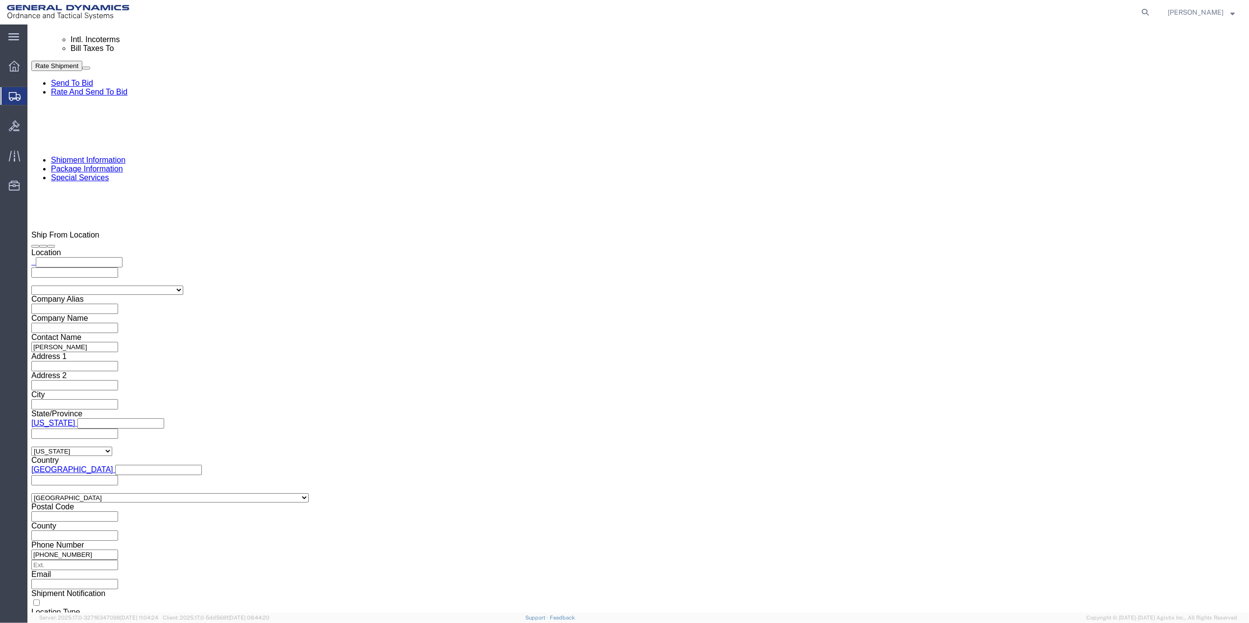
click button "Rate Shipment"
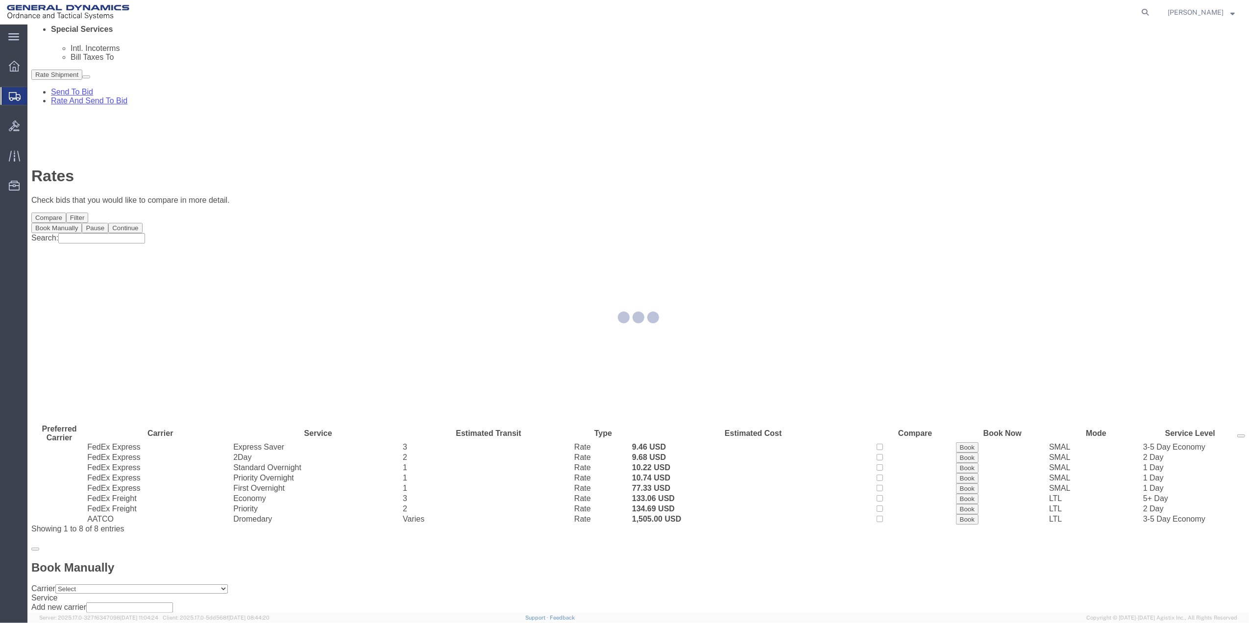
scroll to position [0, 0]
